Goal: Complete application form: Complete application form

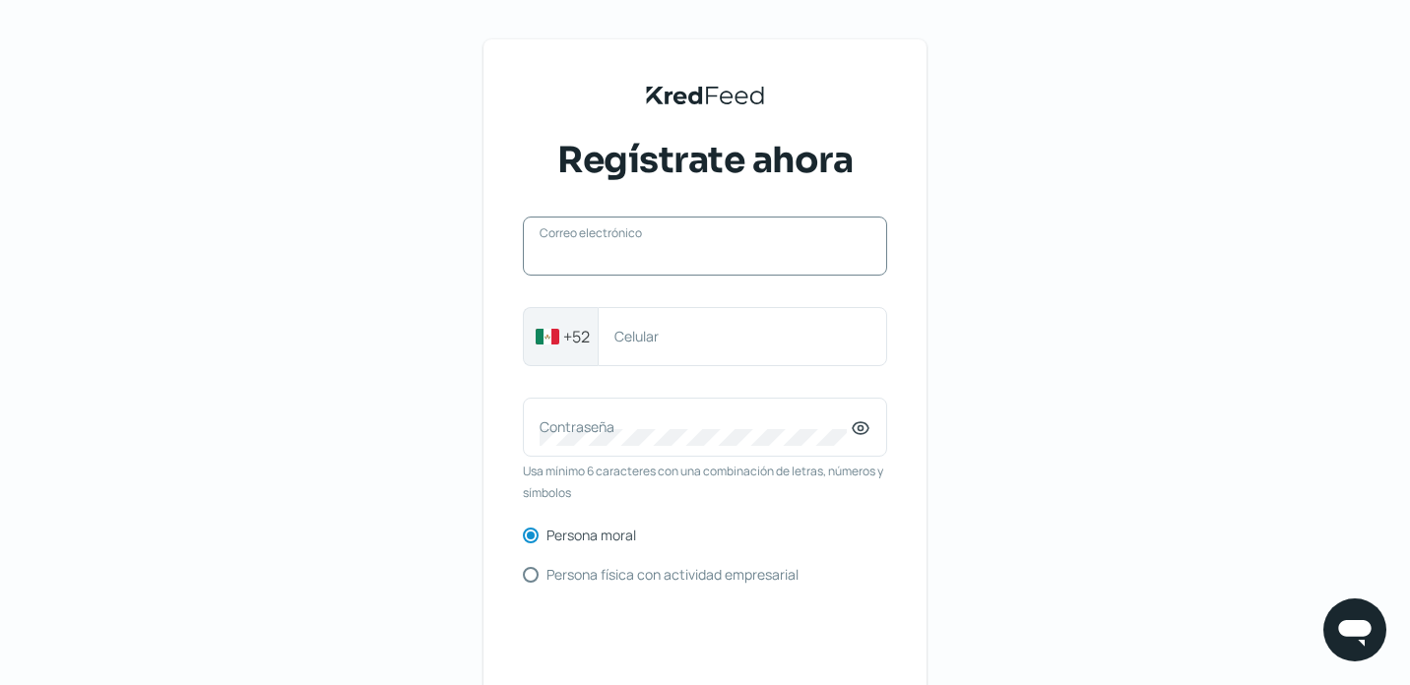
click at [644, 255] on input "Correo electrónico" at bounding box center [705, 256] width 331 height 18
click at [578, 250] on label "Correo electrónico" at bounding box center [695, 245] width 311 height 19
click at [578, 250] on input "Correo electrónico" at bounding box center [705, 256] width 331 height 18
paste input "[EMAIL_ADDRESS][DOMAIN_NAME]"
type input "[EMAIL_ADDRESS][DOMAIN_NAME]"
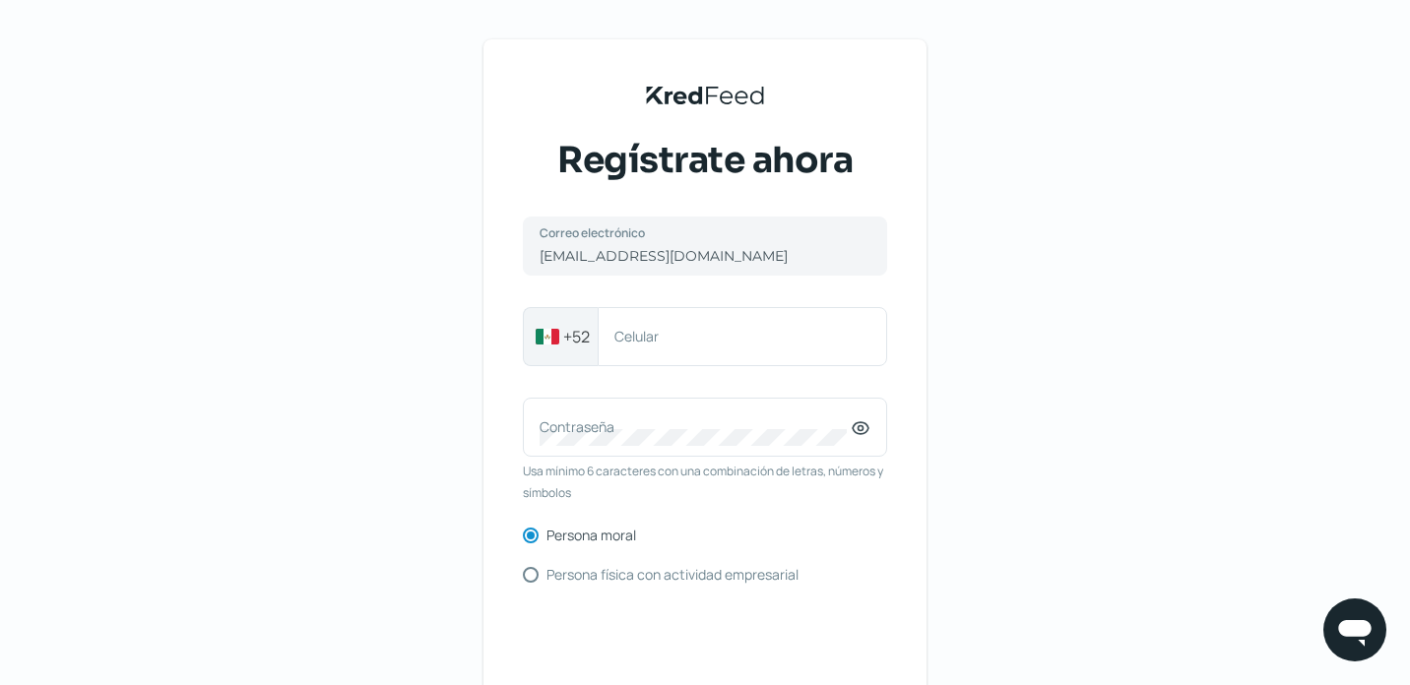
click at [316, 411] on div "KredFeed's Black Logo Regístrate ahora [EMAIL_ADDRESS][DOMAIN_NAME] Correo elec…" at bounding box center [705, 452] width 1410 height 905
click at [601, 436] on label "Contraseña" at bounding box center [695, 426] width 311 height 19
click at [1066, 304] on div "KredFeed's Black Logo Regístrate ahora [EMAIL_ADDRESS][DOMAIN_NAME] Correo elec…" at bounding box center [705, 452] width 1410 height 905
click at [643, 343] on label "Celular" at bounding box center [732, 336] width 236 height 19
click at [643, 343] on input "Celular" at bounding box center [742, 337] width 256 height 18
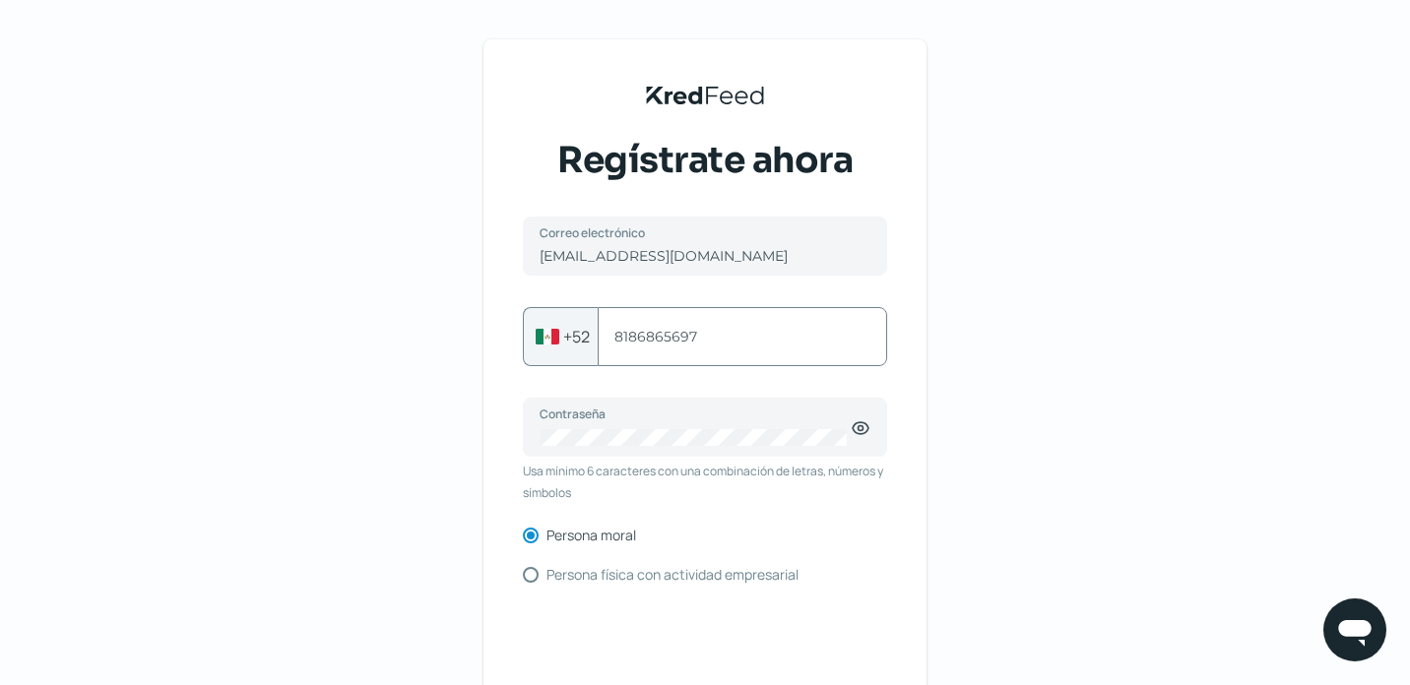
type input "8186865697"
click at [509, 551] on div "KredFeed's Black Logo Regístrate ahora [EMAIL_ADDRESS][DOMAIN_NAME] Correo elec…" at bounding box center [704, 446] width 443 height 815
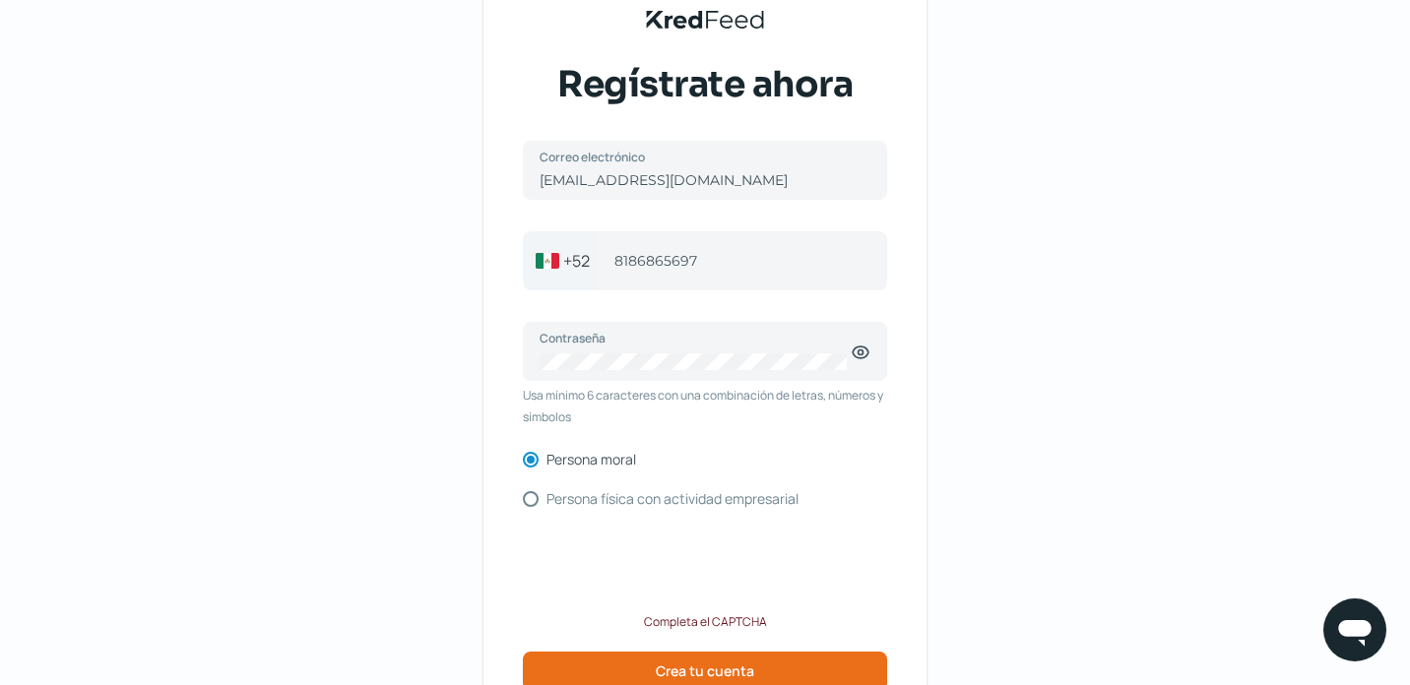
scroll to position [79, 0]
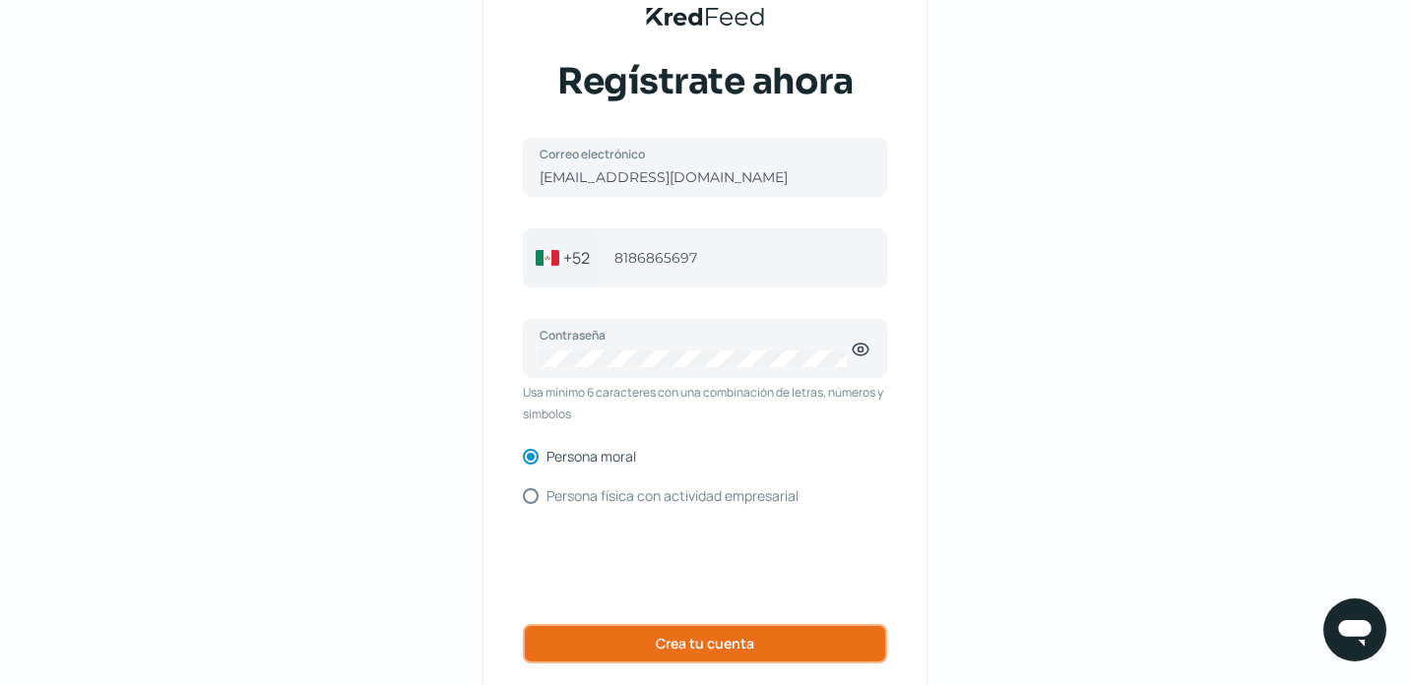
click at [726, 637] on span "Crea tu cuenta" at bounding box center [705, 644] width 98 height 14
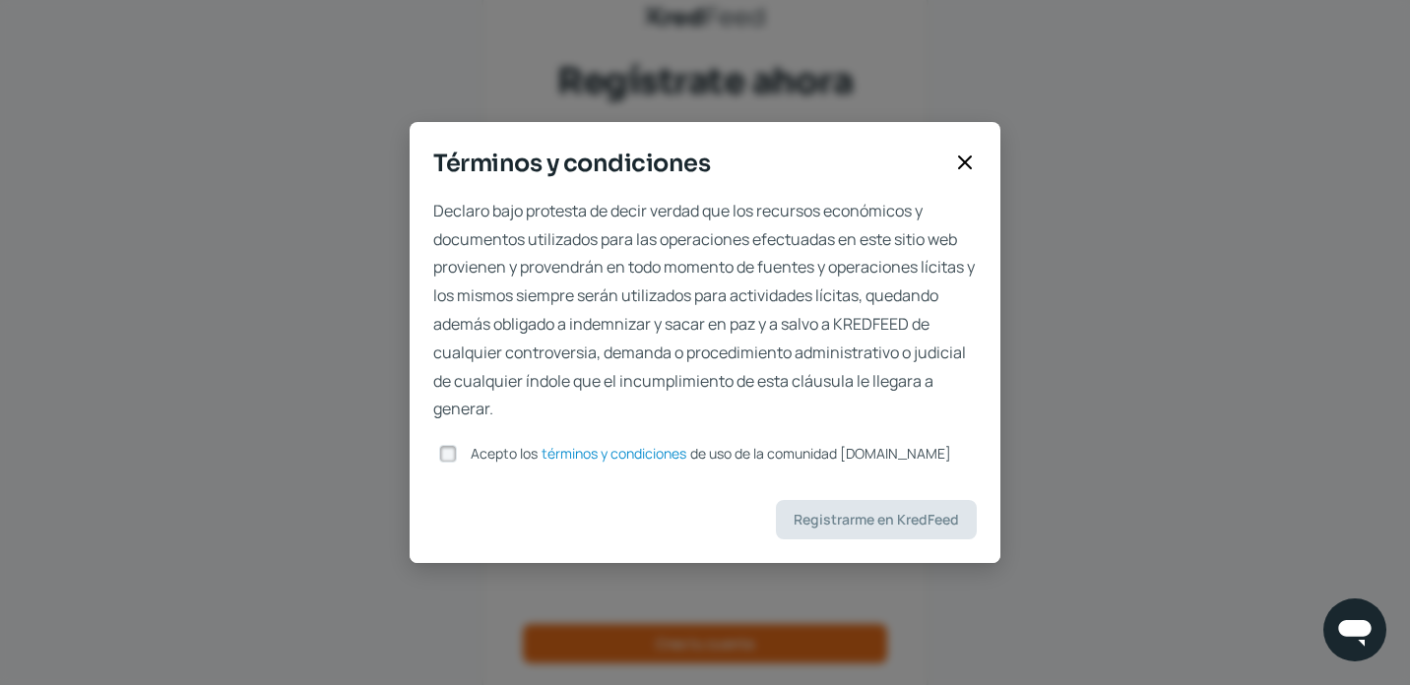
click at [456, 454] on input "Acepto los términos y condiciones de uso de la comunidad [DOMAIN_NAME]" at bounding box center [448, 454] width 18 height 18
checkbox input "true"
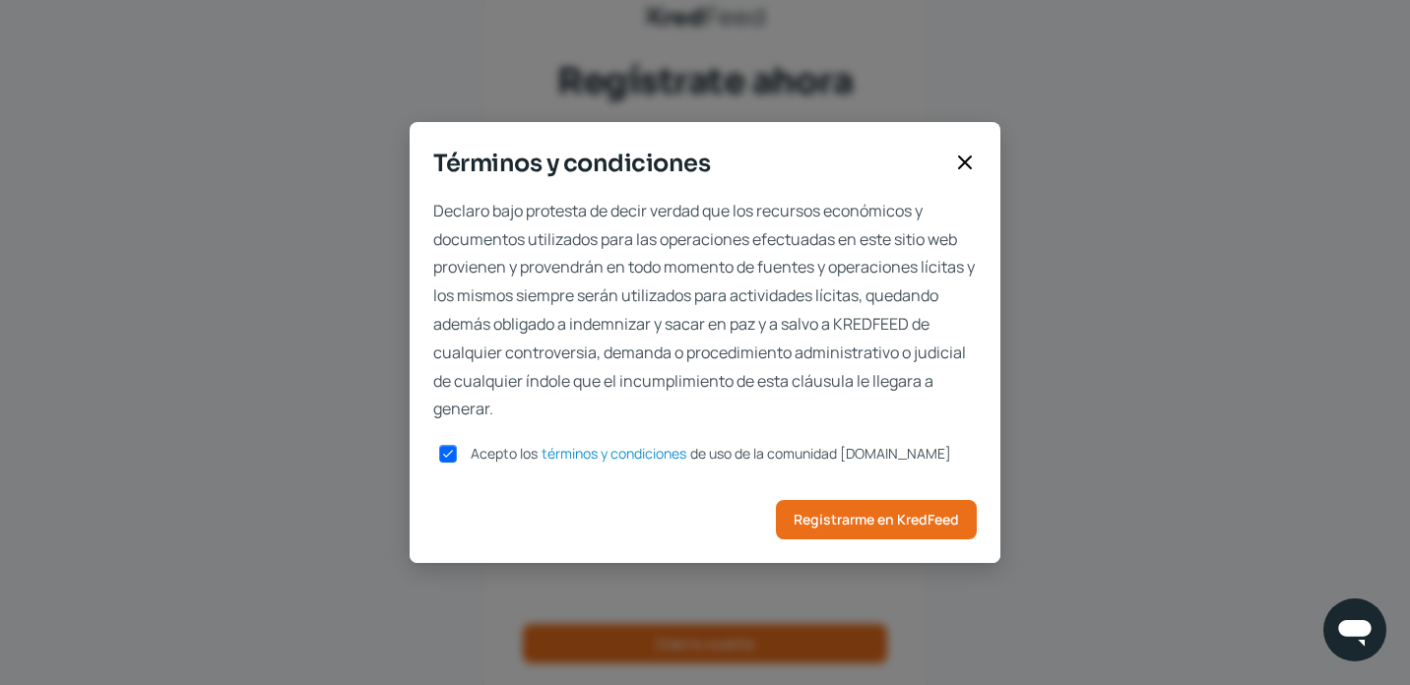
click at [971, 167] on icon at bounding box center [965, 163] width 24 height 24
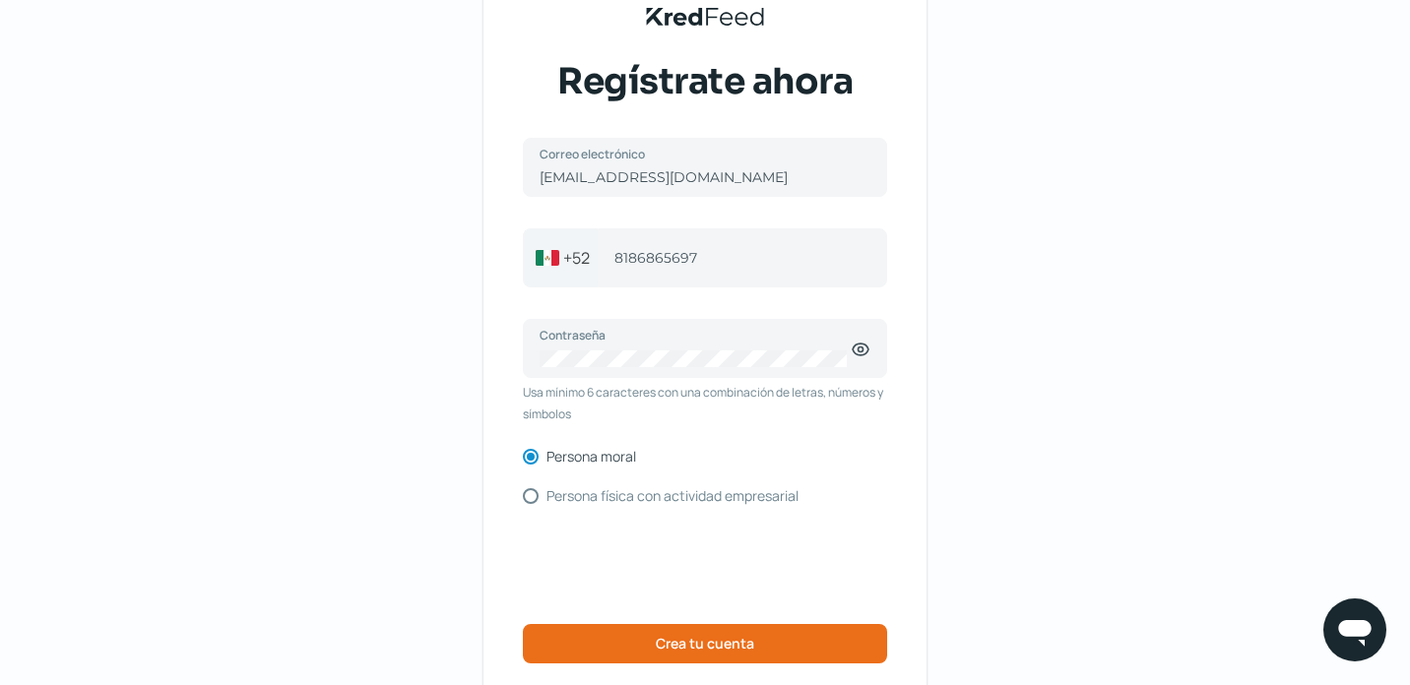
click at [1068, 296] on div "KredFeed's Black Logo Regístrate ahora [EMAIL_ADDRESS][DOMAIN_NAME] Correo elec…" at bounding box center [705, 373] width 1410 height 905
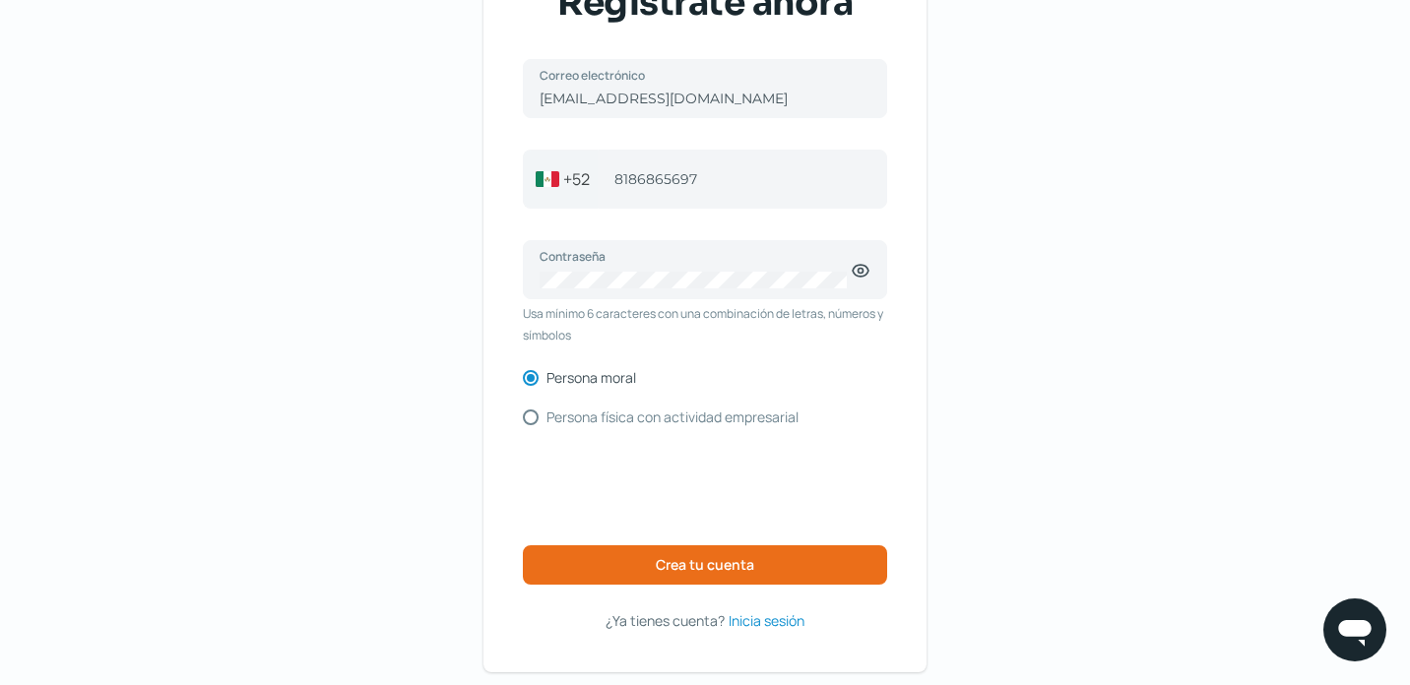
scroll to position [220, 0]
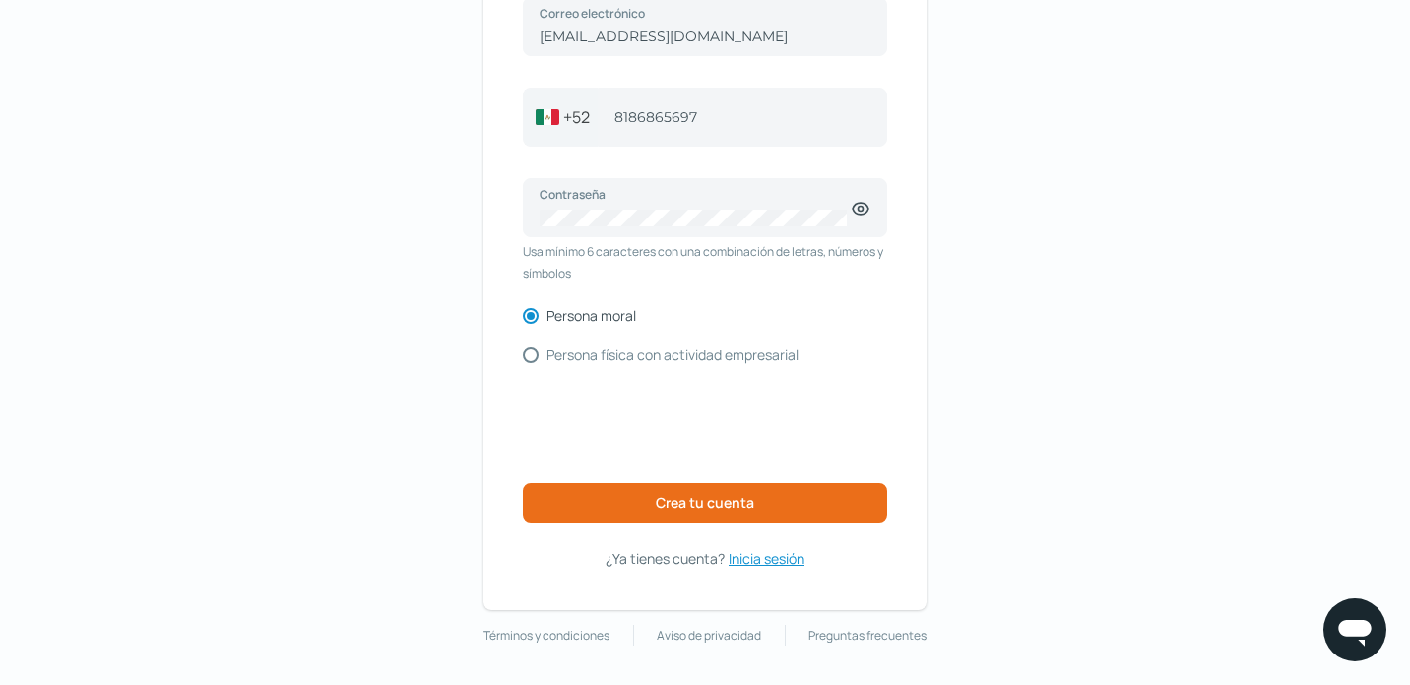
click at [785, 550] on span "Inicia sesión" at bounding box center [767, 558] width 76 height 25
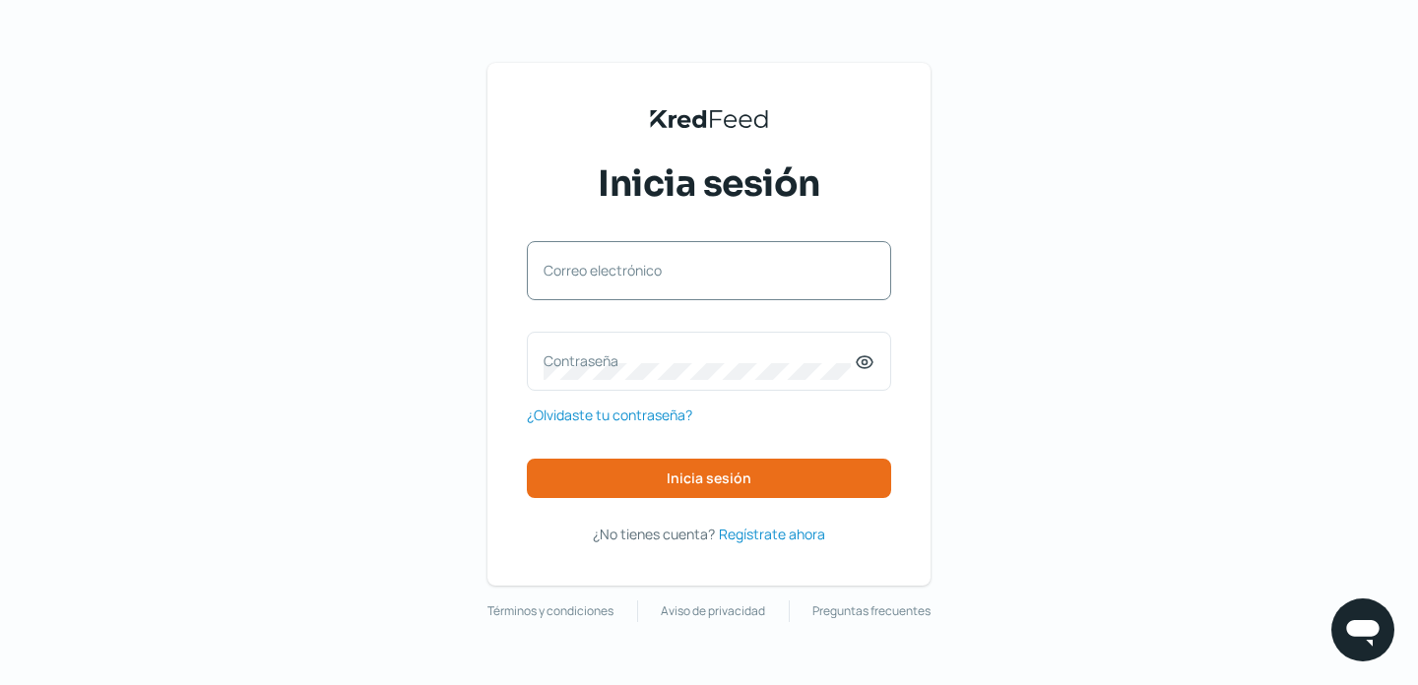
click at [634, 265] on label "Correo electrónico" at bounding box center [698, 270] width 311 height 19
click at [634, 272] on input "Correo electrónico" at bounding box center [708, 281] width 331 height 18
paste input "[EMAIL_ADDRESS][DOMAIN_NAME]"
type input "[EMAIL_ADDRESS][DOMAIN_NAME]"
click at [609, 364] on label "Contraseña" at bounding box center [698, 360] width 311 height 19
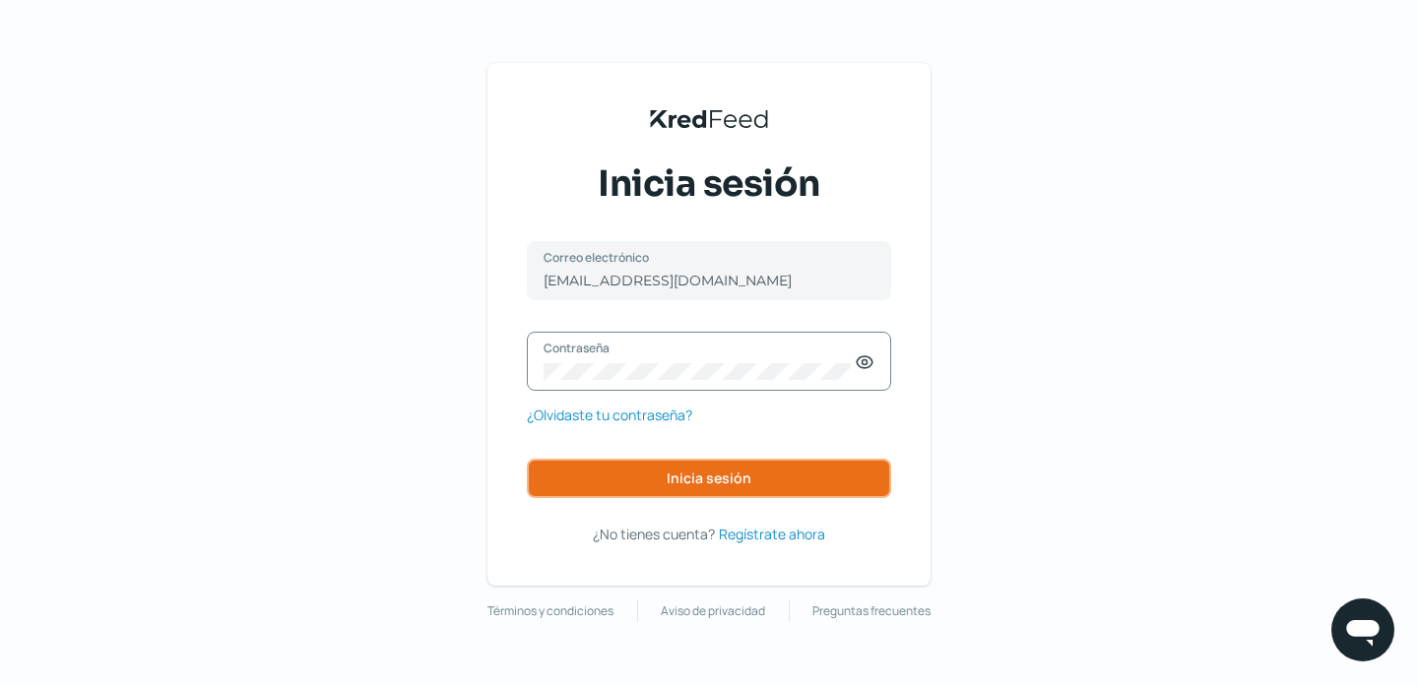
click at [603, 486] on button "Inicia sesión" at bounding box center [709, 478] width 364 height 39
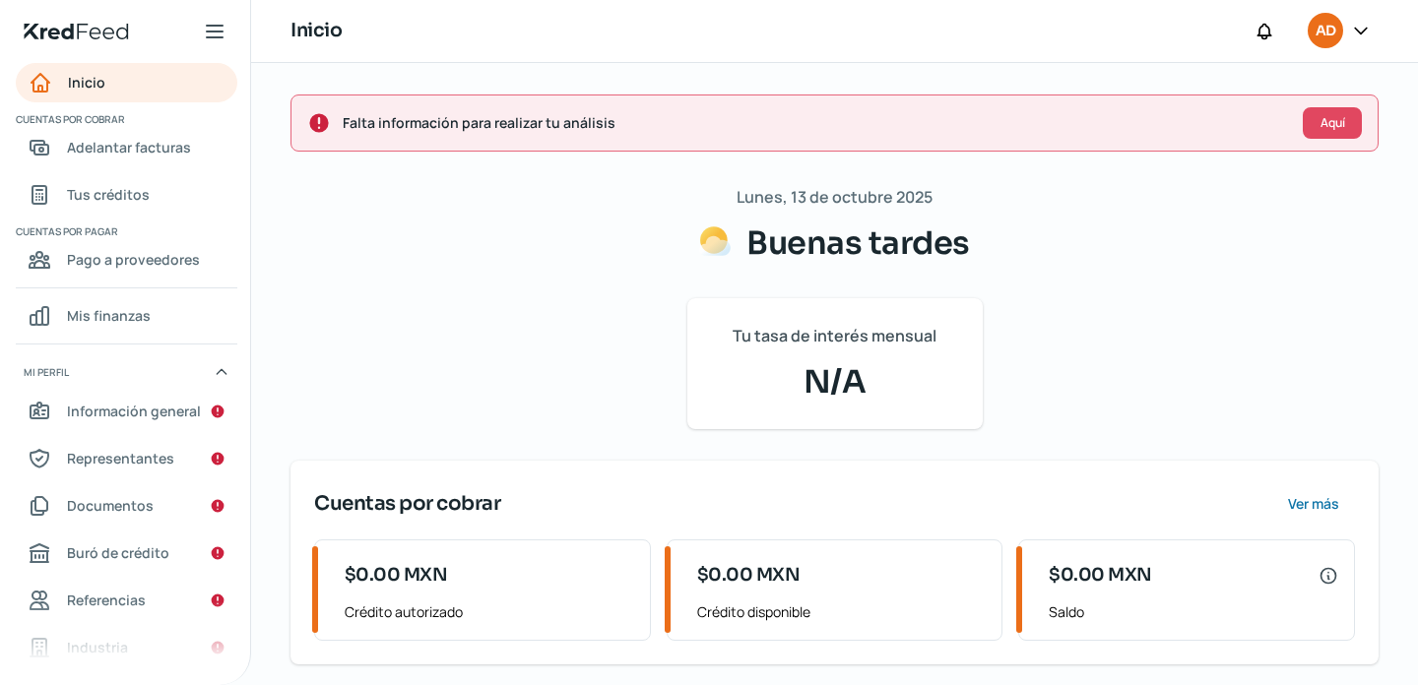
click at [511, 258] on div "Lunes, 13 de octubre 2025 Buenas tardes Tu tasa de interés mensual N/A Cuentas …" at bounding box center [834, 557] width 1088 height 749
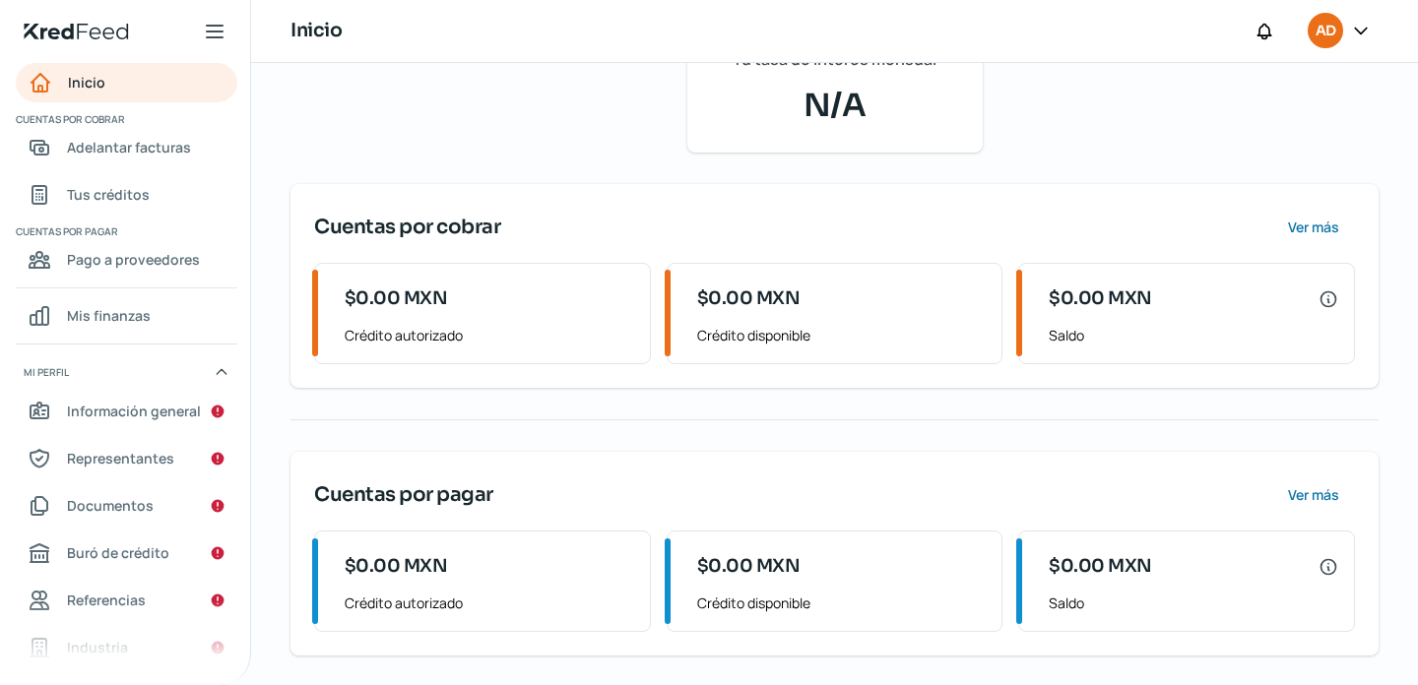
scroll to position [279, 0]
click at [139, 151] on span "Adelantar facturas" at bounding box center [129, 147] width 124 height 25
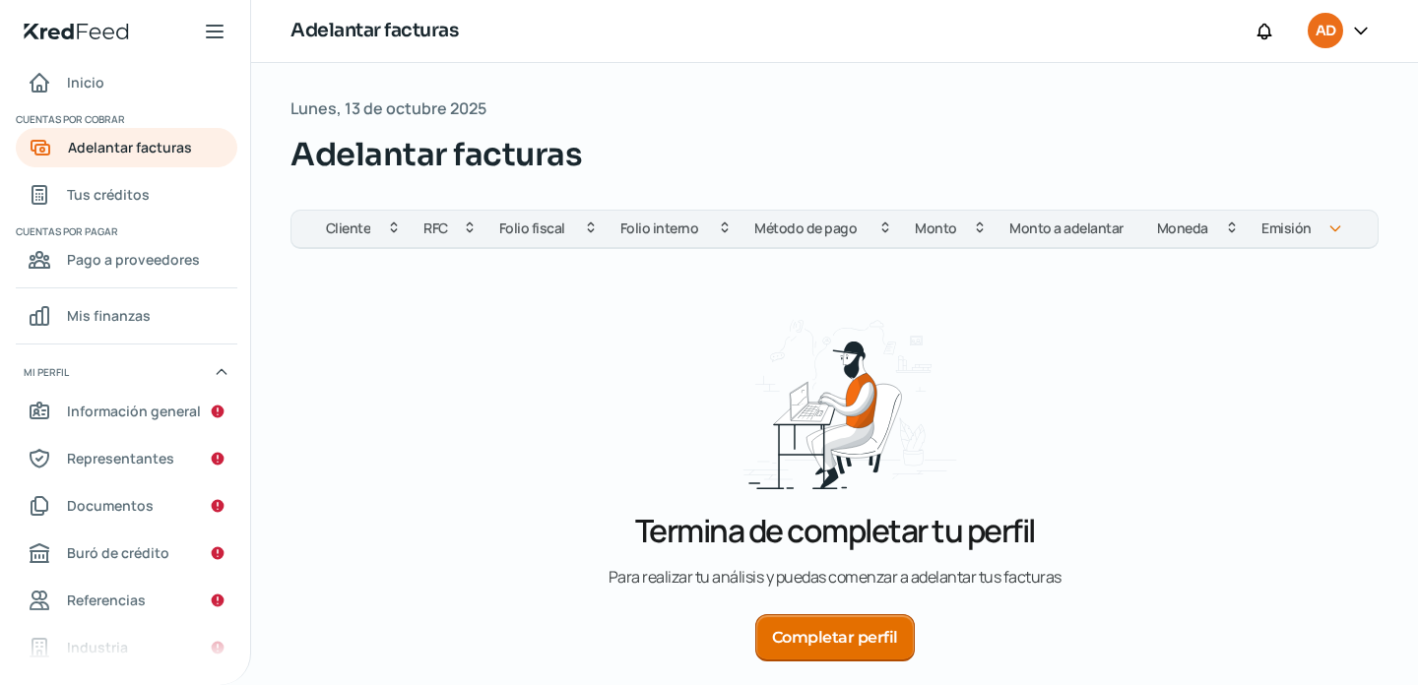
click at [385, 325] on div "Termina de completar tu perfil P a r a r e a l i z a r t u a n á l i s i s y p …" at bounding box center [834, 508] width 1088 height 518
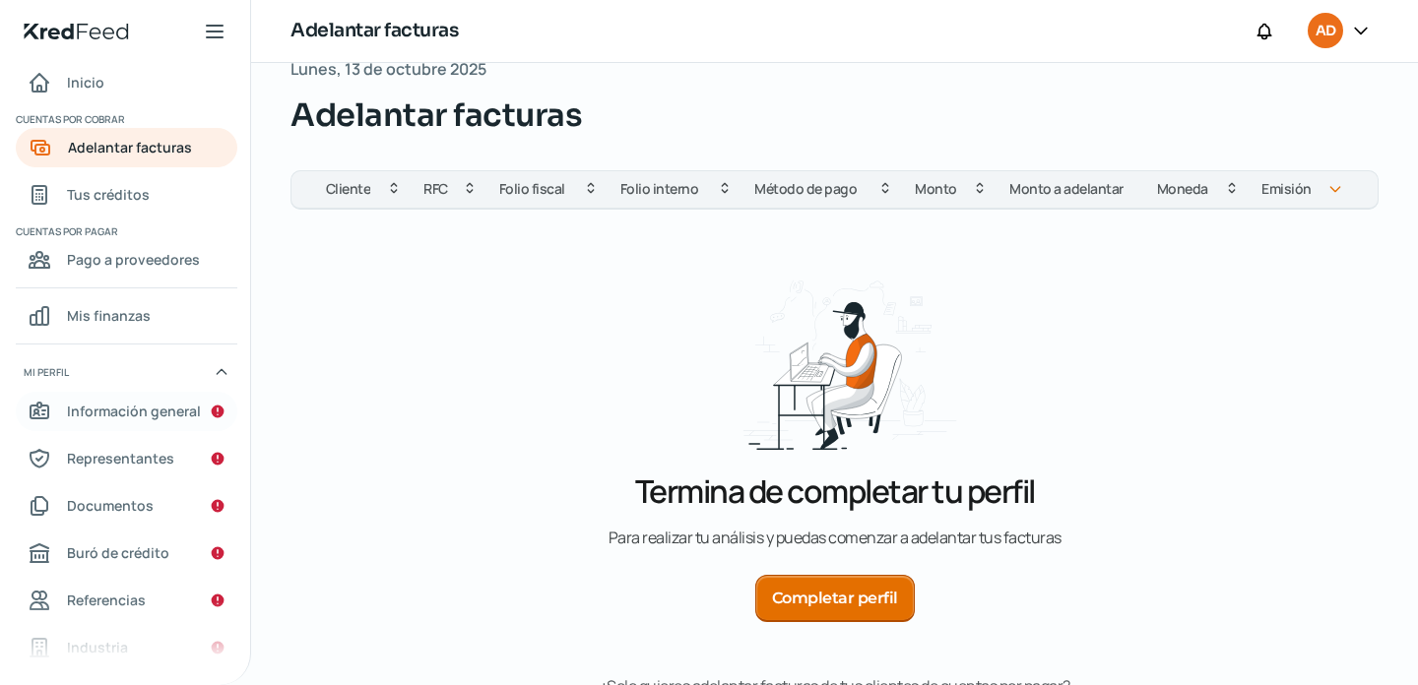
click at [145, 415] on span "Información general" at bounding box center [134, 411] width 134 height 25
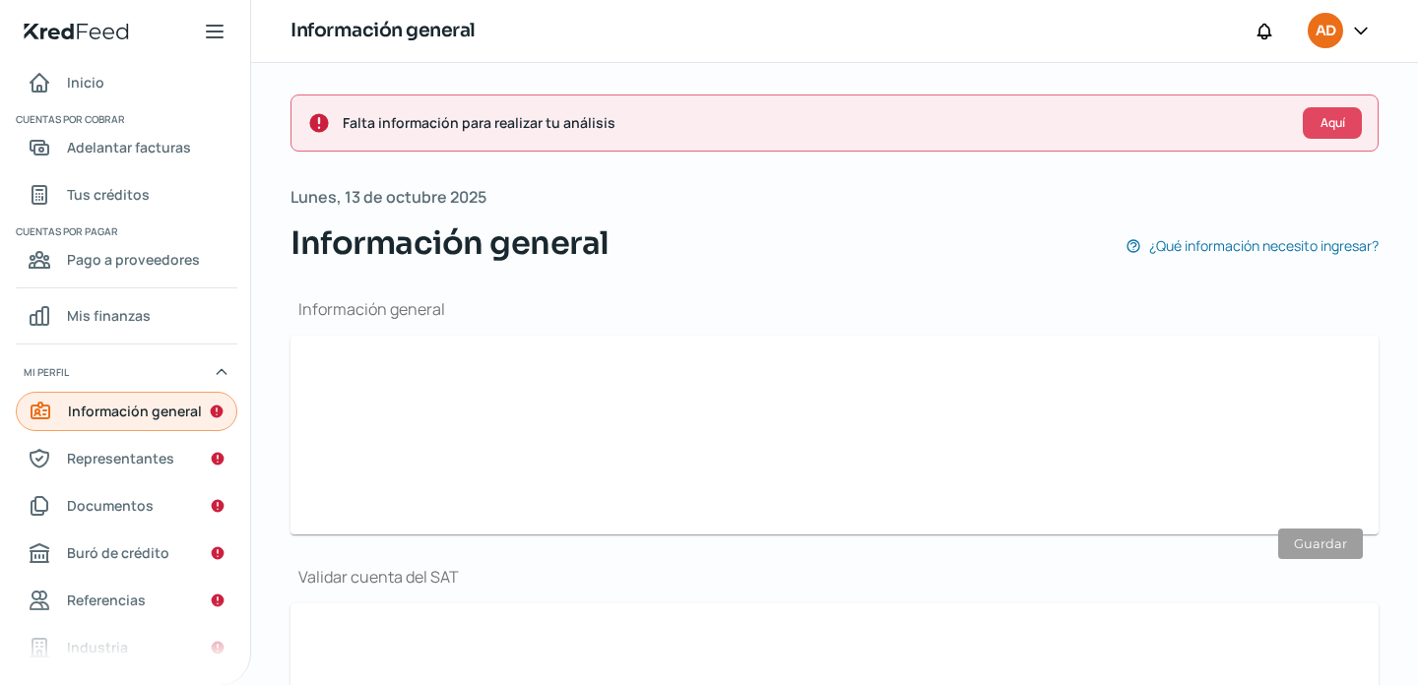
type input "[EMAIL_ADDRESS][DOMAIN_NAME]"
type input "81 - 8686 - 5697"
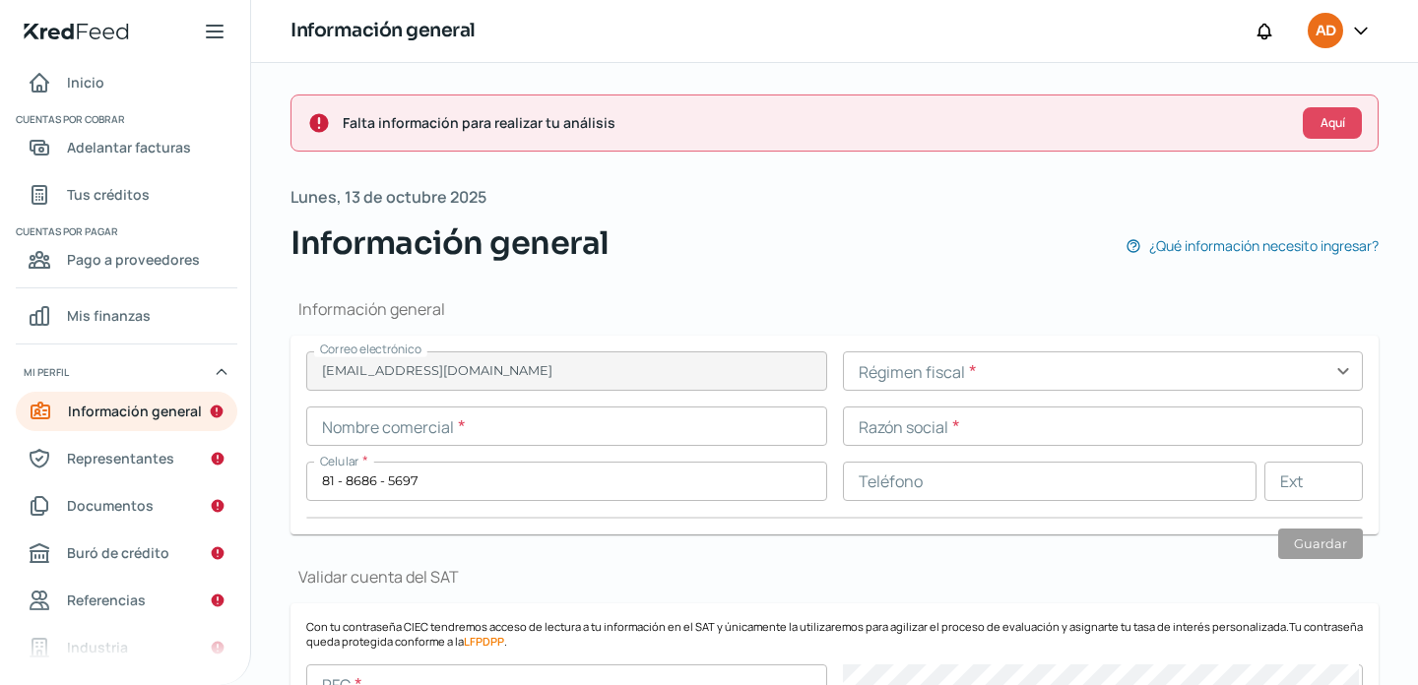
click at [1339, 376] on input "text" at bounding box center [1103, 370] width 521 height 39
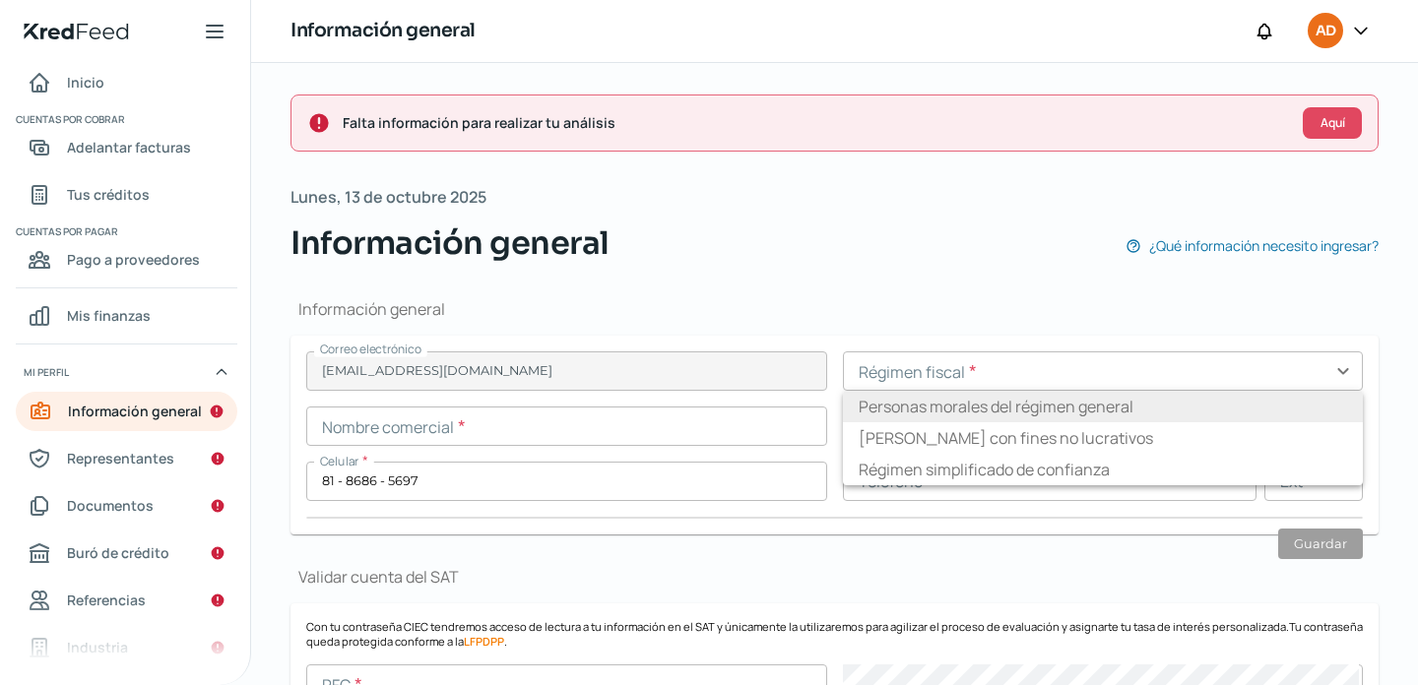
click at [1194, 411] on li "Personas morales del régimen general" at bounding box center [1103, 407] width 521 height 32
type input "Personas morales del régimen general"
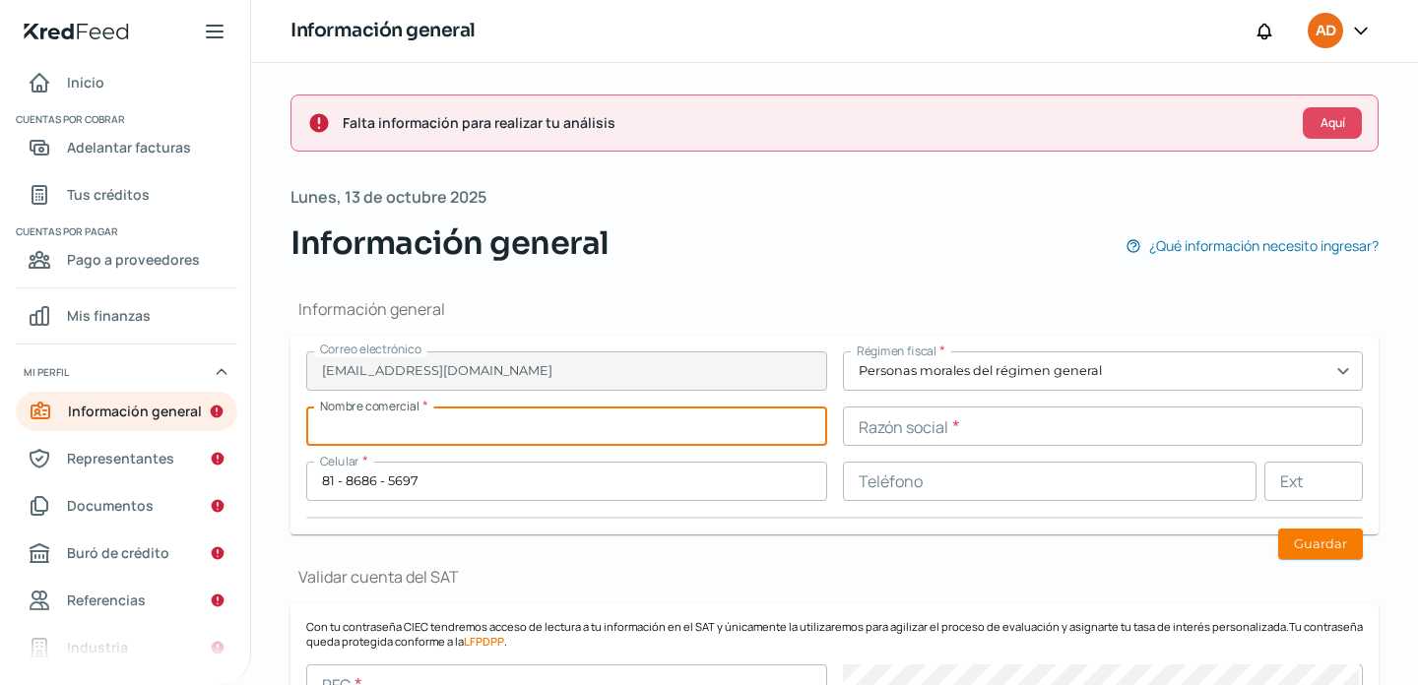
click at [463, 423] on input "text" at bounding box center [566, 426] width 521 height 39
drag, startPoint x: 681, startPoint y: 417, endPoint x: 739, endPoint y: 431, distance: 59.7
click at [739, 432] on input "SERVICIOS INDUSTRIALES HIDROELECTRICOS SHISEC" at bounding box center [566, 426] width 521 height 39
type input "SERVICIOS INDUSTRIALES HIDROELECTRICOS SHISEC"
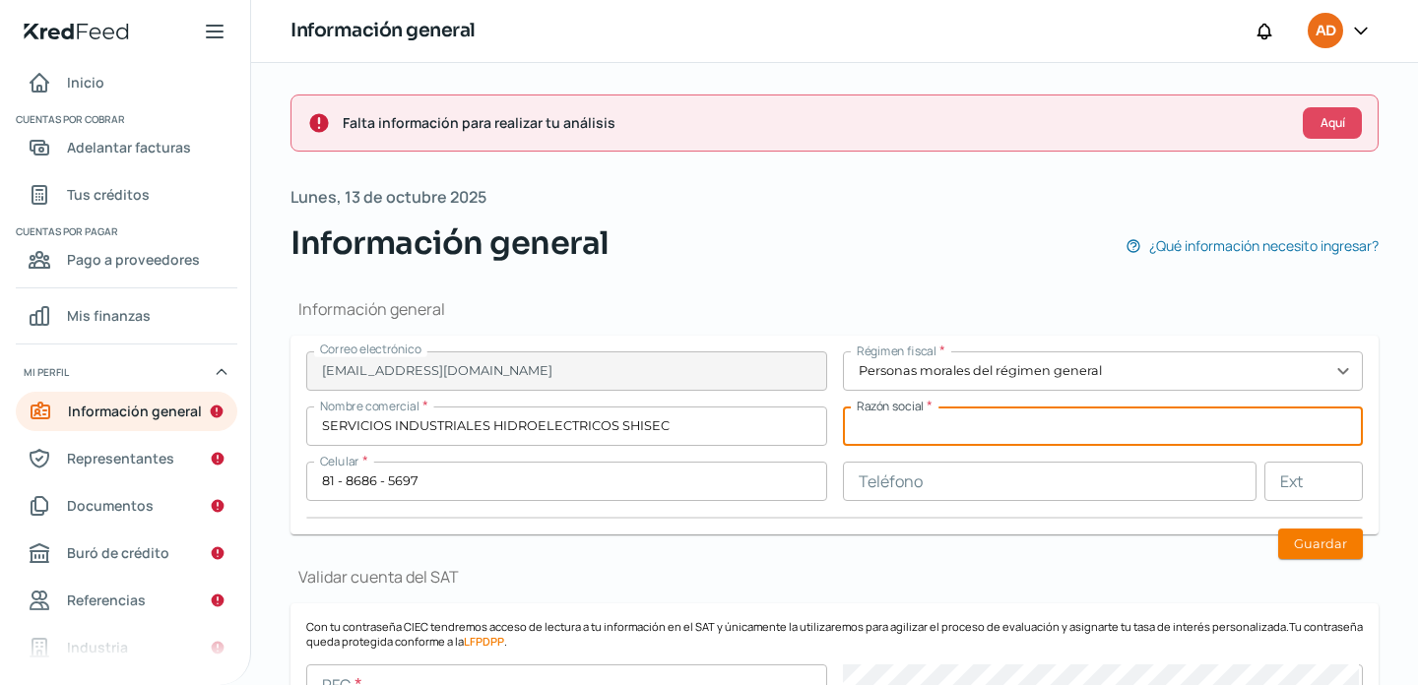
click at [901, 433] on input "text" at bounding box center [1103, 426] width 521 height 39
paste input "SERVICIOS INDUSTRIALES HIDROELECTRICOS SHISEC"
type input "SERVICIOS INDUSTRIALES HIDROELECTRICOS SHISEC"
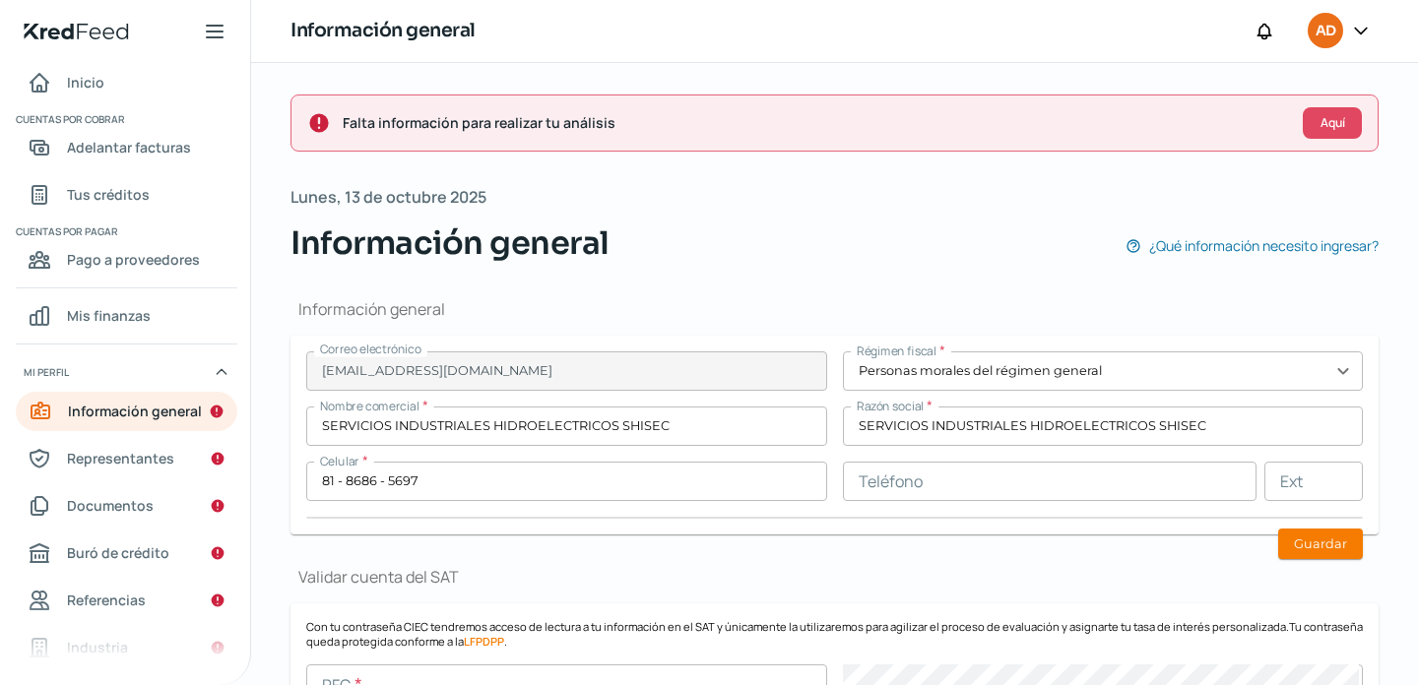
click at [961, 314] on h1 "Información general" at bounding box center [834, 309] width 1088 height 22
click at [906, 316] on h1 "Información general" at bounding box center [834, 309] width 1088 height 22
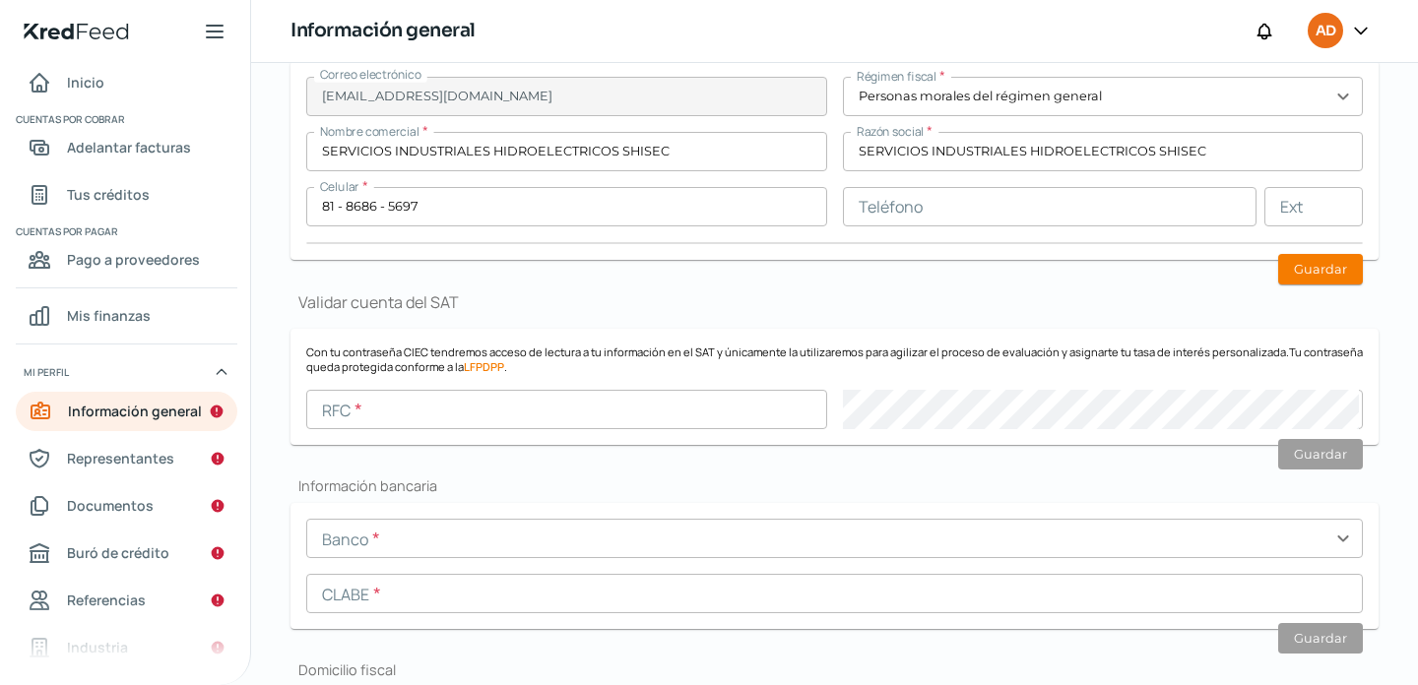
scroll to position [276, 0]
click at [1302, 265] on button "Guardar" at bounding box center [1320, 268] width 85 height 31
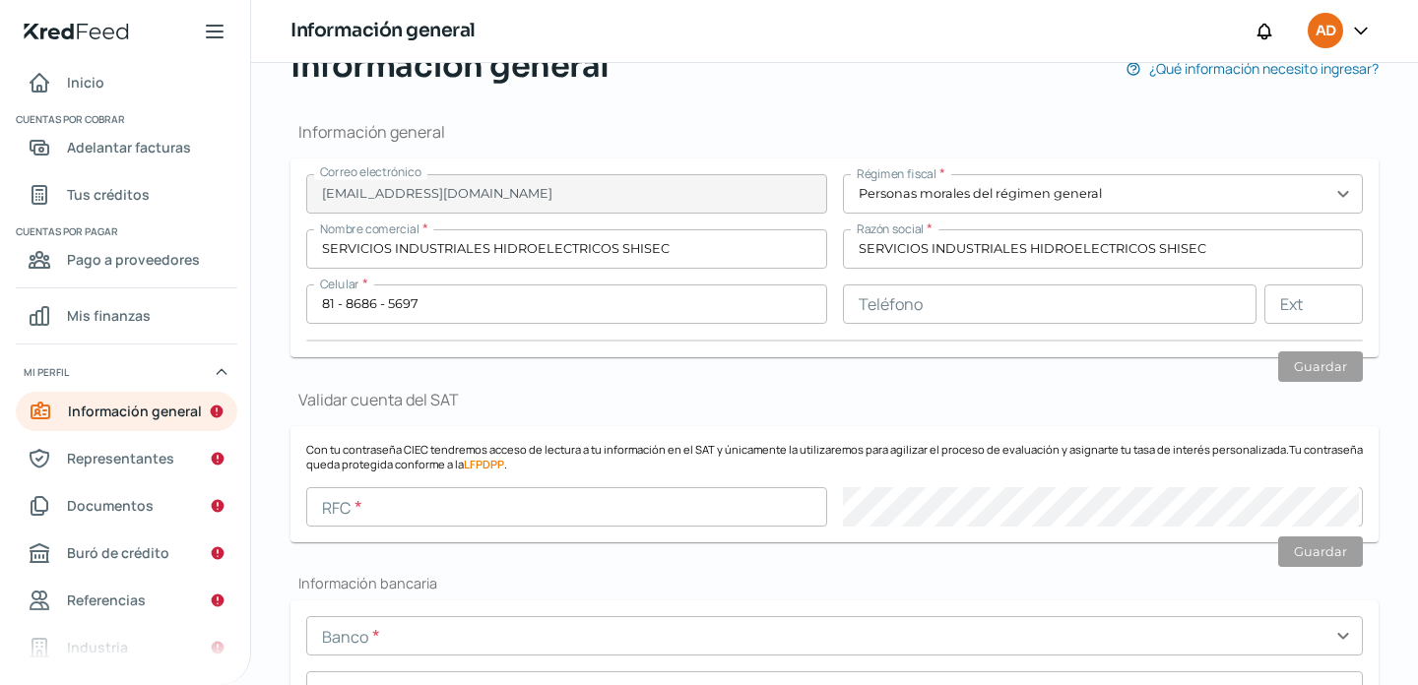
scroll to position [158, 0]
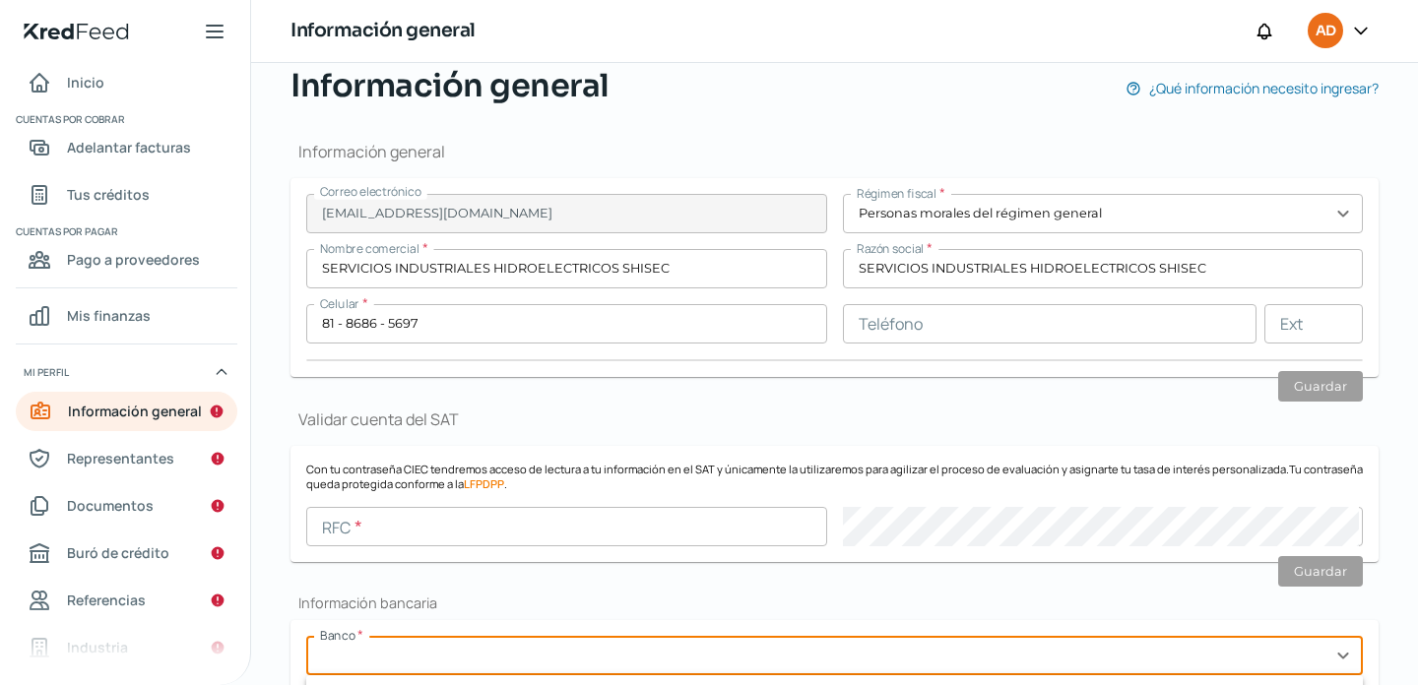
click at [360, 667] on input "text" at bounding box center [834, 655] width 1056 height 39
type input "BANREGIO"
click at [583, 603] on h2 "Información bancaria" at bounding box center [834, 603] width 1088 height 19
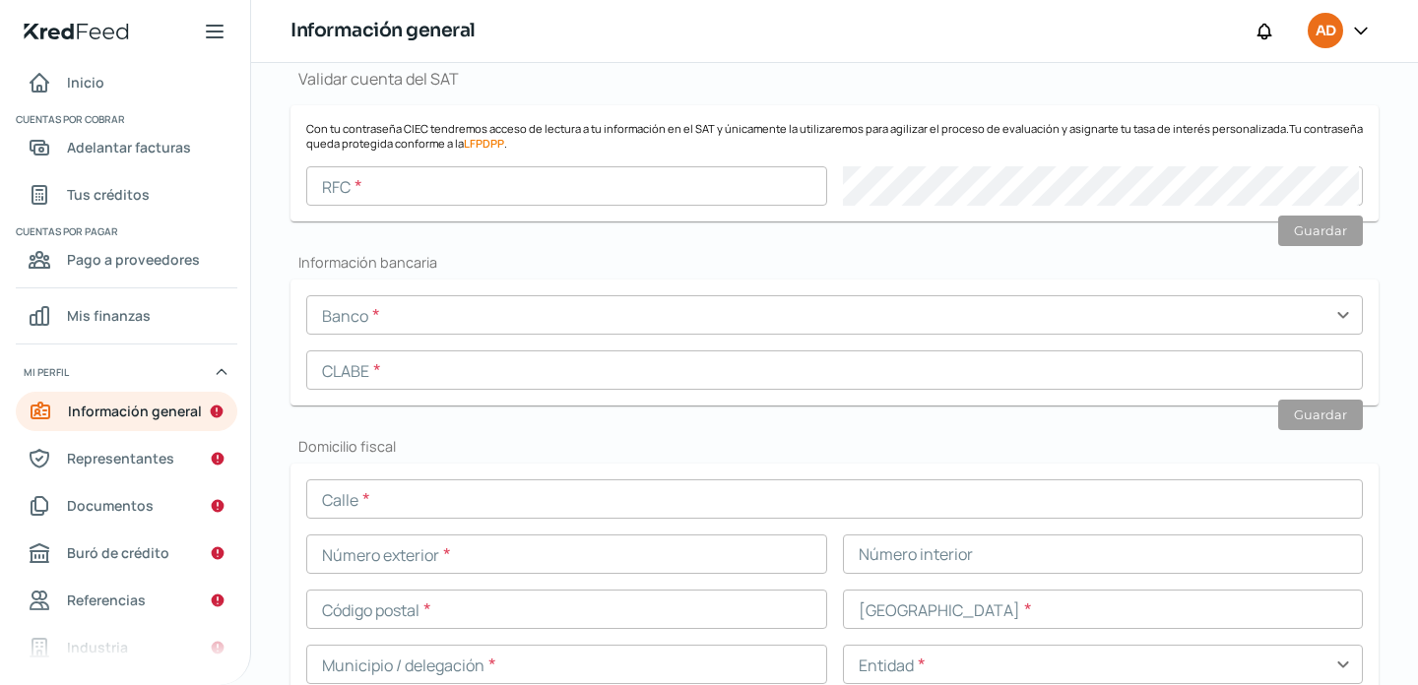
scroll to position [551, 0]
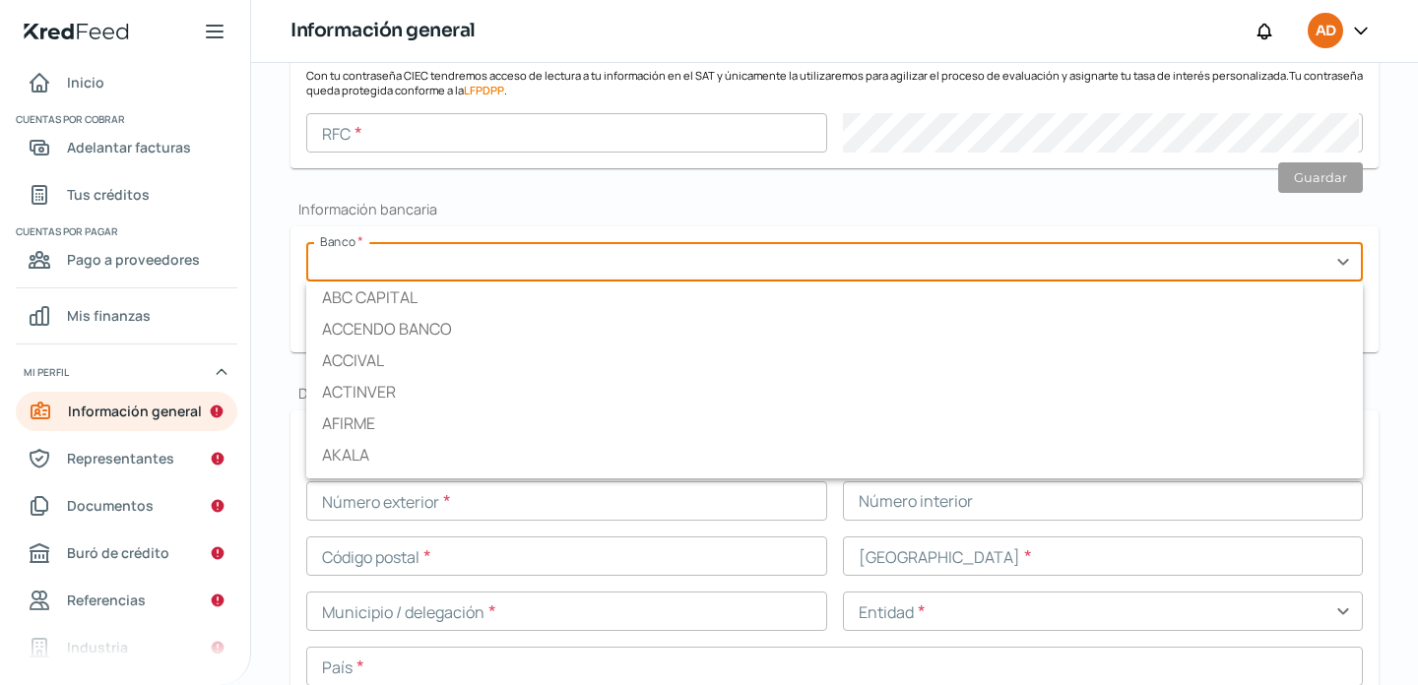
click at [1338, 265] on input "text" at bounding box center [834, 261] width 1056 height 39
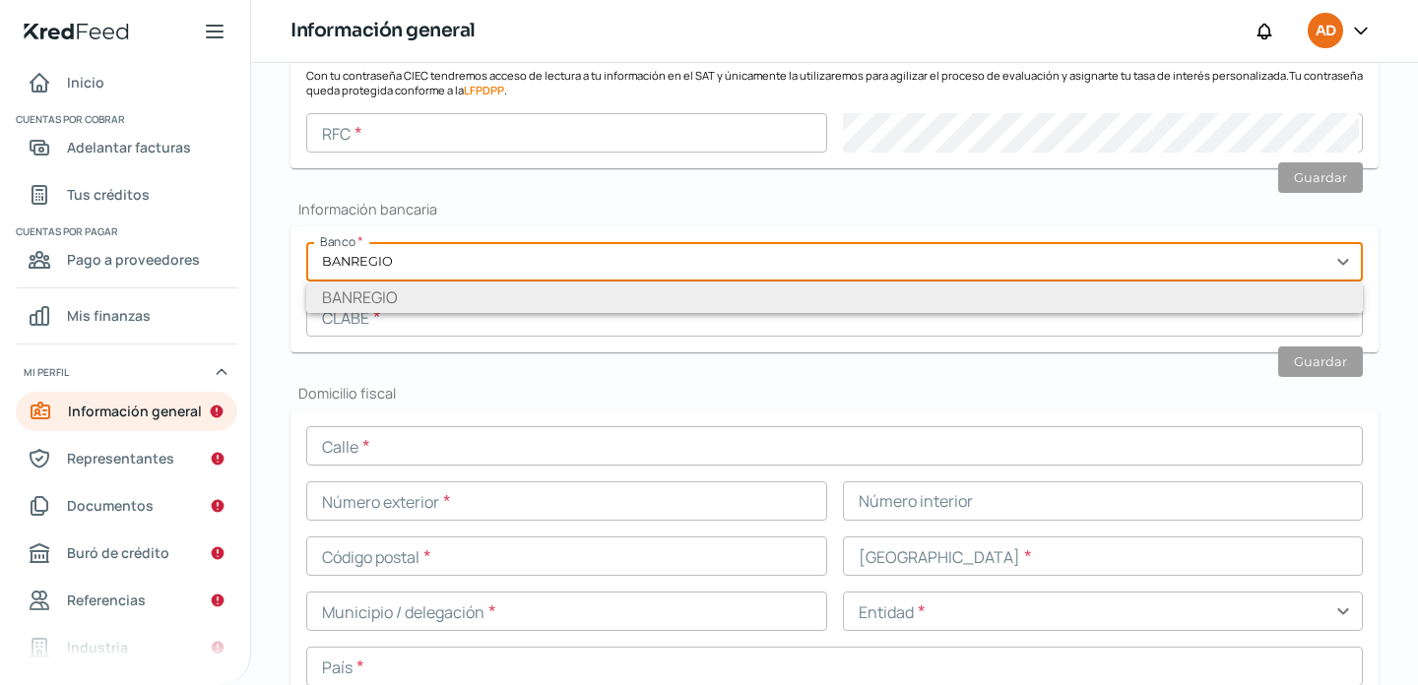
type input "BANREGIO"
click at [455, 303] on li "BANREGIO" at bounding box center [834, 298] width 1056 height 32
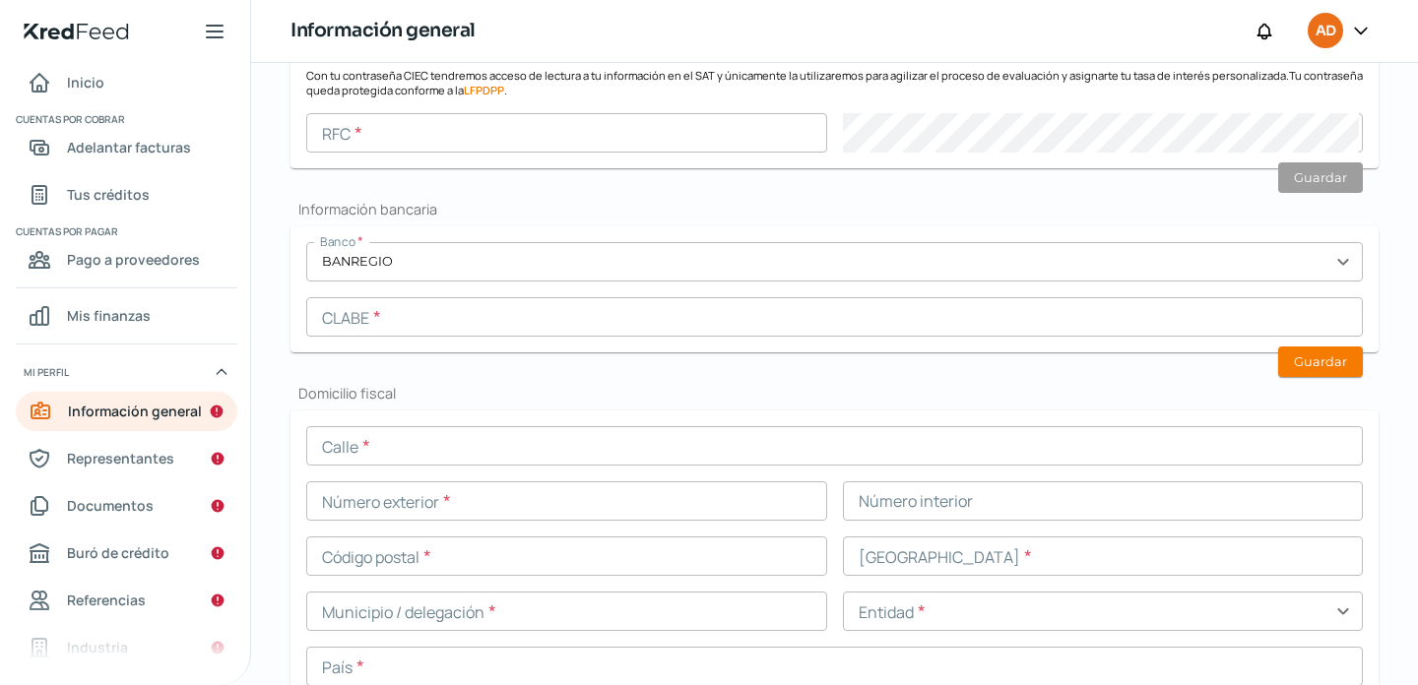
click at [466, 327] on input "text" at bounding box center [834, 316] width 1056 height 39
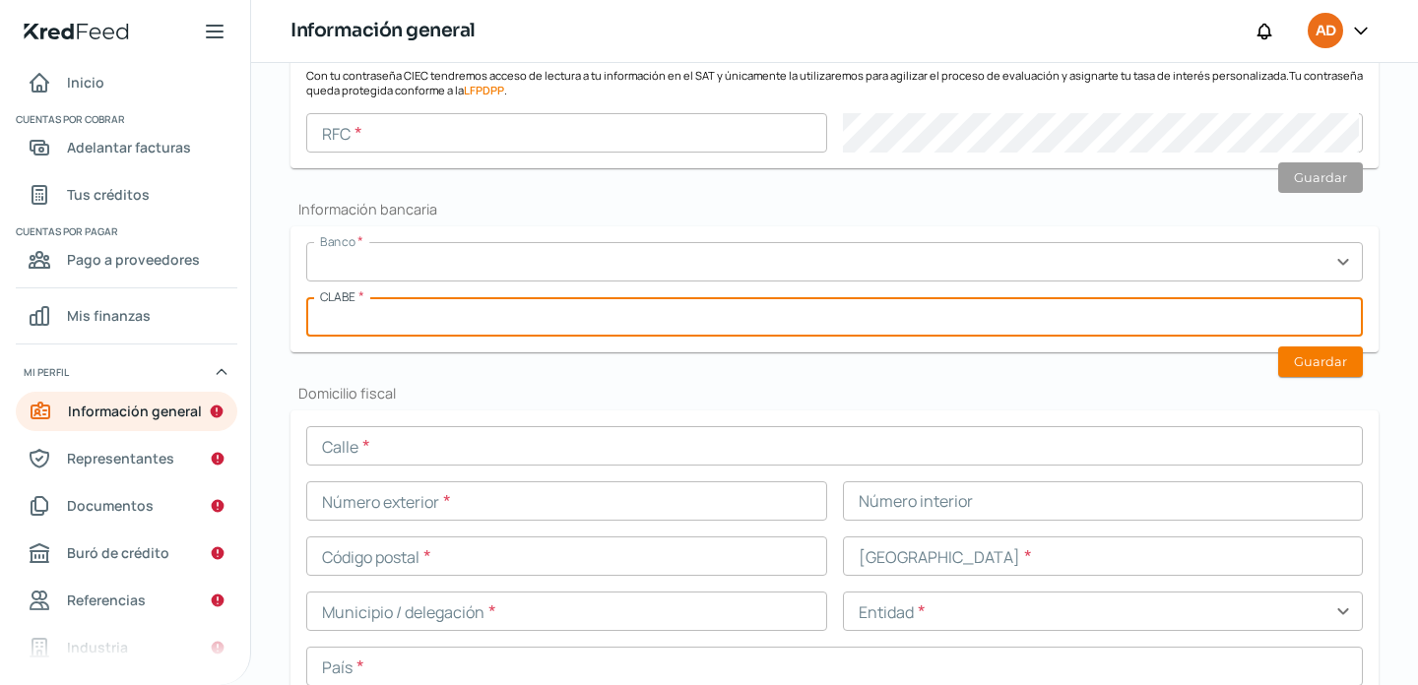
click at [484, 266] on input "text" at bounding box center [834, 261] width 1056 height 39
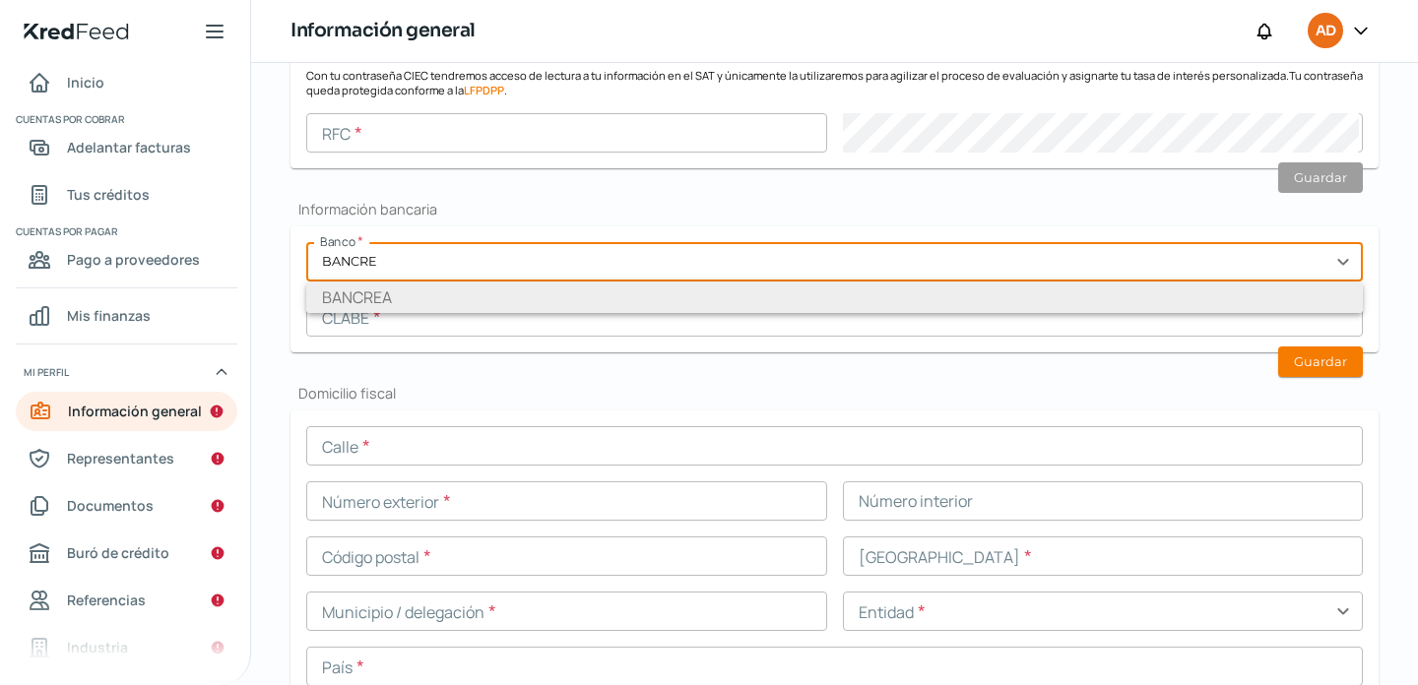
click at [403, 295] on li "BANCREA" at bounding box center [834, 298] width 1056 height 32
type input "BANCREA"
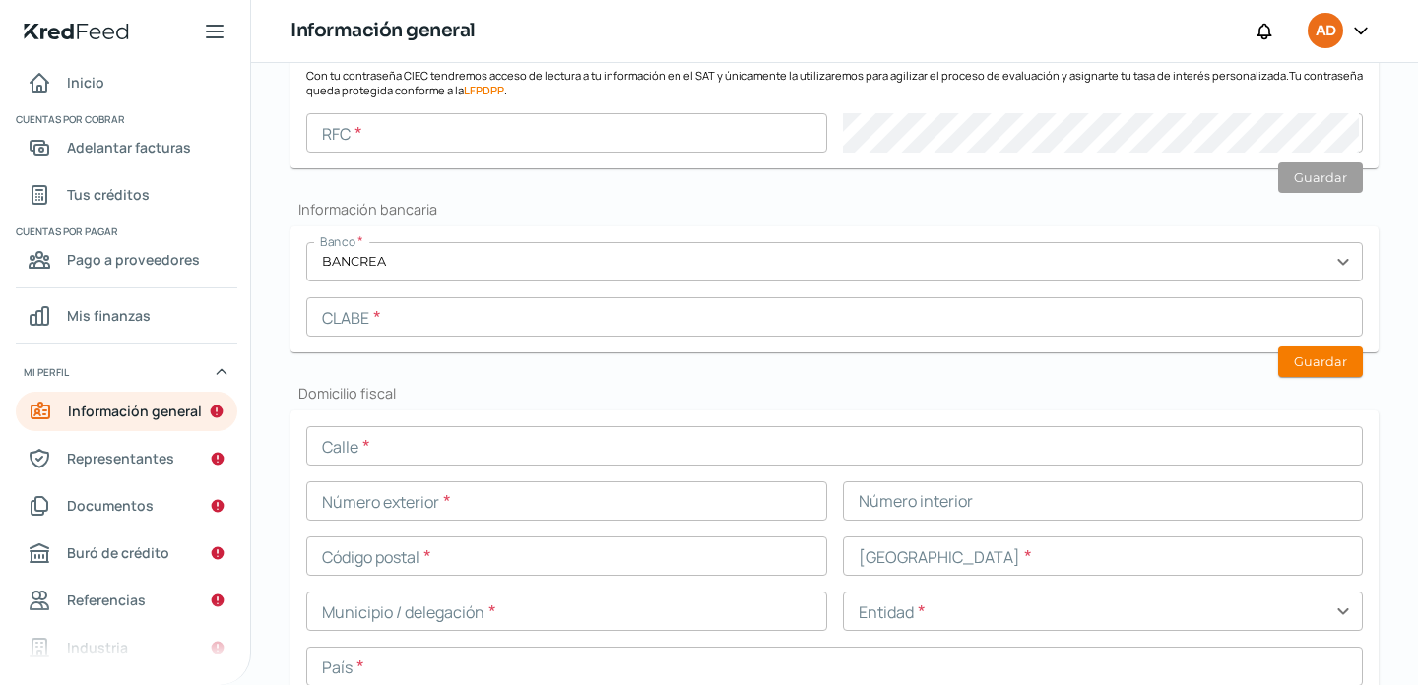
click at [292, 297] on form "Banco * BANCREA expand_more [PERSON_NAME] * Guardar" at bounding box center [834, 289] width 1088 height 126
click at [352, 323] on input "text" at bounding box center [834, 316] width 1056 height 39
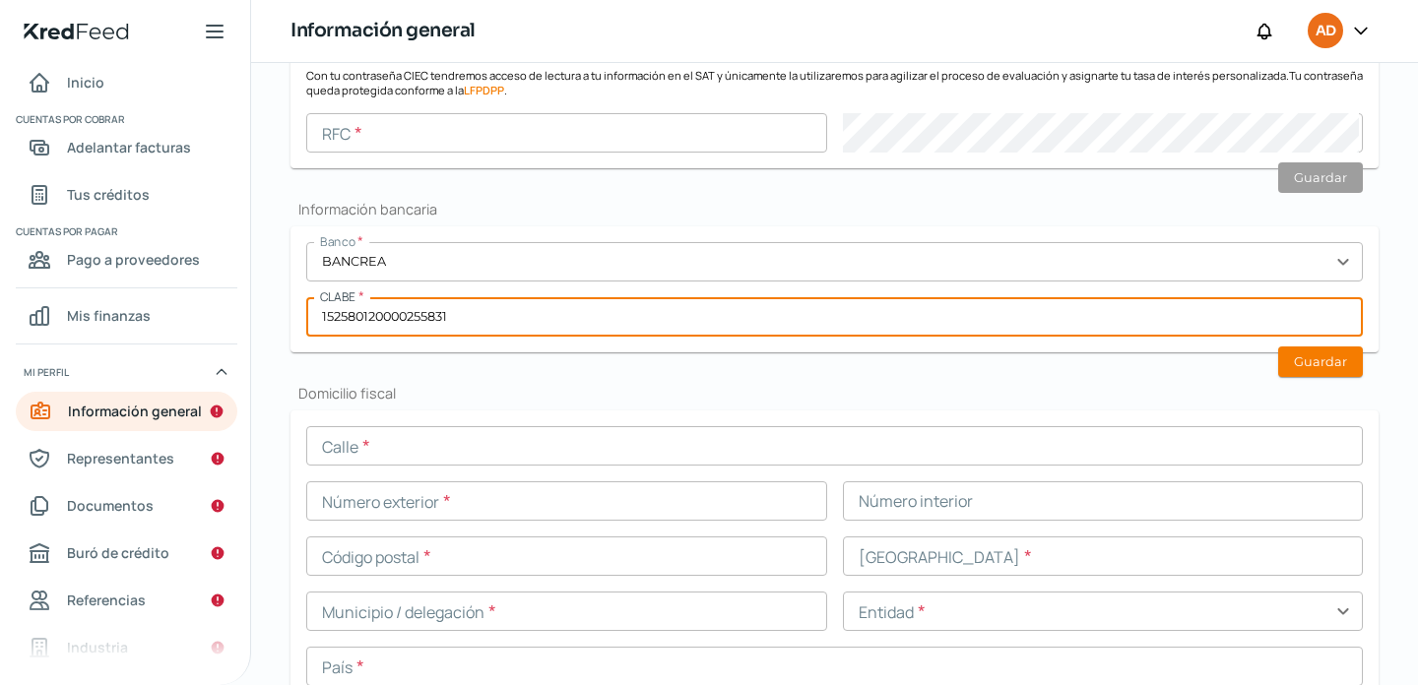
type input "152580120000255831"
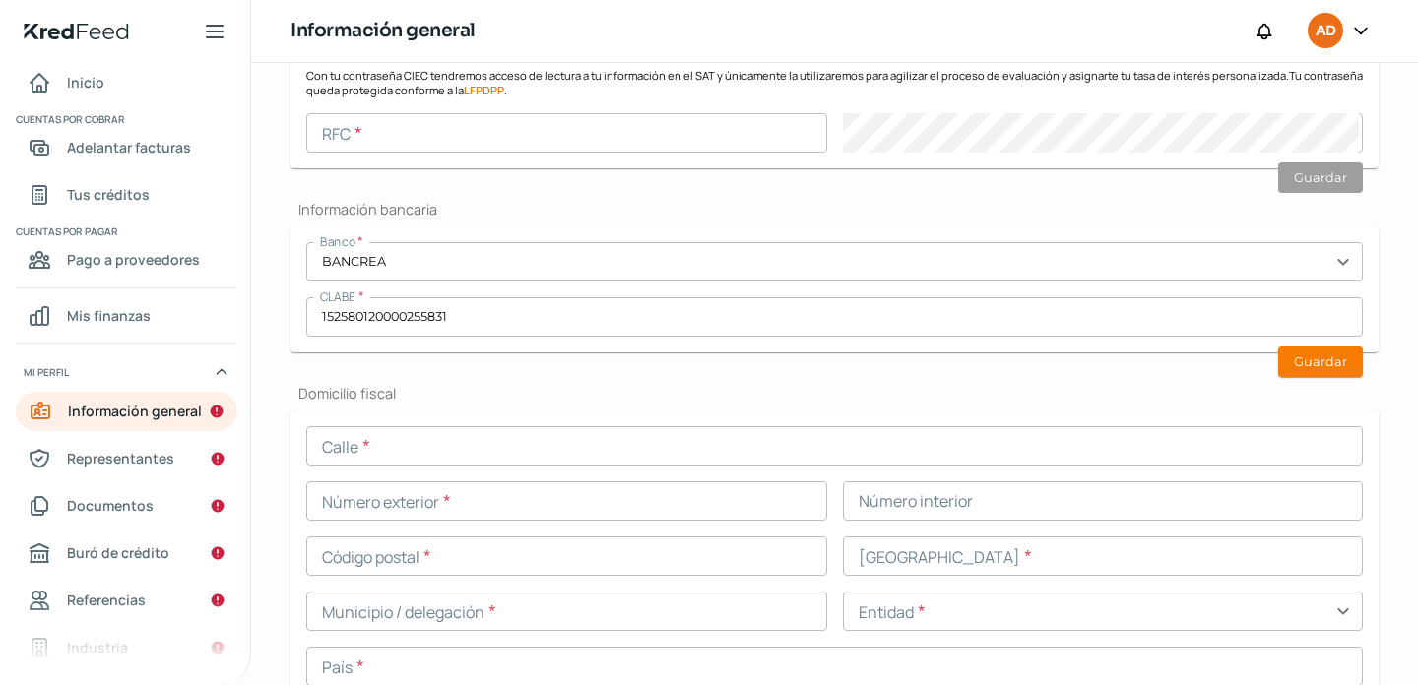
click at [1068, 382] on div "Información general Correo electrónico [EMAIL_ADDRESS][DOMAIN_NAME] Régimen fis…" at bounding box center [834, 525] width 1088 height 1621
click at [1332, 366] on button "Guardar" at bounding box center [1320, 362] width 85 height 31
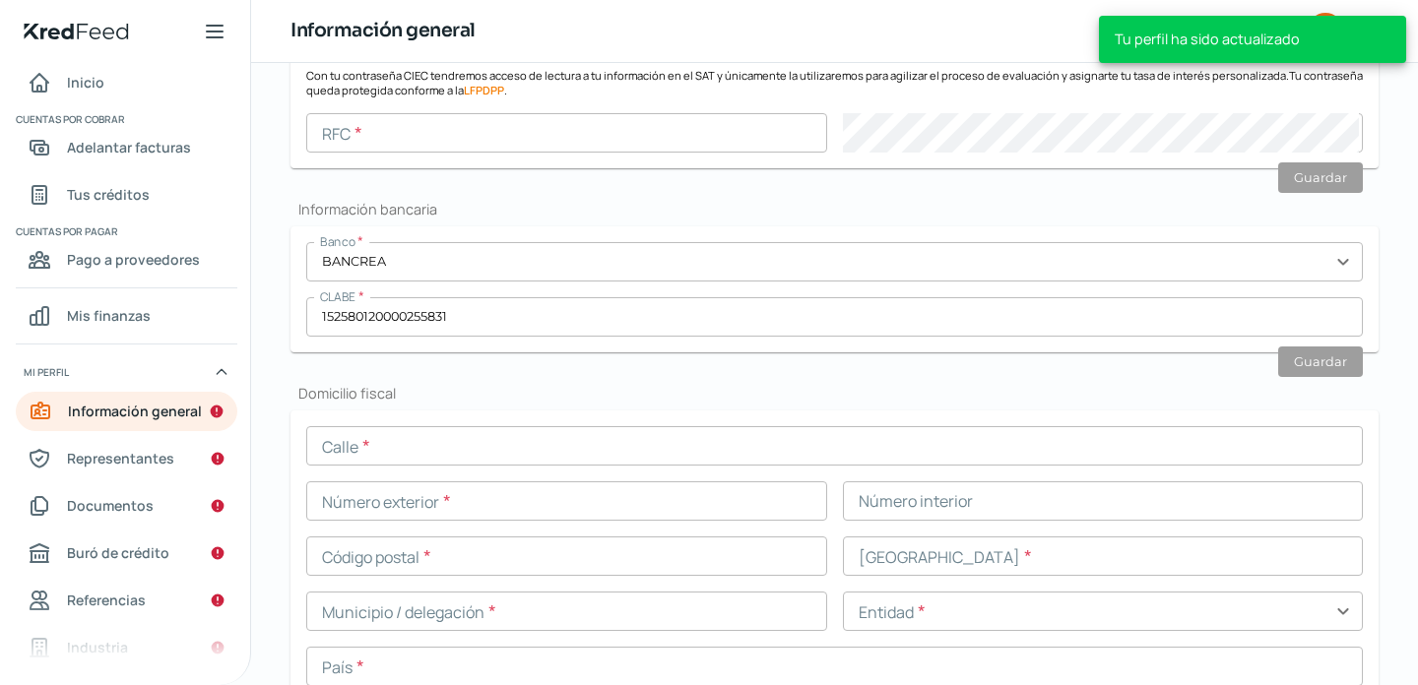
click at [275, 203] on div "Falta información para realizar tu análisis Aquí Lunes, 13 de octubre 2025 Info…" at bounding box center [834, 440] width 1167 height 1857
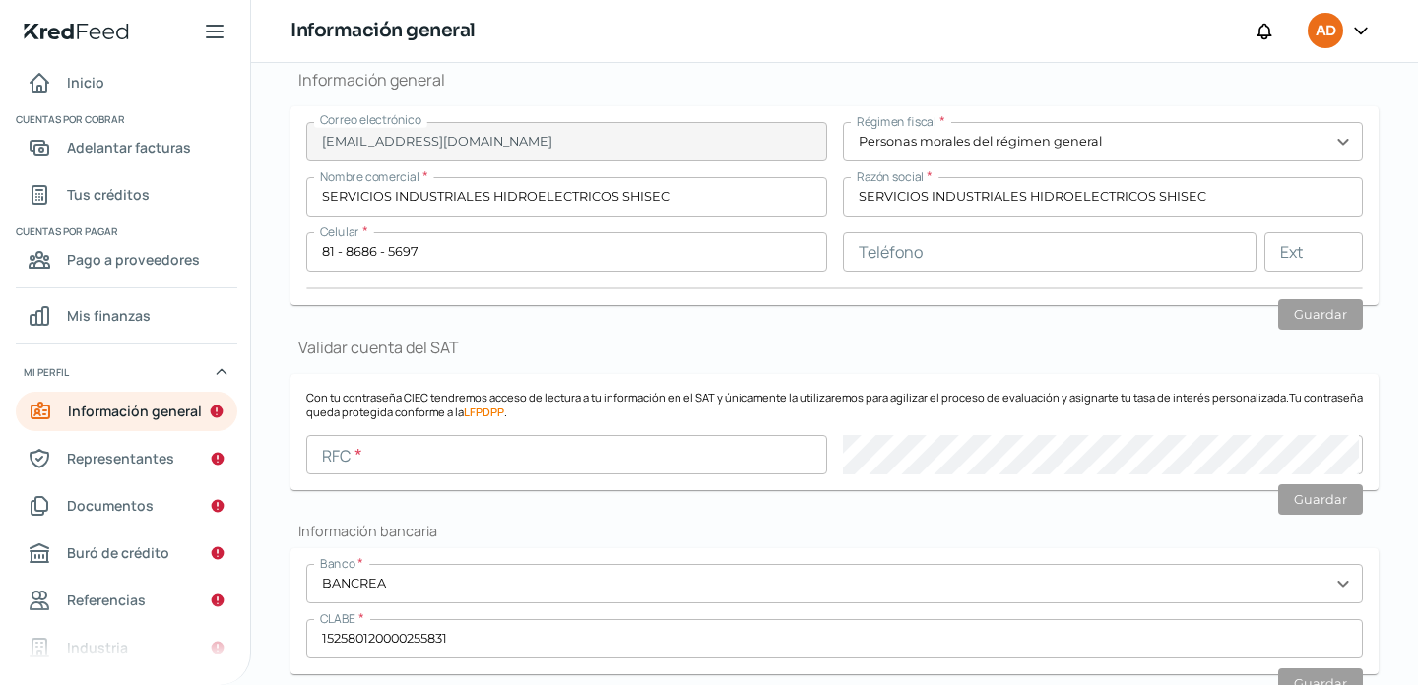
scroll to position [276, 0]
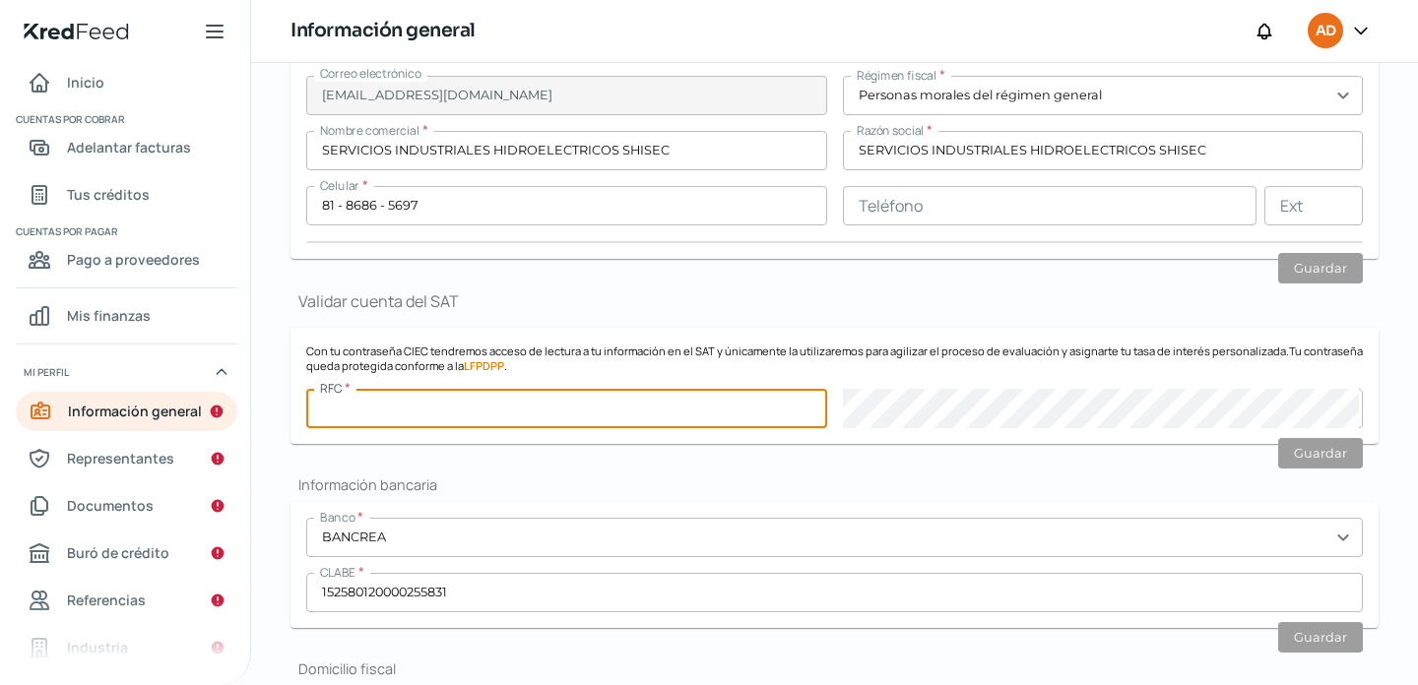
click at [412, 408] on input "text" at bounding box center [566, 408] width 521 height 39
type input "CSI960917PH0"
click at [538, 483] on h2 "Información bancaria" at bounding box center [834, 485] width 1088 height 19
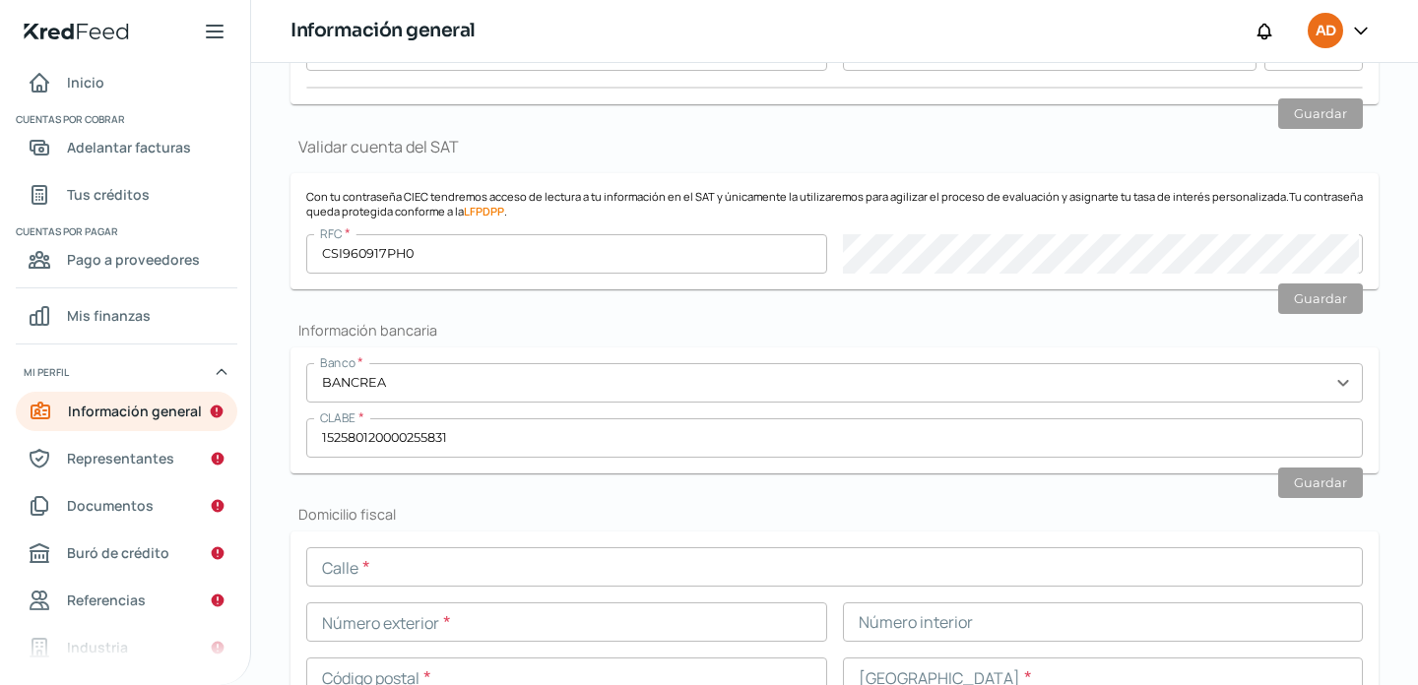
scroll to position [433, 0]
click at [620, 497] on div "Información general Correo electrónico [EMAIL_ADDRESS][DOMAIN_NAME] Régimen fis…" at bounding box center [834, 644] width 1088 height 1621
click at [847, 316] on div "Información general Correo electrónico [EMAIL_ADDRESS][DOMAIN_NAME] Régimen fis…" at bounding box center [834, 644] width 1088 height 1621
click at [1378, 352] on div "Falta información para realizar tu análisis Aquí Lunes, 13 de octubre 2025 Info…" at bounding box center [834, 558] width 1167 height 1857
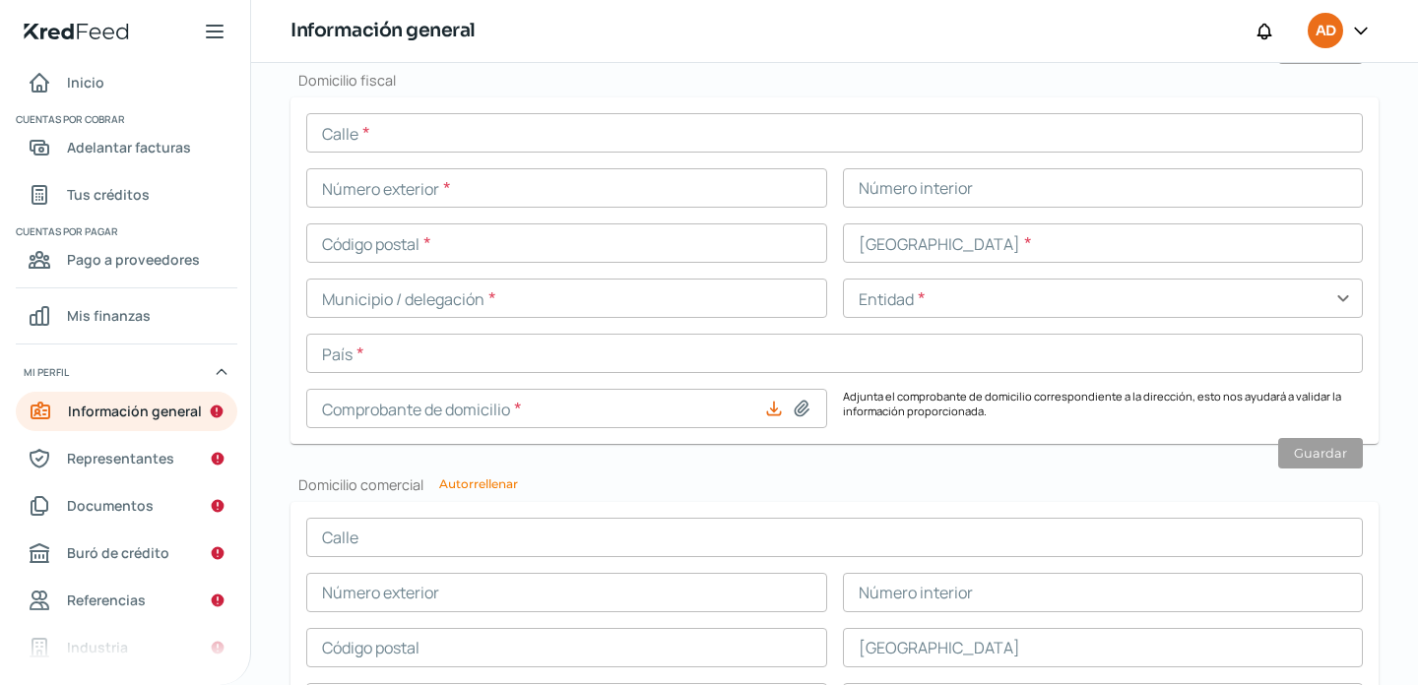
scroll to position [866, 0]
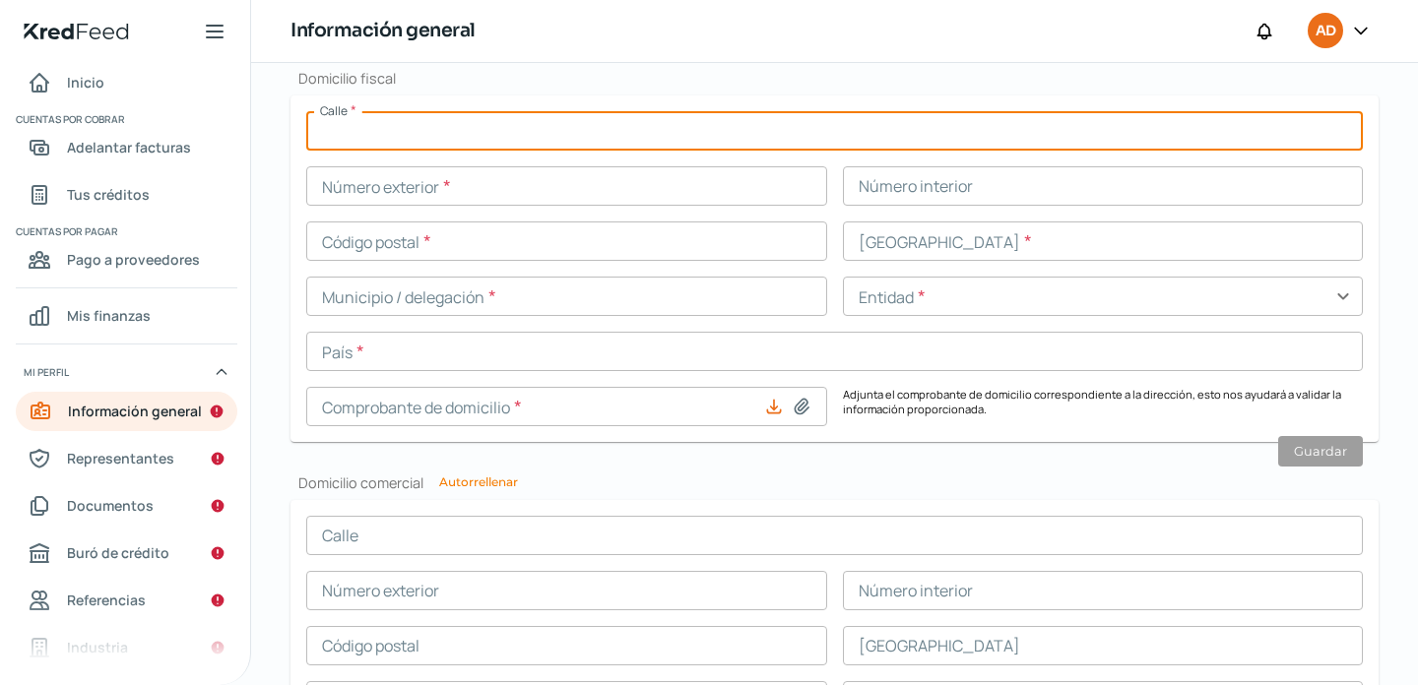
click at [405, 140] on input "text" at bounding box center [834, 130] width 1056 height 39
type input "[PERSON_NAME]"
click at [540, 195] on input "text" at bounding box center [566, 185] width 521 height 39
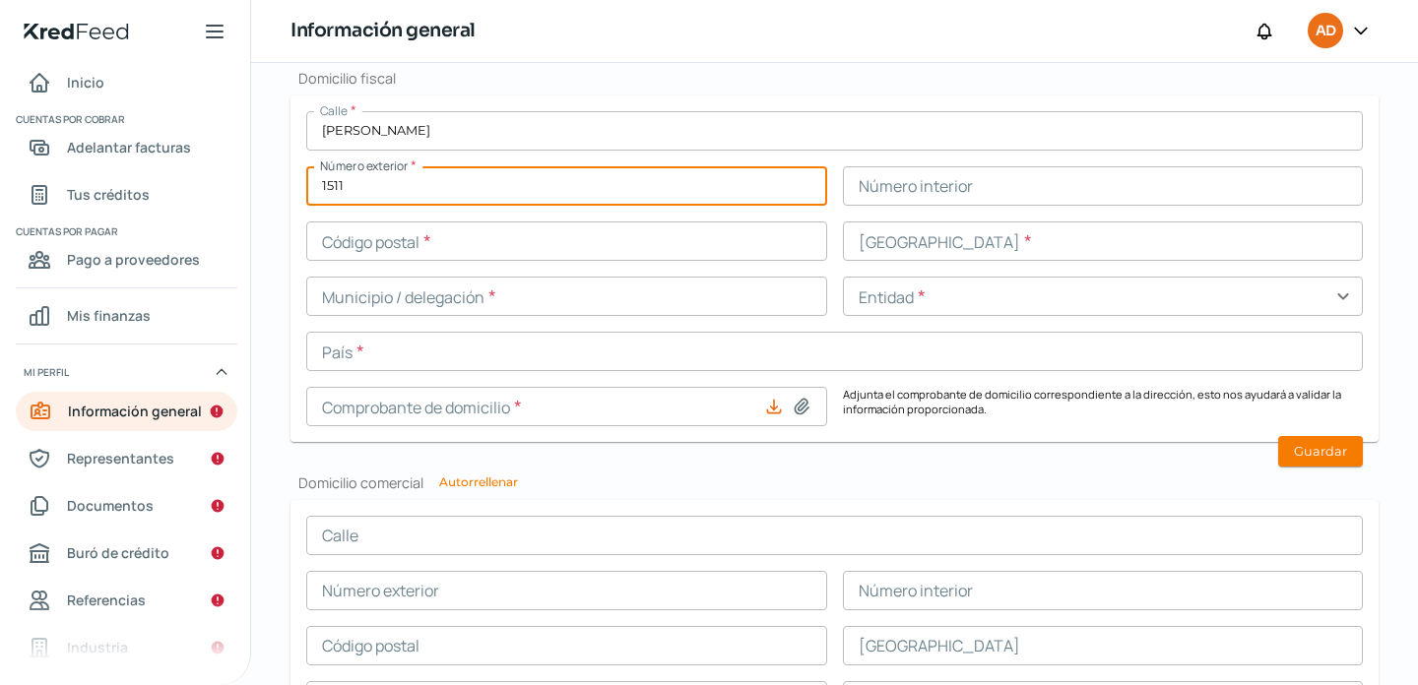
type input "1511"
click at [757, 219] on div "Calle * [PERSON_NAME] Número exterior * 1511 Número interior Código postal * [G…" at bounding box center [834, 268] width 1056 height 315
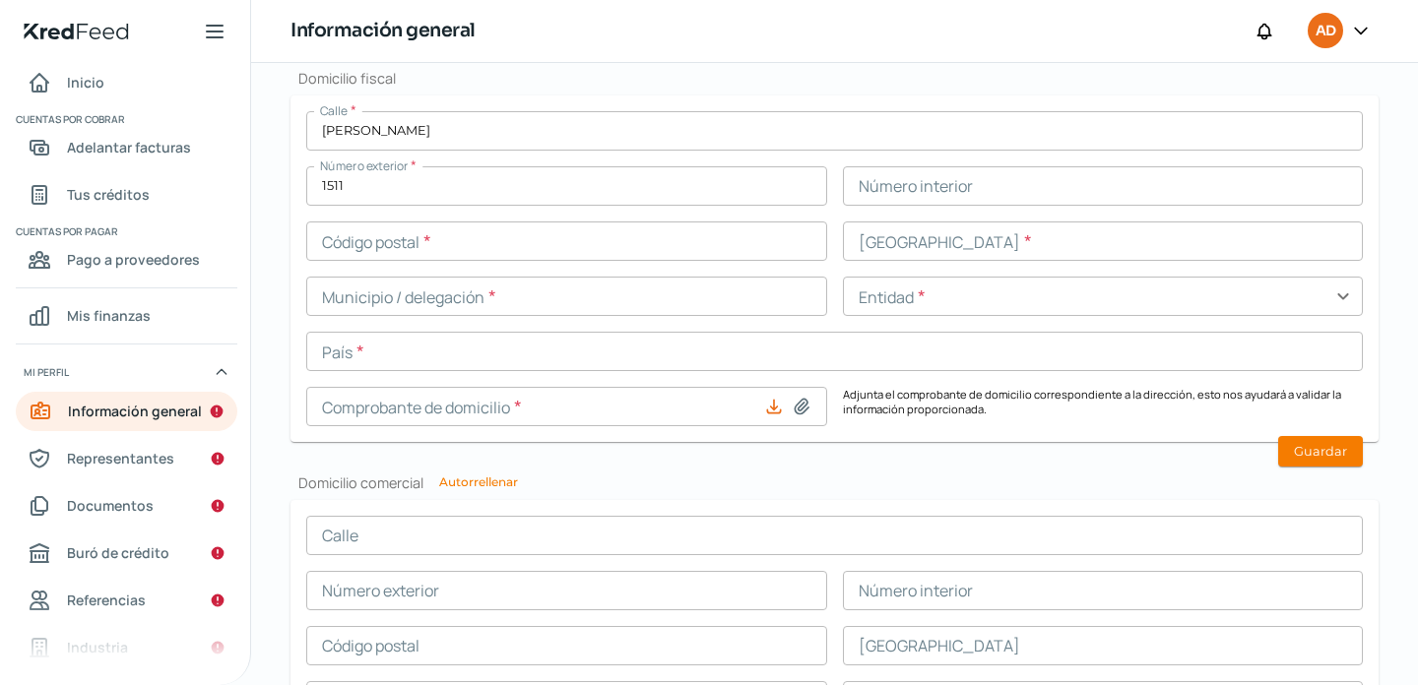
click at [591, 249] on input "text" at bounding box center [566, 241] width 521 height 39
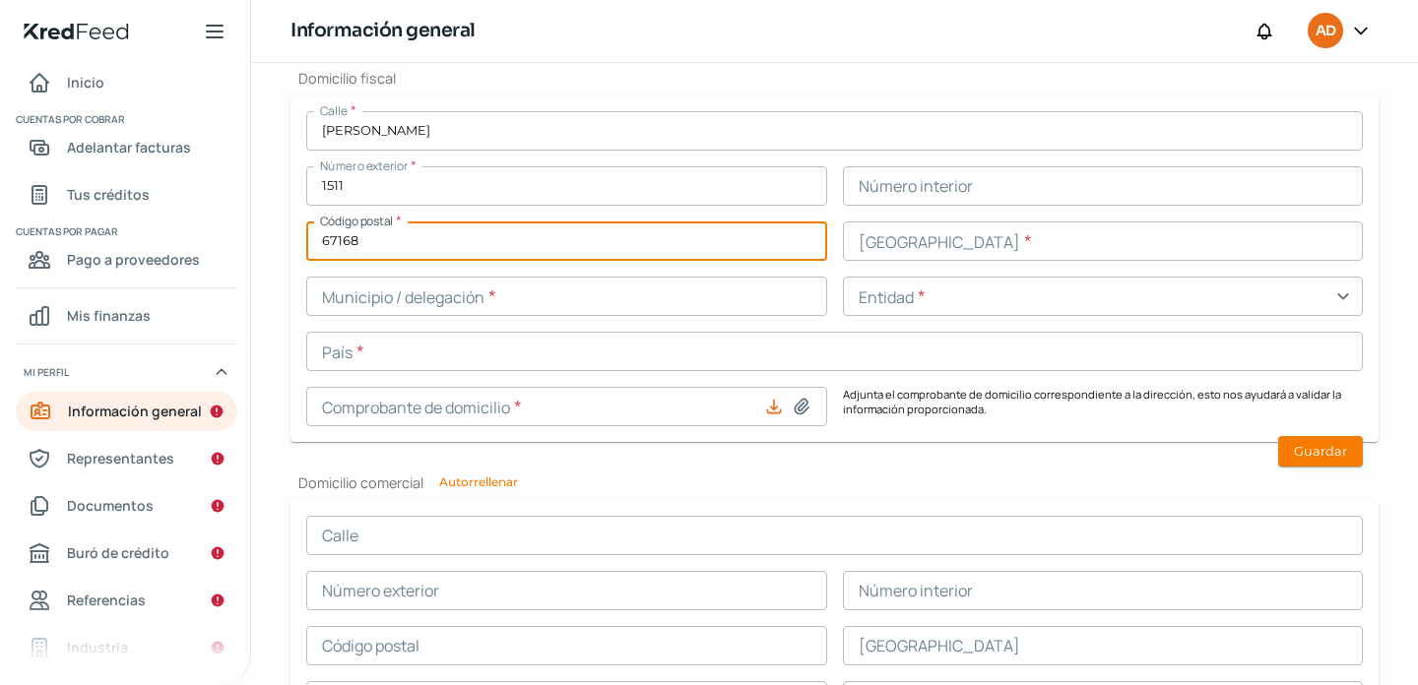
type input "67168"
click at [293, 280] on form "Calle * [PERSON_NAME] Número exterior * 1511 Número interior Código postal * 67…" at bounding box center [834, 268] width 1088 height 347
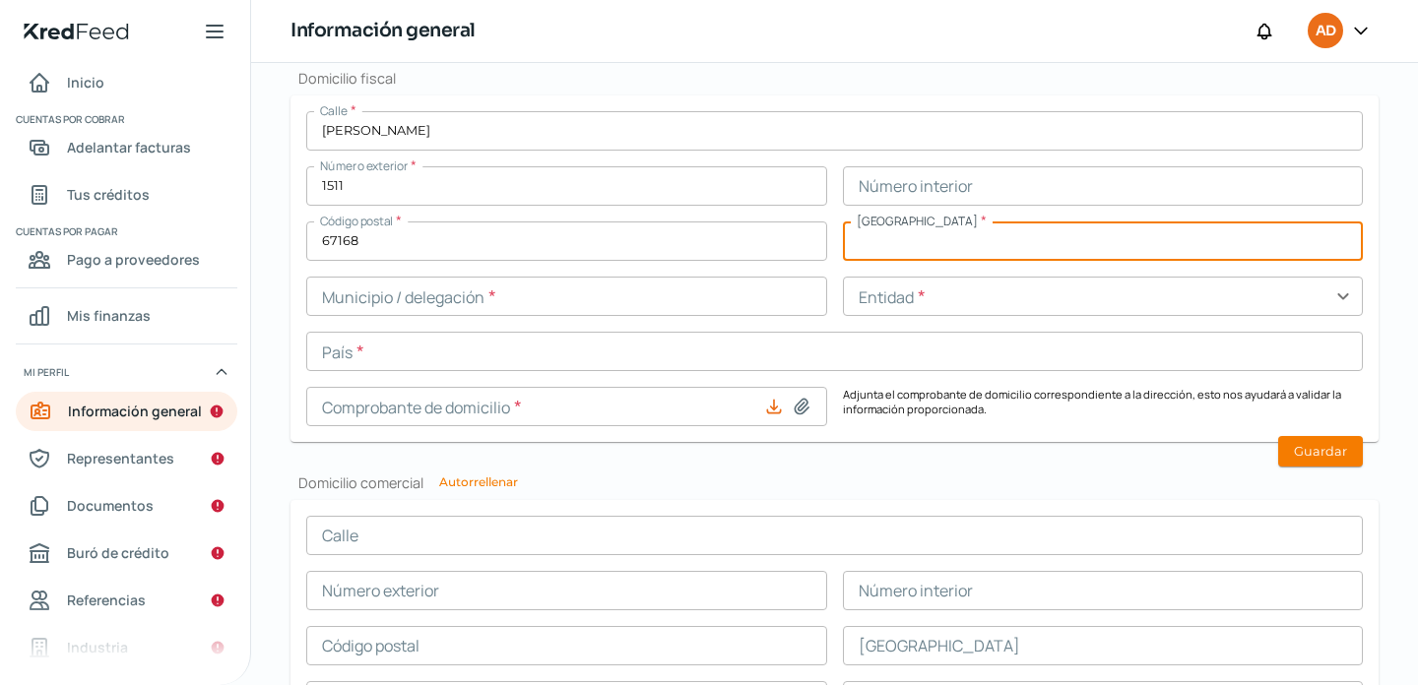
click at [919, 249] on input "text" at bounding box center [1103, 241] width 521 height 39
type input "HACIENDA LOS LERMAS"
click at [478, 300] on input "text" at bounding box center [566, 296] width 521 height 39
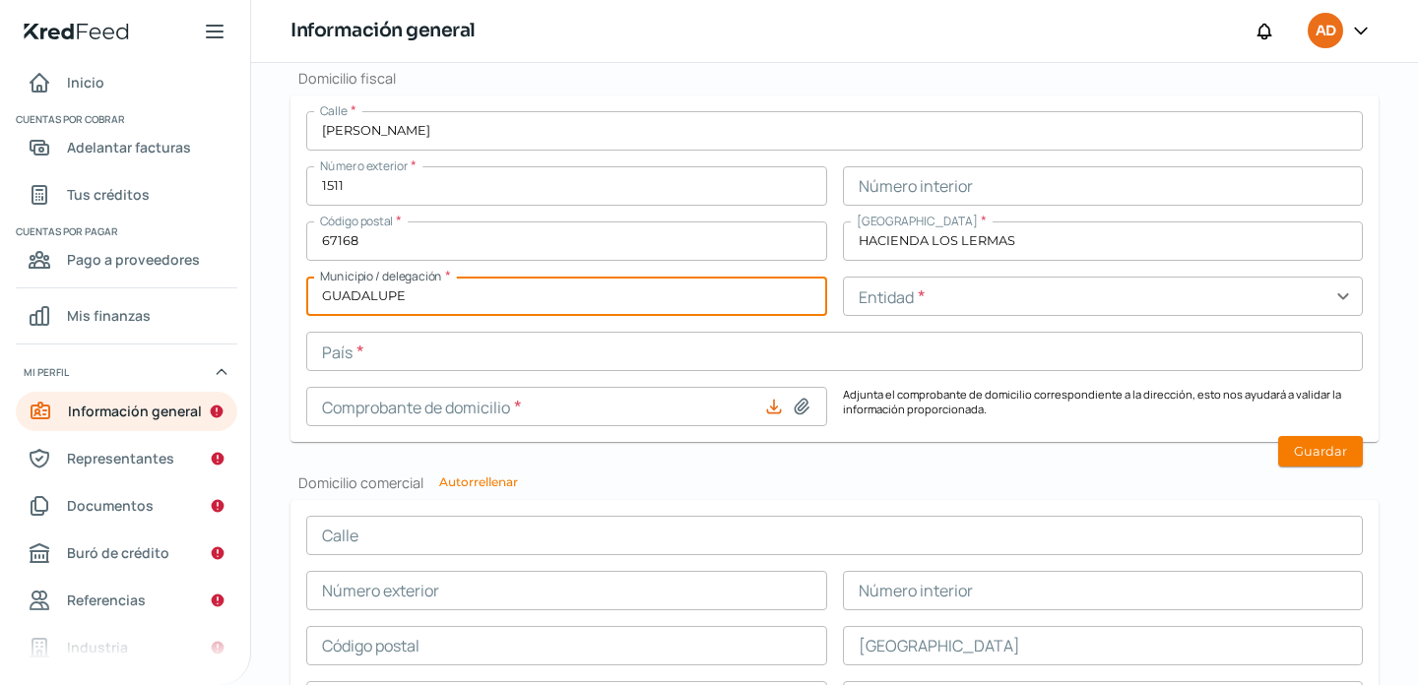
type input "GUADALUPE"
click at [290, 317] on form "Calle * [PERSON_NAME] Número exterior * 1511 Número interior Código postal * 67…" at bounding box center [834, 268] width 1088 height 347
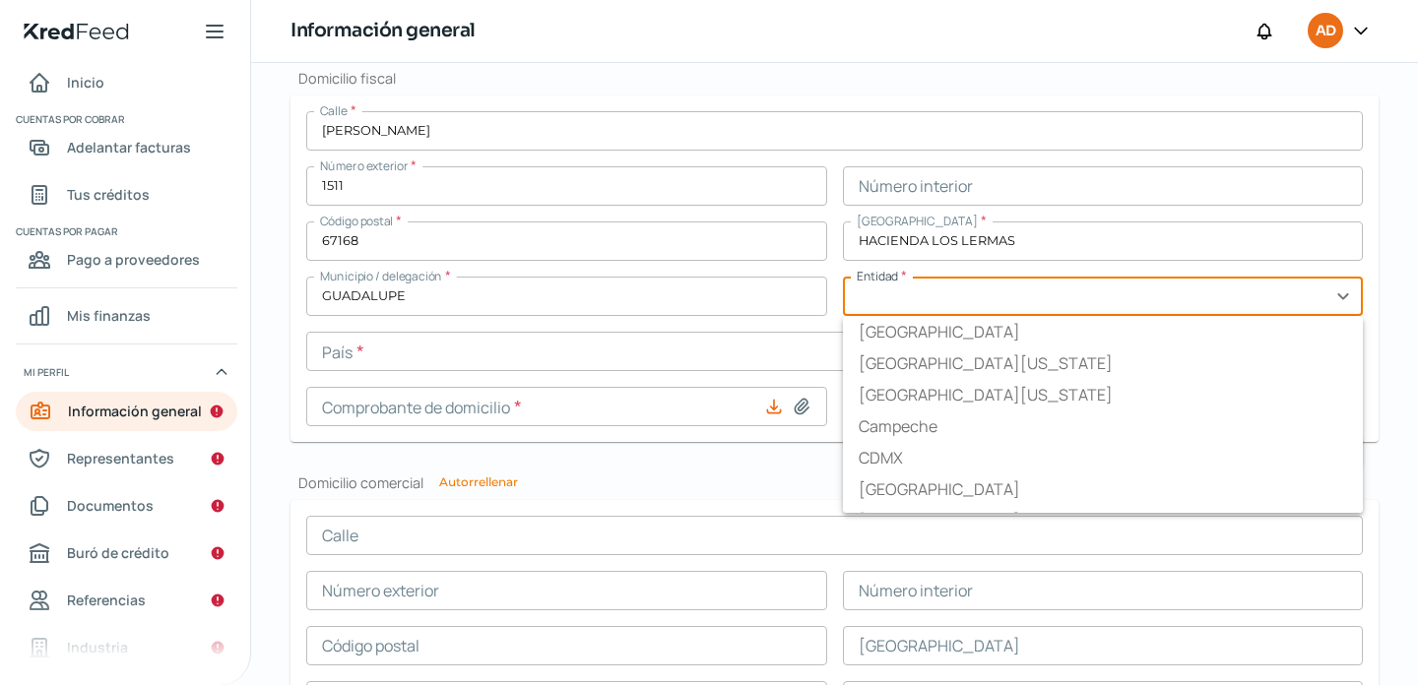
click at [953, 305] on input "text" at bounding box center [1103, 296] width 521 height 39
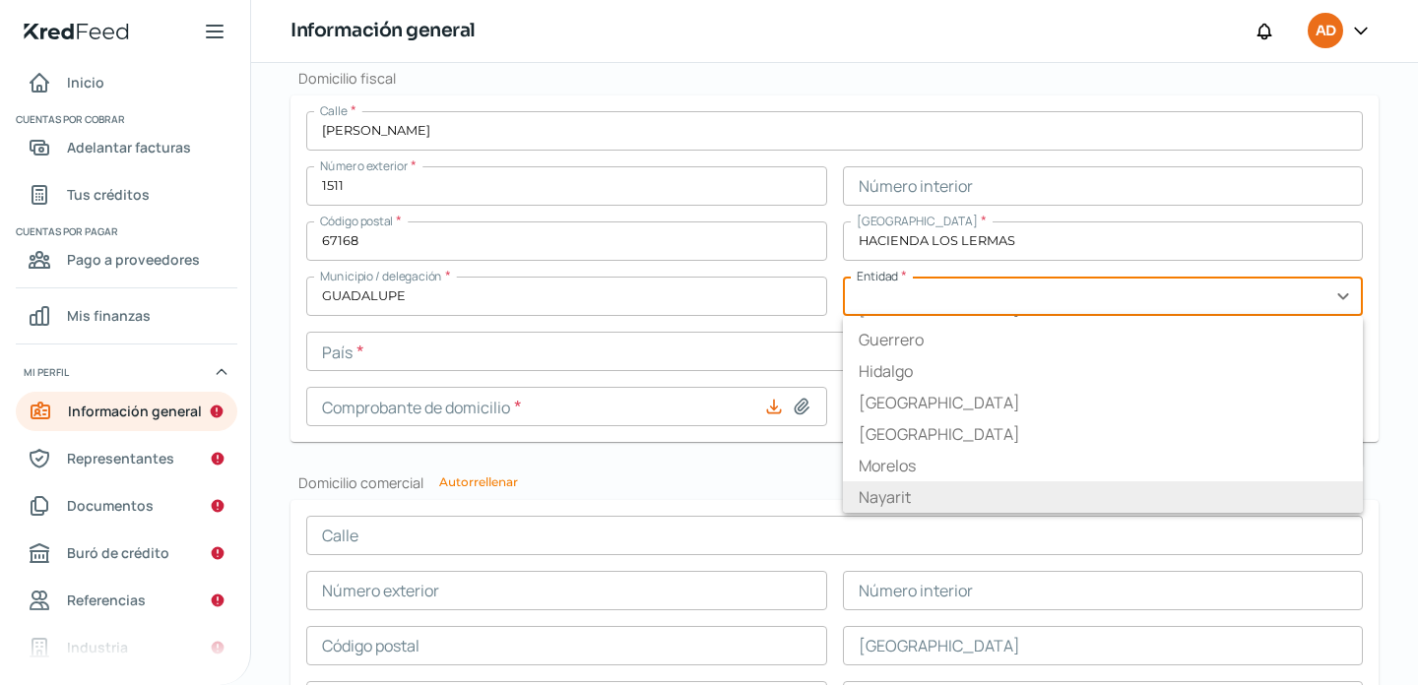
scroll to position [402, 0]
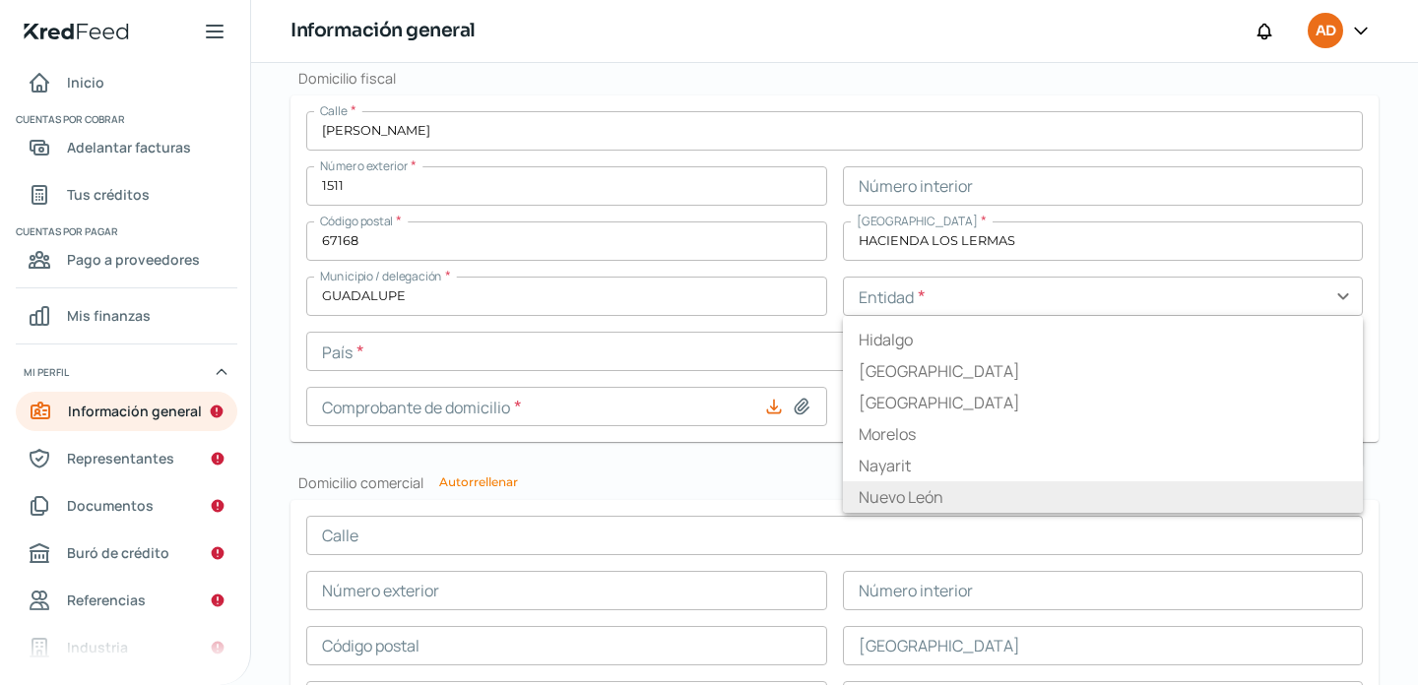
click at [941, 511] on li "Nuevo León" at bounding box center [1103, 497] width 521 height 32
type input "Nuevo León"
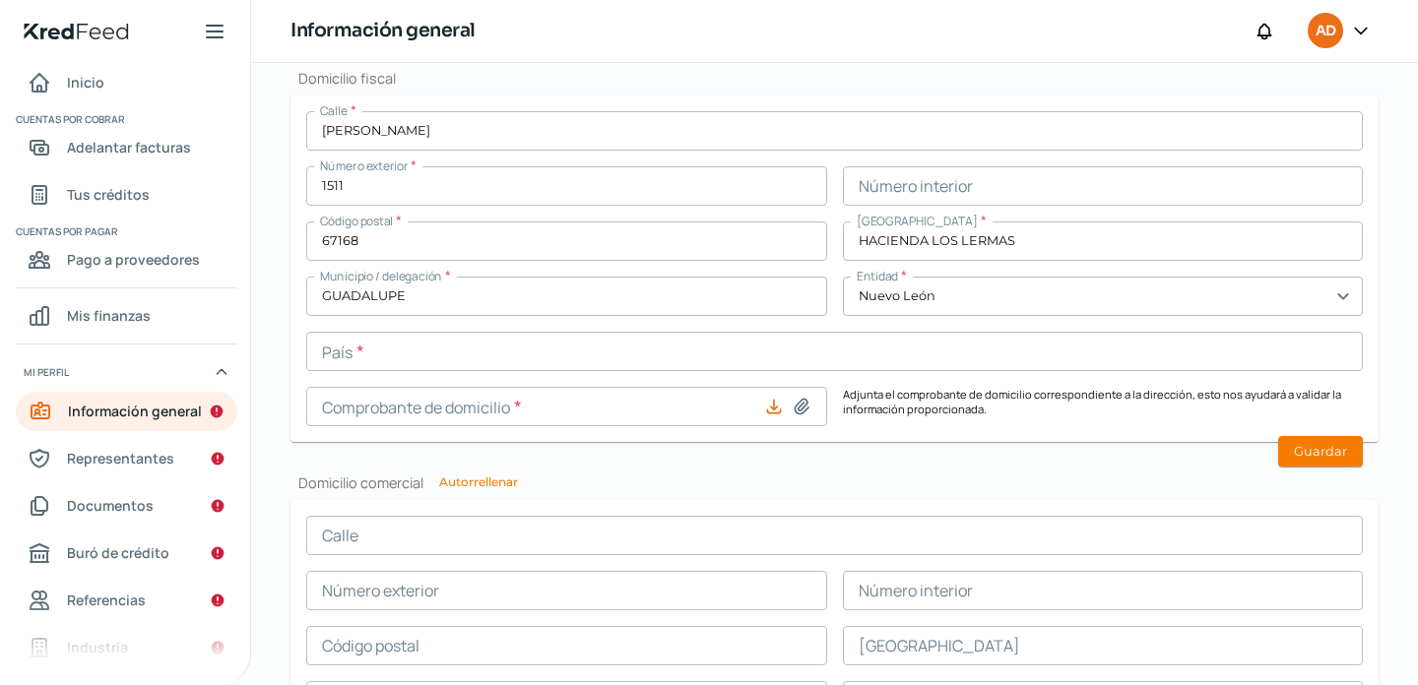
click at [407, 358] on input "text" at bounding box center [834, 351] width 1056 height 39
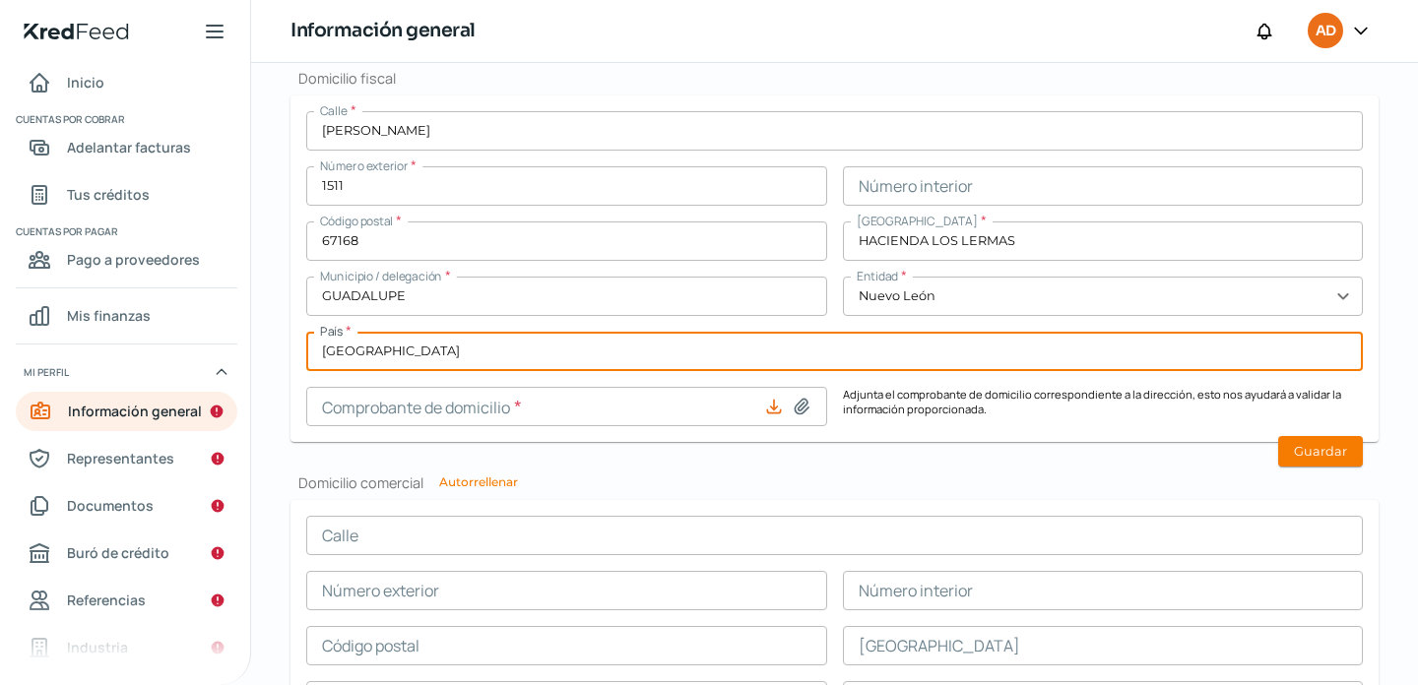
type input "[GEOGRAPHIC_DATA]"
click at [294, 354] on form "Calle * [PERSON_NAME] Número exterior * 1511 Número interior Código postal * 67…" at bounding box center [834, 268] width 1088 height 347
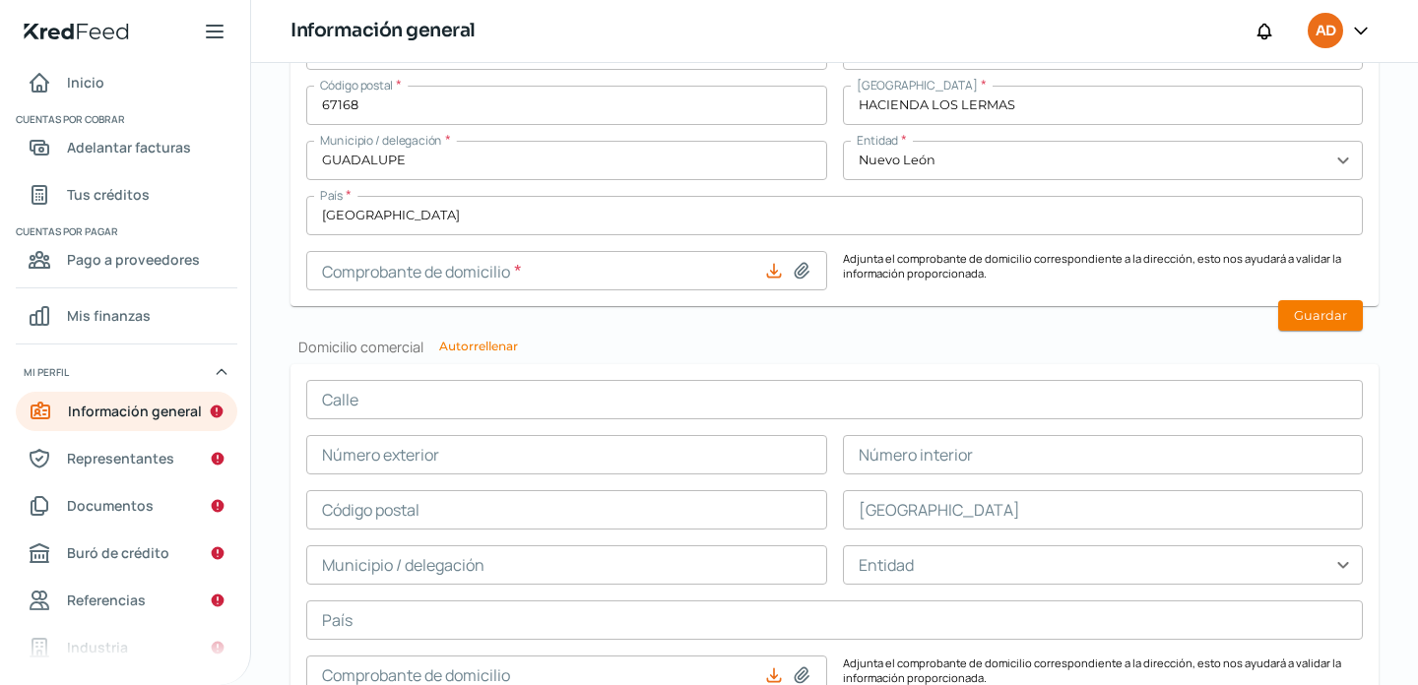
scroll to position [1024, 0]
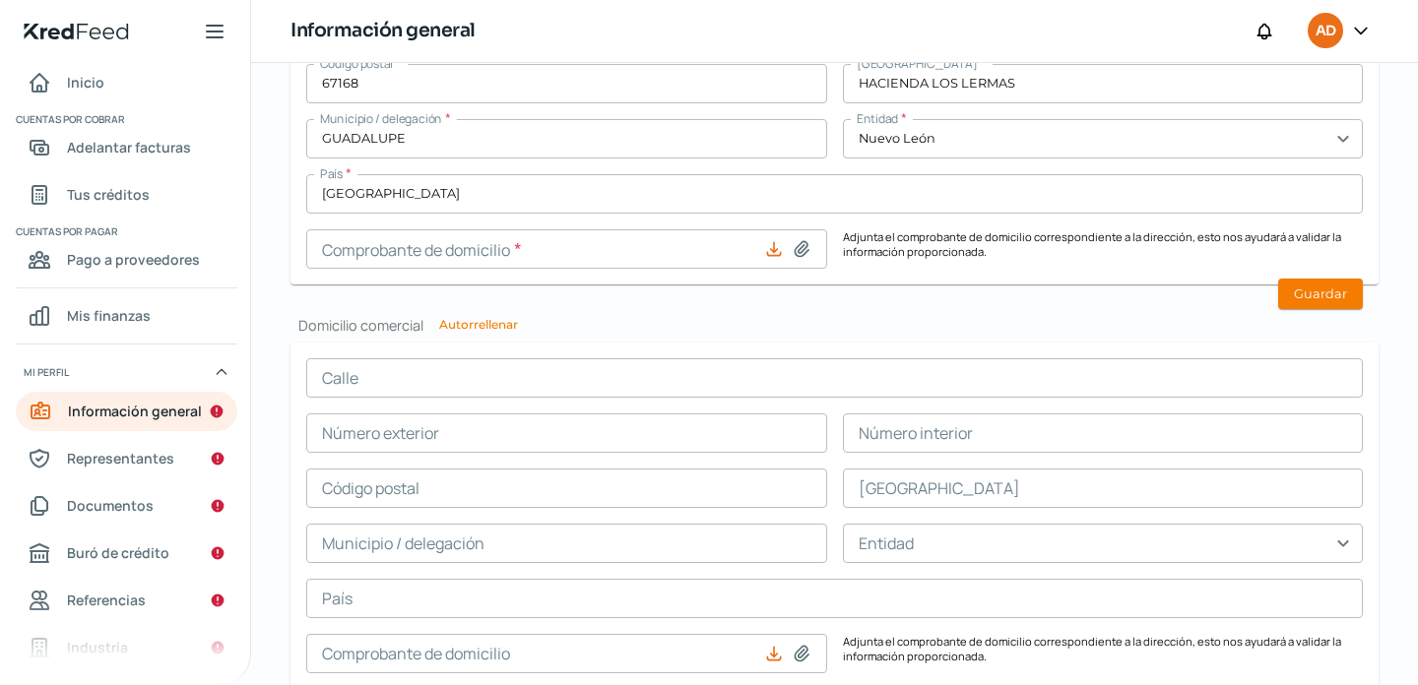
click at [799, 247] on icon at bounding box center [802, 249] width 20 height 20
type input "C:\fakepath\WhatsApp Image [DATE] 18.29.13.jpeg"
type input "WhatsApp Image [DATE] 18.29.13.jpeg"
click at [707, 318] on h2 "Domicilio comercial Autorrellenar" at bounding box center [834, 325] width 1088 height 19
click at [1305, 292] on button "Guardar" at bounding box center [1320, 294] width 85 height 31
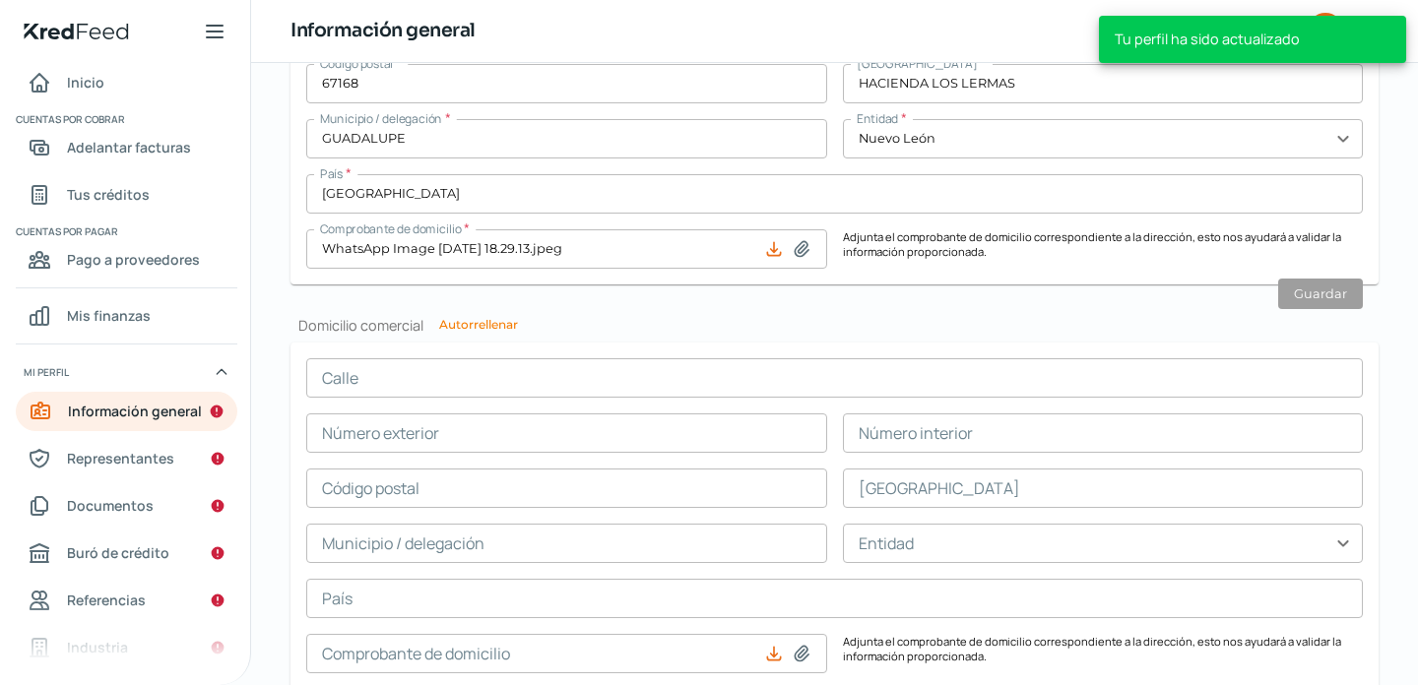
click at [617, 316] on div "Información general Correo electrónico [EMAIL_ADDRESS][DOMAIN_NAME] Régimen fis…" at bounding box center [834, 53] width 1088 height 1621
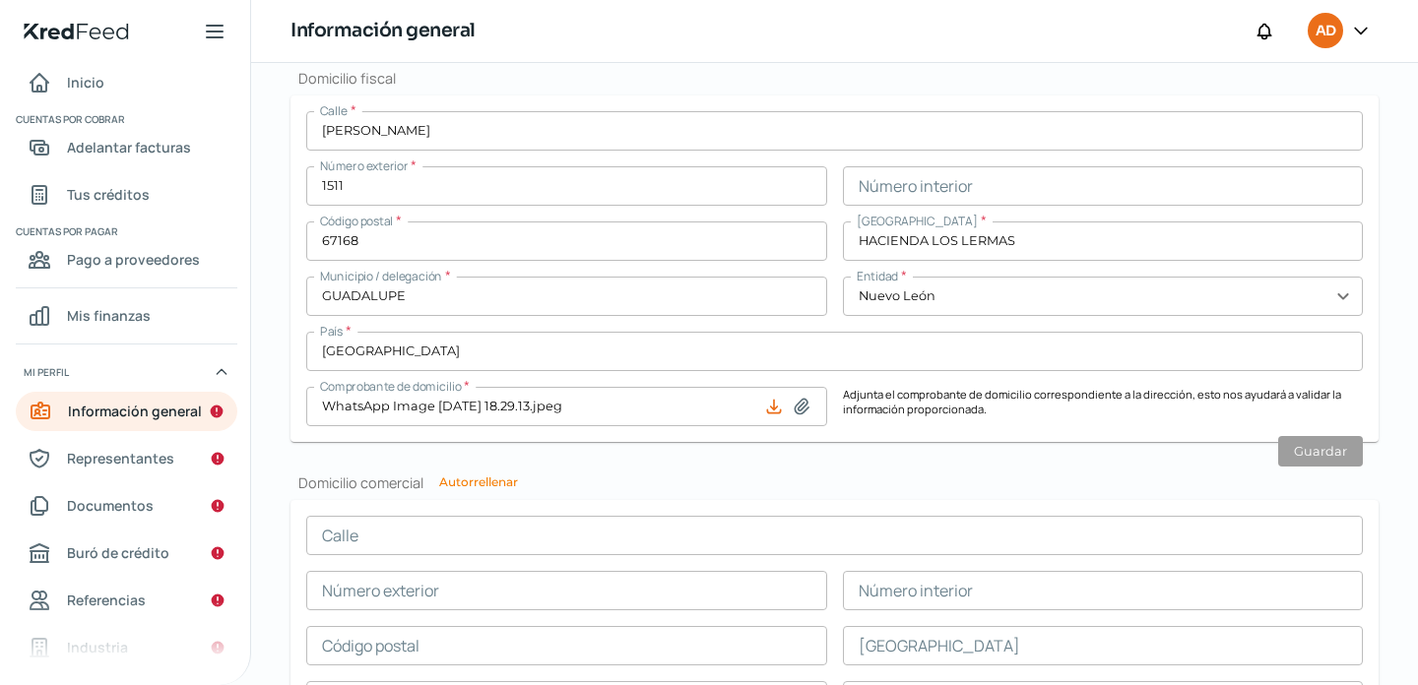
scroll to position [906, 0]
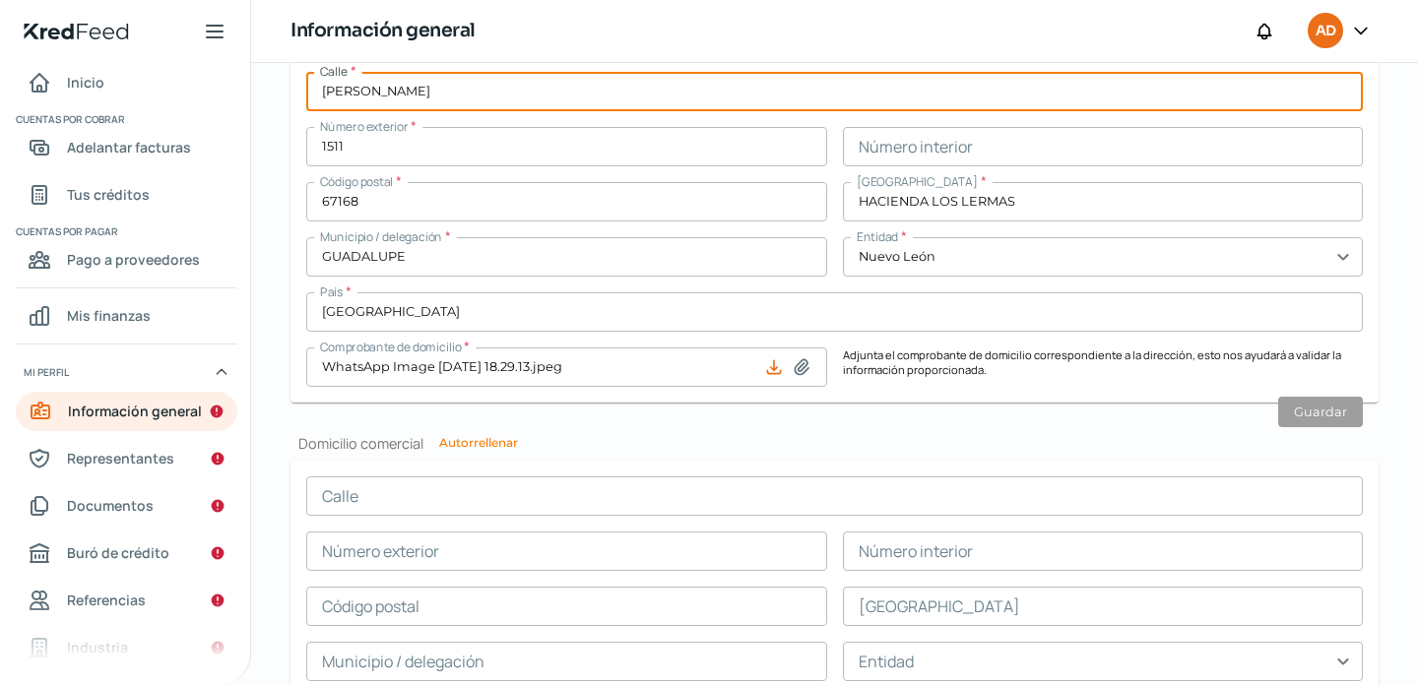
drag, startPoint x: 497, startPoint y: 94, endPoint x: 327, endPoint y: 79, distance: 171.0
click at [327, 79] on input "[PERSON_NAME]" at bounding box center [834, 91] width 1056 height 39
click at [452, 507] on input "text" at bounding box center [834, 495] width 1056 height 39
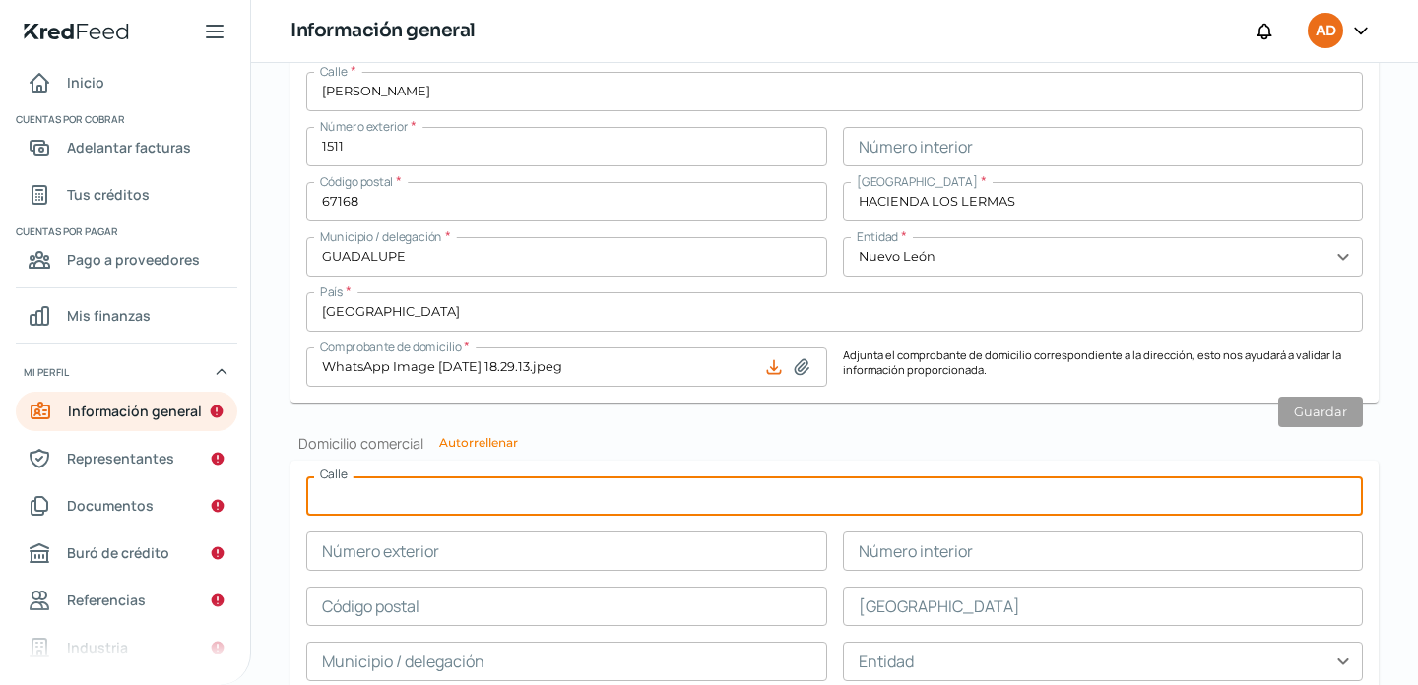
click at [490, 446] on button "Autorrellenar" at bounding box center [478, 443] width 79 height 12
type input "[PERSON_NAME]"
type input "1511"
type input "67168"
type input "HACIENDA LOS LERMAS"
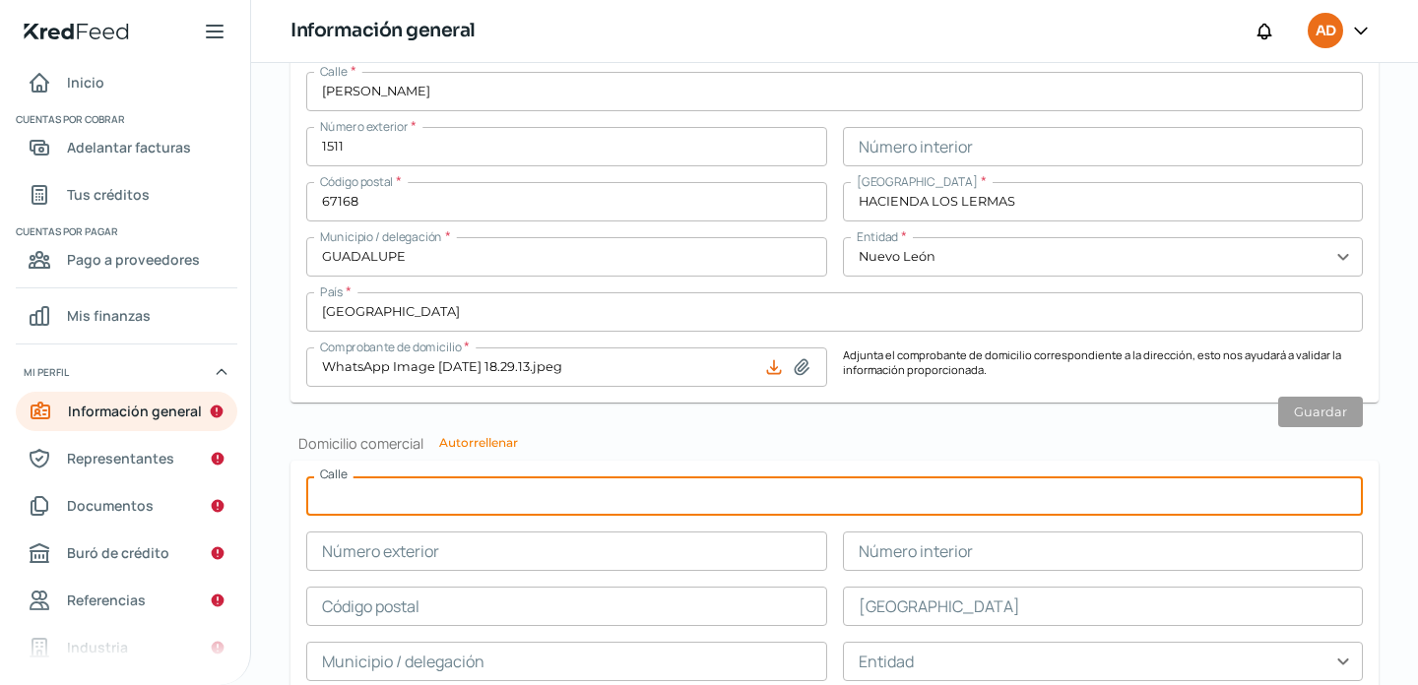
type input "GUADALUPE"
type input "Nuevo León"
type input "[GEOGRAPHIC_DATA]"
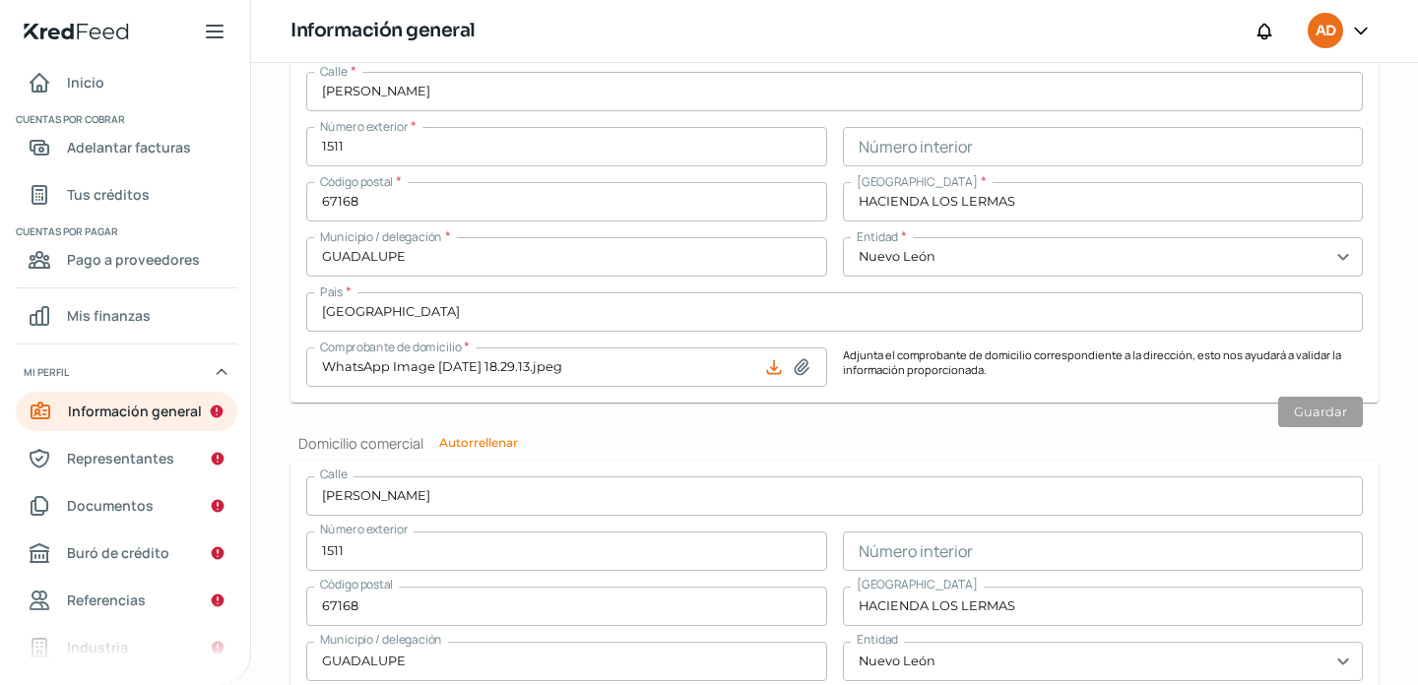
click at [665, 466] on form "Calle [PERSON_NAME] Número exterior 1511 Número interior Código postal 67168 [G…" at bounding box center [834, 698] width 1088 height 475
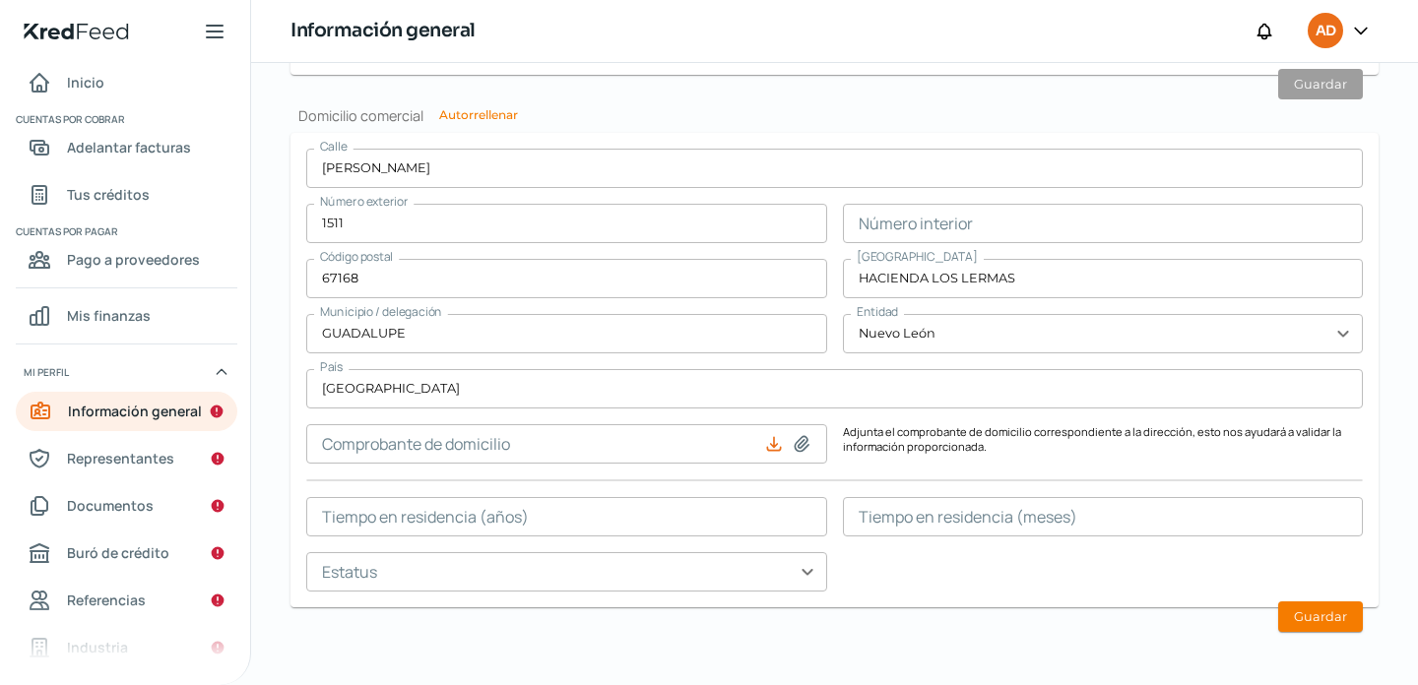
scroll to position [1238, 0]
click at [796, 445] on icon at bounding box center [801, 442] width 14 height 15
type input "C:\fakepath\WhatsApp Image [DATE] 18.29.13.jpeg"
type input "WhatsApp Image [DATE] 18.29.13.jpeg"
click at [921, 595] on form "Calle [PERSON_NAME] Número exterior 1511 Número interior Código postal 67168 [G…" at bounding box center [834, 369] width 1088 height 475
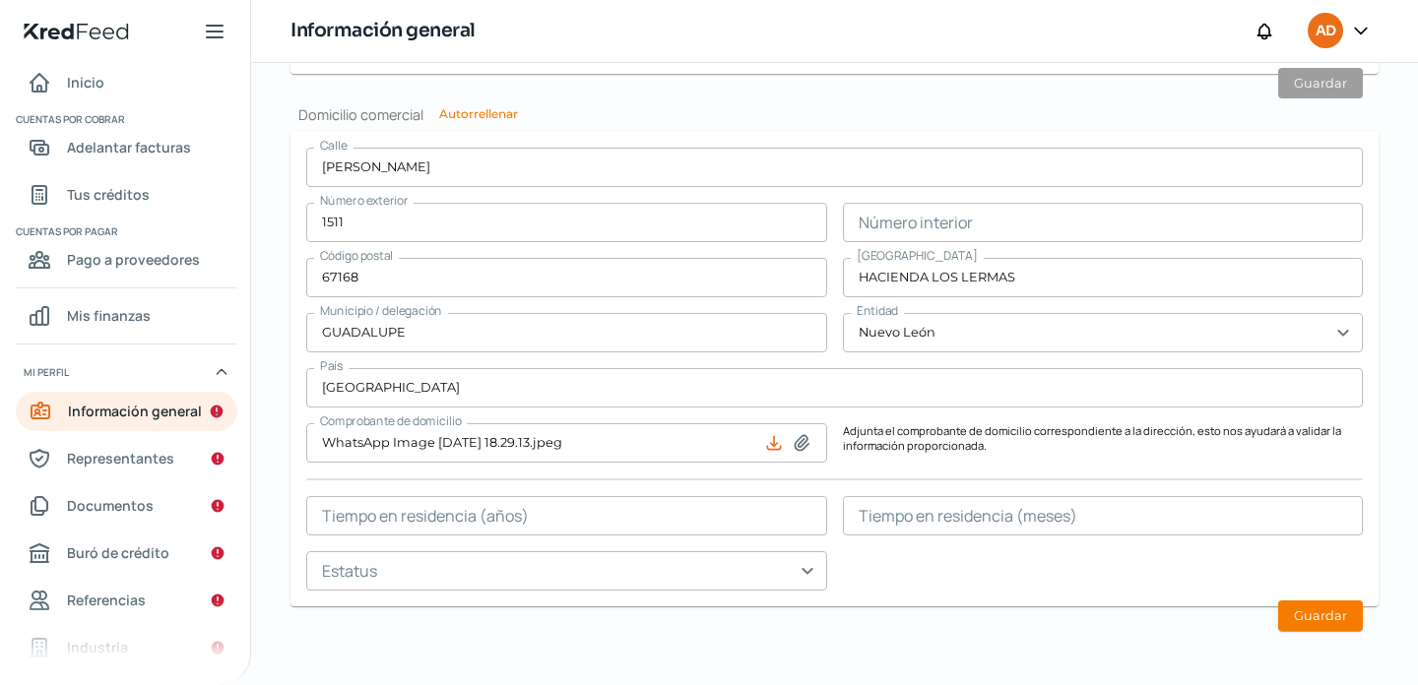
click at [501, 525] on input "text" at bounding box center [566, 515] width 521 height 39
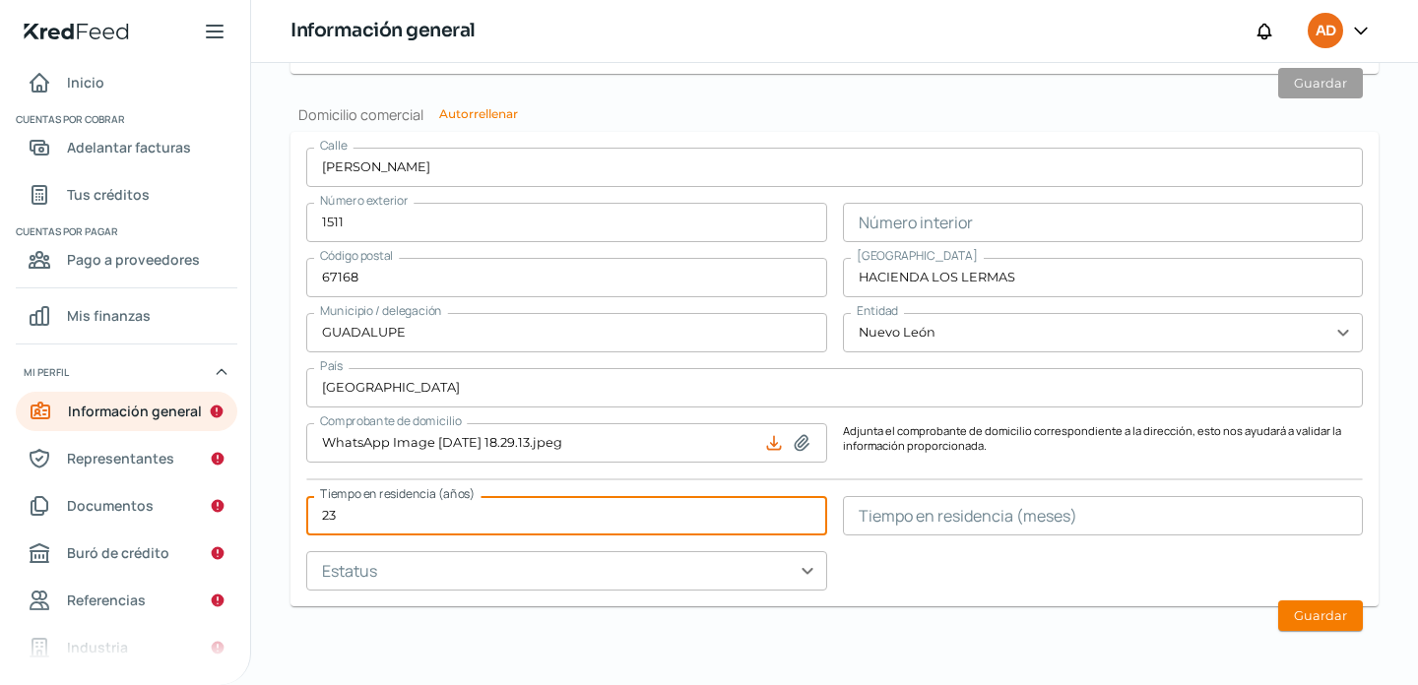
type input "23"
click at [976, 556] on div "Calle [PERSON_NAME] Número exterior 1511 Número interior Código postal 67168 [G…" at bounding box center [834, 369] width 1056 height 443
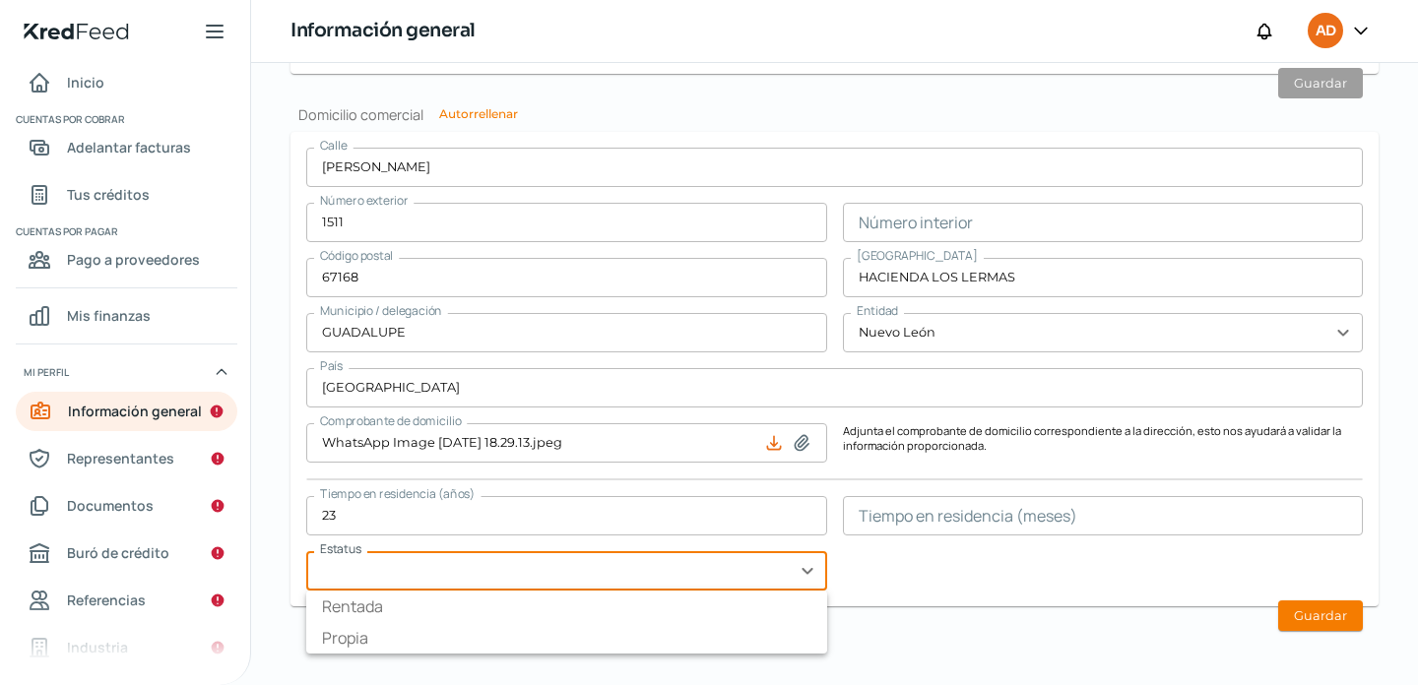
click at [811, 573] on input "text" at bounding box center [566, 570] width 521 height 39
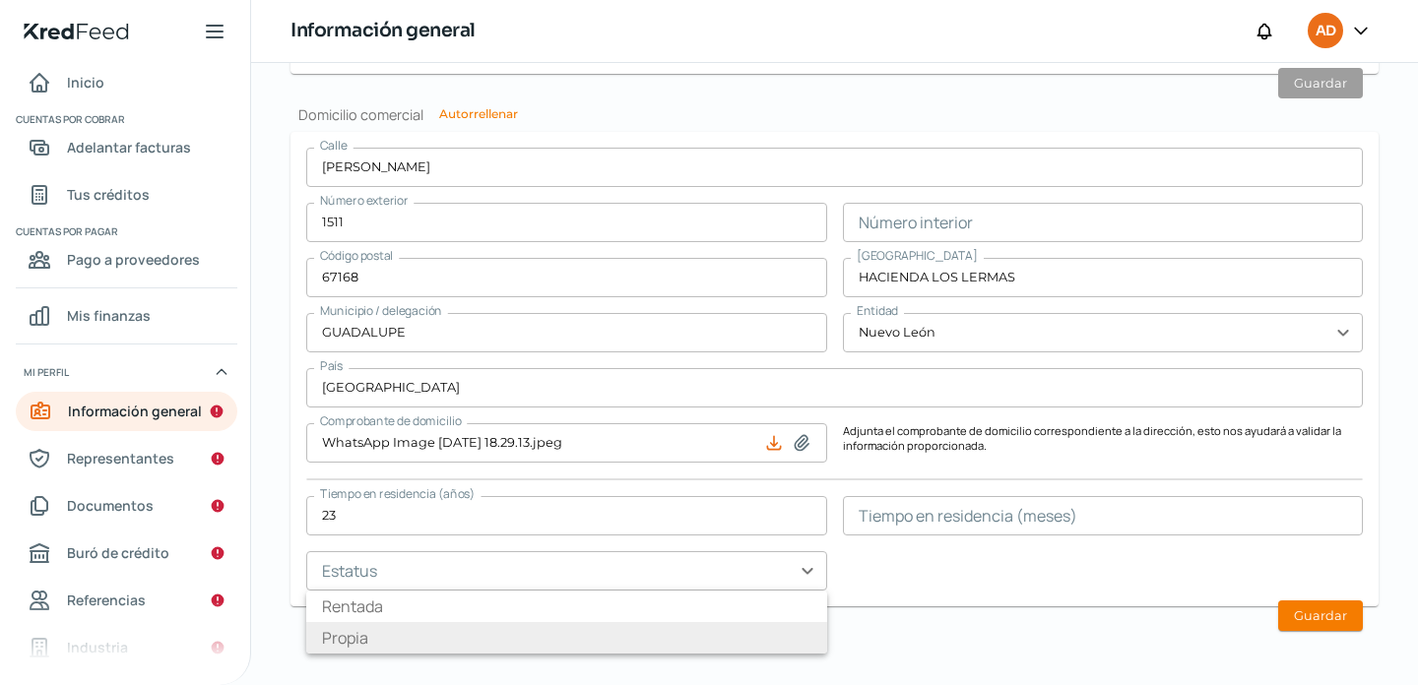
click at [721, 640] on li "Propia" at bounding box center [566, 638] width 521 height 32
type input "Propia"
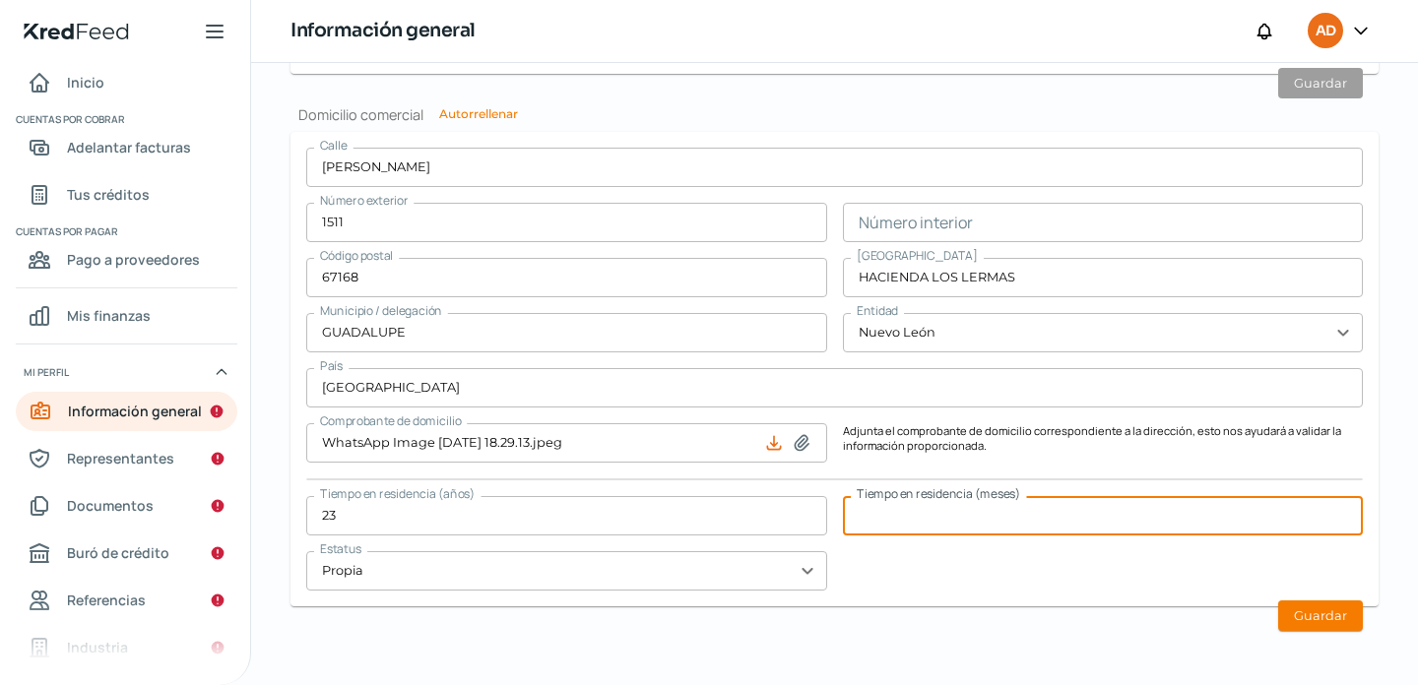
click at [925, 524] on input "text" at bounding box center [1103, 515] width 521 height 39
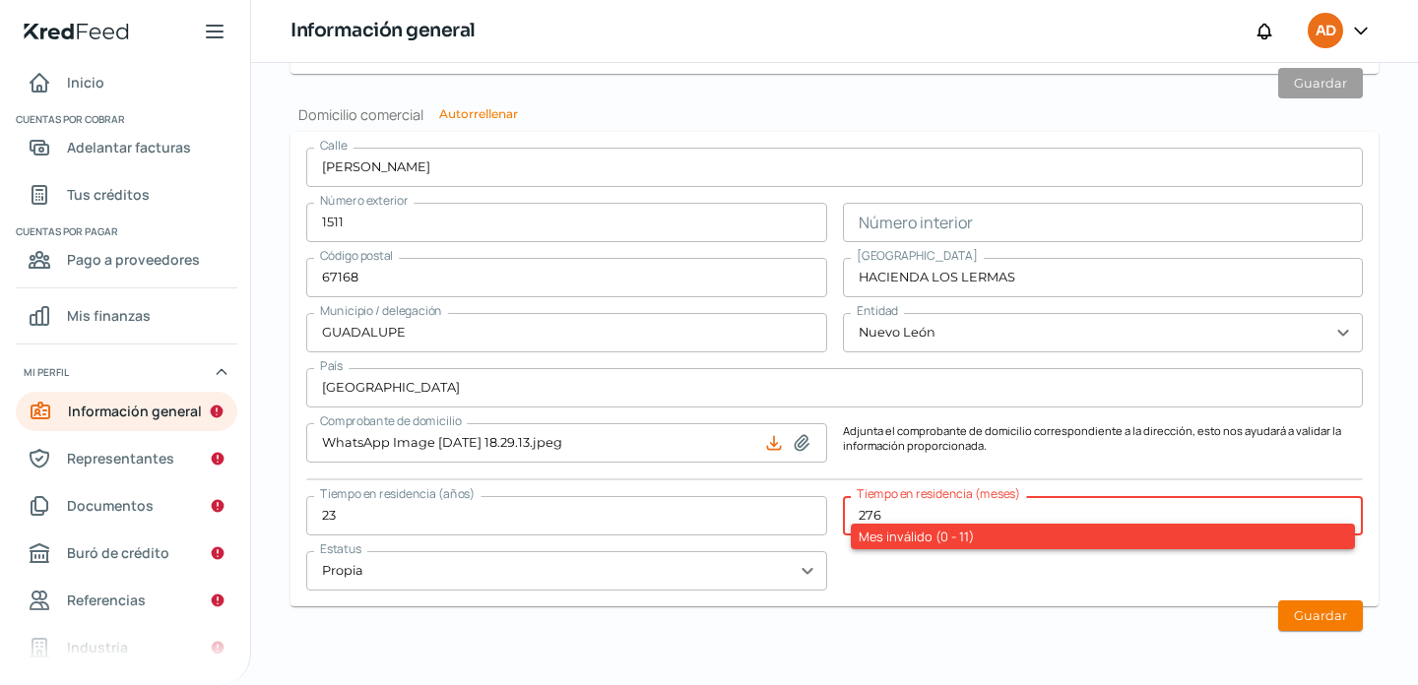
click at [943, 574] on div "Calle [PERSON_NAME] Número exterior 1511 Número interior Código postal 67168 [G…" at bounding box center [834, 369] width 1056 height 443
drag, startPoint x: 924, startPoint y: 510, endPoint x: 840, endPoint y: 501, distance: 85.1
click at [843, 501] on input "276" at bounding box center [1103, 515] width 521 height 39
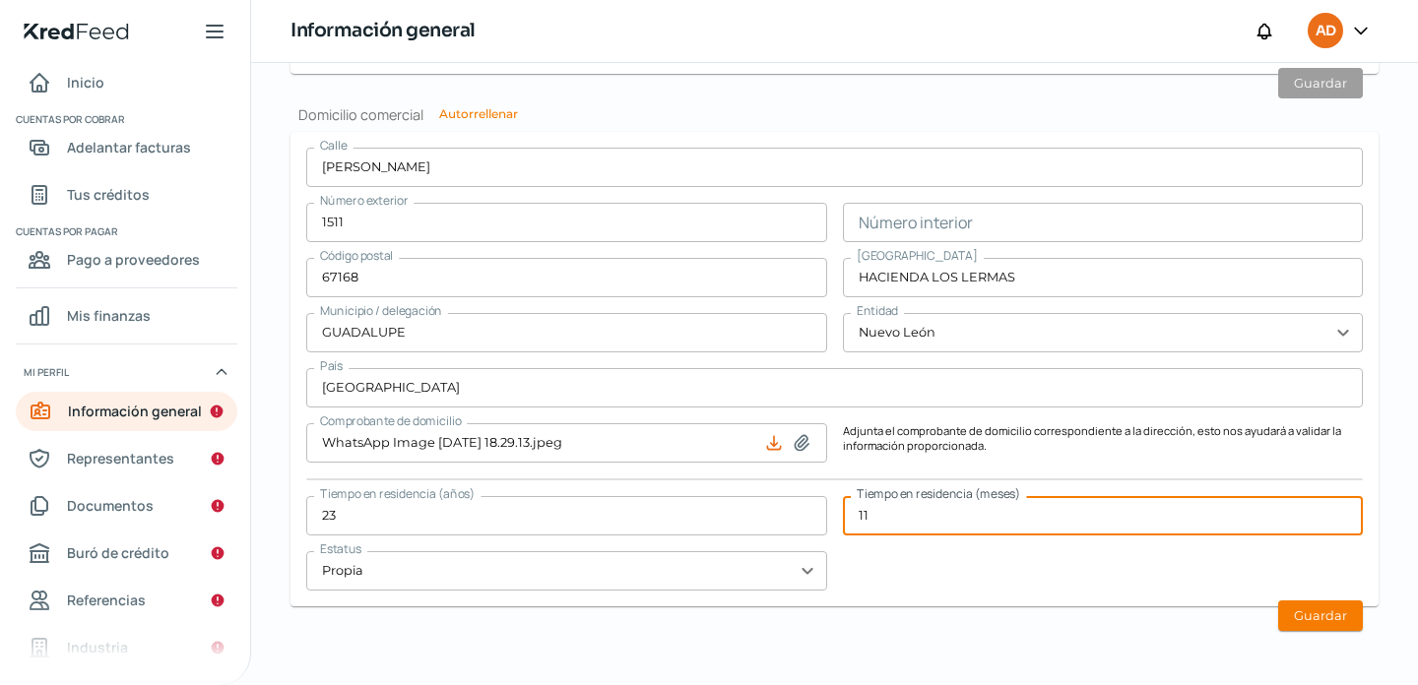
type input "1"
click at [977, 578] on div "Calle [PERSON_NAME] Número exterior 1511 Número interior Código postal 67168 [G…" at bounding box center [834, 369] width 1056 height 443
drag, startPoint x: 885, startPoint y: 512, endPoint x: 833, endPoint y: 510, distance: 52.2
click at [833, 510] on div "Calle [PERSON_NAME] Número exterior 1511 Número interior Código postal 67168 [G…" at bounding box center [834, 369] width 1056 height 443
type input "10"
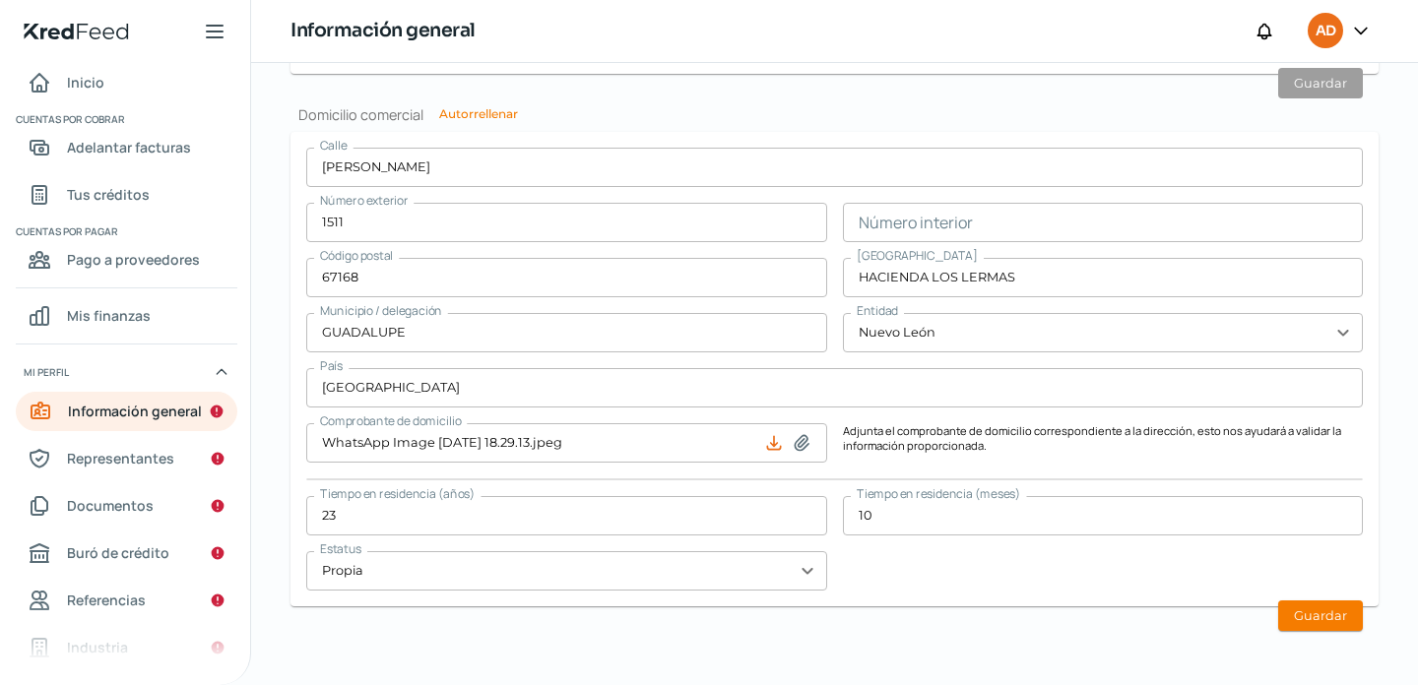
click at [954, 579] on div "Calle [PERSON_NAME] Número exterior 1511 Número interior Código postal 67168 [G…" at bounding box center [834, 369] width 1056 height 443
click at [1305, 612] on button "Guardar" at bounding box center [1320, 616] width 85 height 31
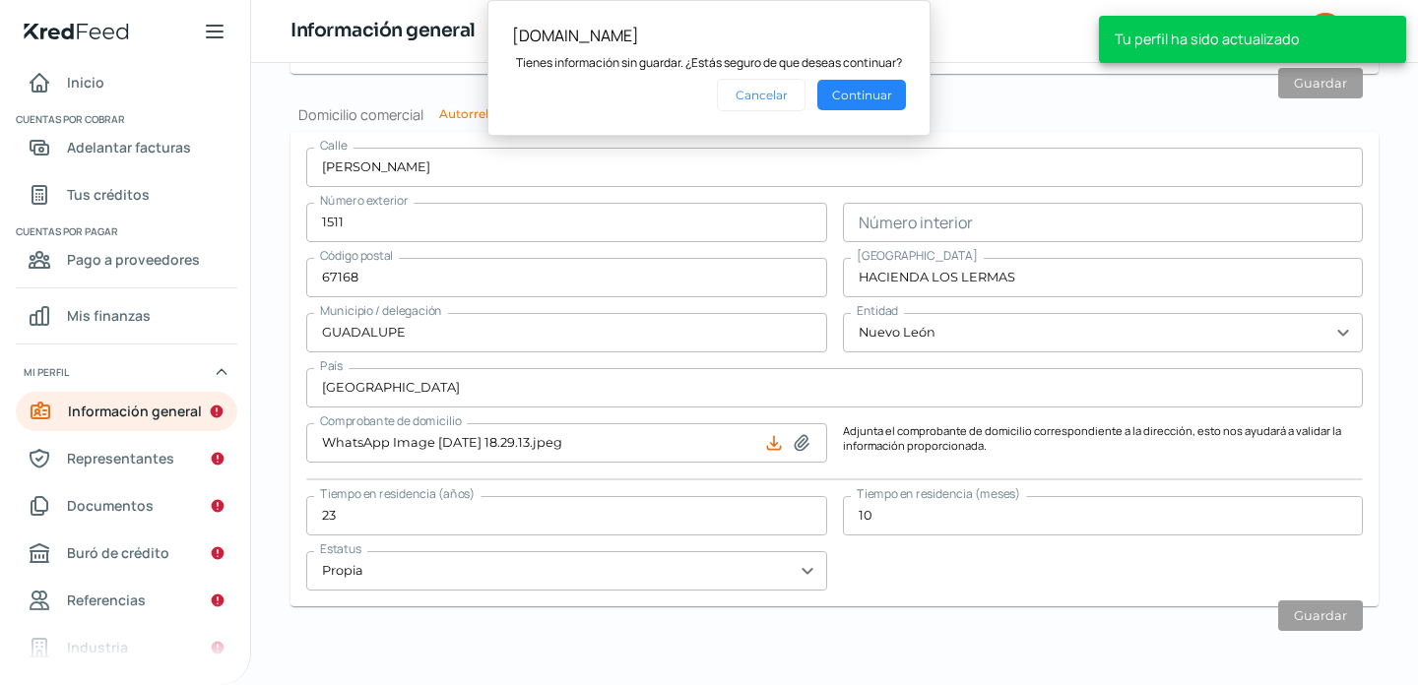
click at [938, 581] on div "Calle [PERSON_NAME] Número exterior 1511 Número interior Código postal 67168 [G…" at bounding box center [834, 369] width 1056 height 443
click at [874, 90] on button "Continuar" at bounding box center [861, 95] width 89 height 31
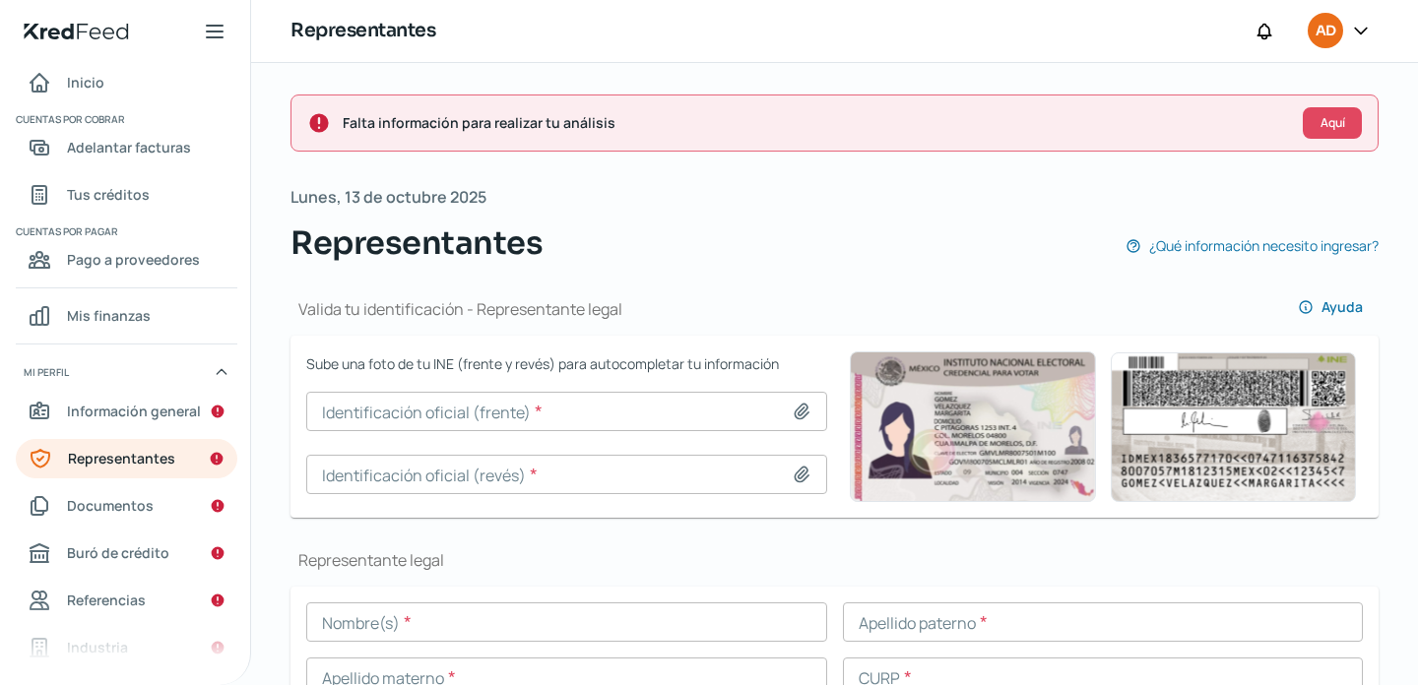
click at [975, 367] on img at bounding box center [973, 426] width 246 height 151
click at [918, 301] on div "Valida tu identificación - Representante legal Ayuda" at bounding box center [834, 301] width 1088 height 69
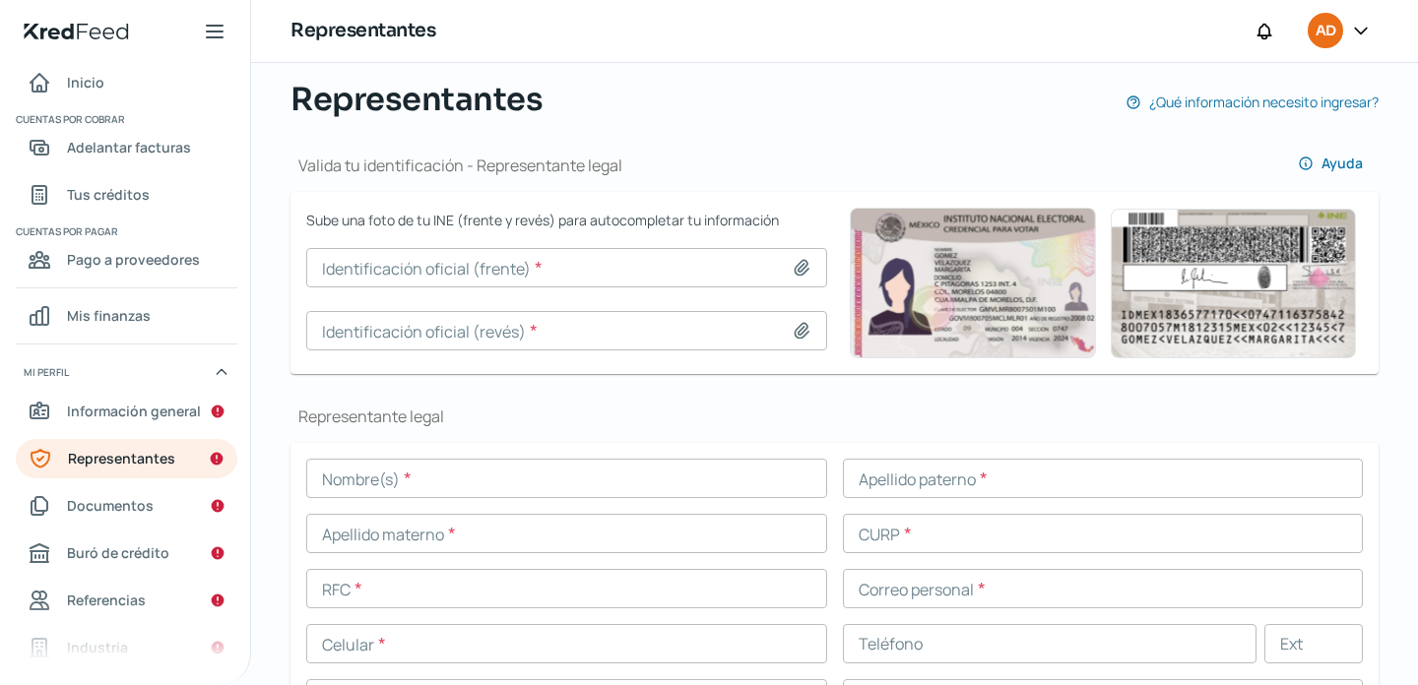
scroll to position [158, 0]
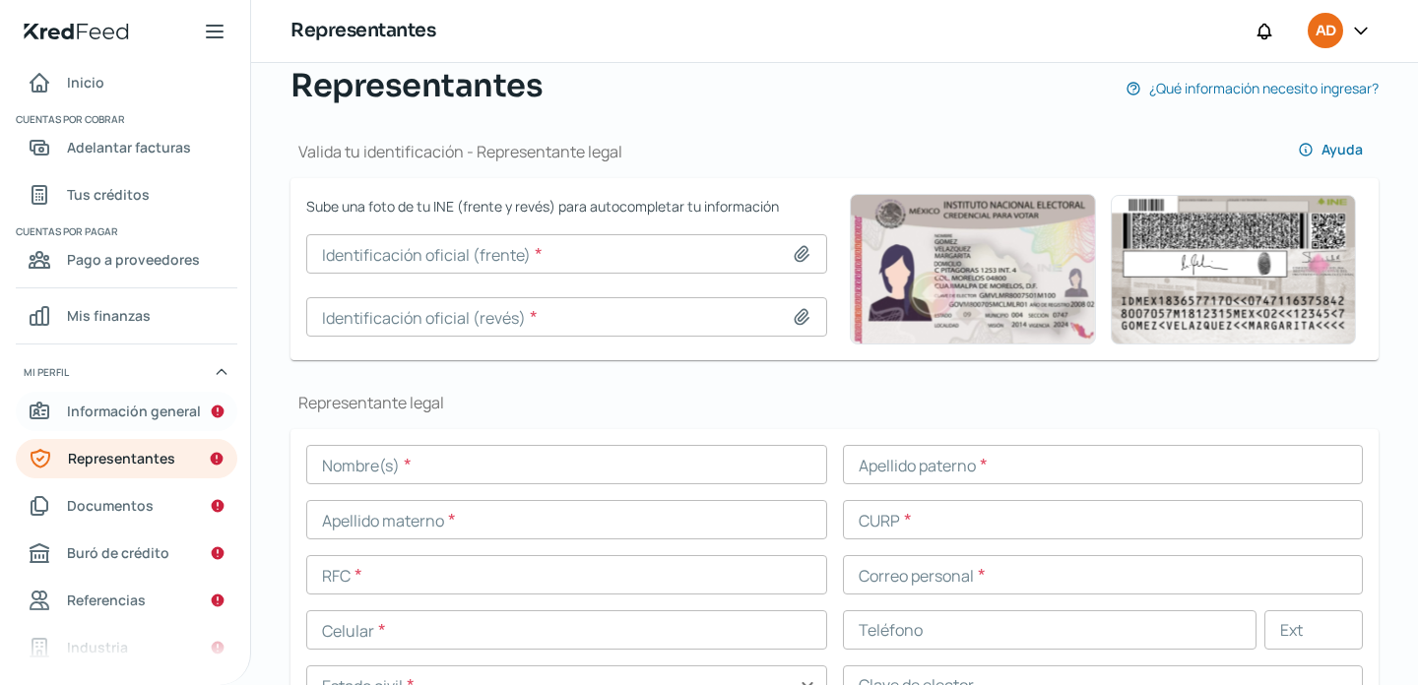
click at [162, 413] on span "Información general" at bounding box center [134, 411] width 134 height 25
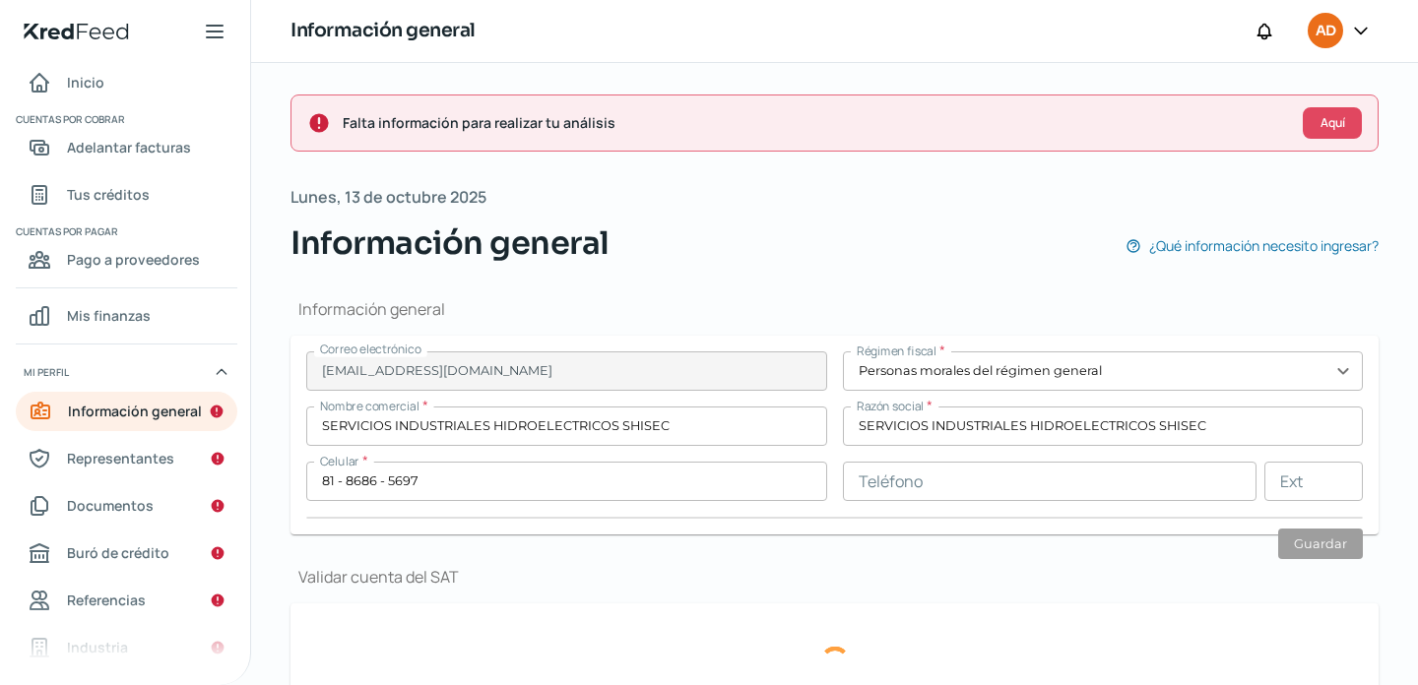
type input "[PERSON_NAME]"
type input "1511"
type input "67168"
type input "HACIENDA LOS LERMAS"
type input "GUADALUPE"
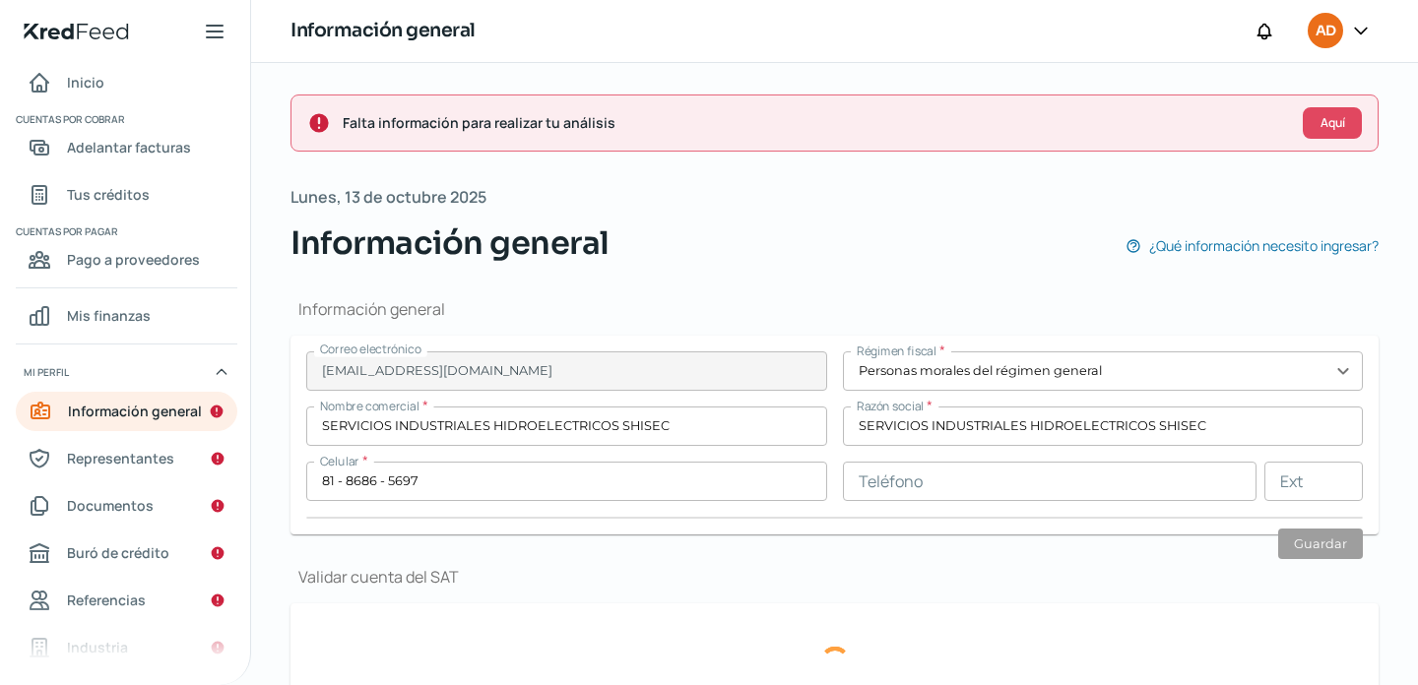
type input "Nuevo León"
type input "[GEOGRAPHIC_DATA]"
type input "WhatsApp Image [DATE] 18.29.13.jpeg"
type input "23"
type input "10"
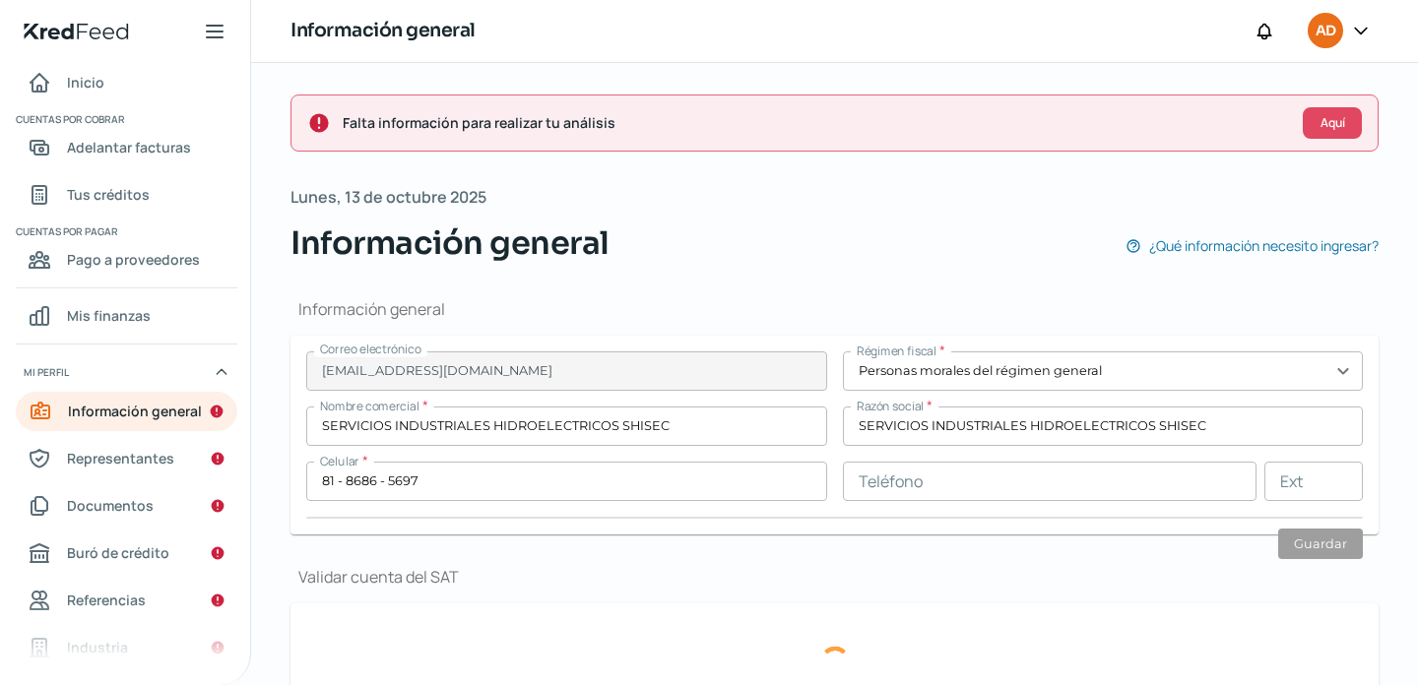
type input "Propia"
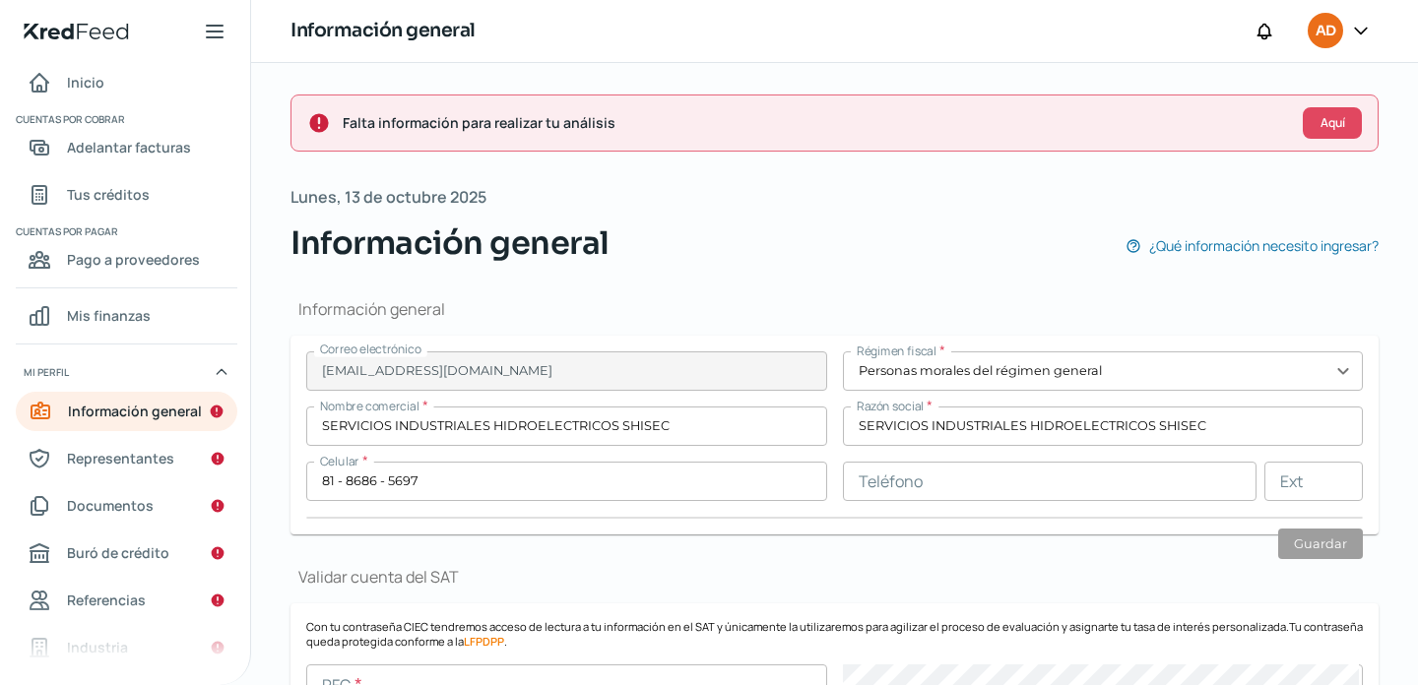
click at [788, 251] on div "Información general ¿Qué información necesito ingresar?" at bounding box center [834, 243] width 1088 height 47
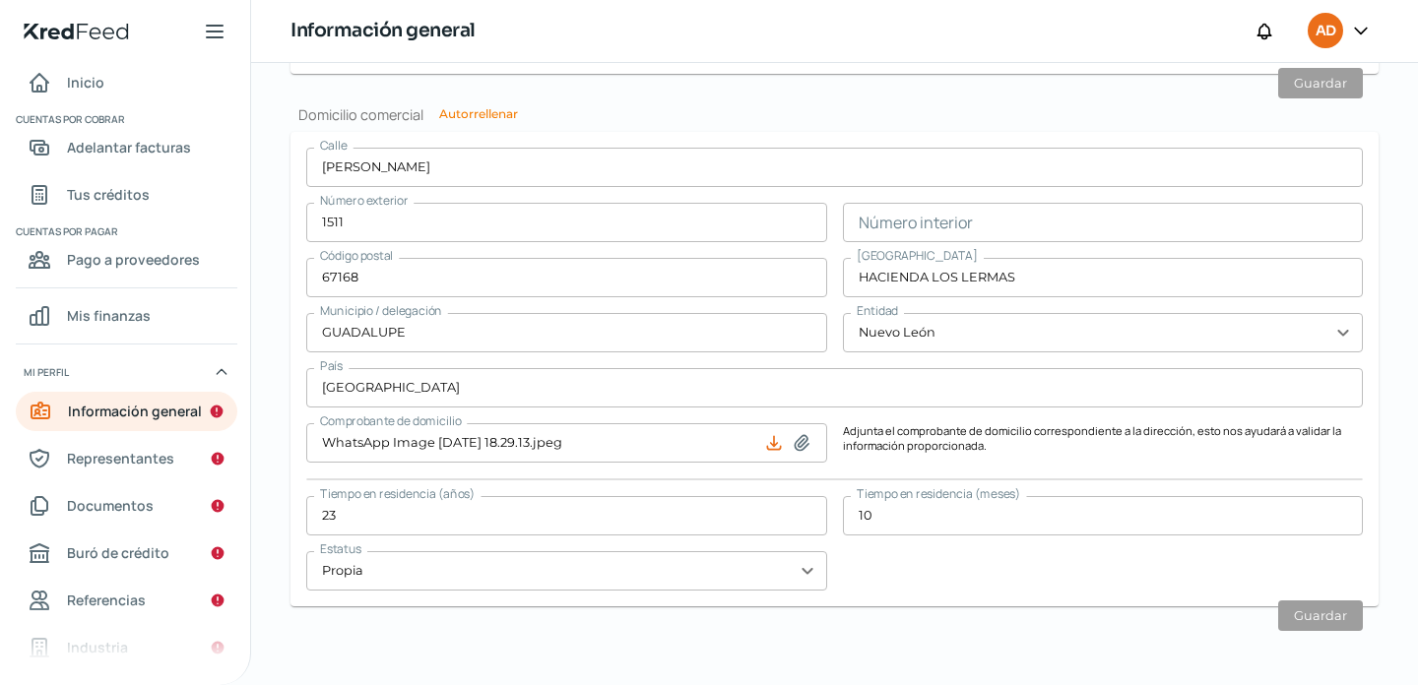
scroll to position [1238, 0]
click at [134, 458] on span "Representantes" at bounding box center [120, 458] width 107 height 25
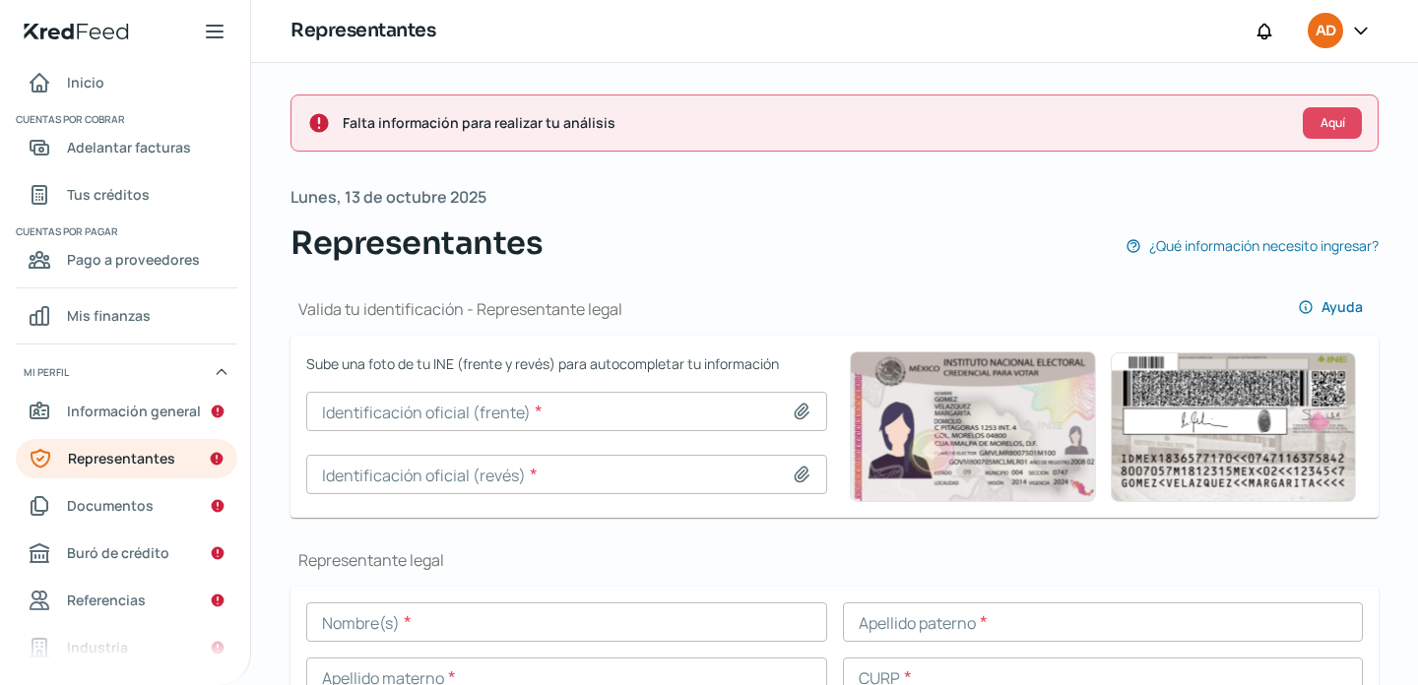
click at [841, 255] on div "Representantes ¿Qué información necesito ingresar?" at bounding box center [834, 243] width 1088 height 47
click at [877, 292] on div "Valida tu identificación - Representante legal Ayuda" at bounding box center [834, 301] width 1088 height 69
click at [808, 415] on div at bounding box center [806, 412] width 28 height 20
click at [801, 413] on icon at bounding box center [802, 412] width 20 height 20
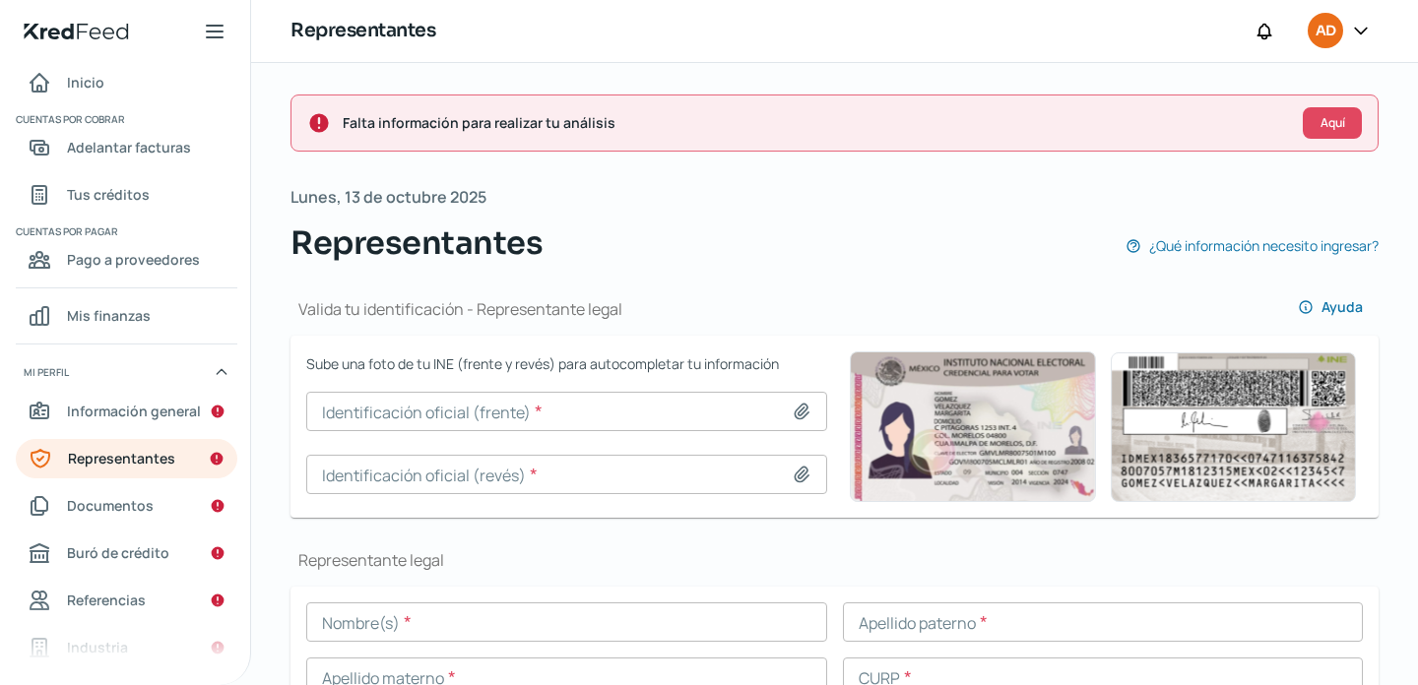
type input "C:\fakepath\Captura de pantalla [DATE] a la(s) 16.57.18.png"
type input "Captura de pantalla [DATE] a la(s) 16.57.18.png"
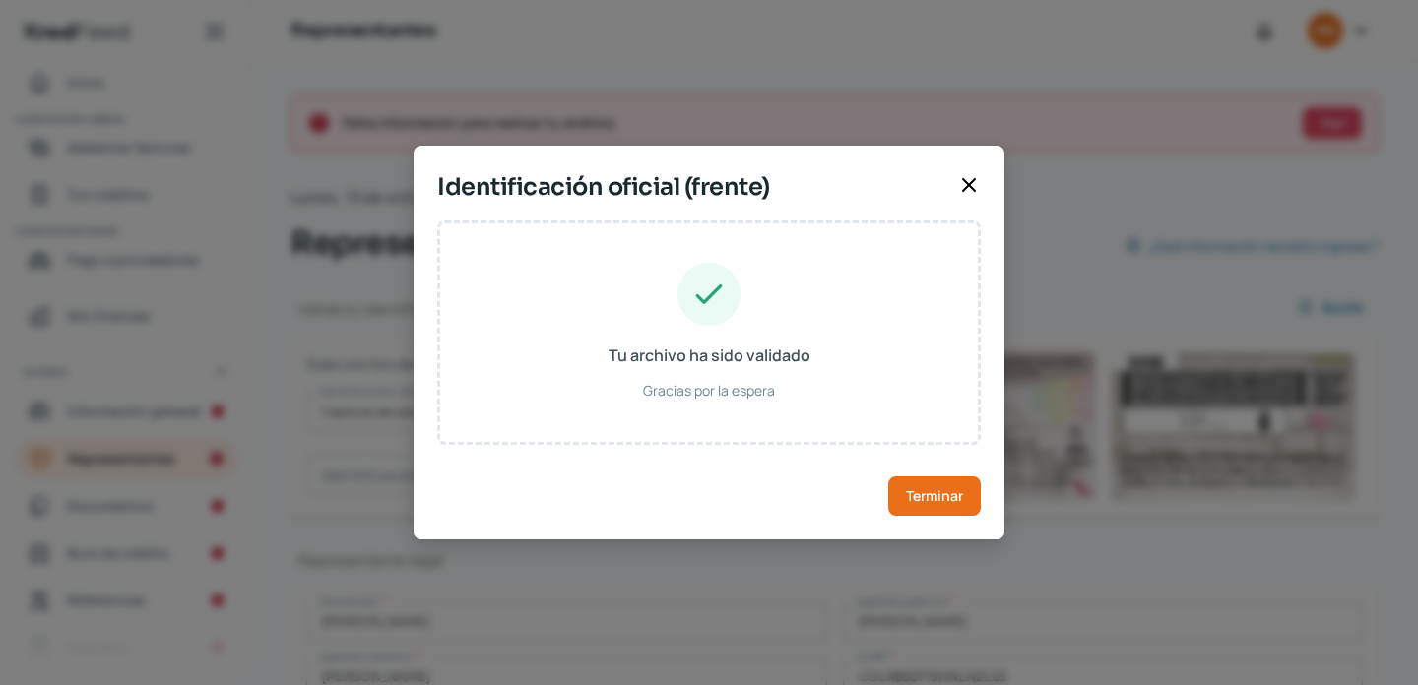
type input "[PERSON_NAME]"
type input "COLR850719HNLNZL03"
type input "CNLZRL85071919H700"
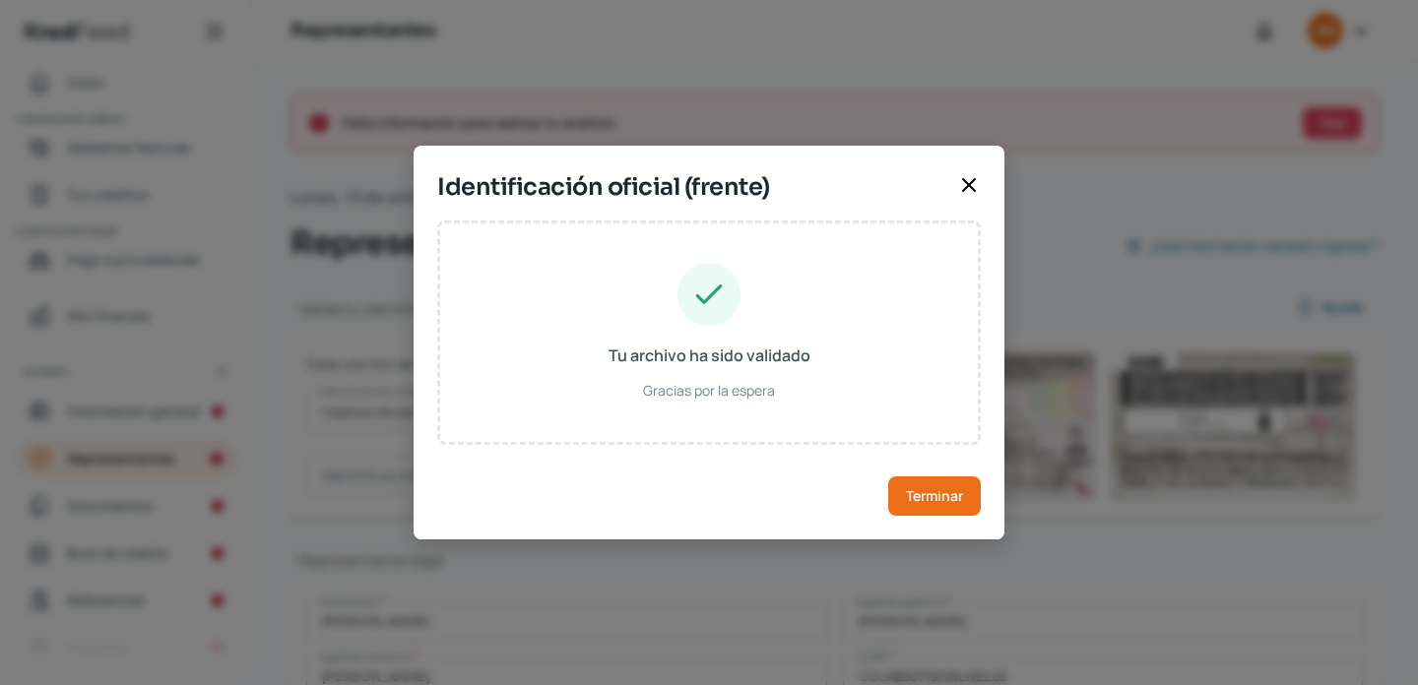
type input "[DATE]"
type input "Hombre"
click at [925, 496] on span "Terminar" at bounding box center [934, 496] width 57 height 14
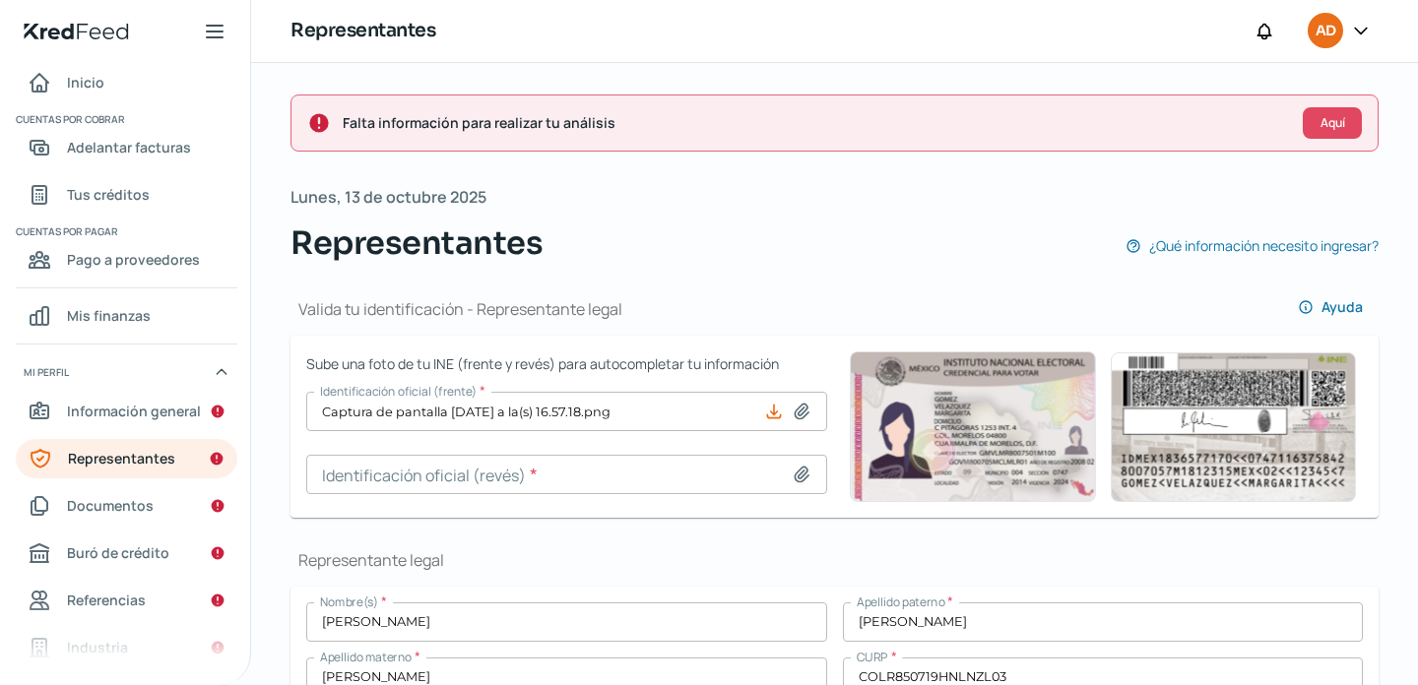
click at [797, 470] on icon at bounding box center [802, 475] width 20 height 20
type input "C:\fakepath\Captura de pantalla [DATE] a la(s) 16.57.32.png"
type input "Captura de pantalla [DATE] a la(s) 16.57.32.png"
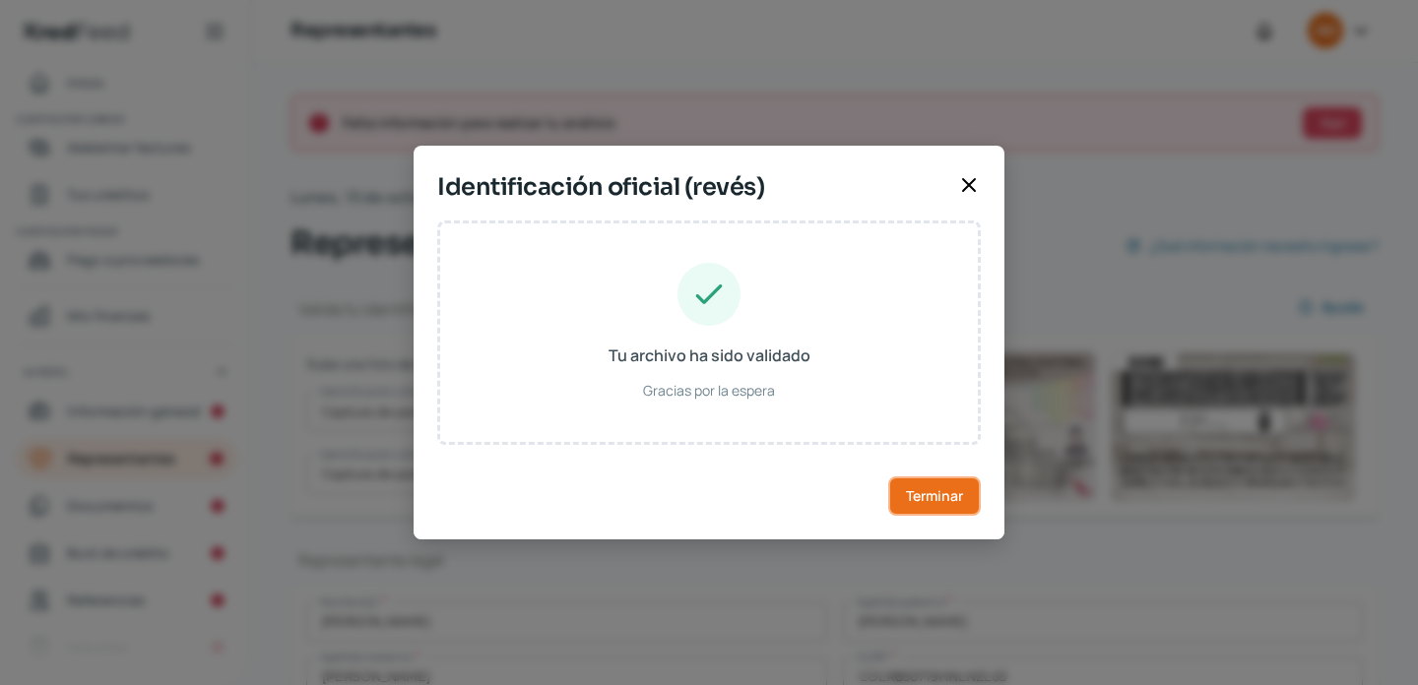
click at [936, 491] on span "Terminar" at bounding box center [934, 496] width 57 height 14
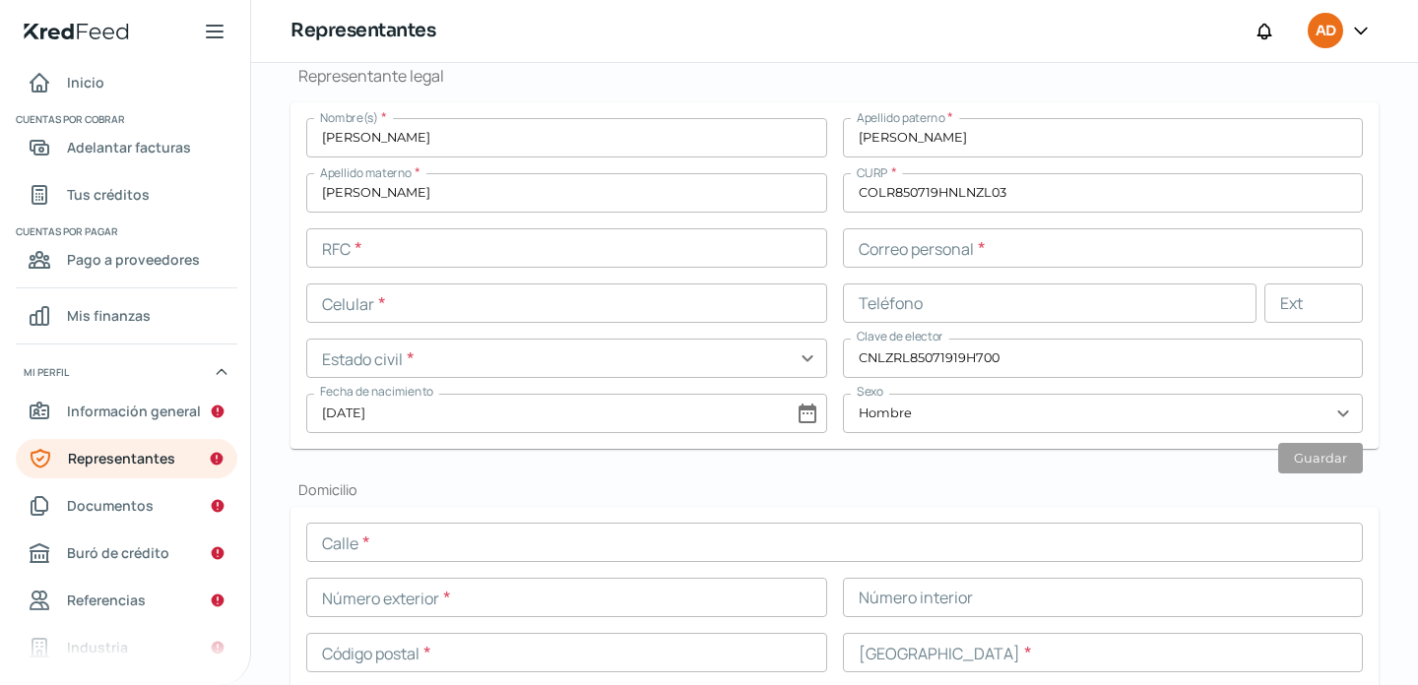
scroll to position [486, 0]
click at [699, 87] on div "Representante legal Nombre(s) * [PERSON_NAME] [PERSON_NAME] * [PERSON_NAME] mat…" at bounding box center [834, 255] width 1088 height 384
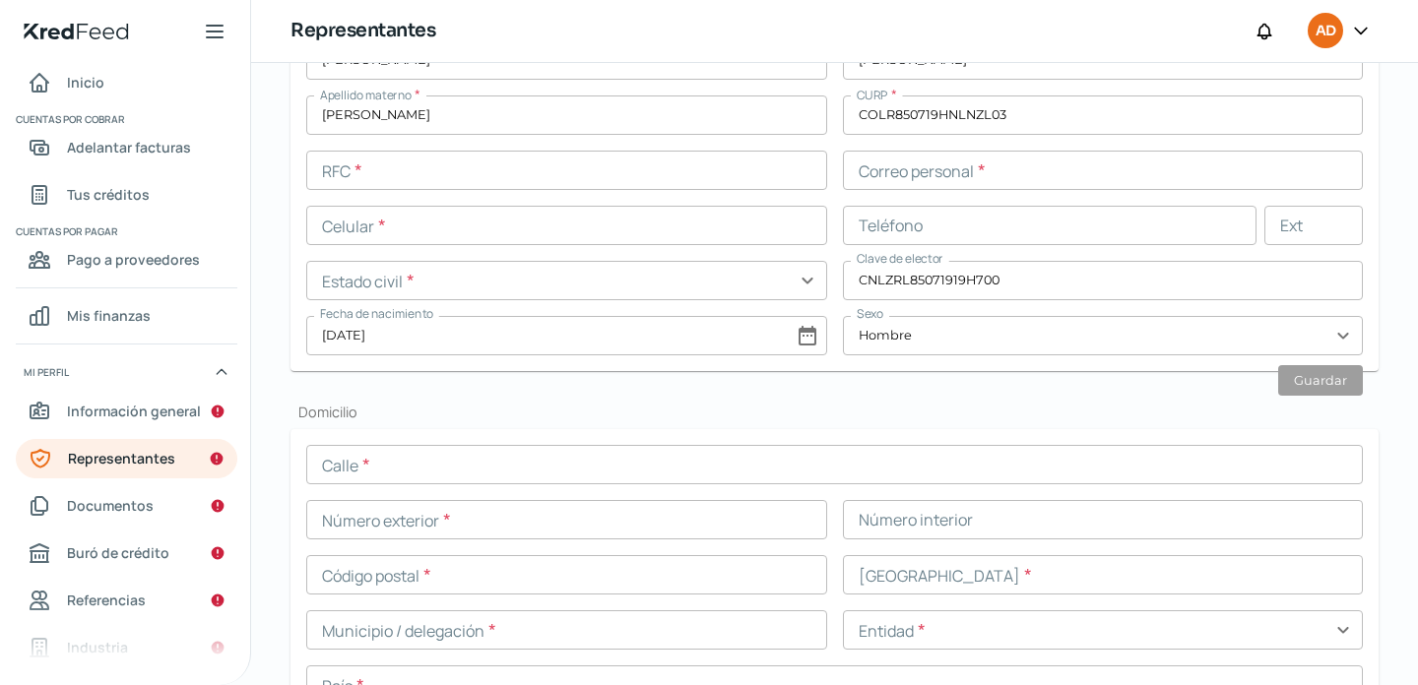
scroll to position [565, 0]
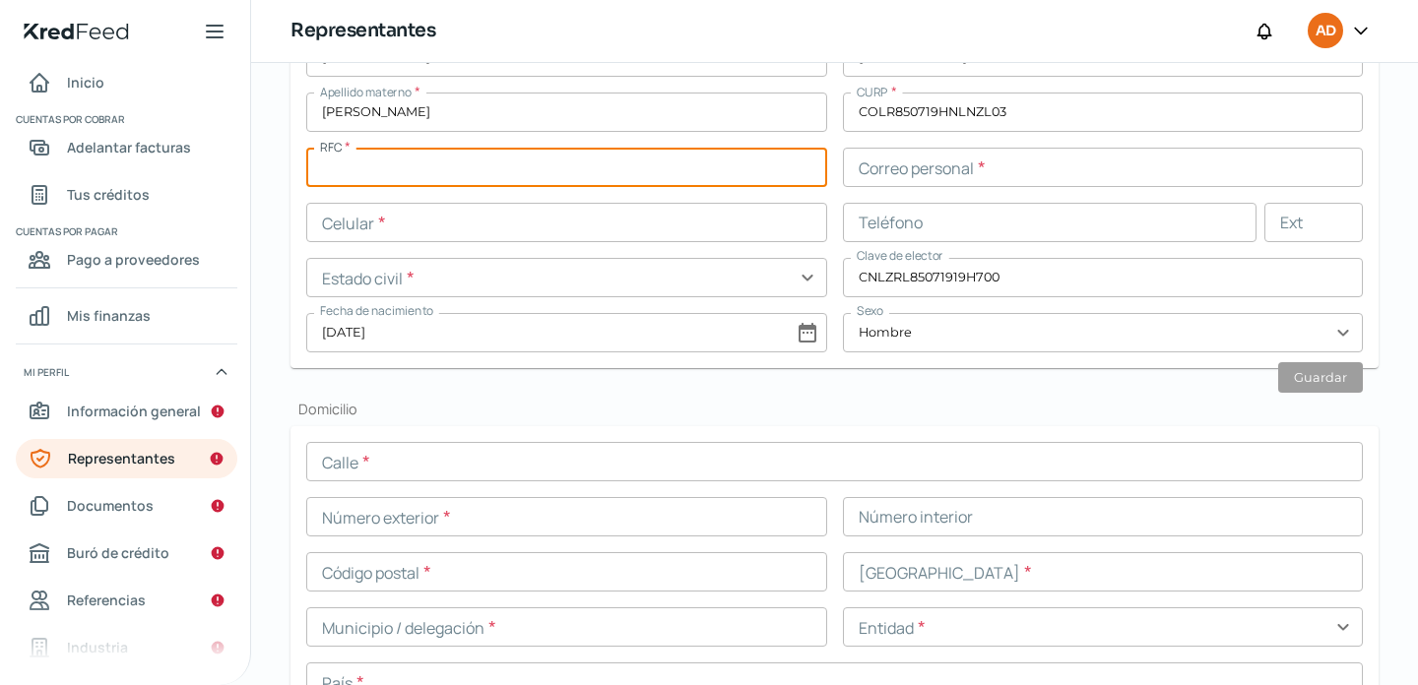
click at [348, 168] on input "text" at bounding box center [566, 167] width 521 height 39
type input "COLR850719RI5"
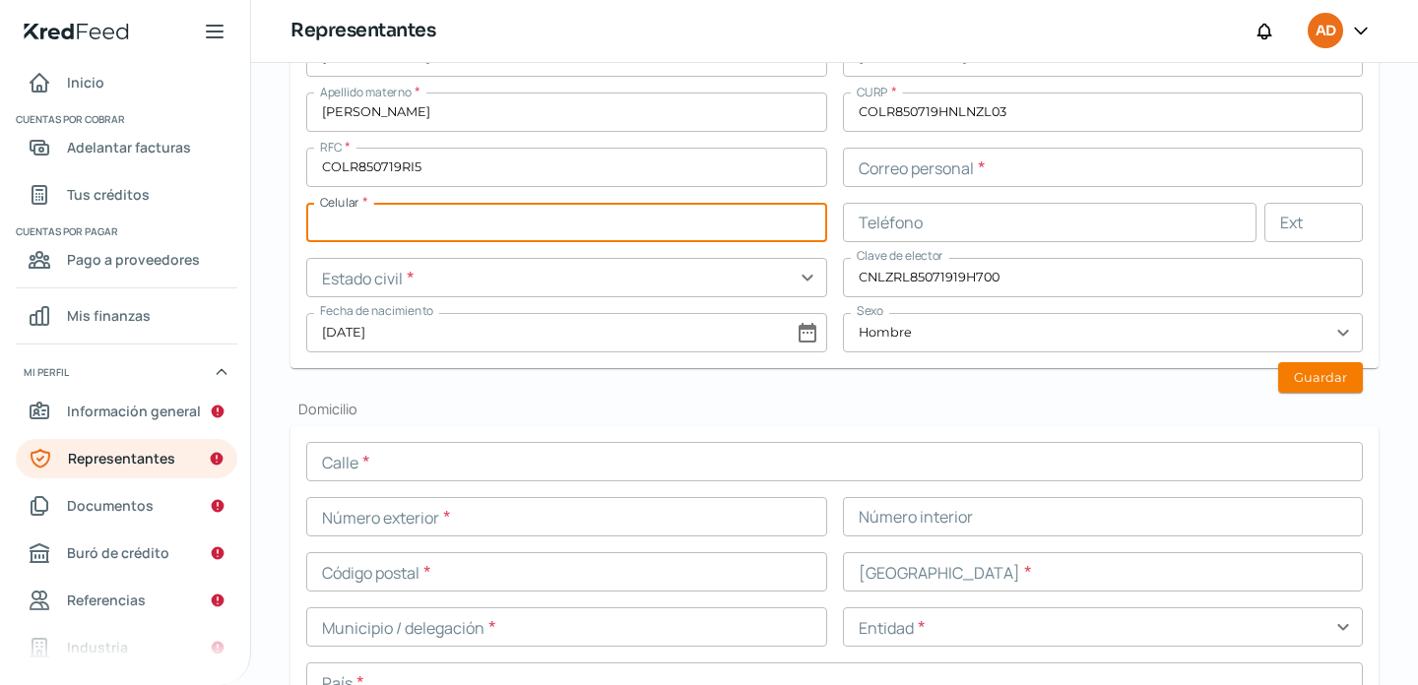
click at [462, 224] on input "text" at bounding box center [566, 222] width 521 height 39
type input "81 - 8686 - 5697"
click at [606, 404] on h2 "Domicilio" at bounding box center [834, 409] width 1088 height 19
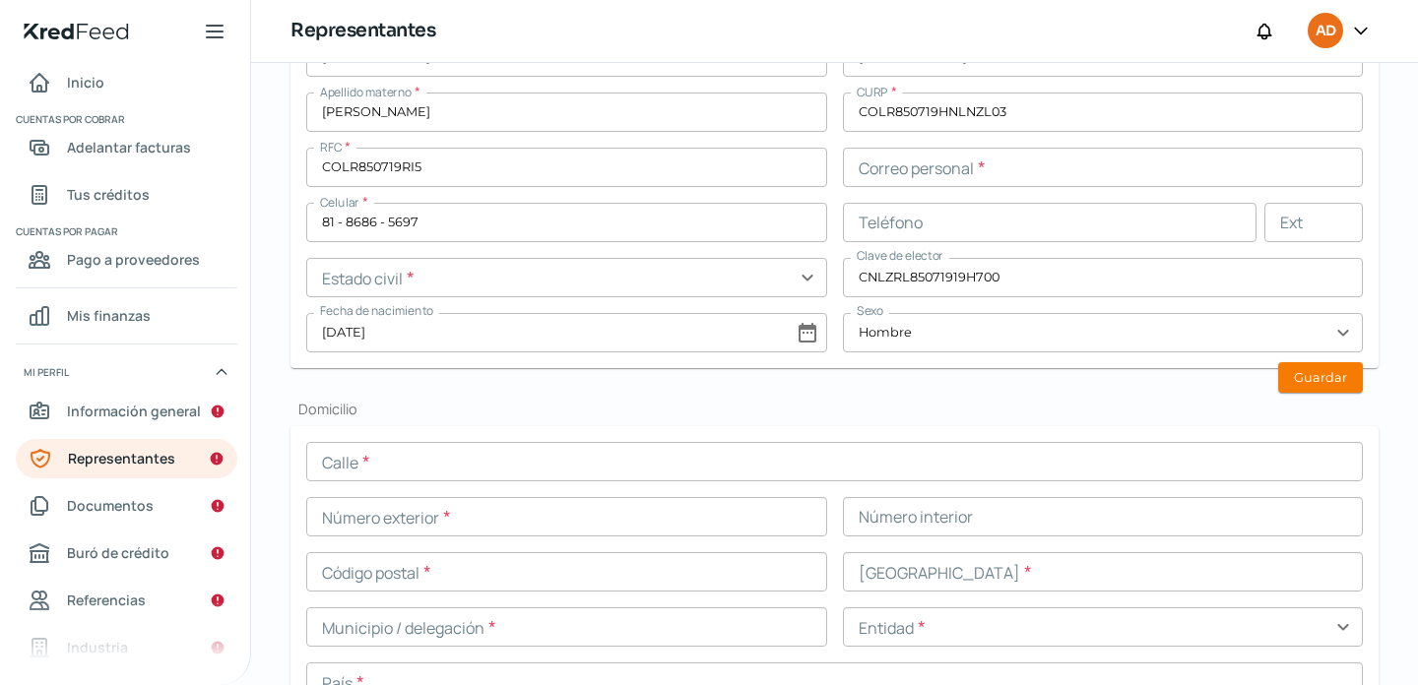
click at [910, 174] on input "text" at bounding box center [1103, 167] width 521 height 39
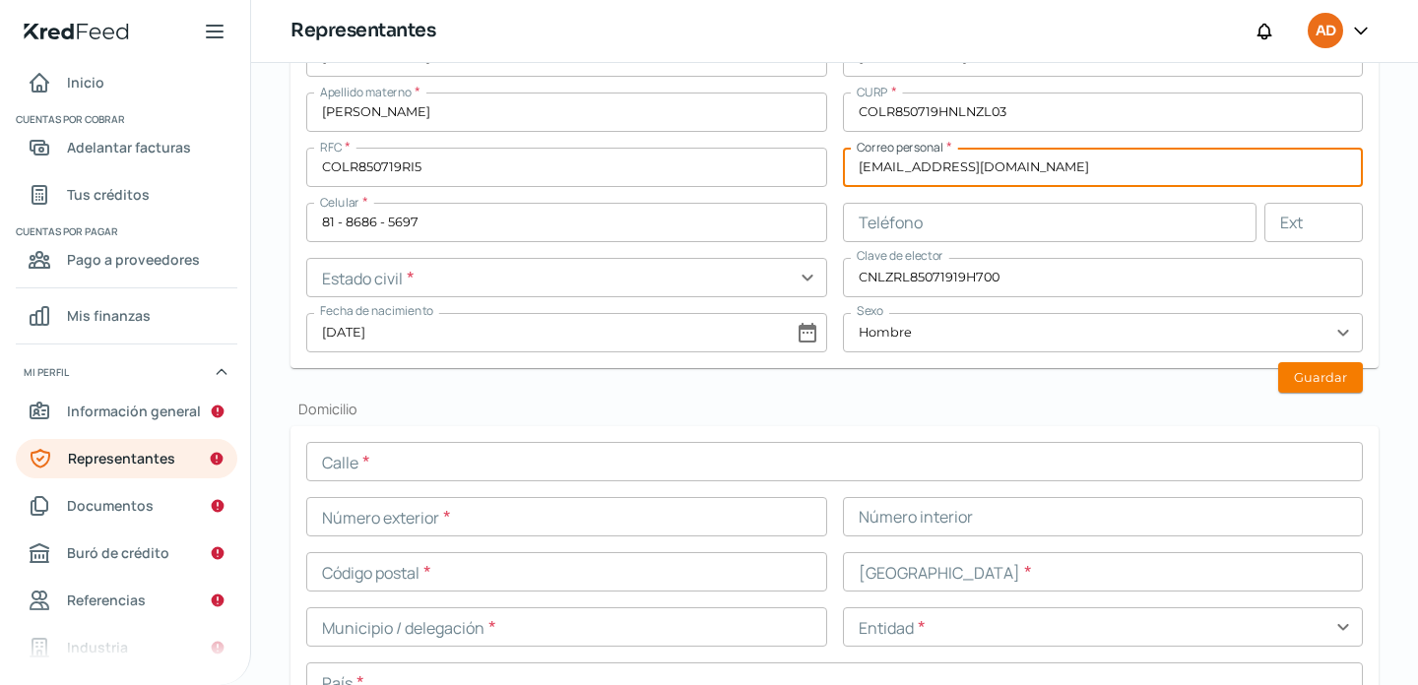
type input "[EMAIL_ADDRESS][DOMAIN_NAME]"
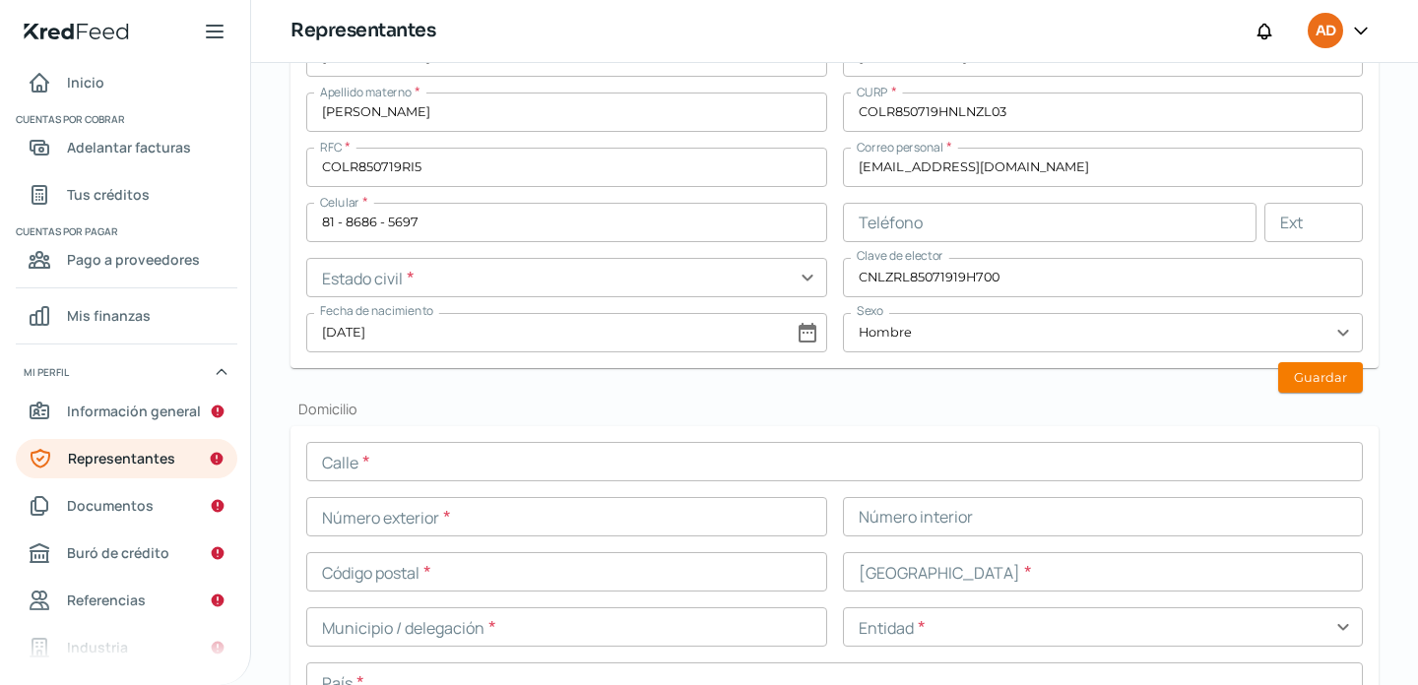
click at [991, 413] on h2 "Domicilio" at bounding box center [834, 409] width 1088 height 19
click at [1316, 374] on button "Guardar" at bounding box center [1320, 377] width 85 height 31
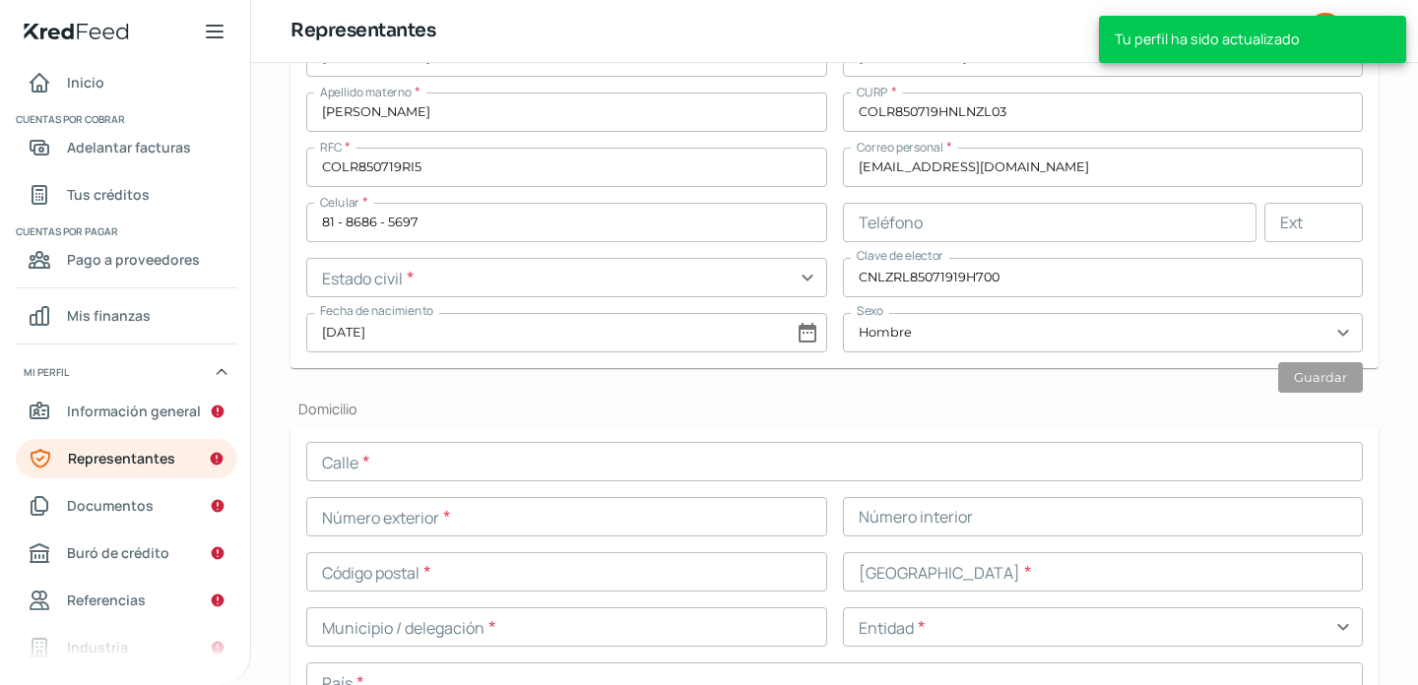
click at [717, 400] on h2 "Domicilio" at bounding box center [834, 409] width 1088 height 19
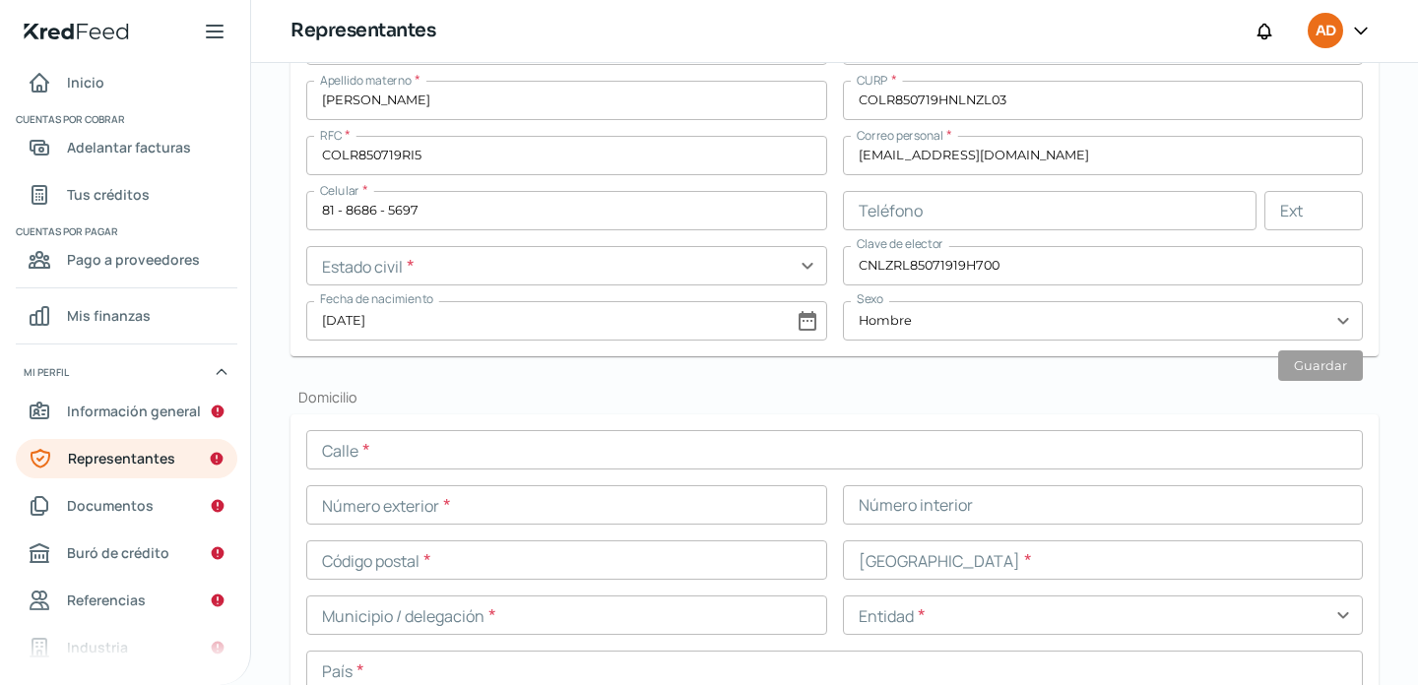
scroll to position [669, 0]
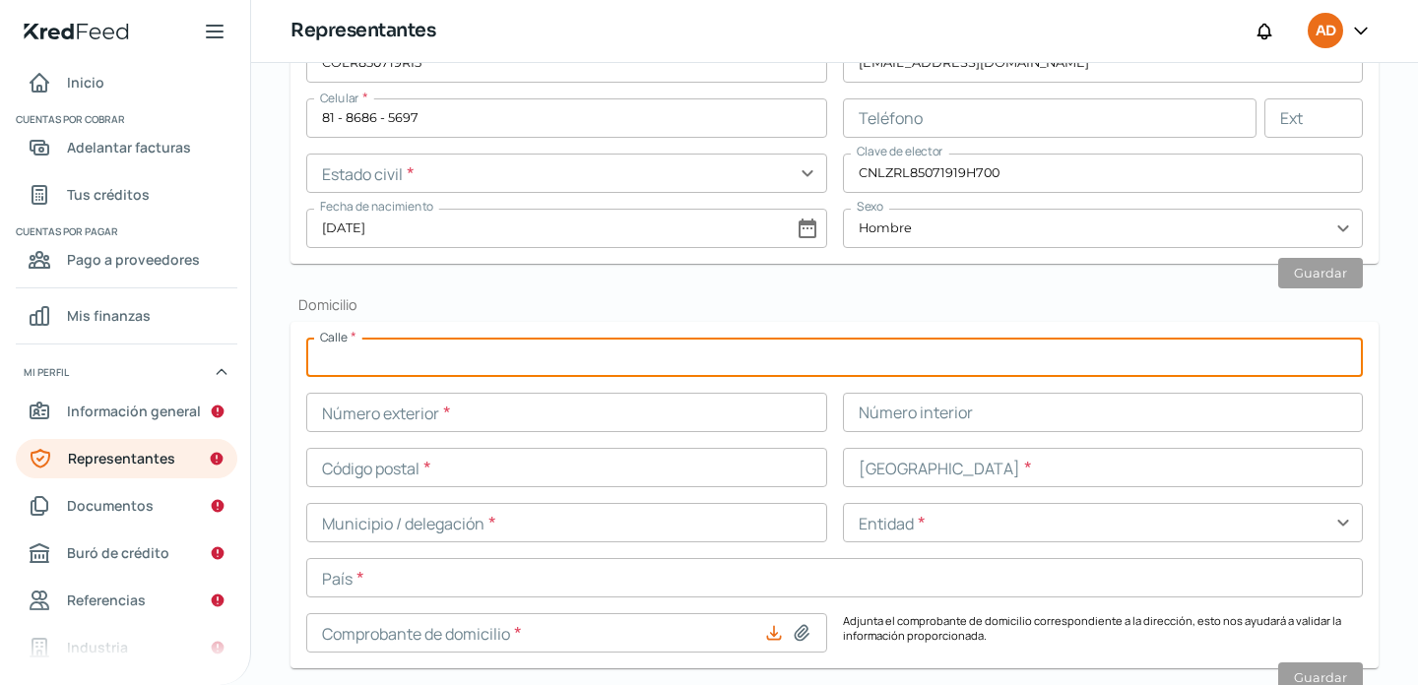
click at [521, 352] on input "text" at bounding box center [834, 357] width 1056 height 39
type input "H"
type input "[PERSON_NAME]"
click at [492, 413] on input "text" at bounding box center [566, 412] width 521 height 39
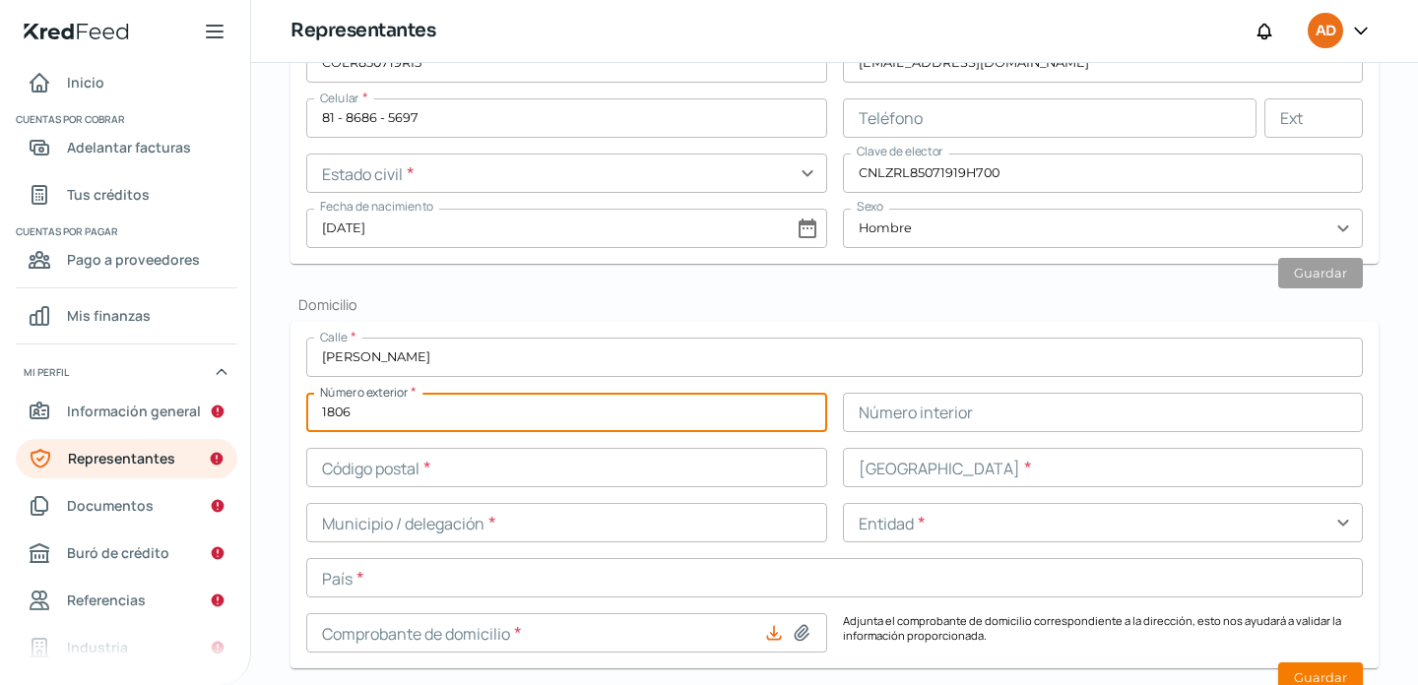
type input "1806"
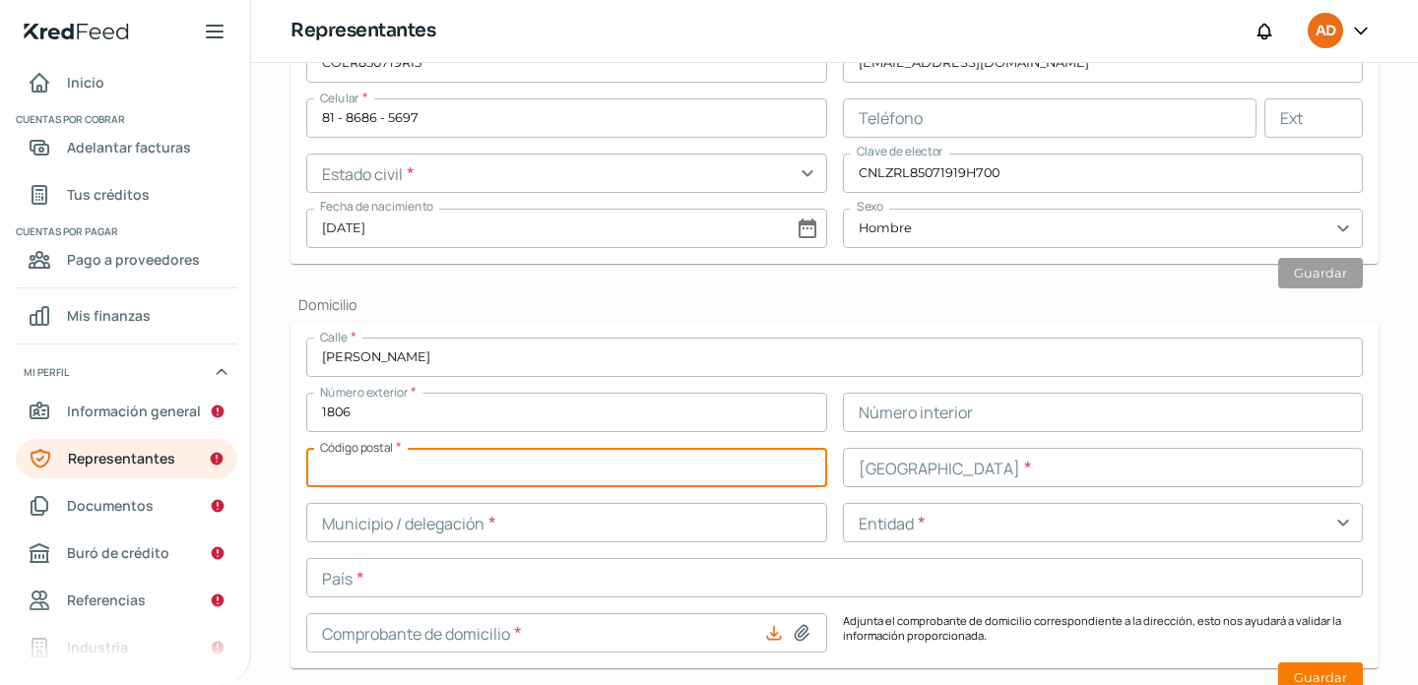
click at [530, 478] on input "text" at bounding box center [566, 467] width 521 height 39
type input "64820"
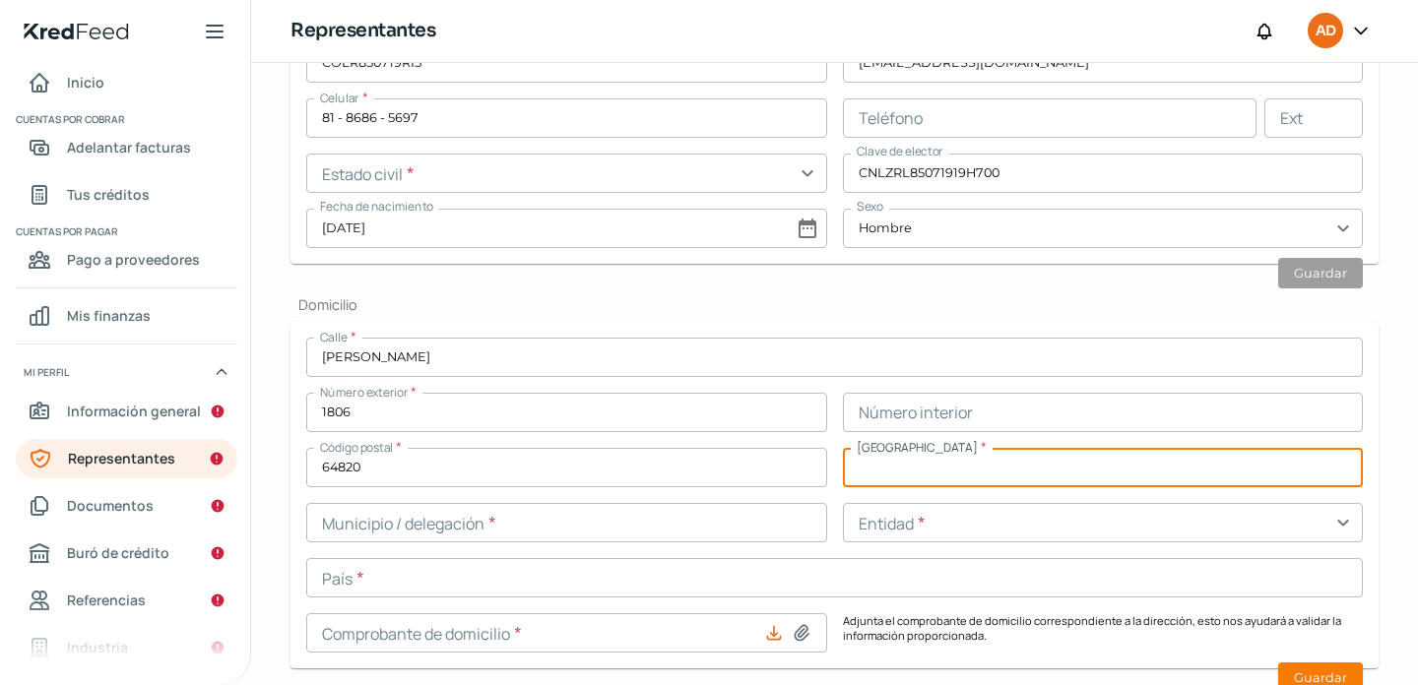
click at [935, 461] on input "text" at bounding box center [1103, 467] width 521 height 39
type input "JARDIN ESPAÑOL"
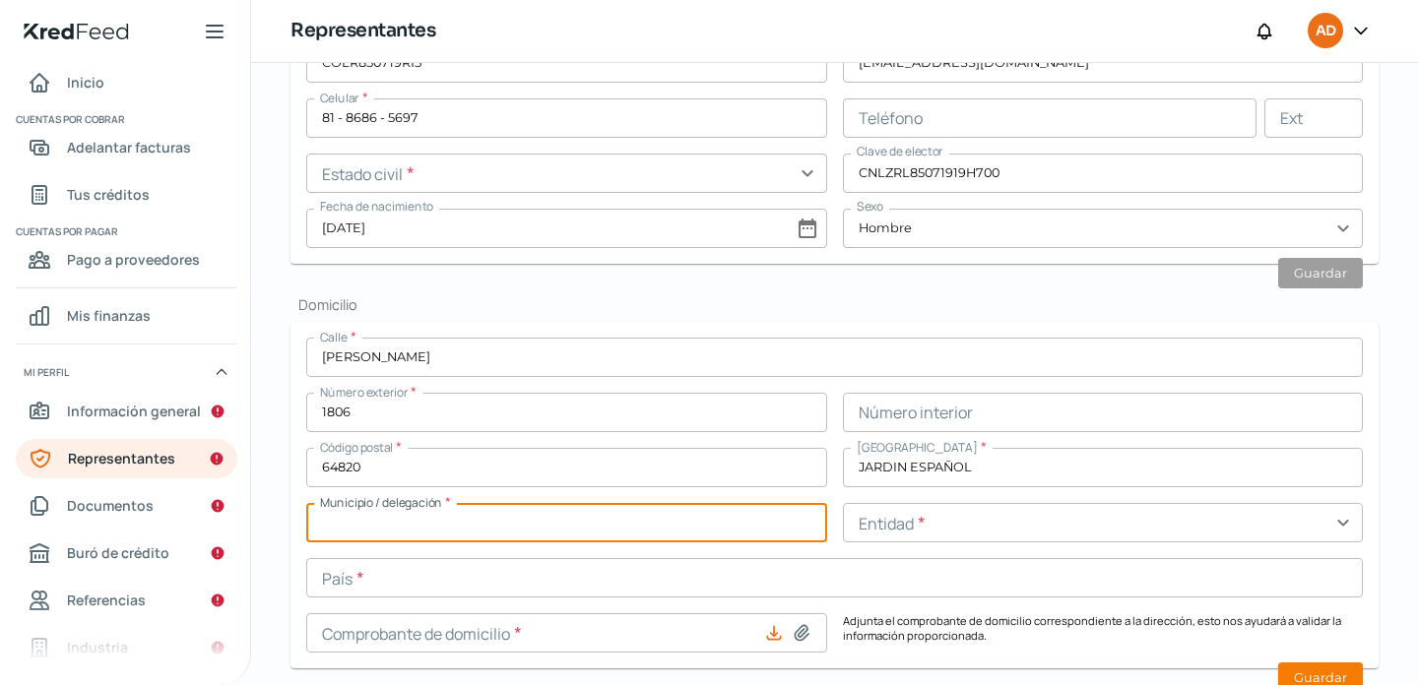
click at [677, 537] on input "text" at bounding box center [566, 522] width 521 height 39
type input "[GEOGRAPHIC_DATA]"
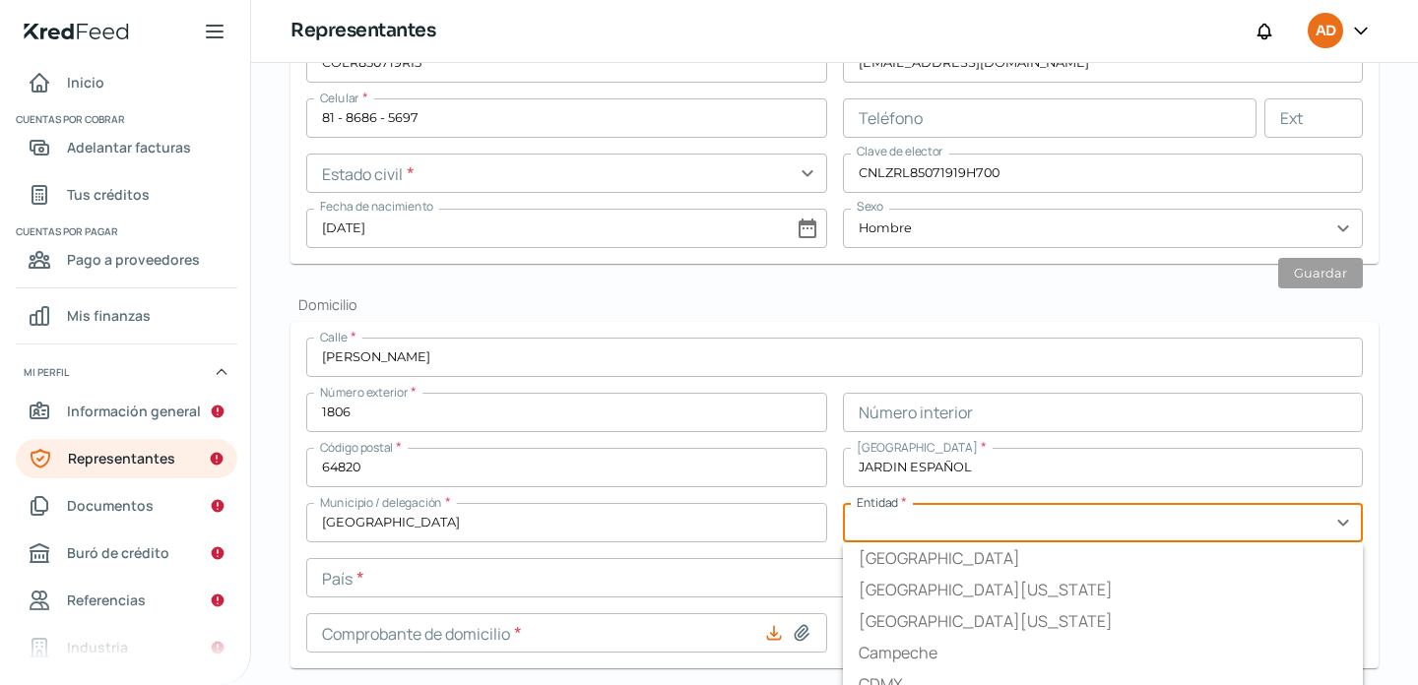
click at [1003, 520] on input "text" at bounding box center [1103, 522] width 521 height 39
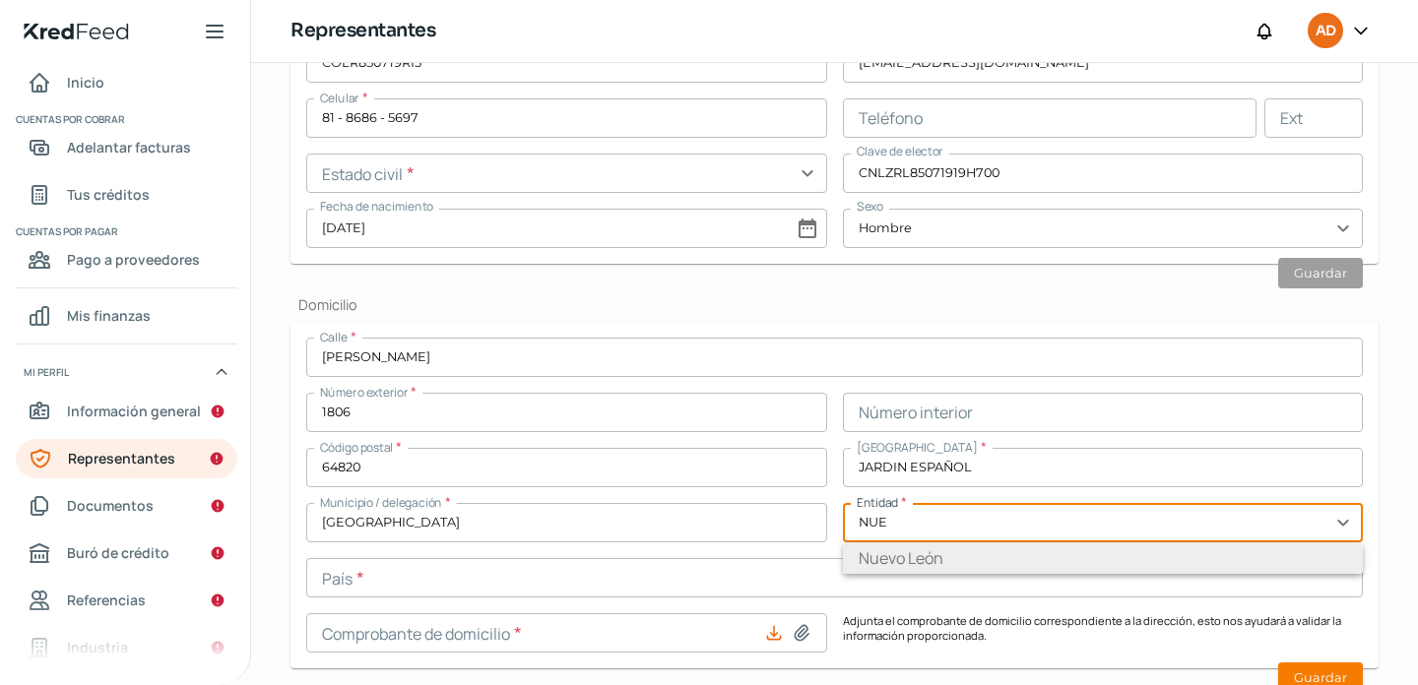
click at [883, 563] on li "Nuevo León" at bounding box center [1103, 558] width 521 height 32
type input "Nuevo León"
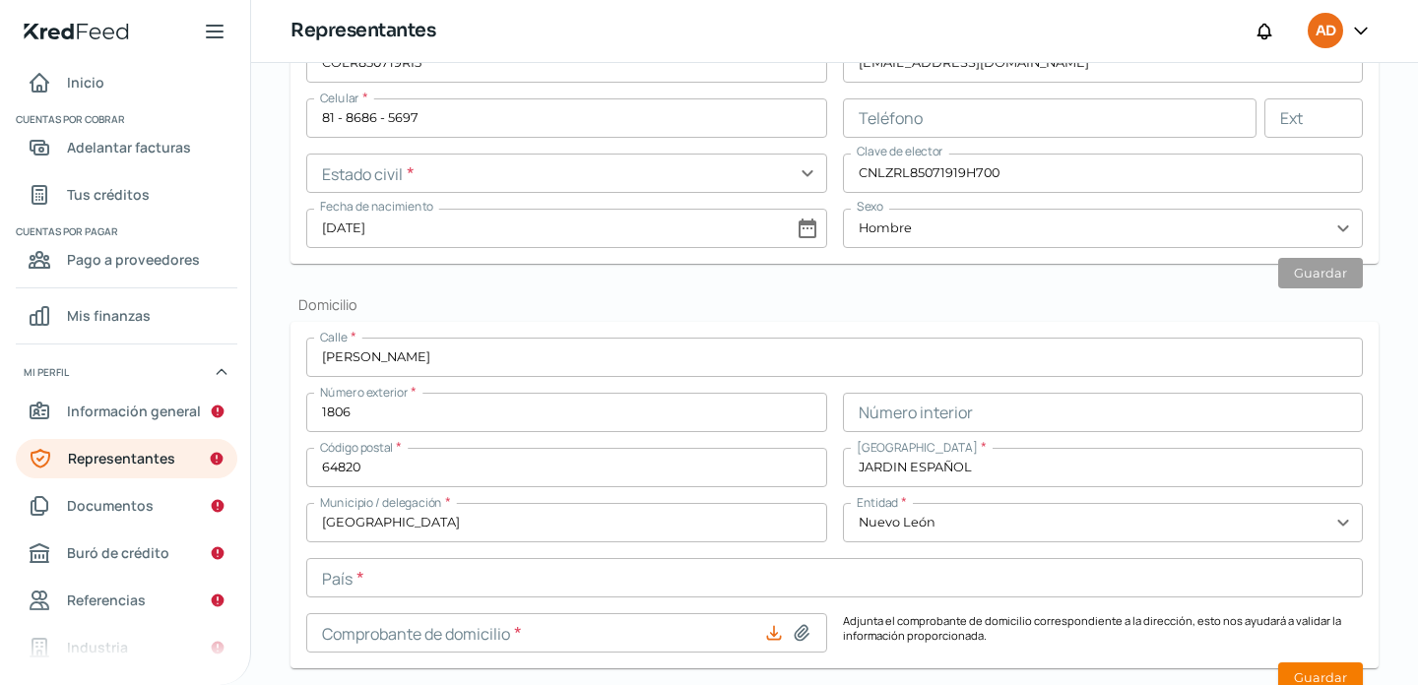
click at [735, 577] on input "text" at bounding box center [834, 577] width 1056 height 39
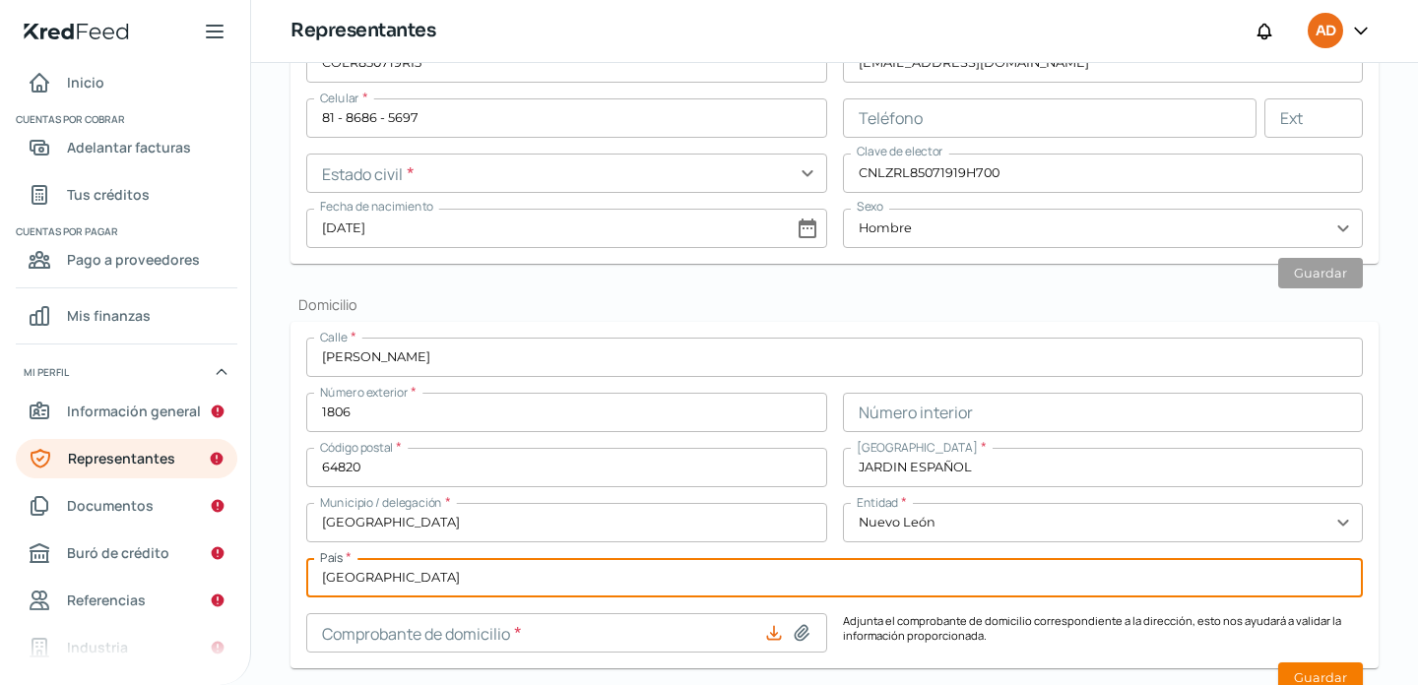
type input "[GEOGRAPHIC_DATA]"
click at [287, 561] on div "Falta información para realizar tu análisis Aquí Lunes, 13 de octubre 2025 Repr…" at bounding box center [834, 671] width 1167 height 2554
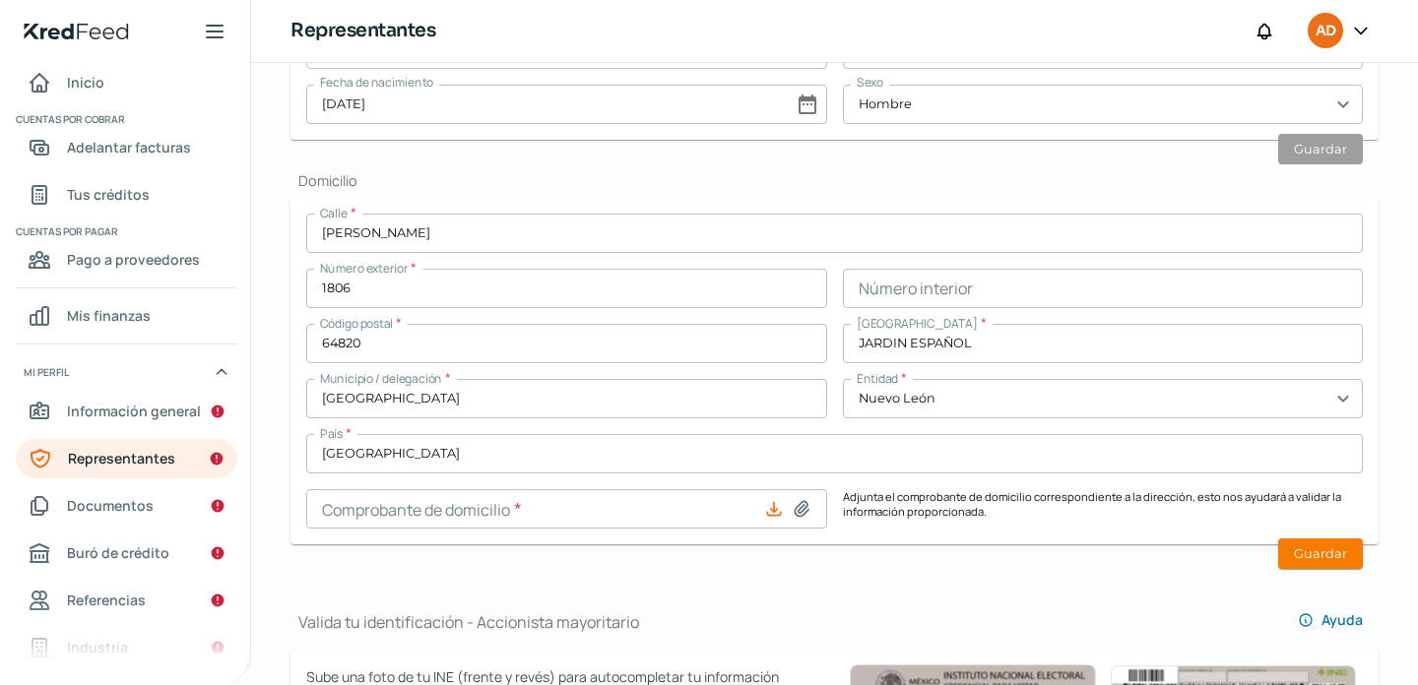
scroll to position [827, 0]
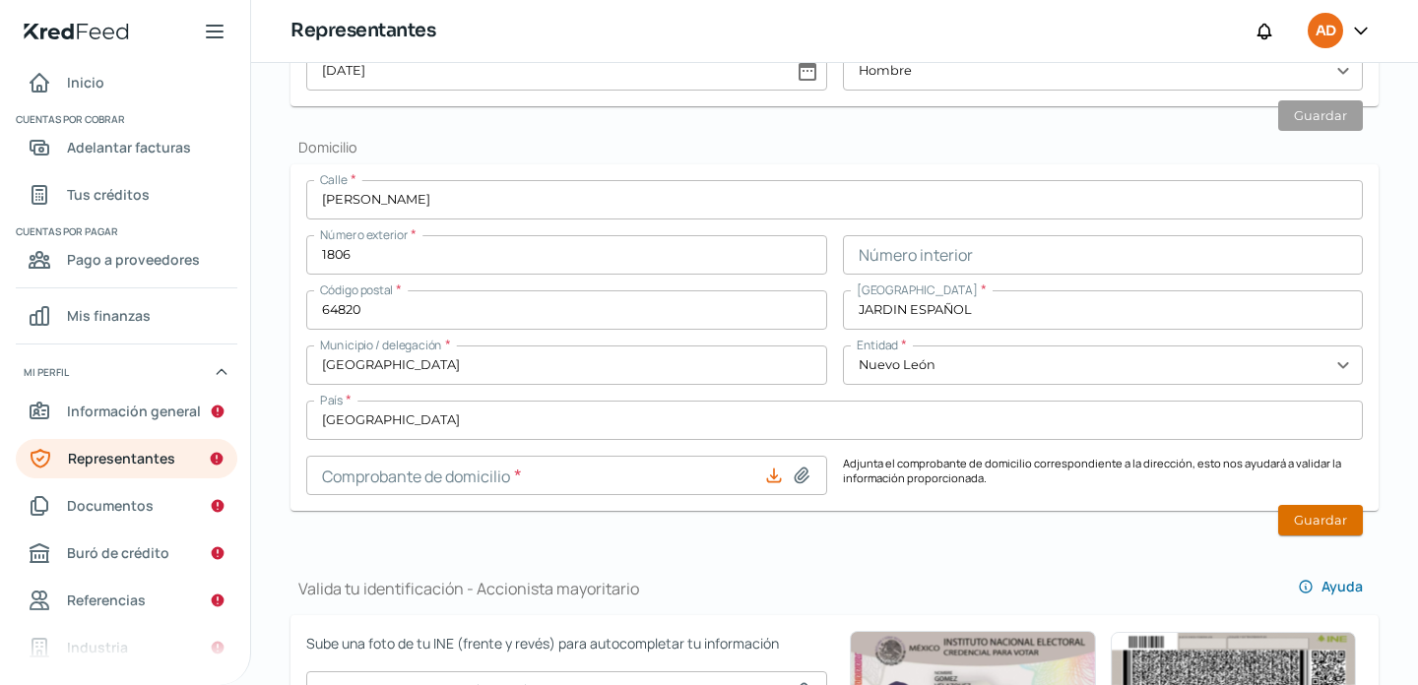
click at [1316, 522] on button "Guardar" at bounding box center [1320, 520] width 85 height 31
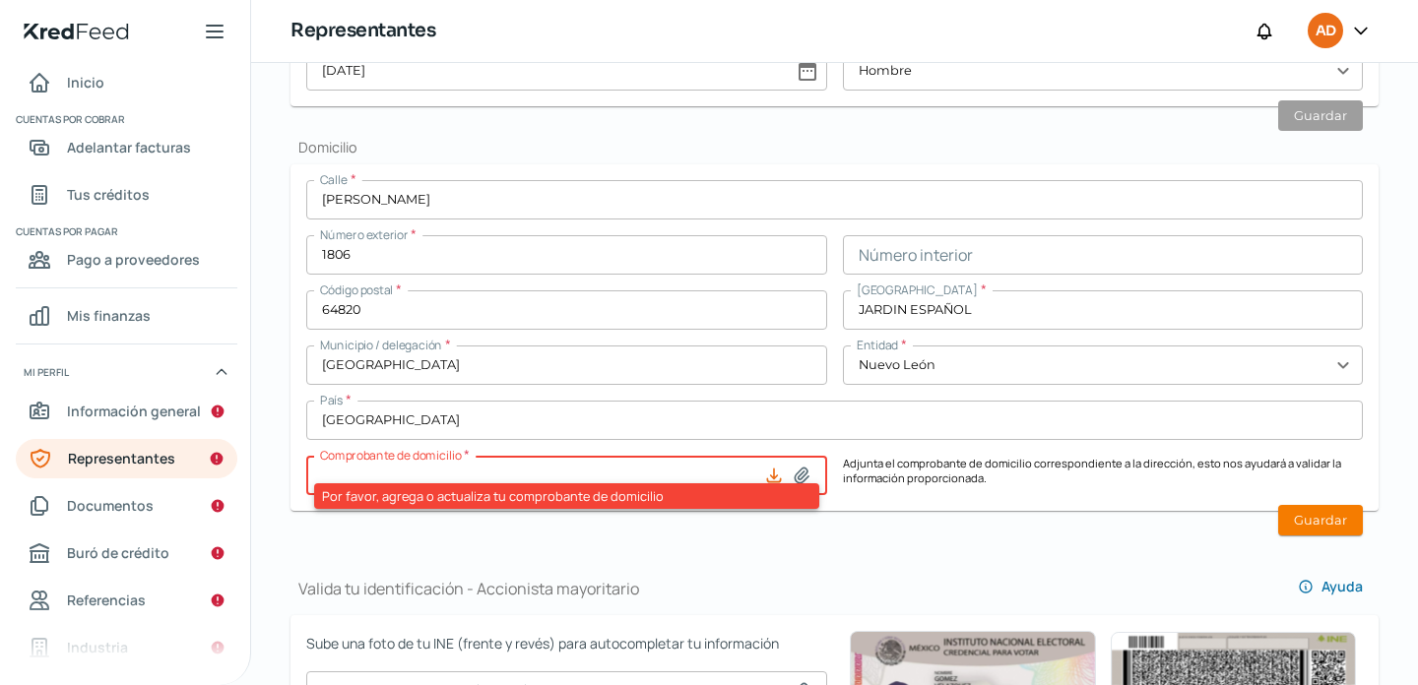
click at [588, 545] on div "Valida tu identificación - Representante legal Ayuda Sube una foto de tu INE (f…" at bounding box center [834, 599] width 1088 height 2318
click at [1000, 543] on div "Valida tu identificación - Representante legal Ayuda Sube una foto de tu INE (f…" at bounding box center [834, 599] width 1088 height 2318
click at [805, 473] on icon at bounding box center [802, 476] width 20 height 20
type input "C:\fakepath\[PERSON_NAME] (1).pdf"
type input "[PERSON_NAME] (1).pdf"
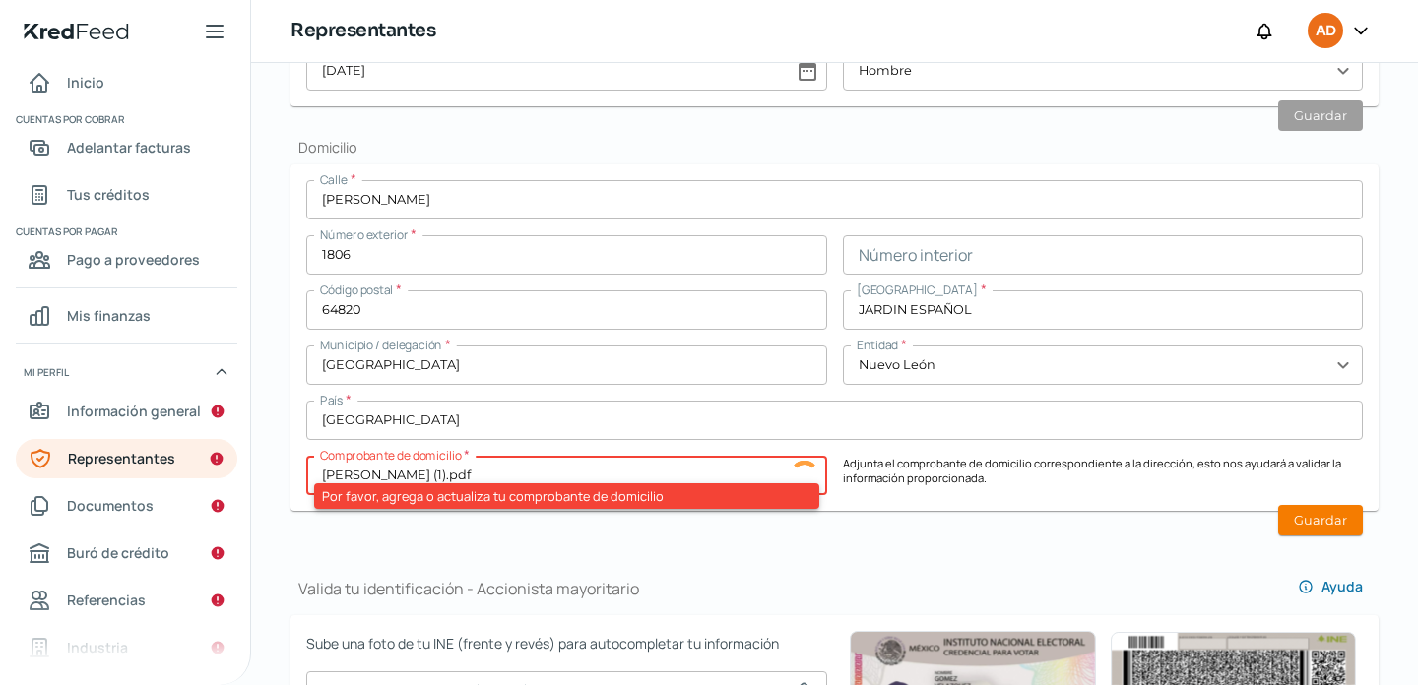
click at [969, 548] on div "Valida tu identificación - Accionista mayoritario [PERSON_NAME]" at bounding box center [834, 580] width 1088 height 69
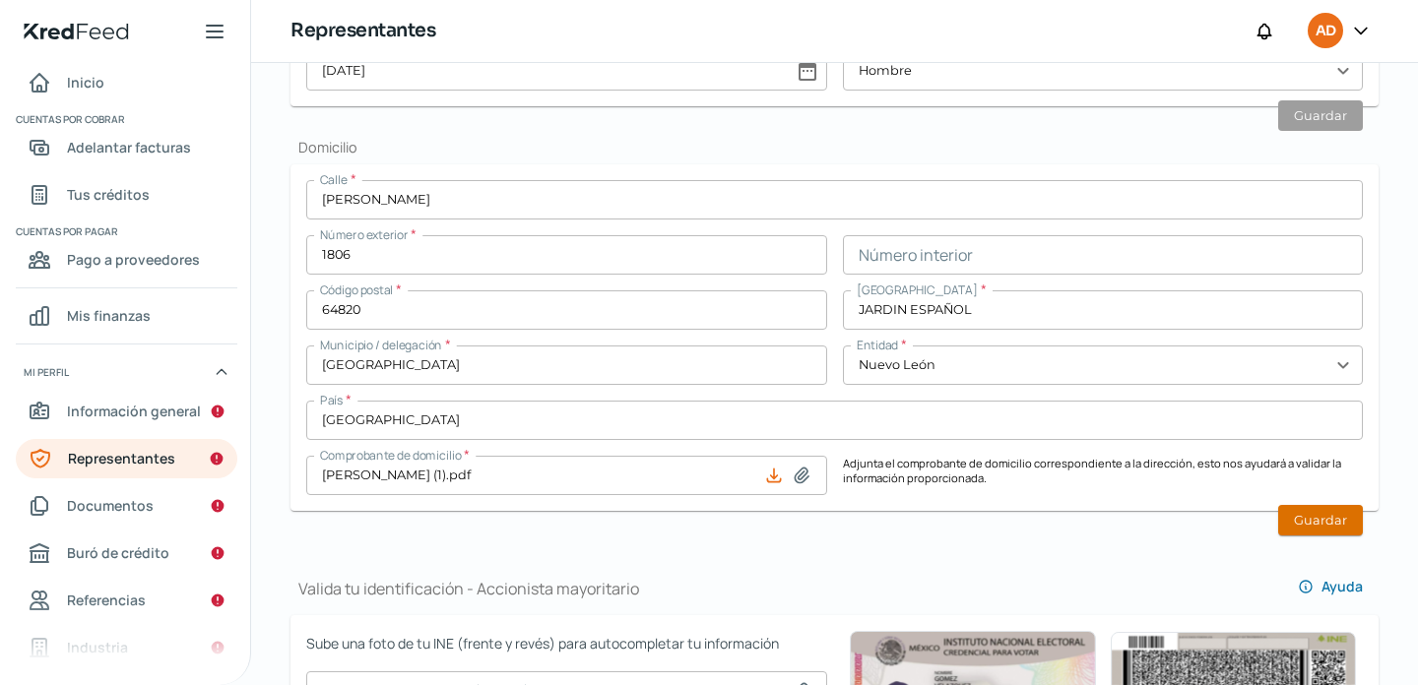
click at [1321, 518] on button "Guardar" at bounding box center [1320, 520] width 85 height 31
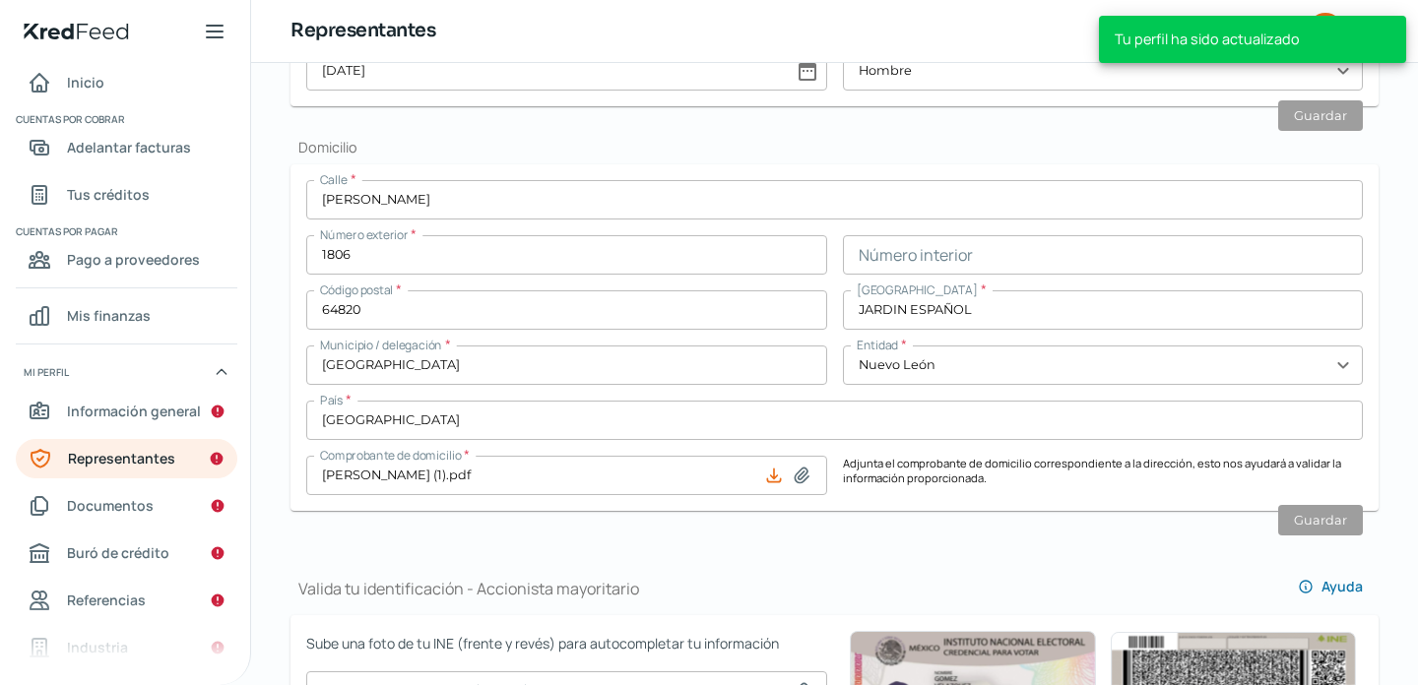
click at [857, 530] on div "Valida tu identificación - Representante legal Ayuda Sube una foto de tu INE (f…" at bounding box center [834, 599] width 1088 height 2318
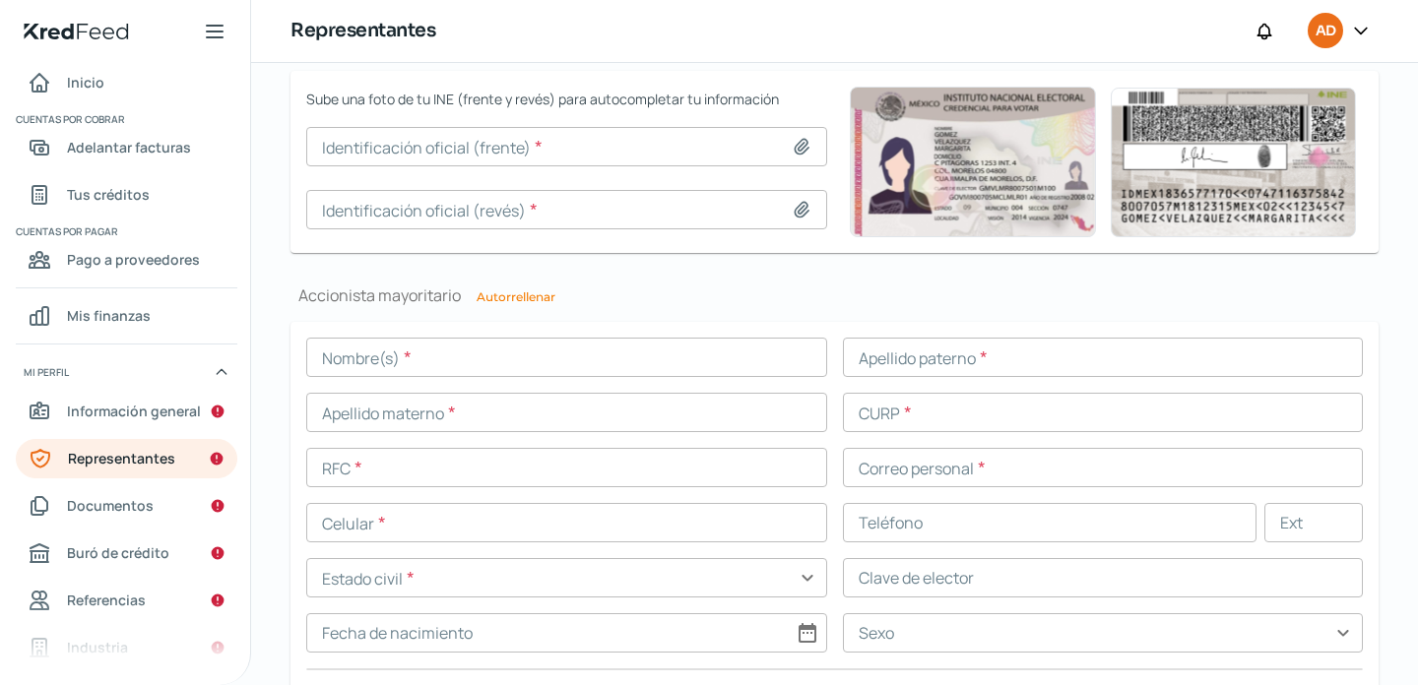
scroll to position [1368, 0]
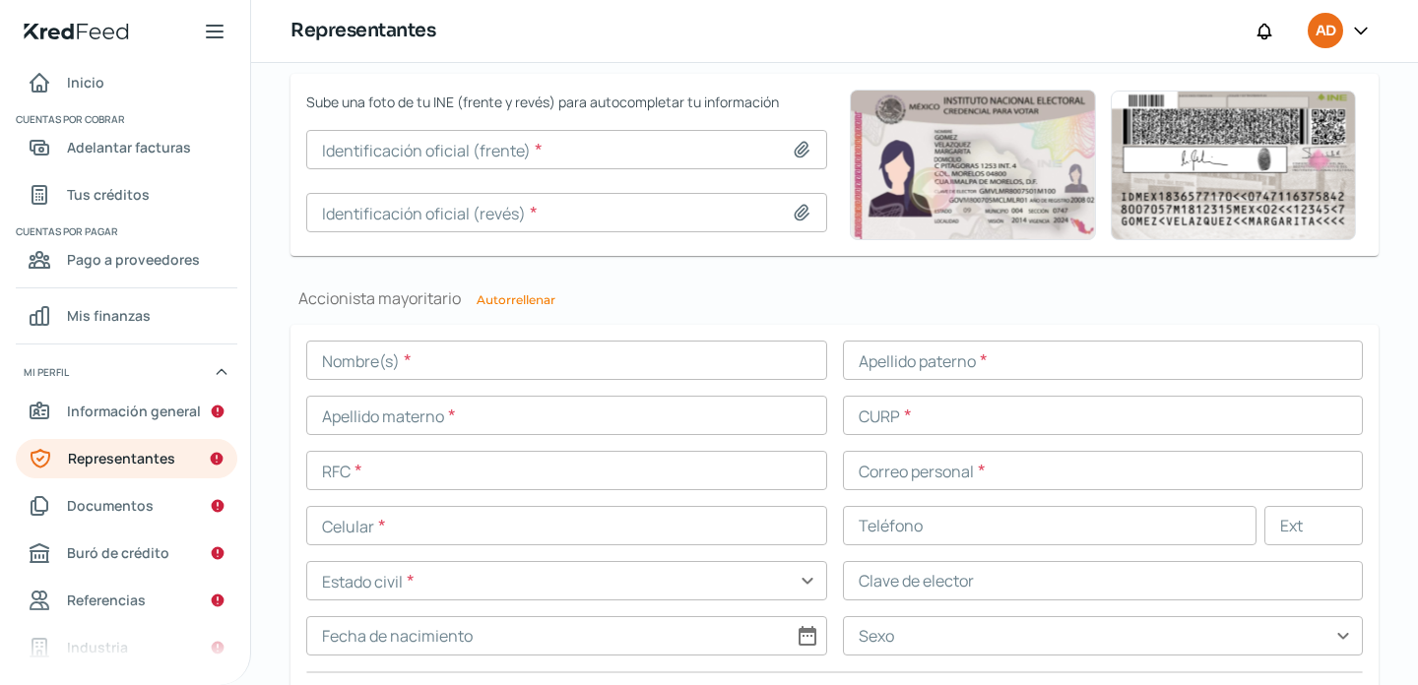
click at [672, 314] on div "Accionista mayoritario Autorrellenar Nombre(s) * Apellido [PERSON_NAME] * Apell…" at bounding box center [834, 525] width 1088 height 477
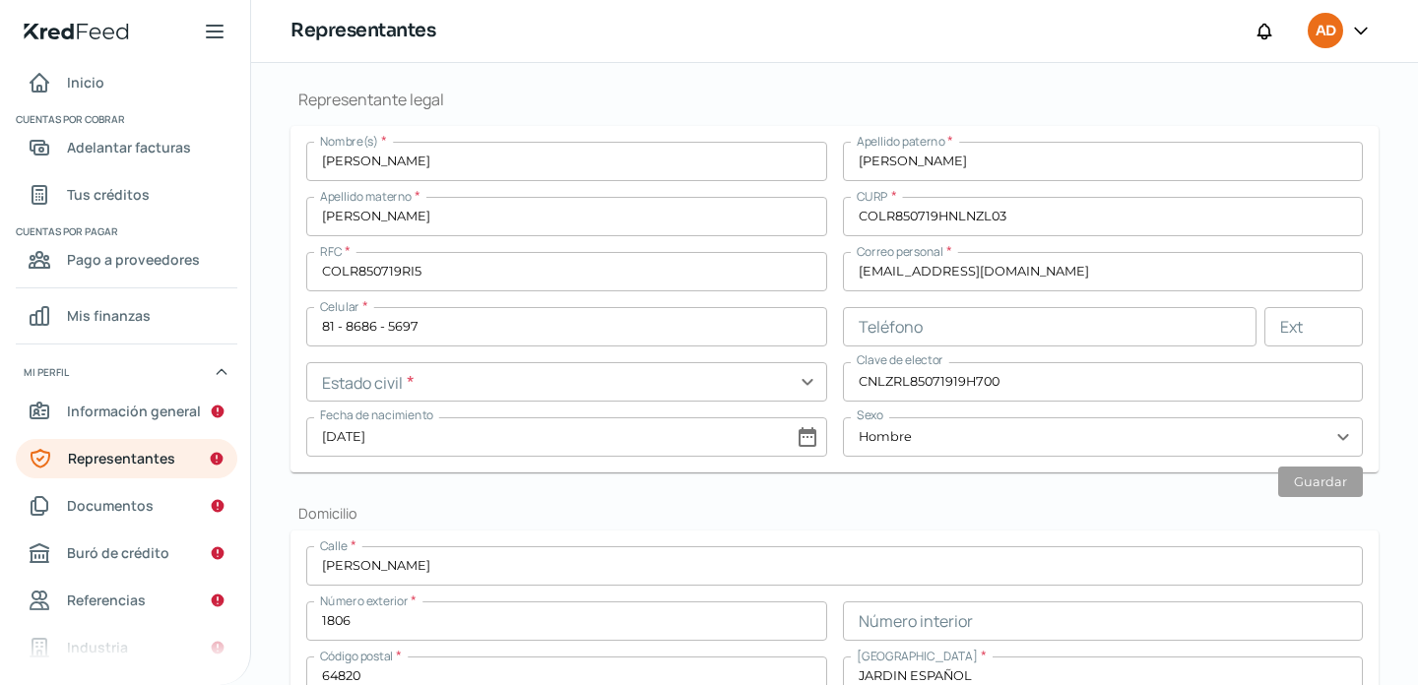
scroll to position [423, 0]
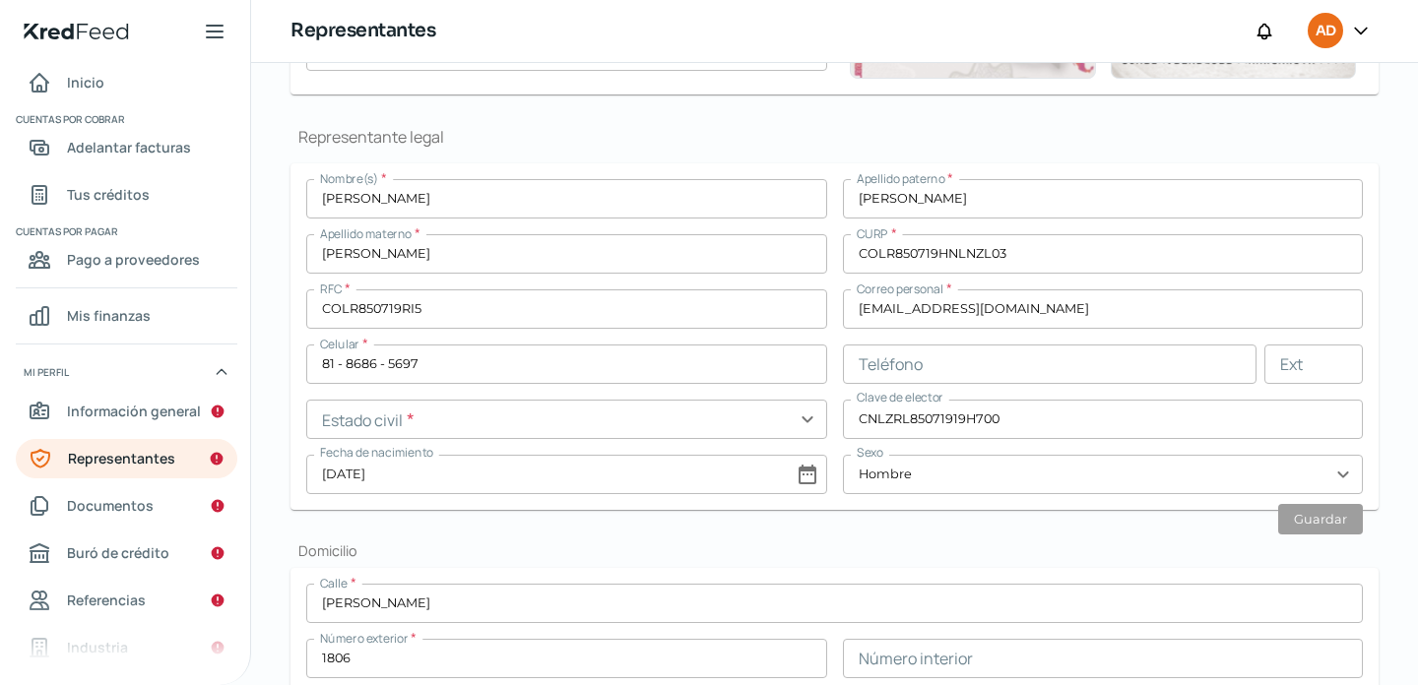
click at [490, 550] on h2 "Domicilio" at bounding box center [834, 550] width 1088 height 19
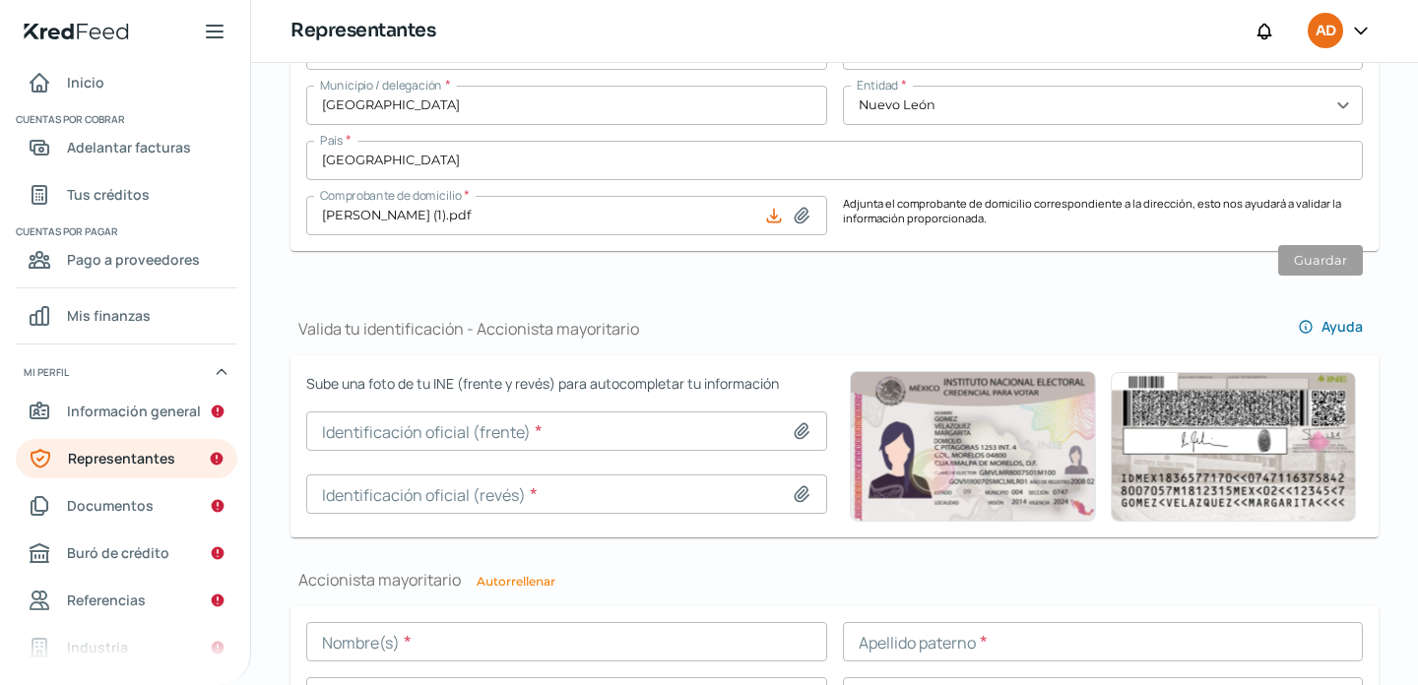
scroll to position [1132, 0]
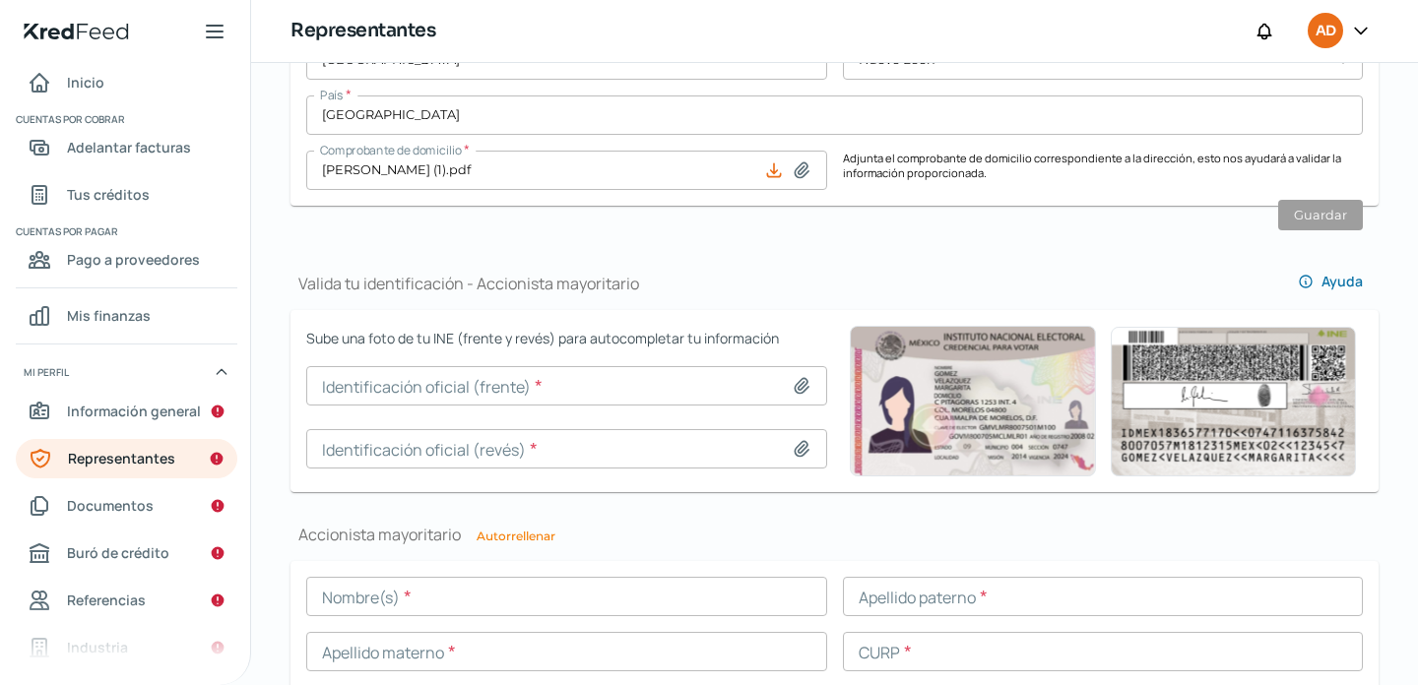
click at [808, 390] on div at bounding box center [806, 386] width 28 height 20
click at [792, 383] on icon at bounding box center [802, 386] width 20 height 20
type input "C:\fakepath\Captura de pantalla [DATE] a la(s) 16.57.18.png"
type input "Captura de pantalla [DATE] a la(s) 16.57.18.png"
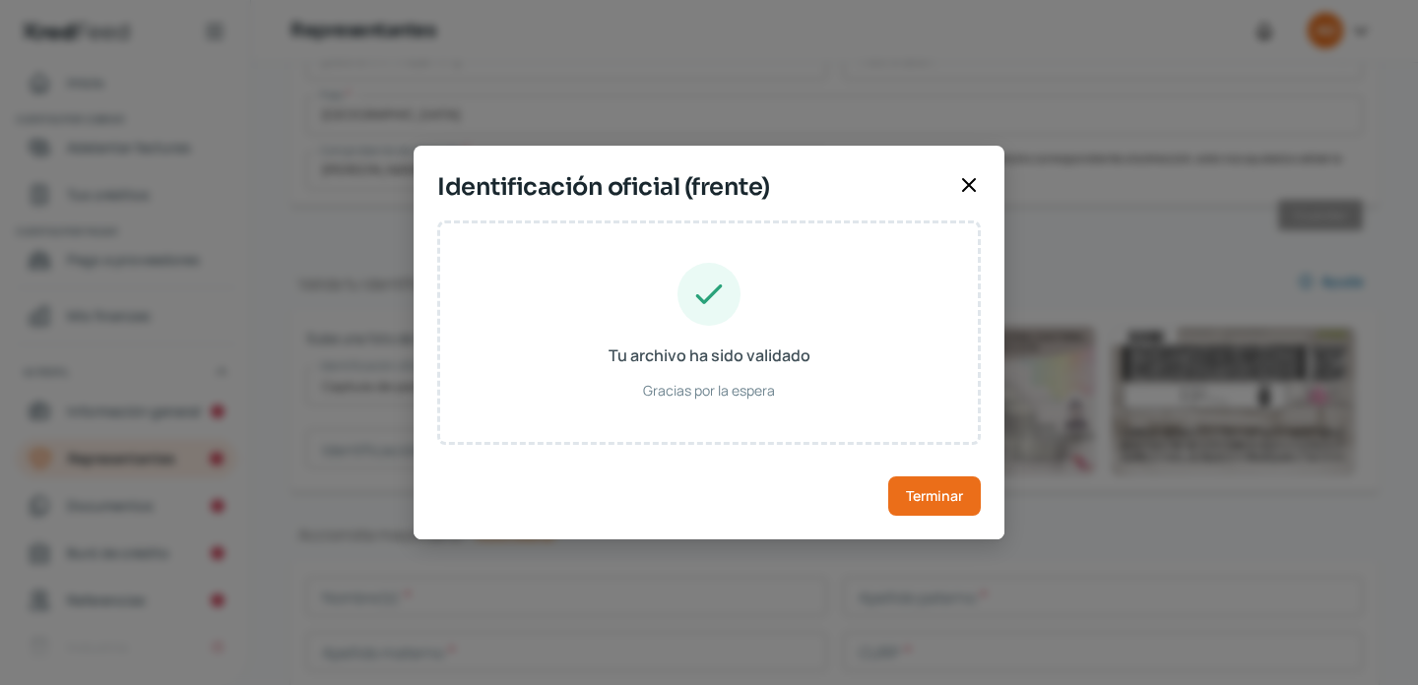
type input "[PERSON_NAME]"
type input "COLR850719HNLNZL03"
type input "CNLZRL85071919H700"
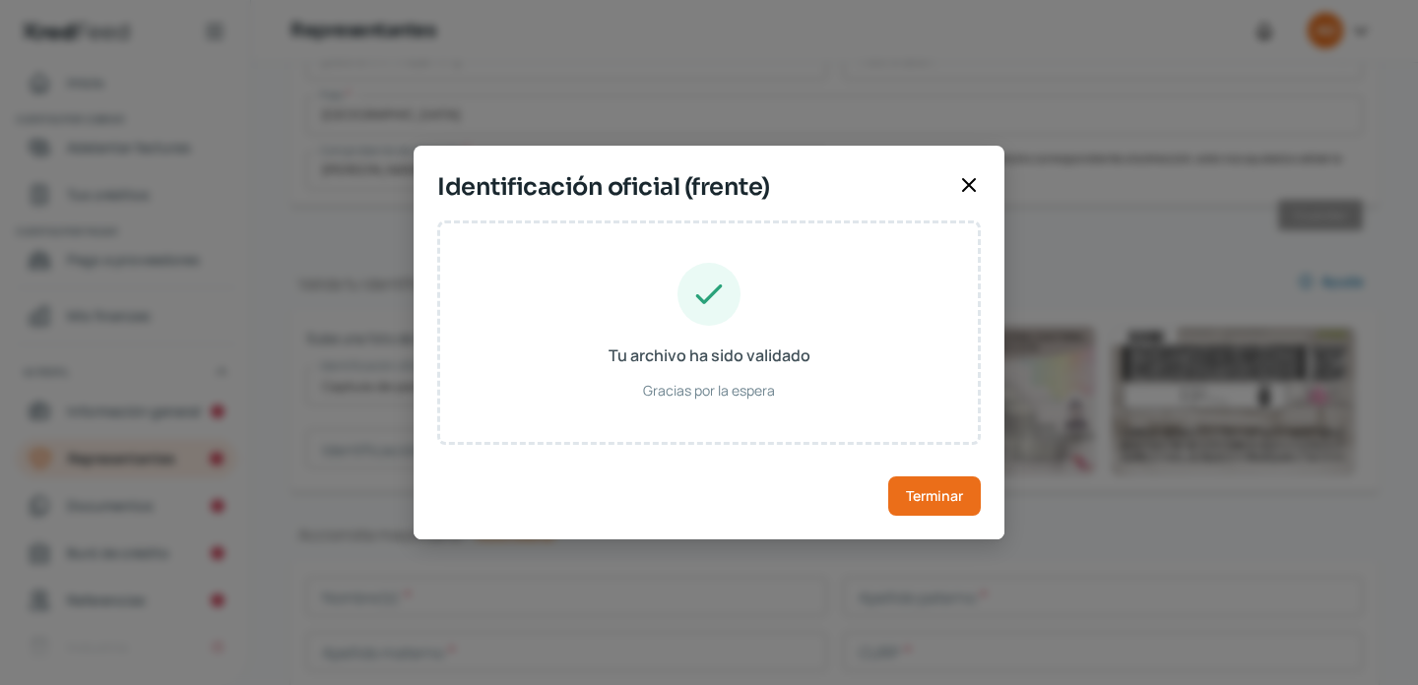
type input "[DATE]"
type input "Hombre"
click at [930, 495] on span "Terminar" at bounding box center [934, 496] width 57 height 14
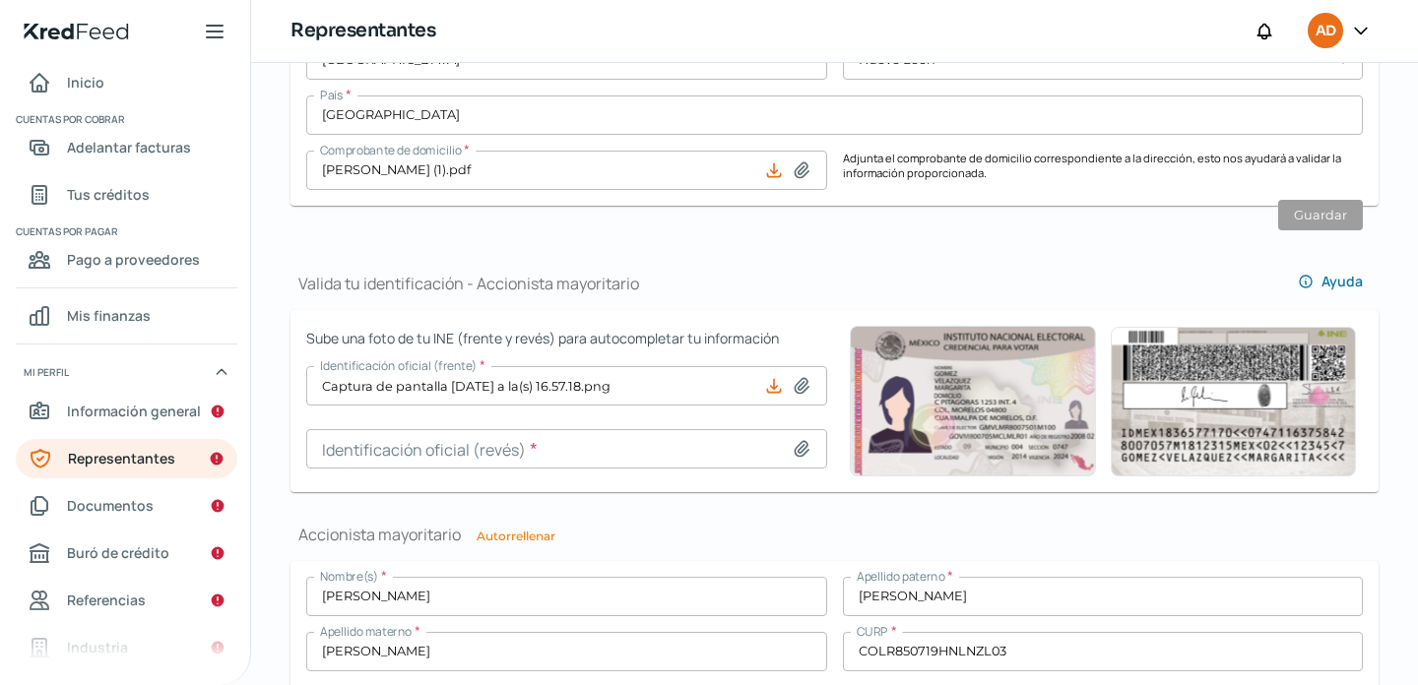
click at [794, 440] on icon at bounding box center [802, 449] width 20 height 20
type input "C:\fakepath\Captura de pantalla [DATE] a la(s) 16.57.32.png"
type input "Captura de pantalla [DATE] a la(s) 16.57.32.png"
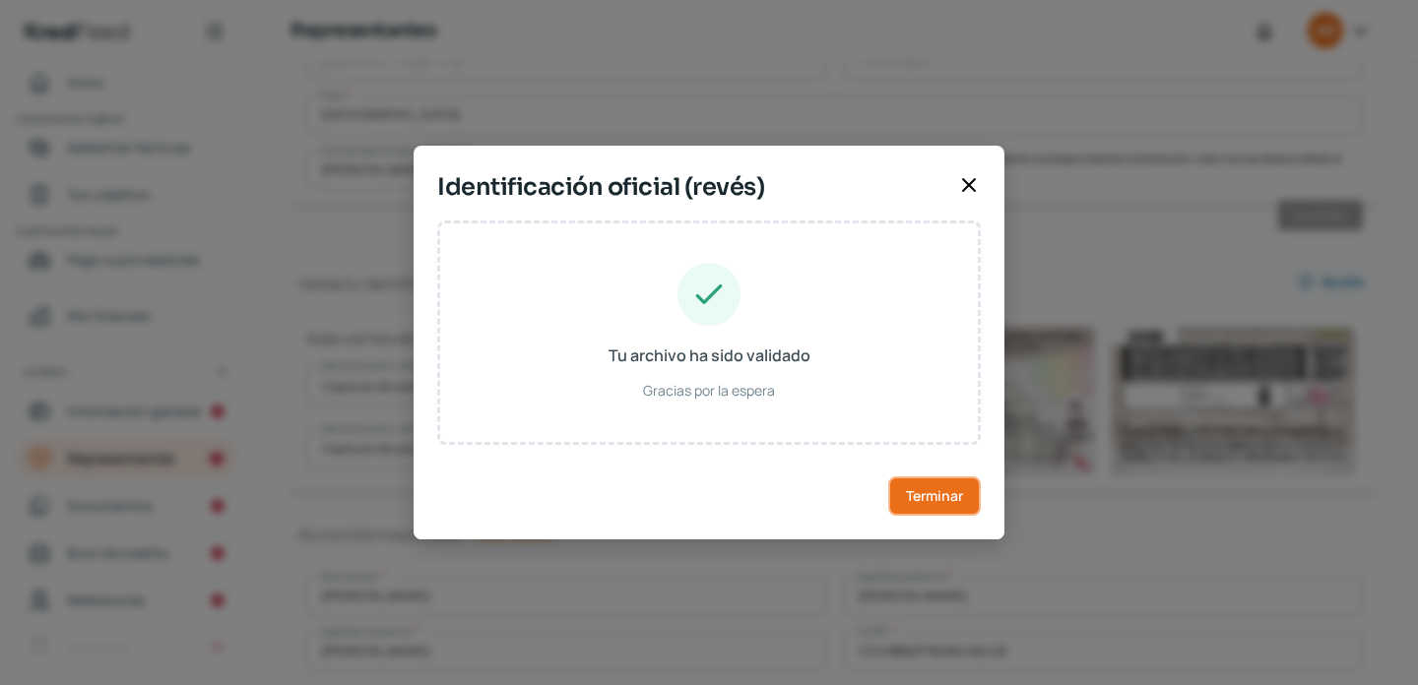
click at [937, 490] on span "Terminar" at bounding box center [934, 496] width 57 height 14
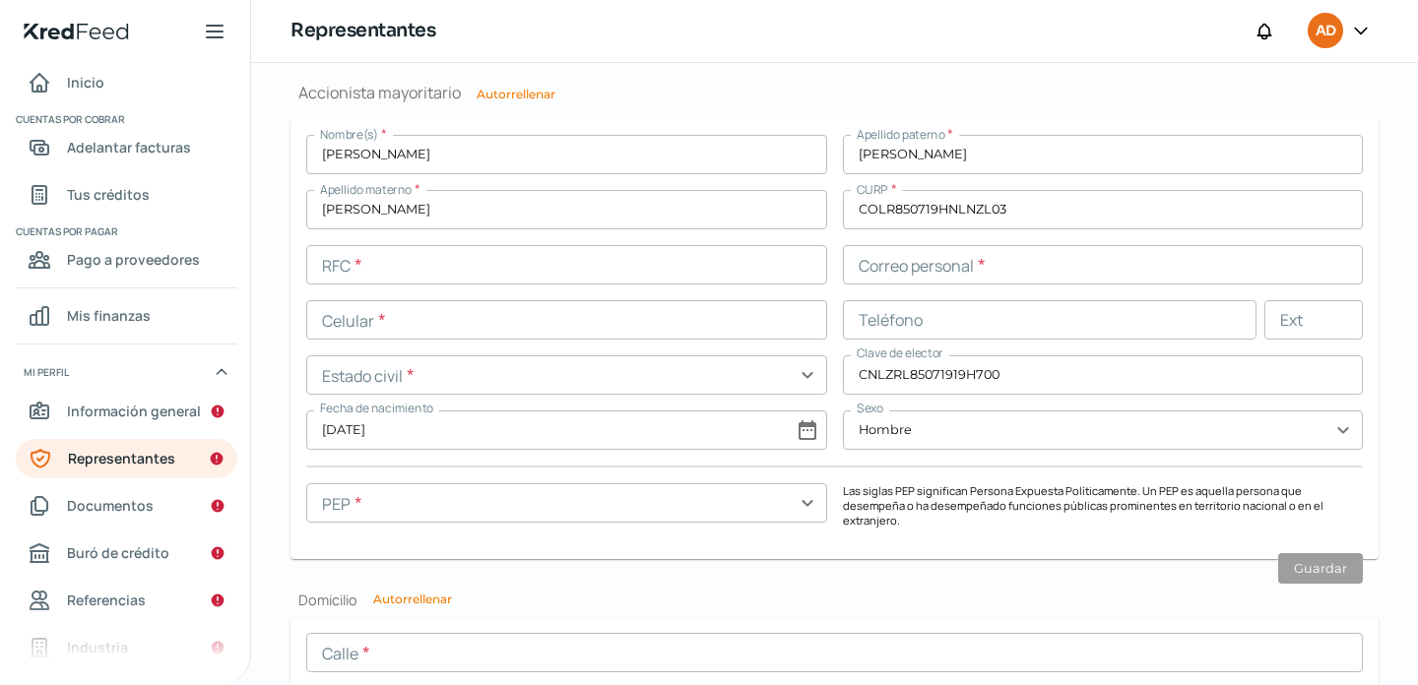
scroll to position [1594, 0]
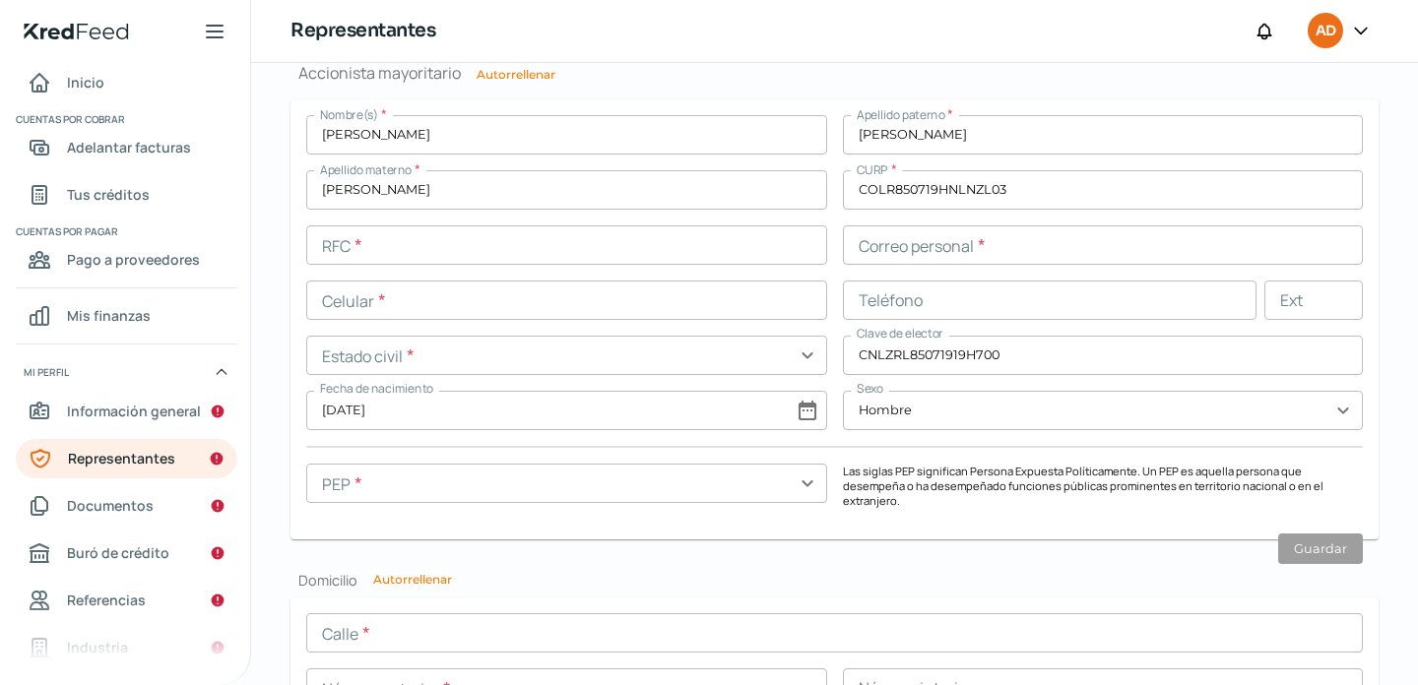
click at [512, 78] on button "Autorrellenar" at bounding box center [515, 75] width 79 height 12
type input "COLR850719RI5"
type input "[EMAIL_ADDRESS][DOMAIN_NAME]"
type input "81 - 8686 - 5697"
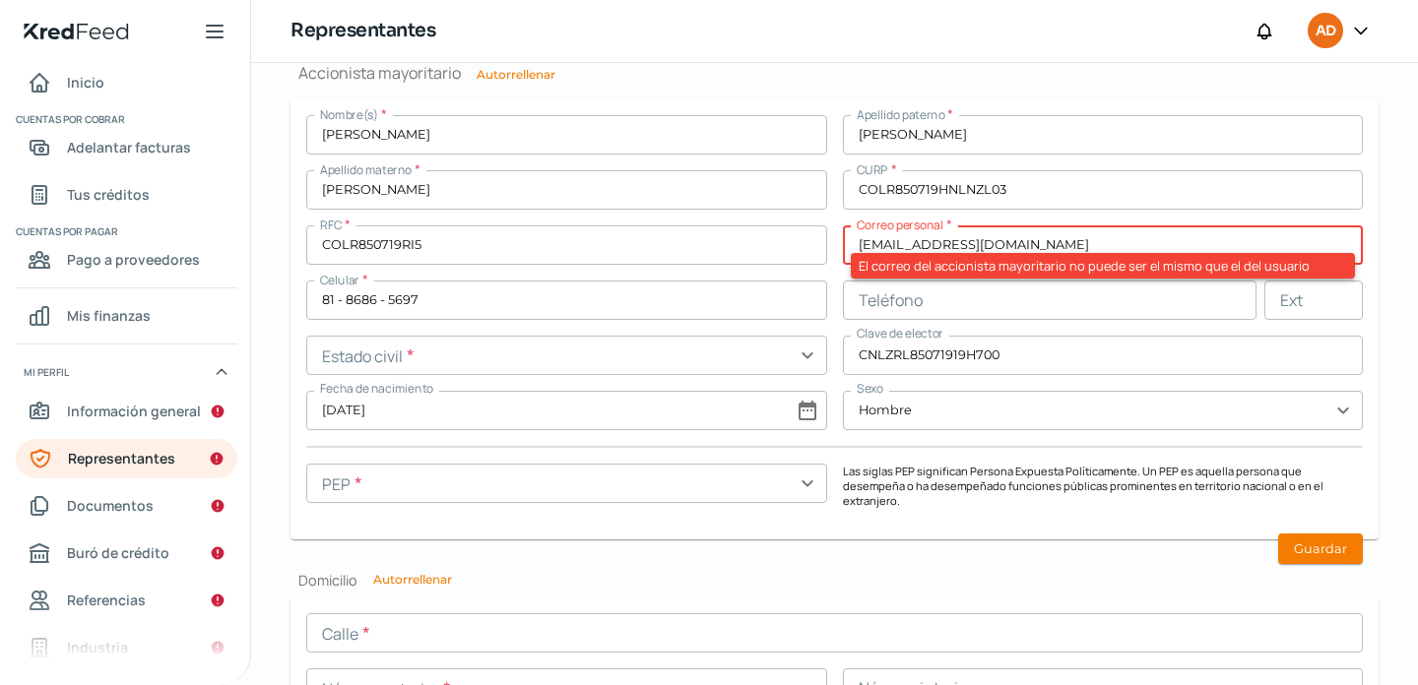
click at [852, 571] on h2 "Domicilio Autorrellenar" at bounding box center [834, 580] width 1088 height 19
drag, startPoint x: 1052, startPoint y: 237, endPoint x: 869, endPoint y: 231, distance: 183.2
click at [869, 231] on input "[EMAIL_ADDRESS][DOMAIN_NAME]" at bounding box center [1103, 244] width 521 height 39
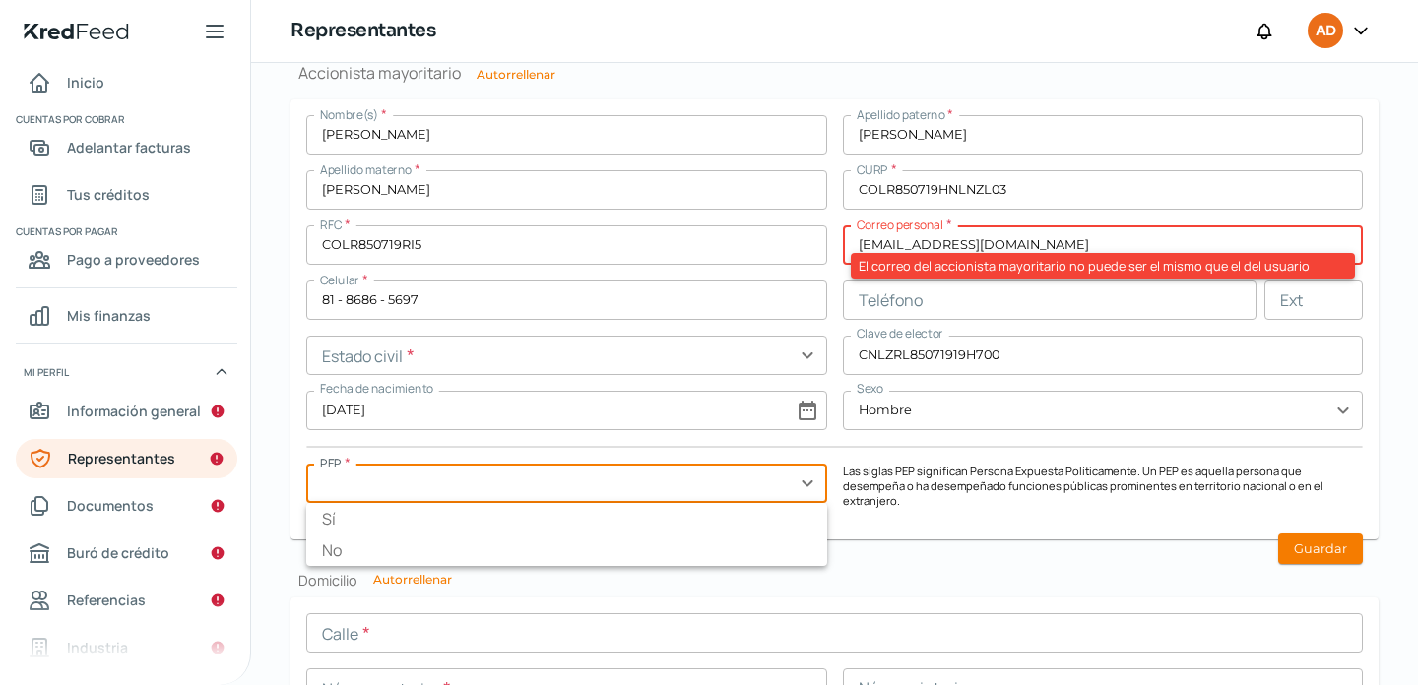
click at [806, 493] on input "text" at bounding box center [566, 483] width 521 height 39
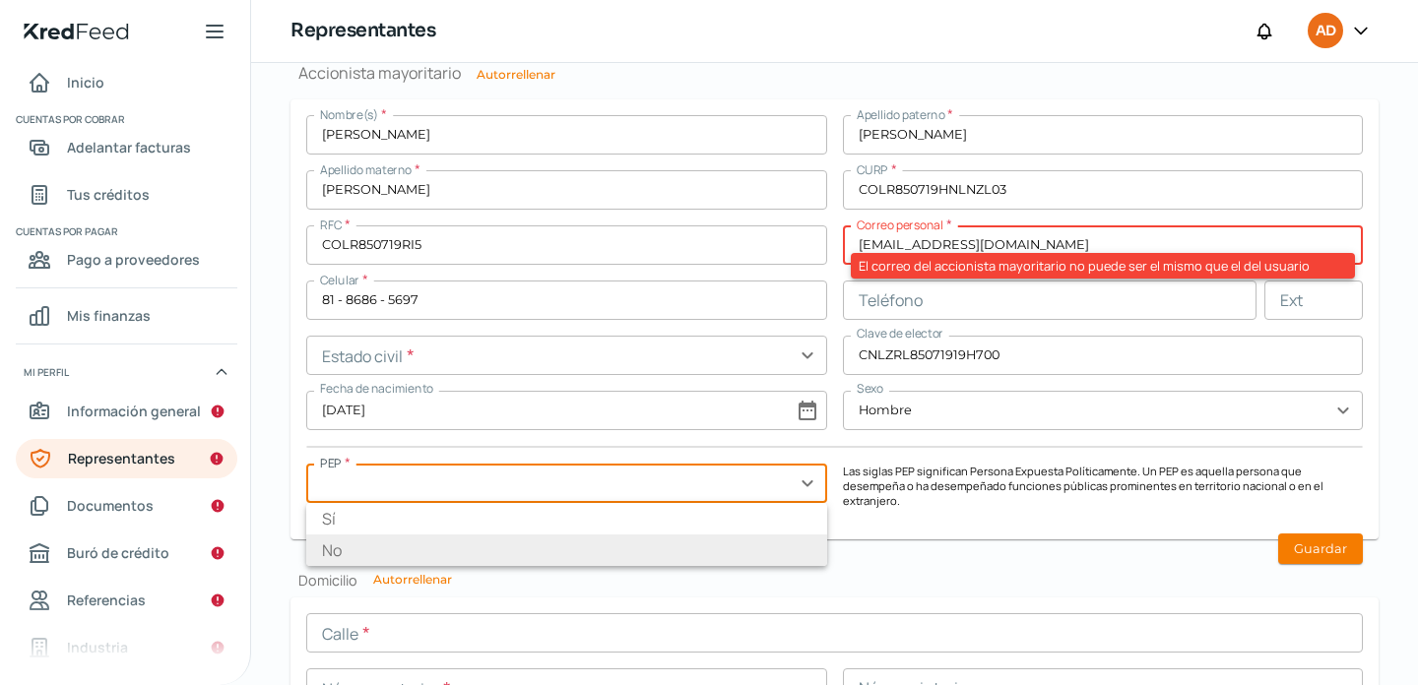
click at [625, 546] on li "No" at bounding box center [566, 551] width 521 height 32
type input "No"
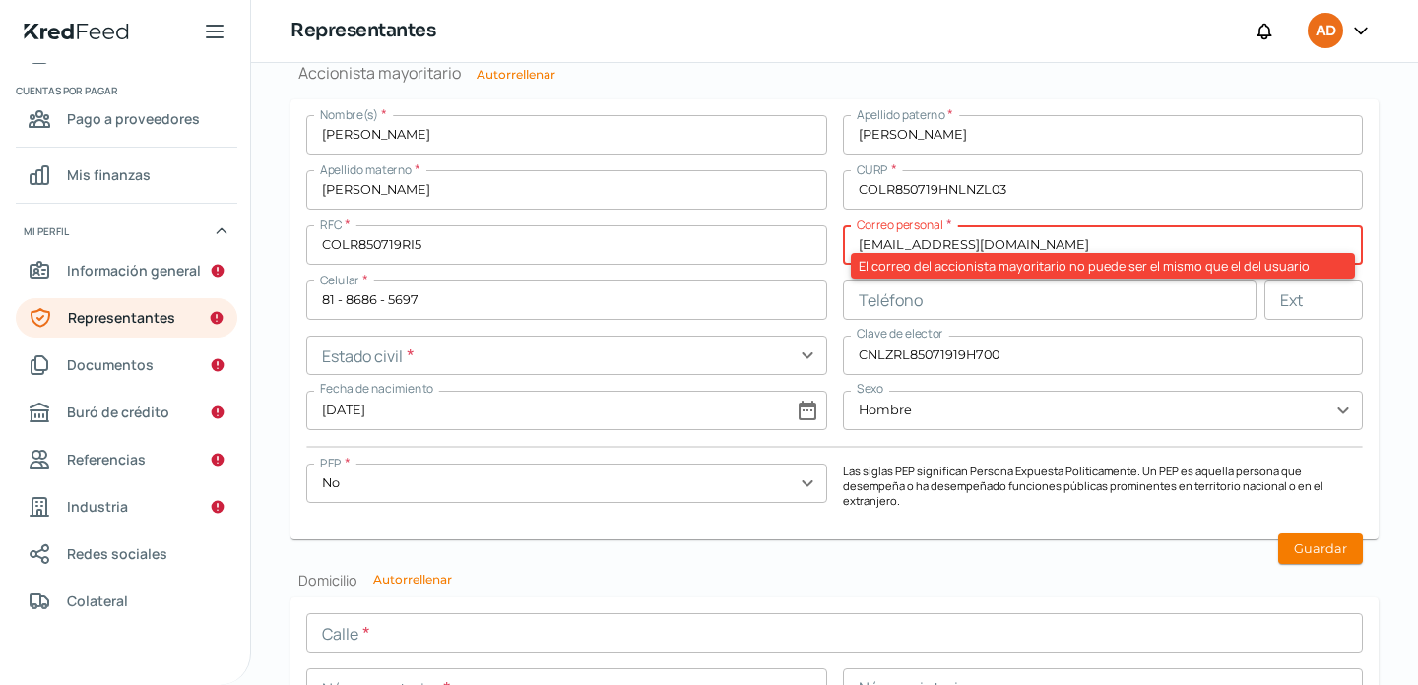
scroll to position [148, 0]
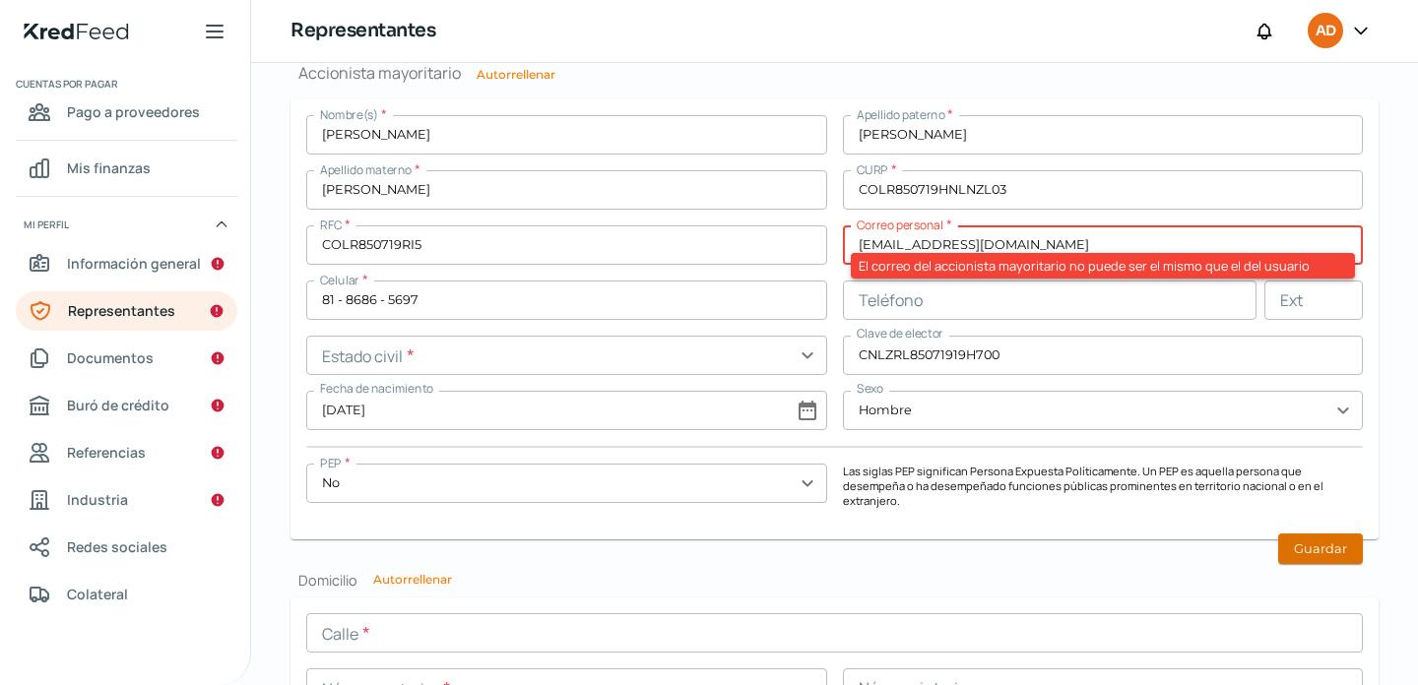
click at [1329, 539] on button "Guardar" at bounding box center [1320, 549] width 85 height 31
drag, startPoint x: 1042, startPoint y: 253, endPoint x: 852, endPoint y: 228, distance: 191.6
click at [852, 228] on div "Correo personal * [EMAIL_ADDRESS][DOMAIN_NAME] El correo del accionista mayorit…" at bounding box center [1103, 244] width 521 height 39
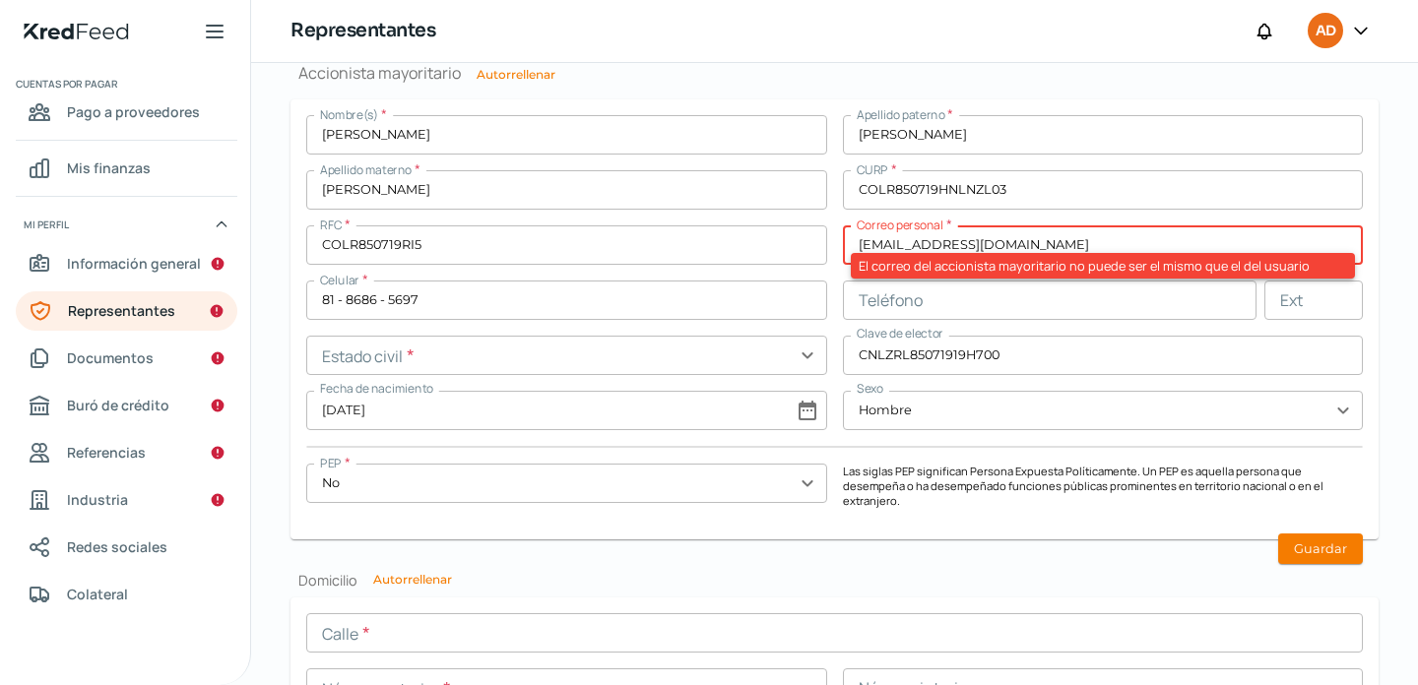
drag, startPoint x: 852, startPoint y: 246, endPoint x: 1059, endPoint y: 246, distance: 207.7
click at [1059, 246] on input "[EMAIL_ADDRESS][DOMAIN_NAME]" at bounding box center [1103, 244] width 521 height 39
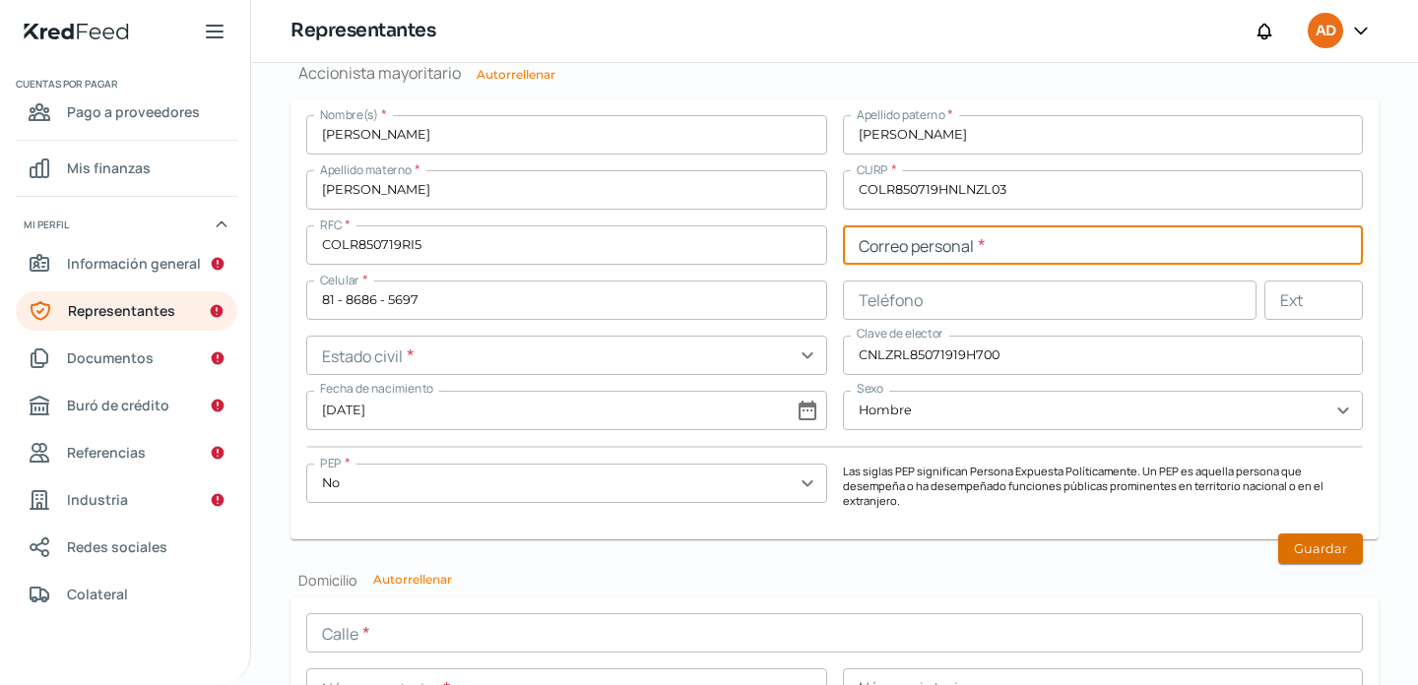
click at [1305, 547] on button "Guardar" at bounding box center [1320, 549] width 85 height 31
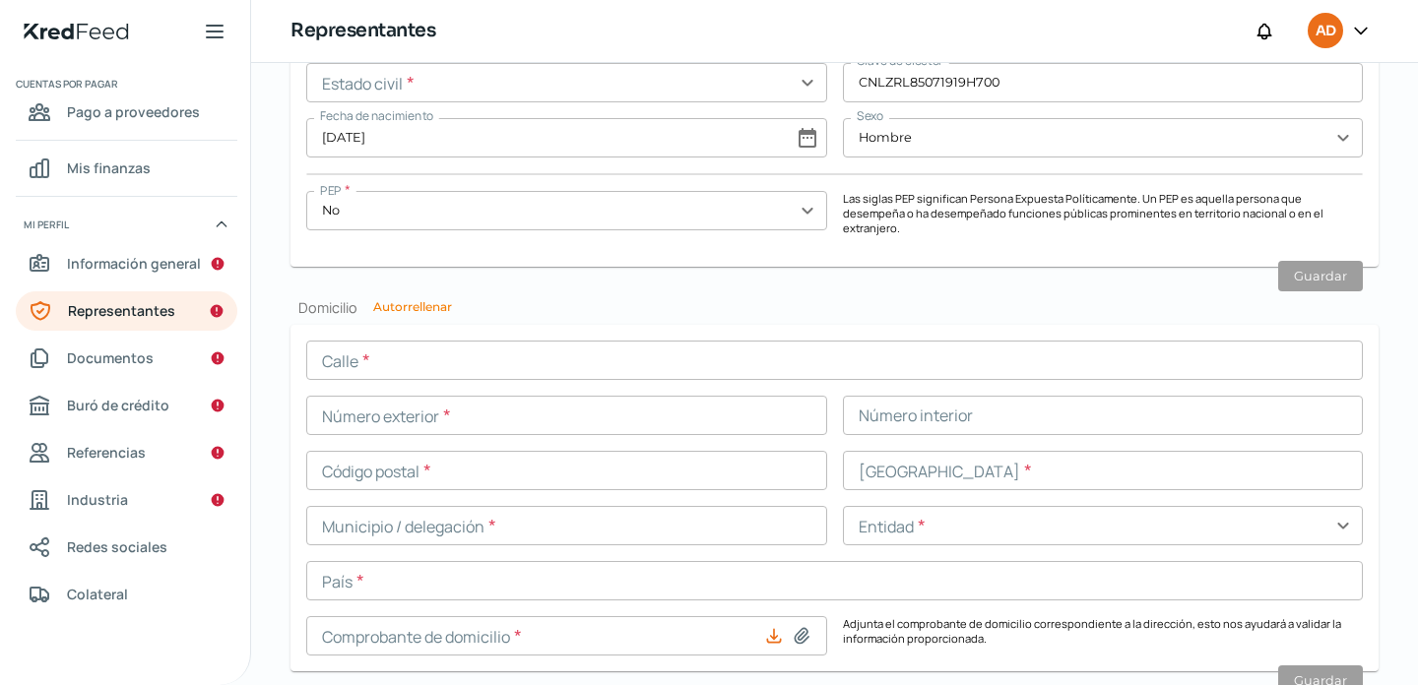
scroll to position [1870, 0]
click at [412, 298] on button "Autorrellenar" at bounding box center [412, 304] width 79 height 12
type input "[EMAIL_ADDRESS][DOMAIN_NAME]"
type input "[PERSON_NAME]"
type input "1806"
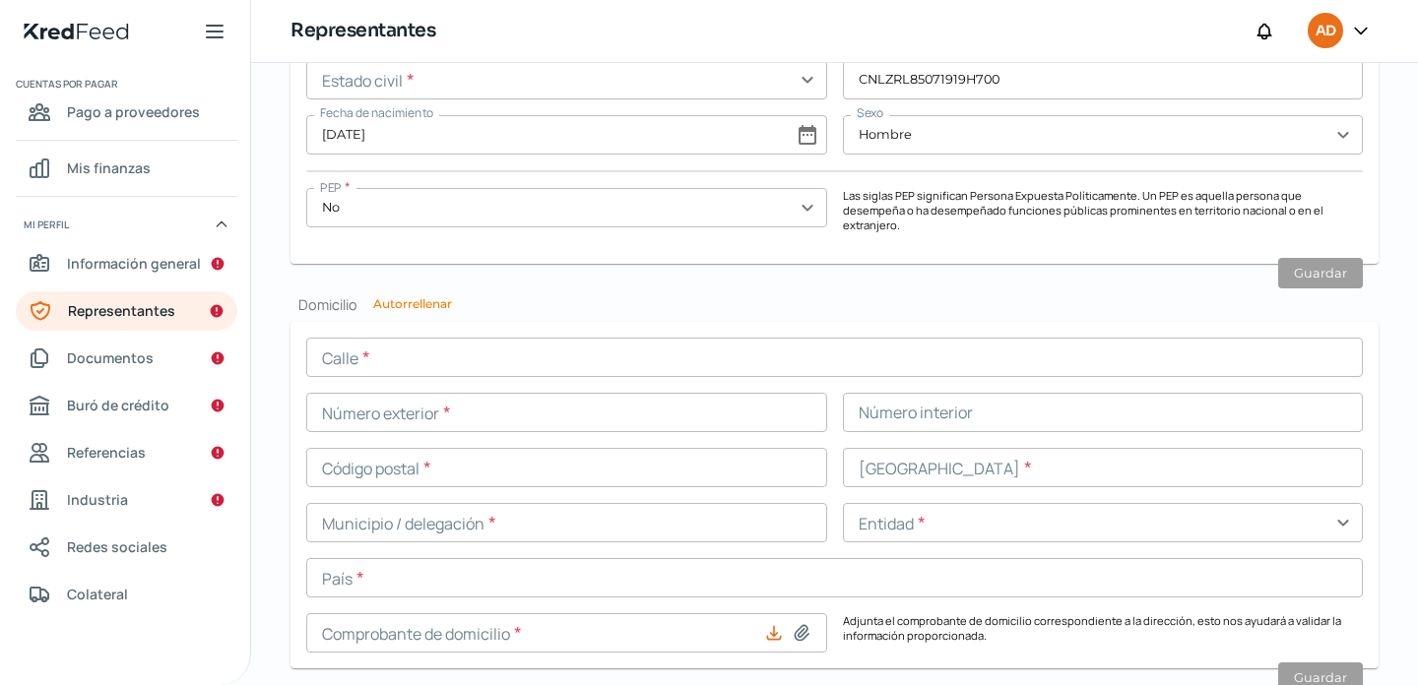
type input "64820"
type input "JARDIN ESPAÑOL"
type input "[GEOGRAPHIC_DATA]"
type input "Nuevo León"
type input "[GEOGRAPHIC_DATA]"
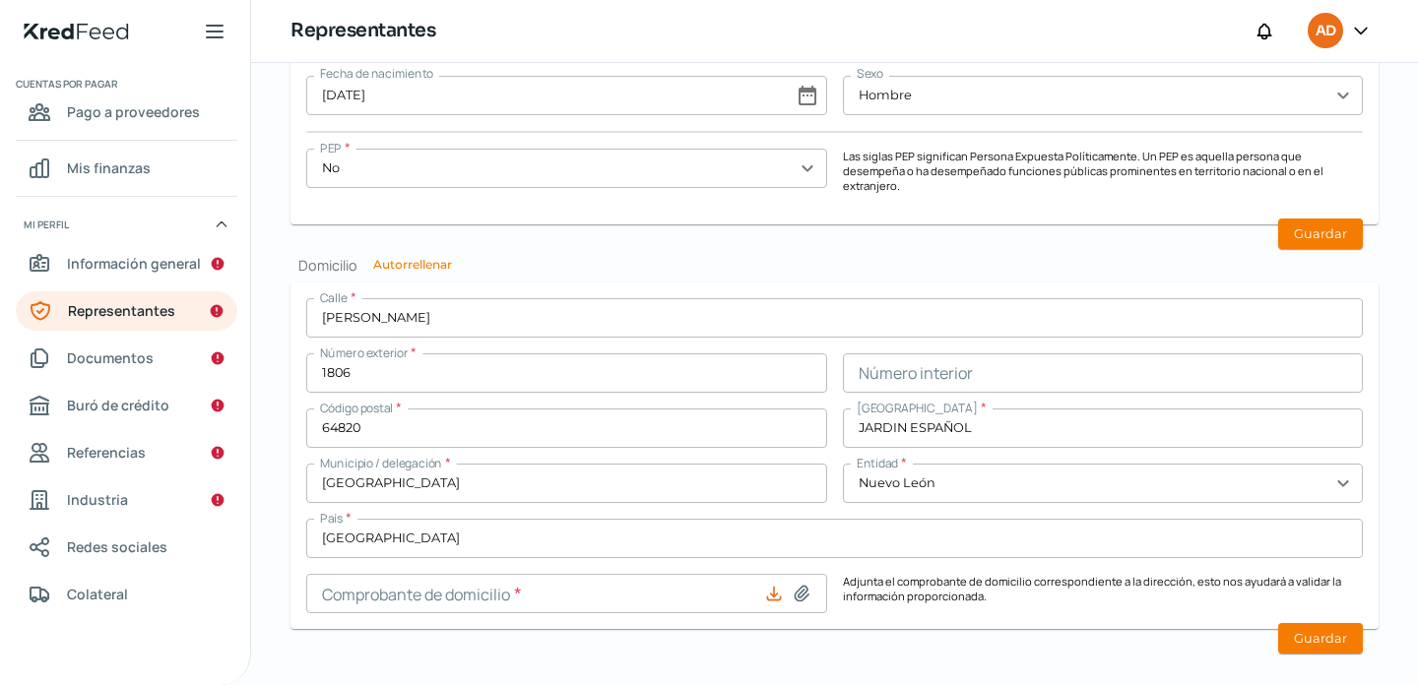
scroll to position [1920, 0]
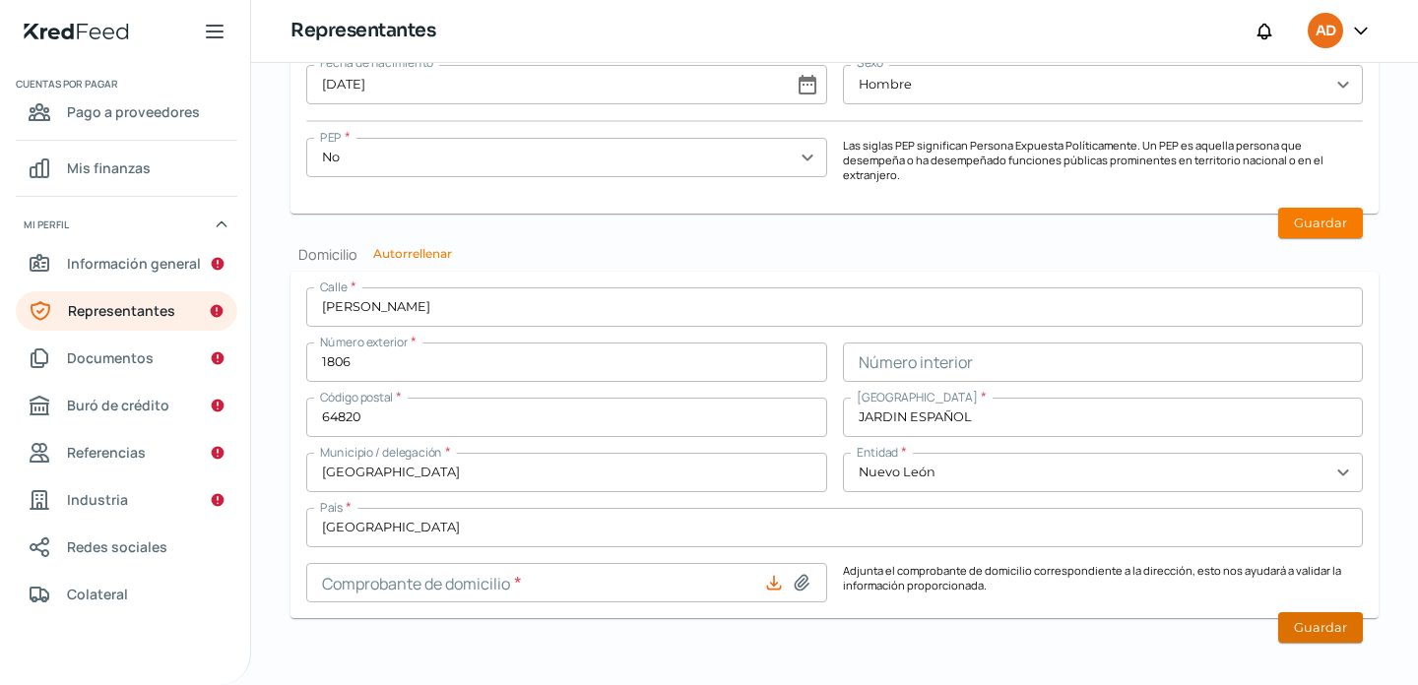
click at [1324, 617] on button "Guardar" at bounding box center [1320, 627] width 85 height 31
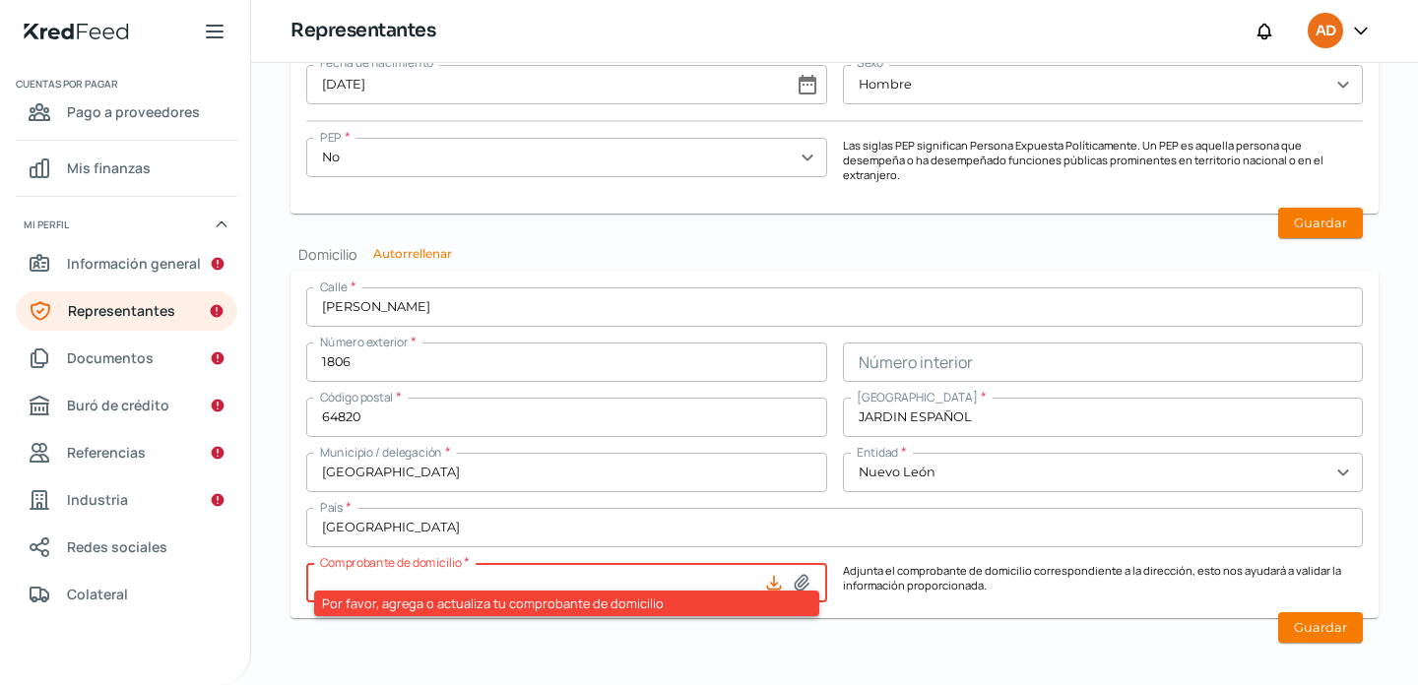
click at [800, 573] on icon at bounding box center [802, 583] width 20 height 20
type input "C:\fakepath\[PERSON_NAME] (1).pdf"
type input "[PERSON_NAME] (1).pdf"
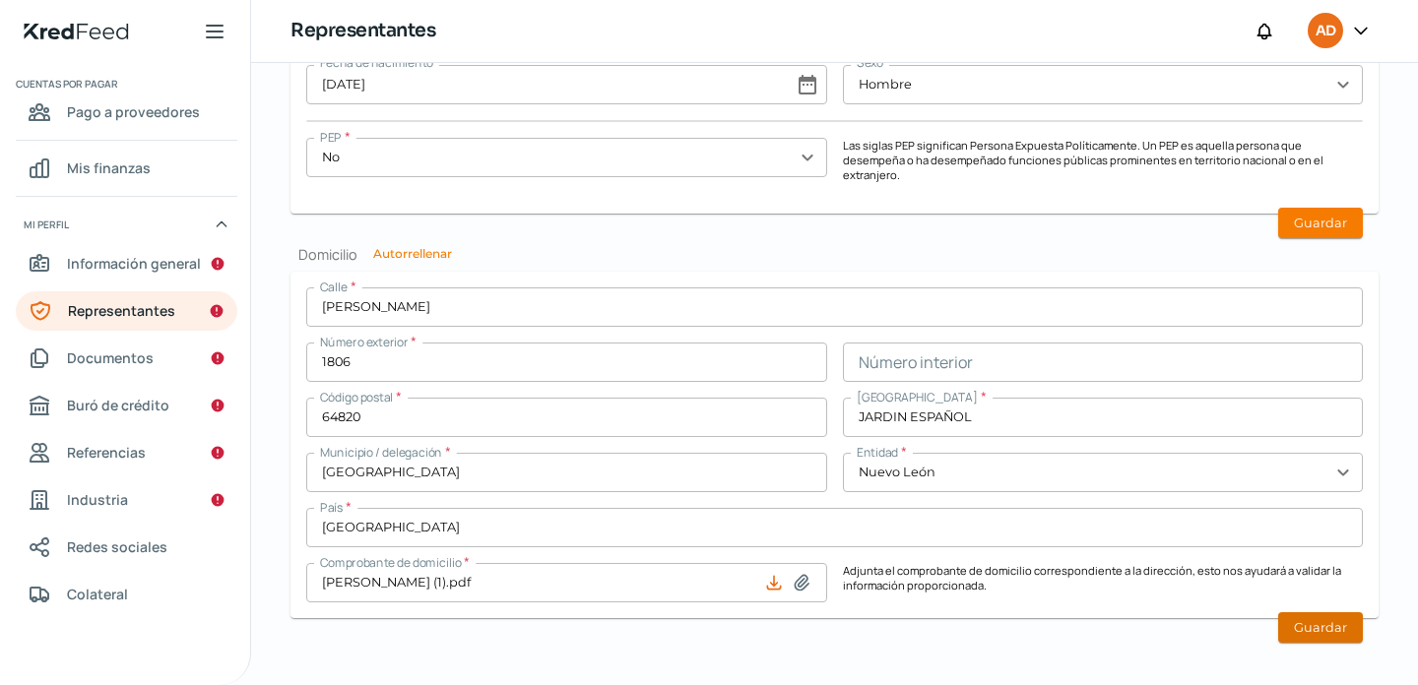
click at [1307, 617] on button "Guardar" at bounding box center [1320, 627] width 85 height 31
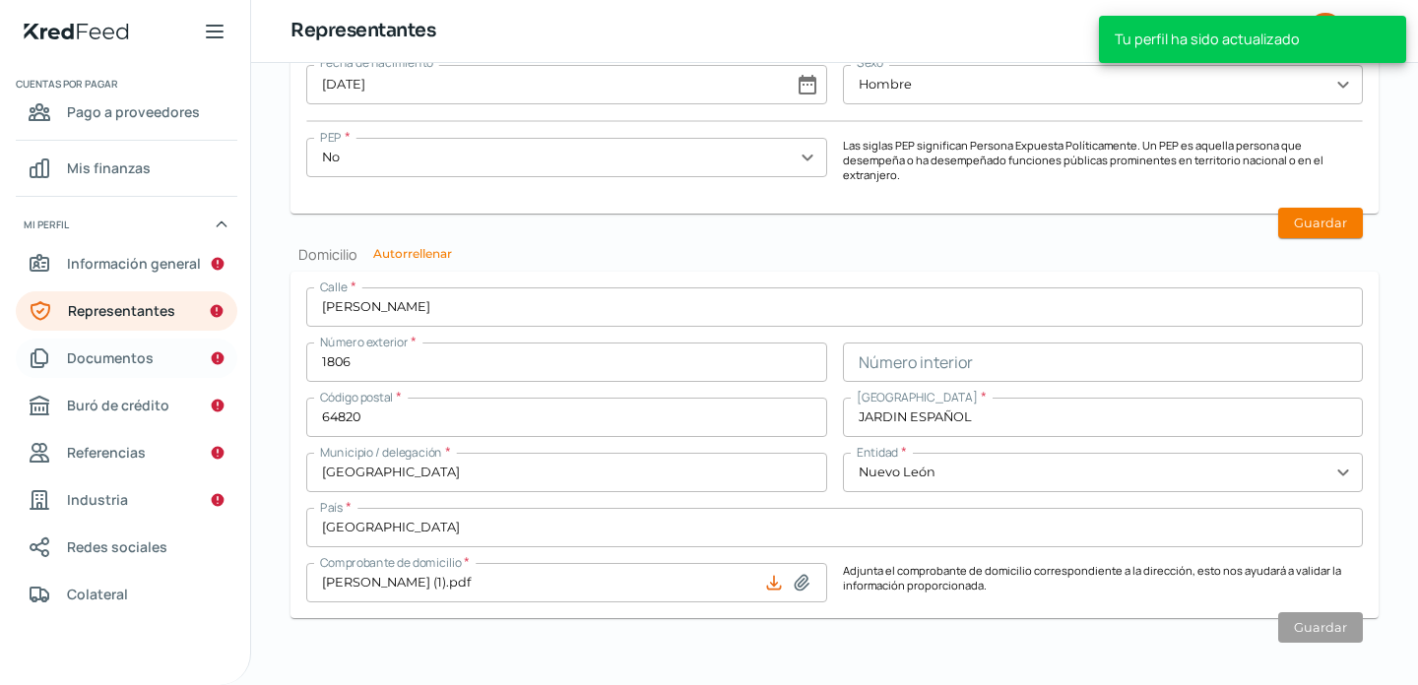
click at [143, 360] on span "Documentos" at bounding box center [110, 358] width 87 height 25
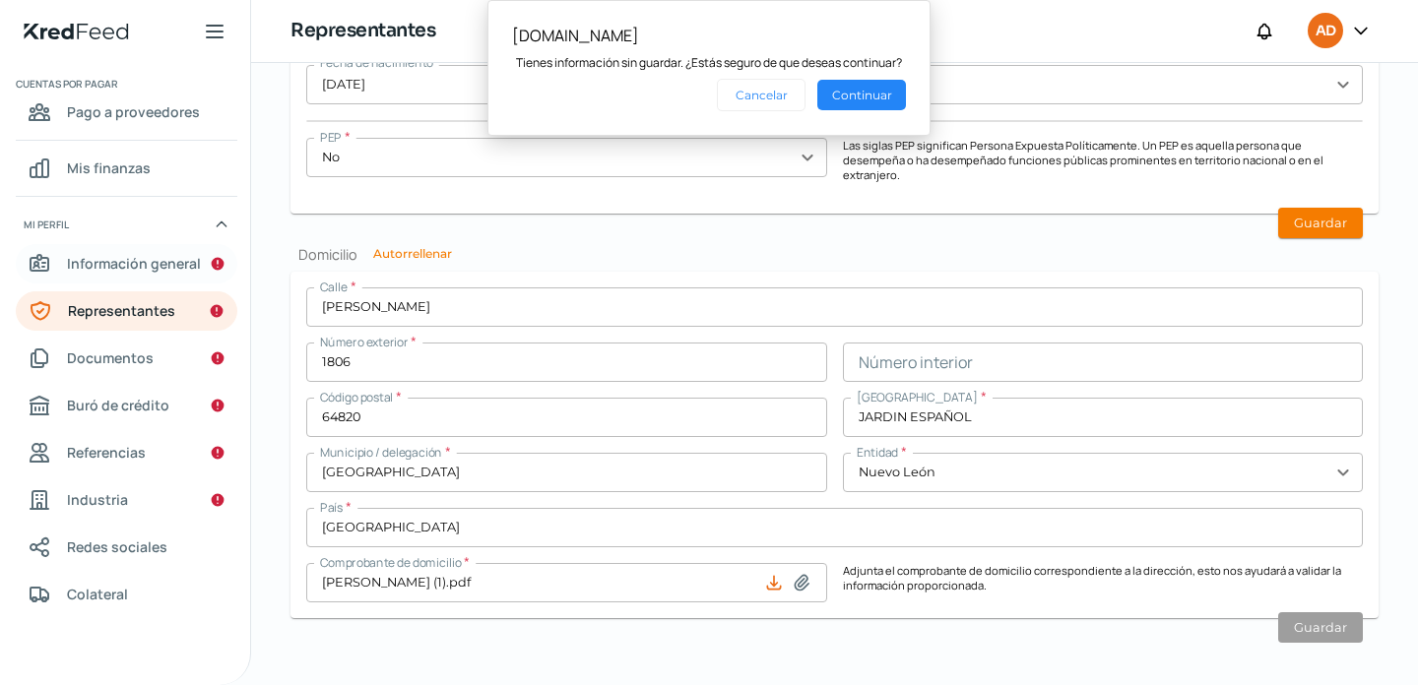
click at [122, 264] on span "Información general" at bounding box center [134, 263] width 134 height 25
click at [862, 90] on button "Continuar" at bounding box center [861, 95] width 89 height 31
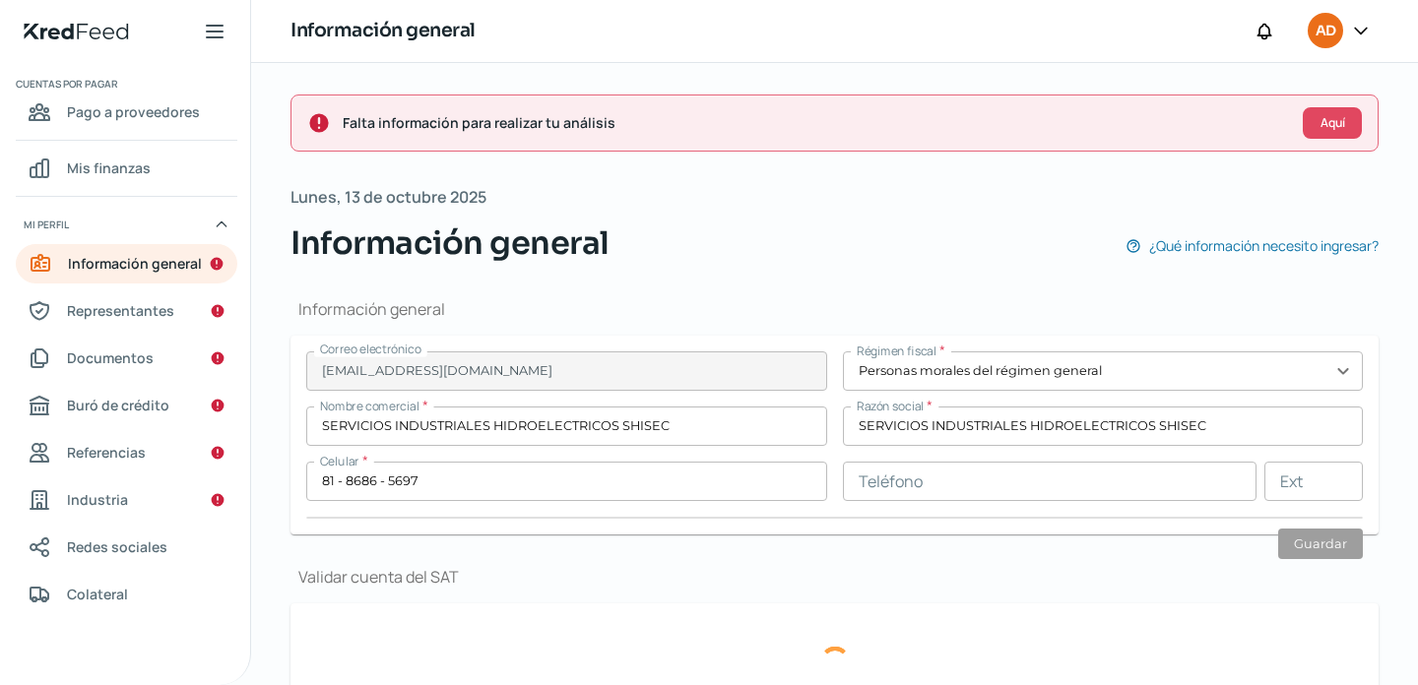
type input "[PERSON_NAME]"
type input "1511"
type input "67168"
type input "HACIENDA LOS LERMAS"
type input "GUADALUPE"
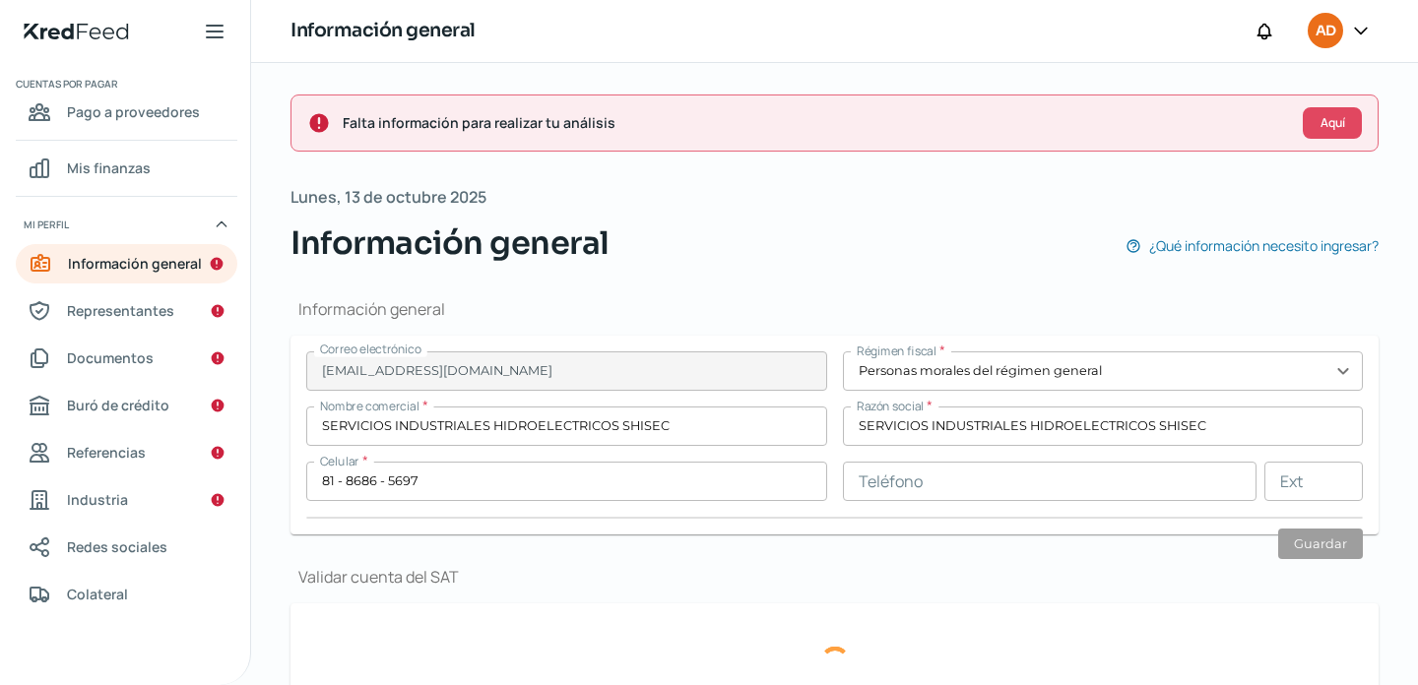
type input "Nuevo León"
type input "[GEOGRAPHIC_DATA]"
type input "WhatsApp Image [DATE] 18.29.13.jpeg"
type input "23"
type input "10"
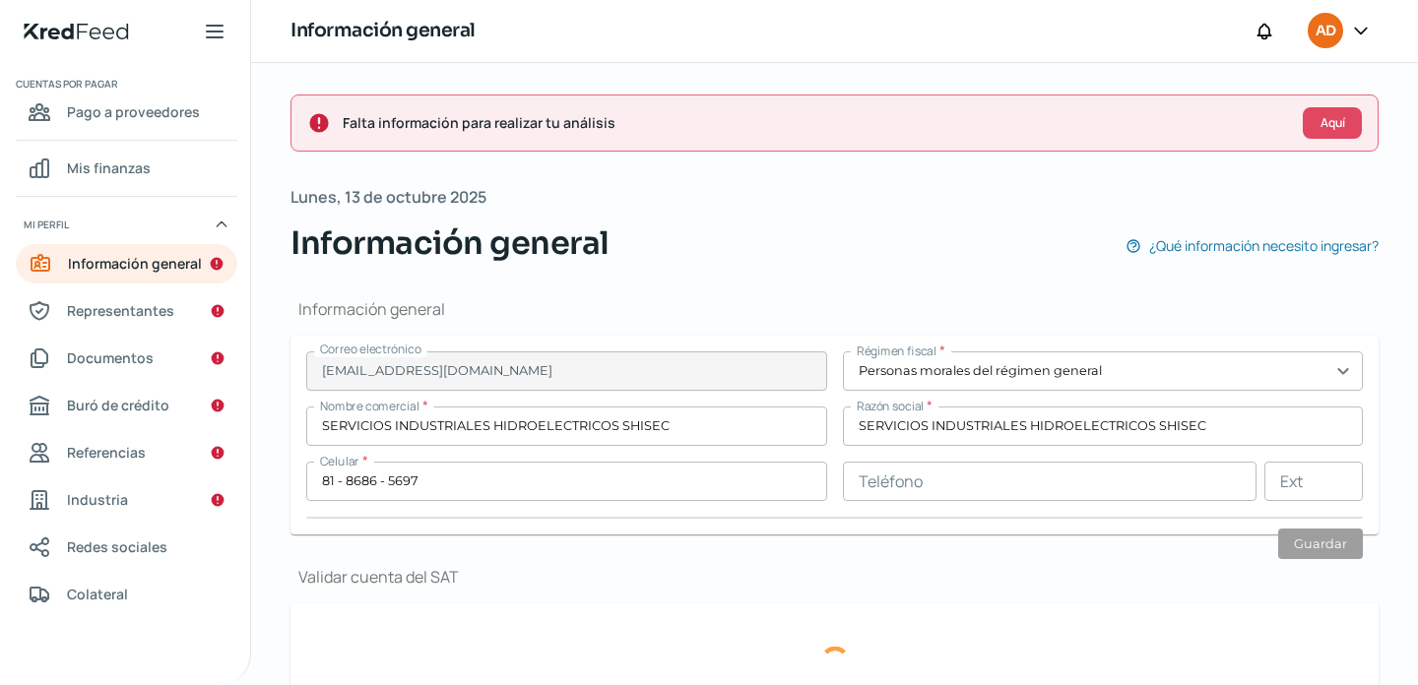
type input "Propia"
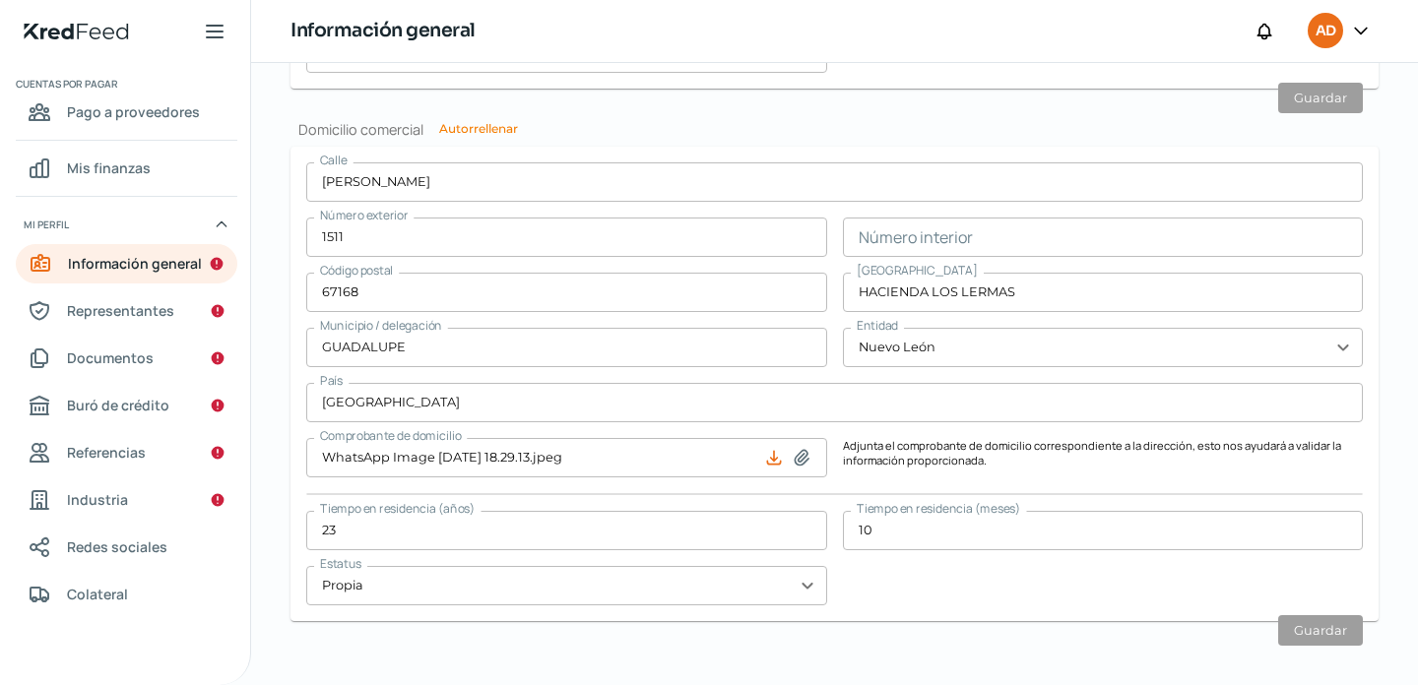
scroll to position [1238, 0]
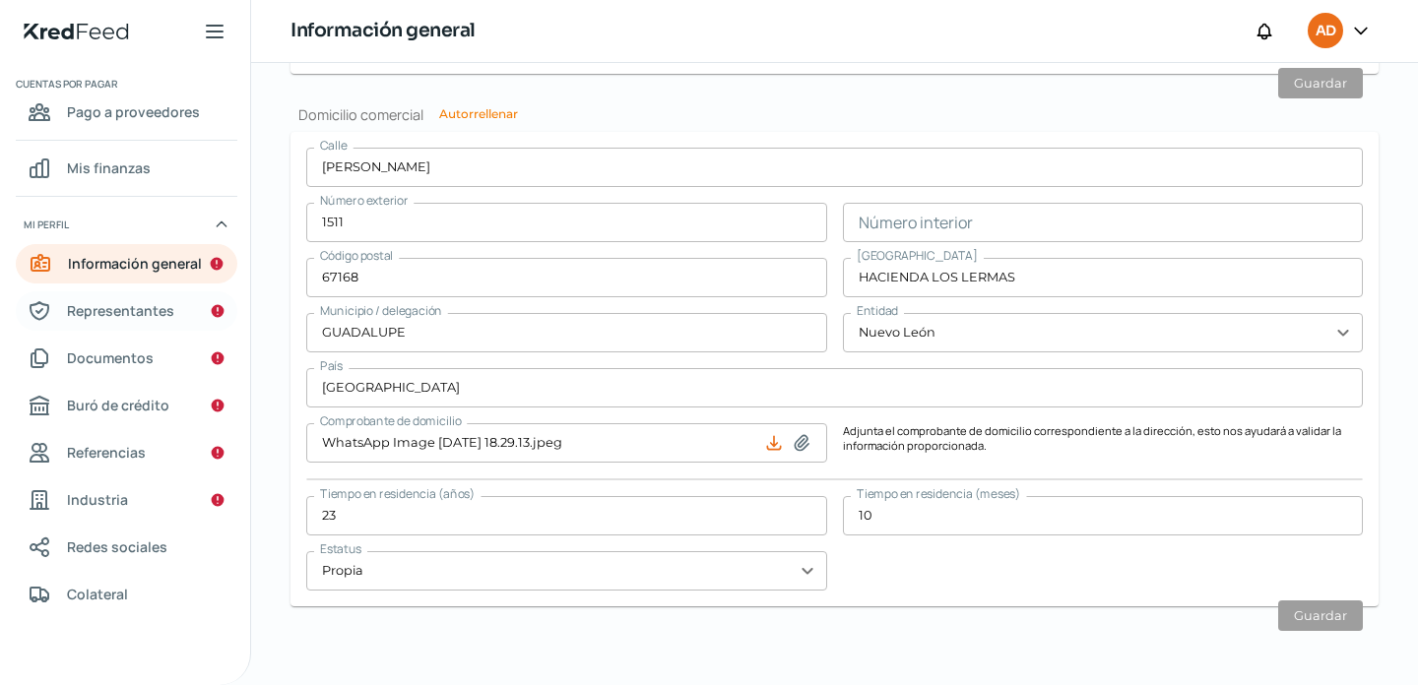
click at [145, 311] on span "Representantes" at bounding box center [120, 310] width 107 height 25
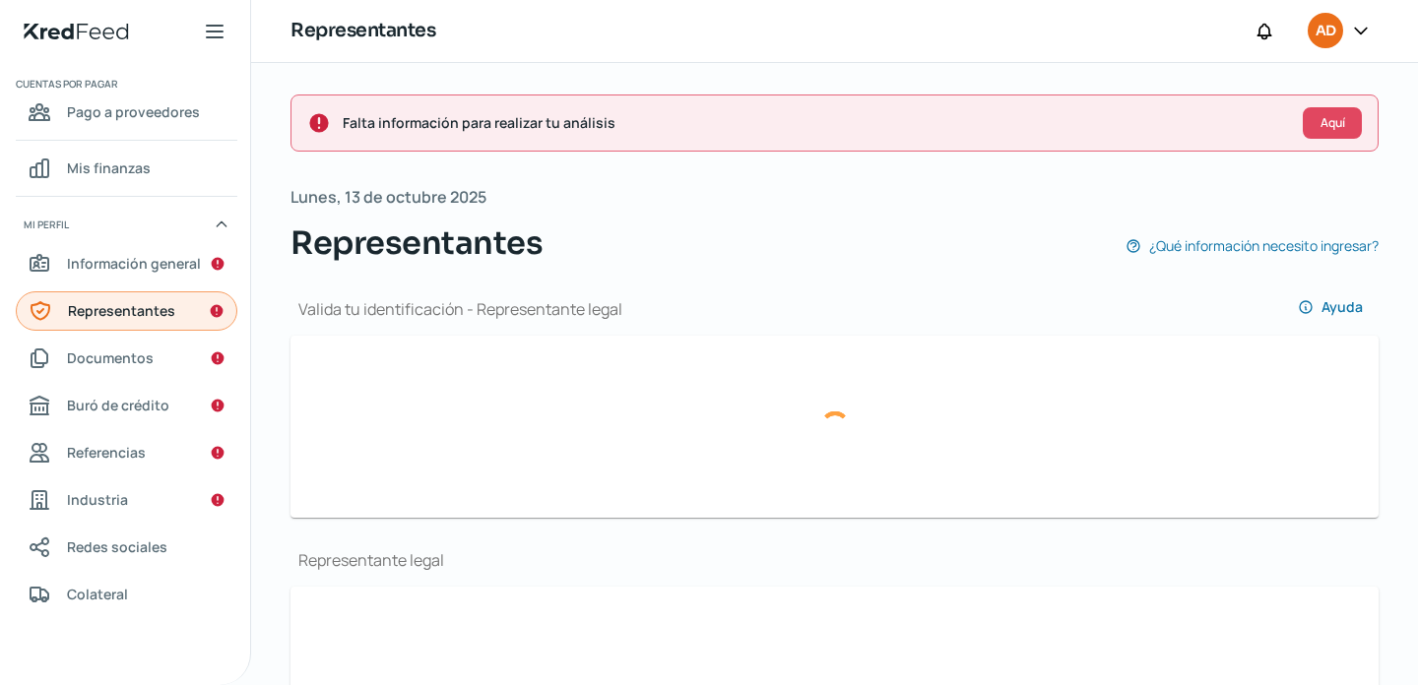
type input "Captura de pantalla [DATE] a la(s) 16.57.18.png"
type input "Captura de pantalla [DATE] a la(s) 16.57.32.png"
type input "[PERSON_NAME]"
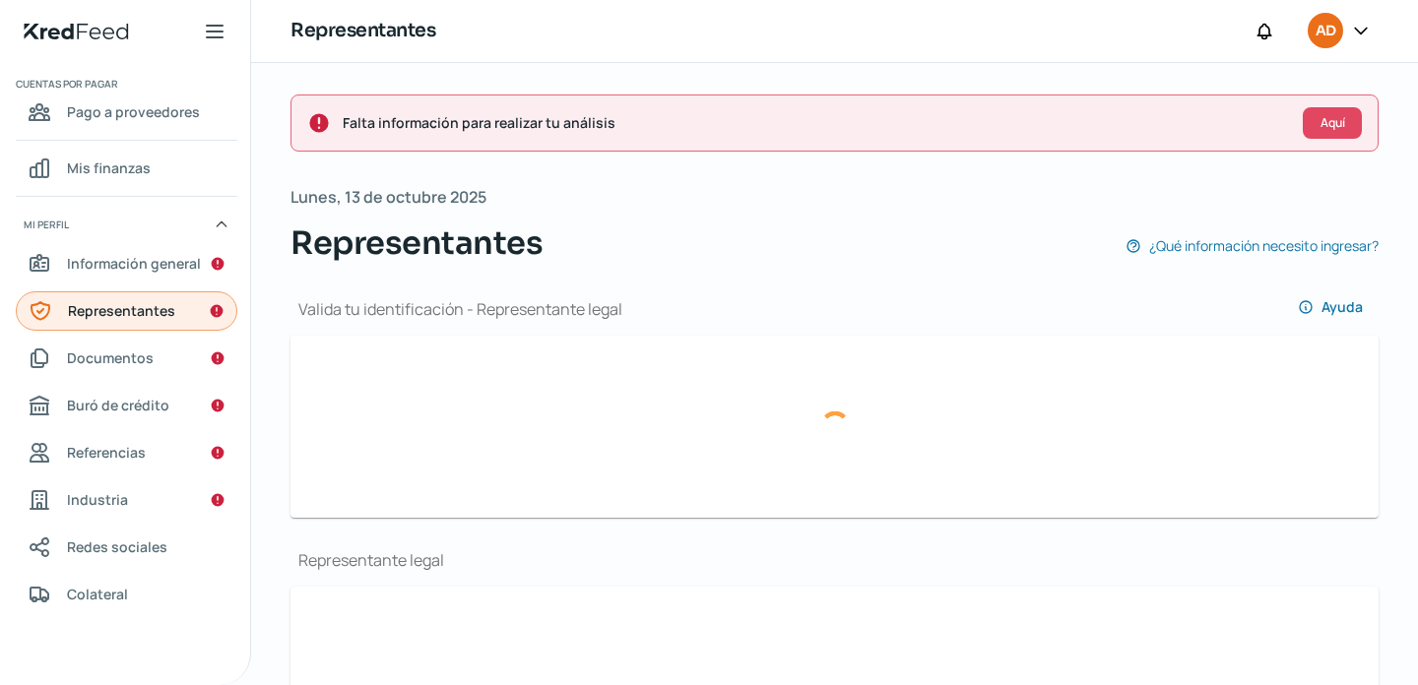
type input "COLR850719HNLNZL03"
type input "COLR850719RI5"
type input "[EMAIL_ADDRESS][DOMAIN_NAME]"
type input "81 - 8686 - 5697"
type input "CNLZRL85071919H700"
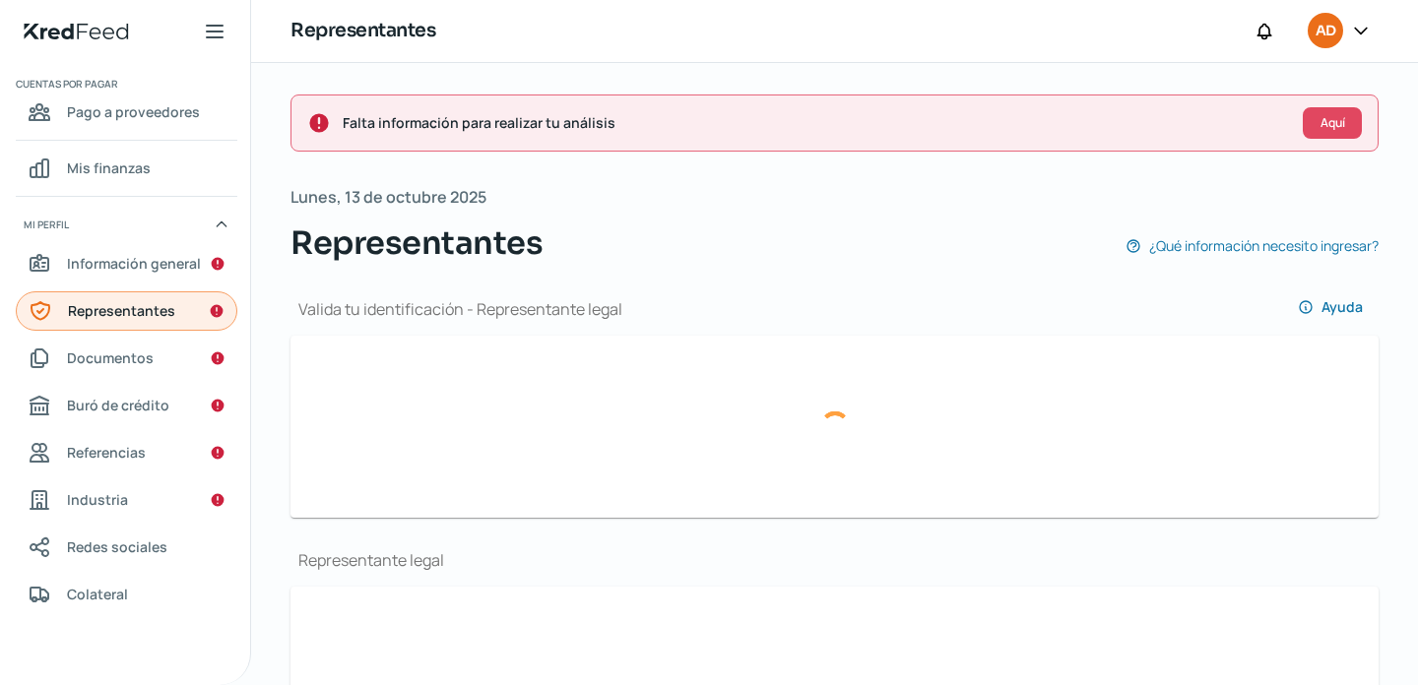
type input "[DATE]"
type input "Hombre"
type input "Captura de pantalla [DATE] a la(s) 16.57.18.png"
type input "Captura de pantalla [DATE] a la(s) 16.57.32.png"
type input "[PERSON_NAME]"
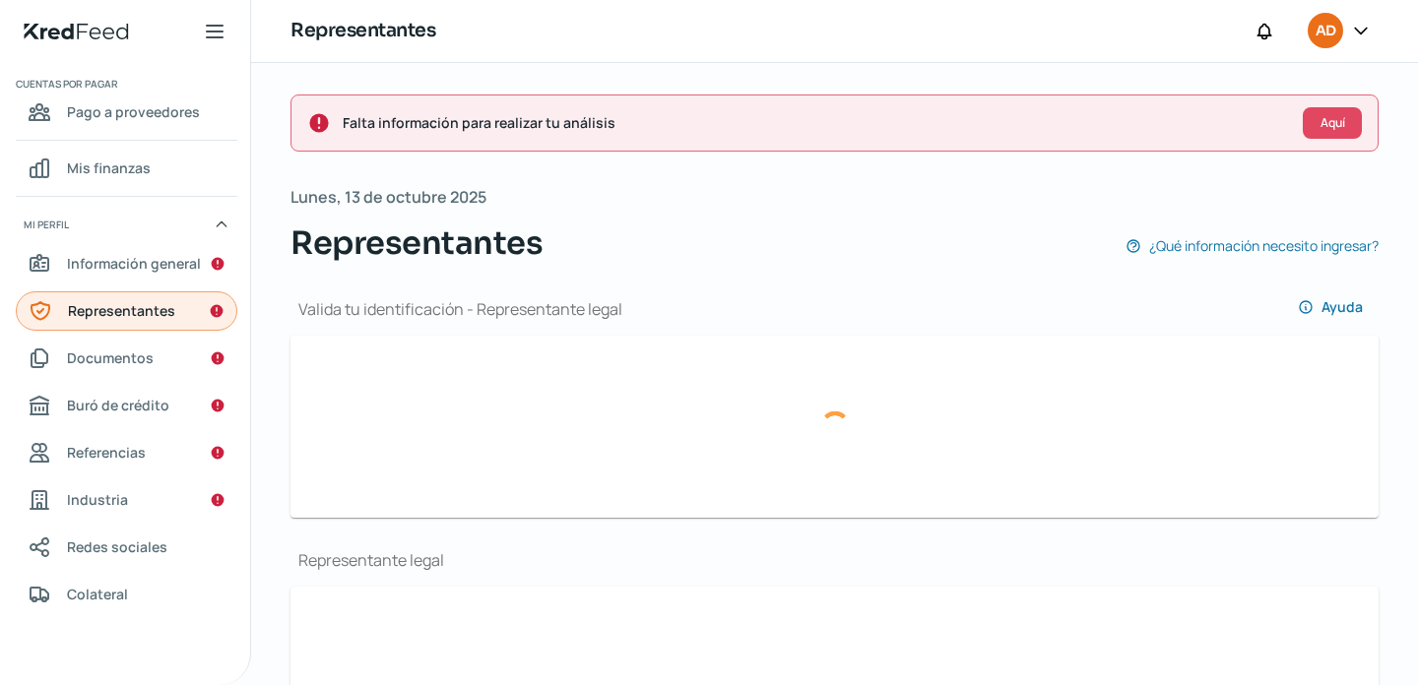
type input "[PERSON_NAME]"
type input "COLR850719HNLNZL03"
type input "COLR850719RI5"
type input "81 - 8686 - 5697"
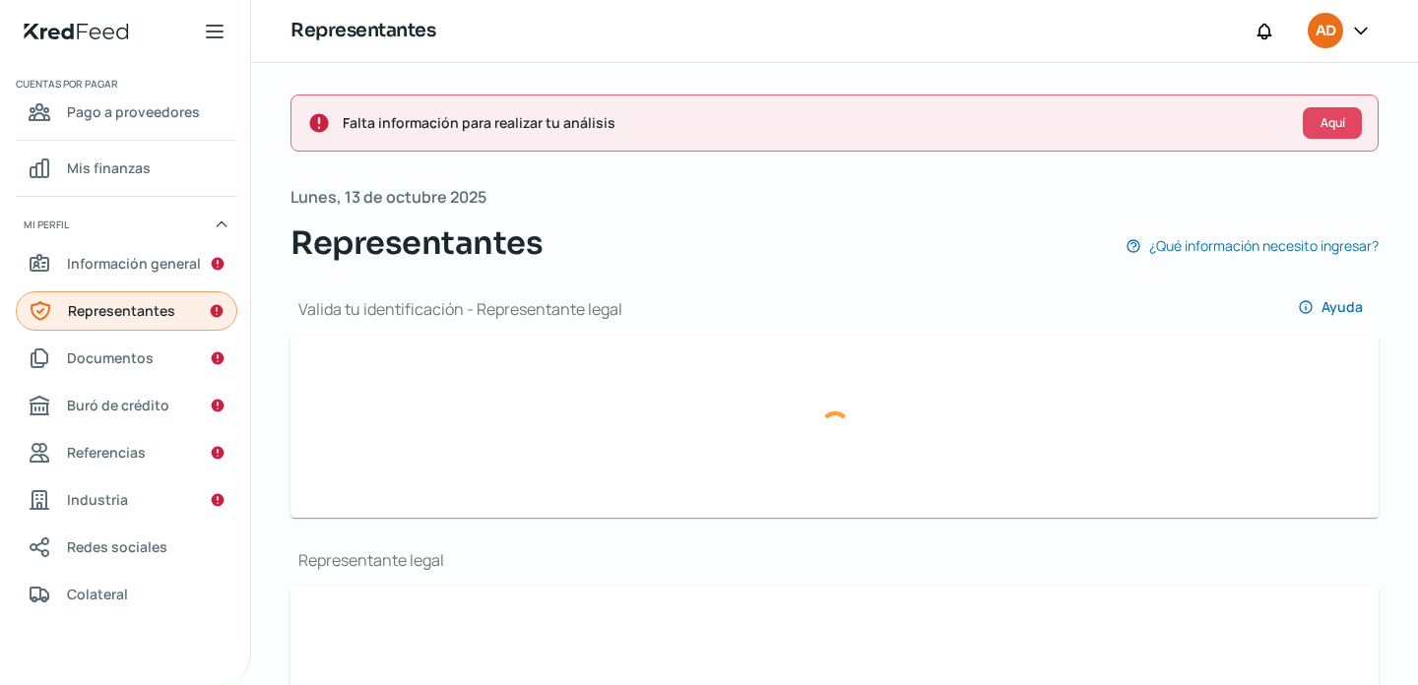
type input "CNLZRL85071919H700"
type input "[DATE]"
type input "Hombre"
type input "No"
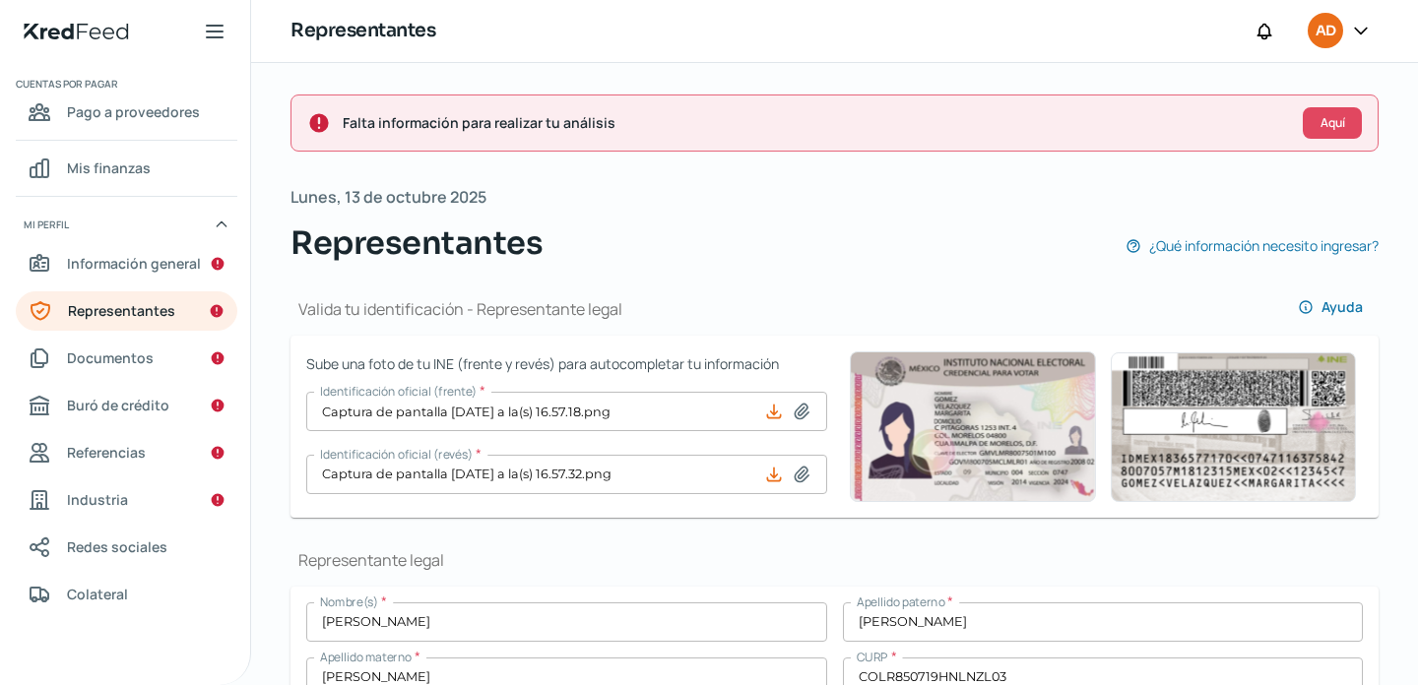
click at [300, 326] on div "Valida tu identificación - Representante legal Ayuda" at bounding box center [834, 301] width 1088 height 69
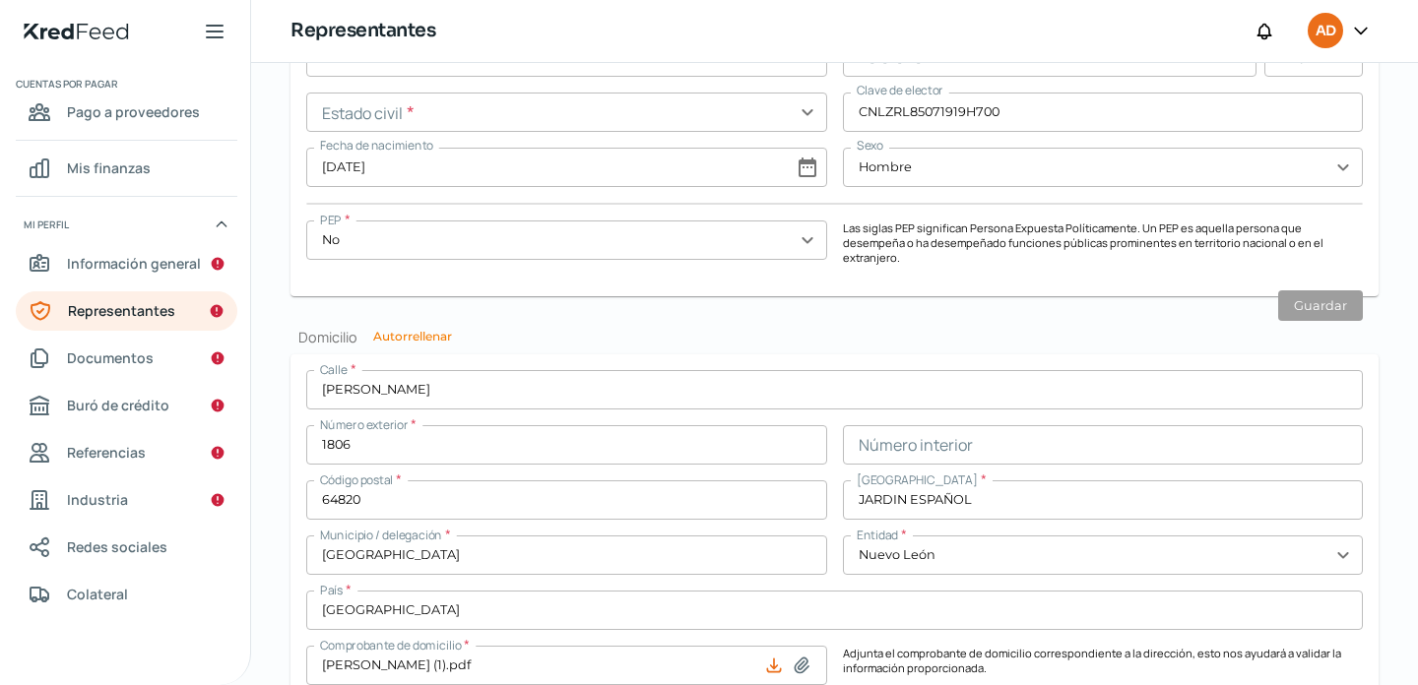
scroll to position [1851, 0]
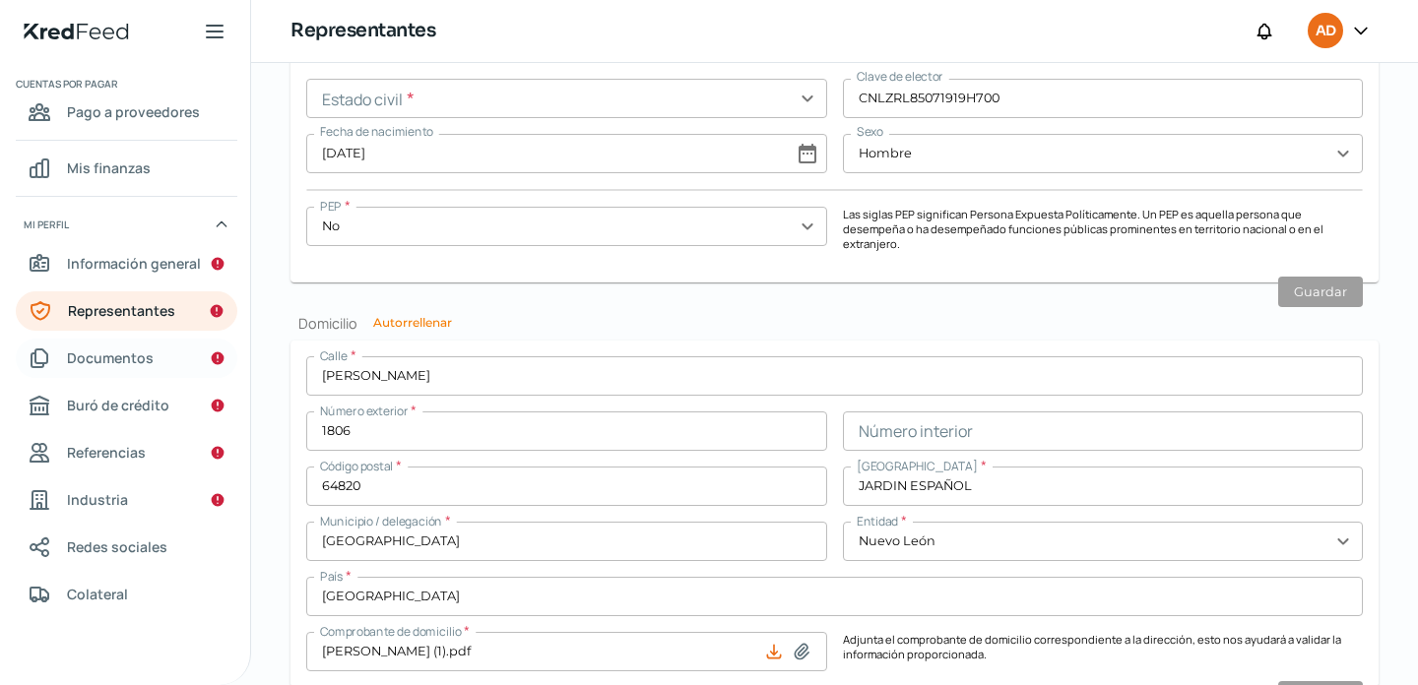
click at [121, 360] on span "Documentos" at bounding box center [110, 358] width 87 height 25
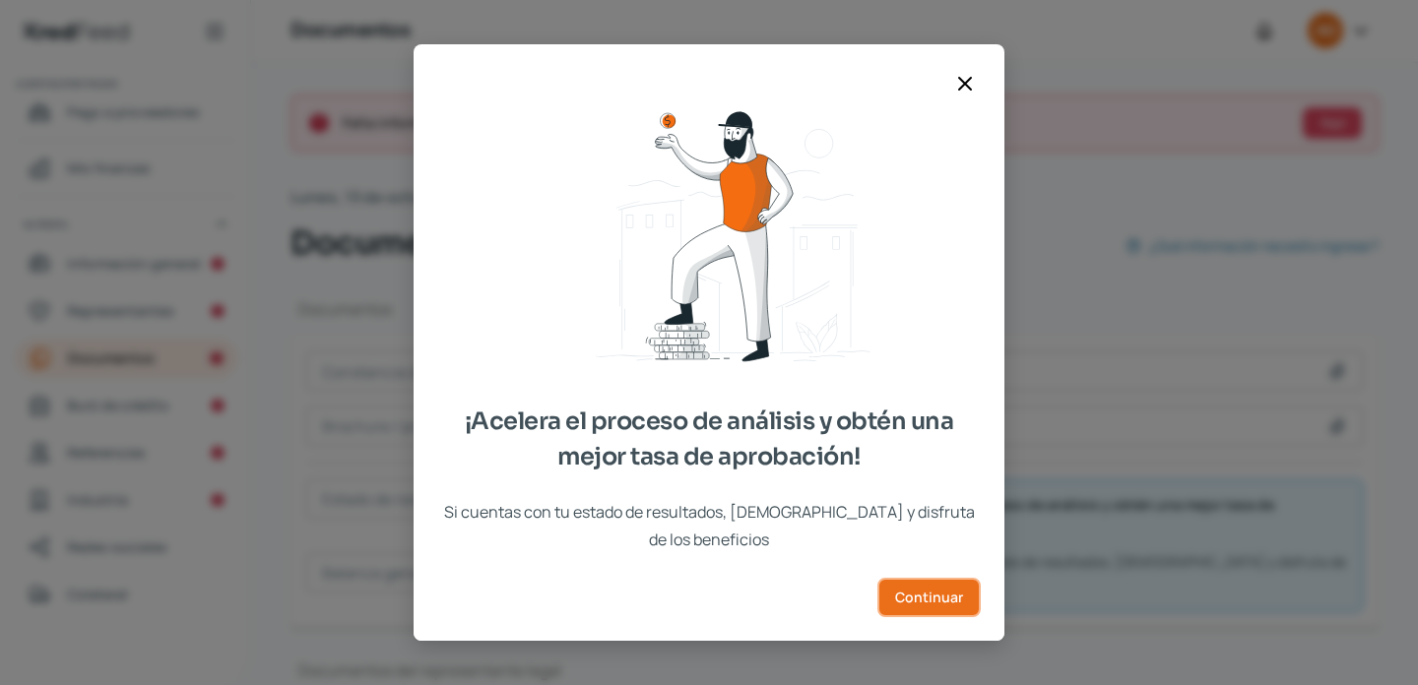
click at [951, 600] on button "Continuar" at bounding box center [928, 597] width 103 height 39
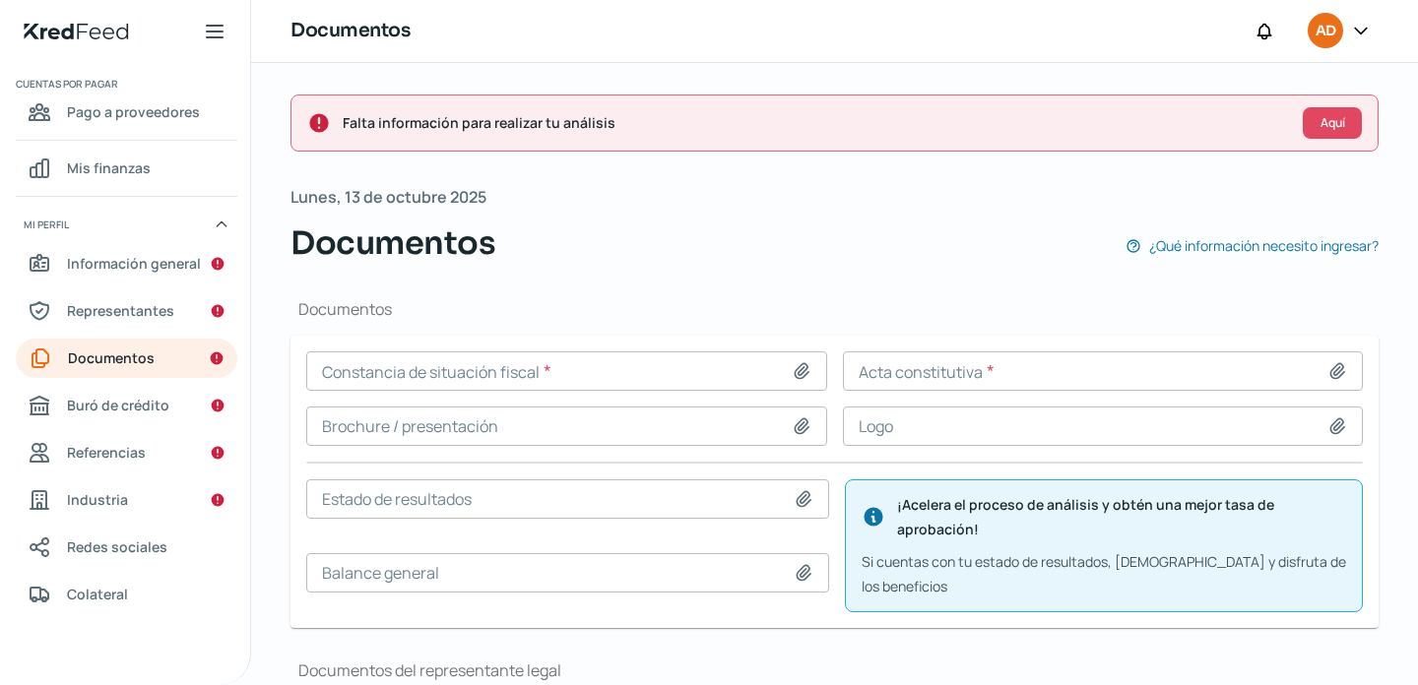
click at [800, 372] on icon at bounding box center [802, 371] width 20 height 20
type input "C:\fakepath\CSF Serv Ind.pdf"
type input "CSF Serv Ind.pdf"
click at [1330, 375] on icon at bounding box center [1337, 371] width 20 height 20
type input "C:\fakepath\ACTA CONSTITUTIVA (1).pdf"
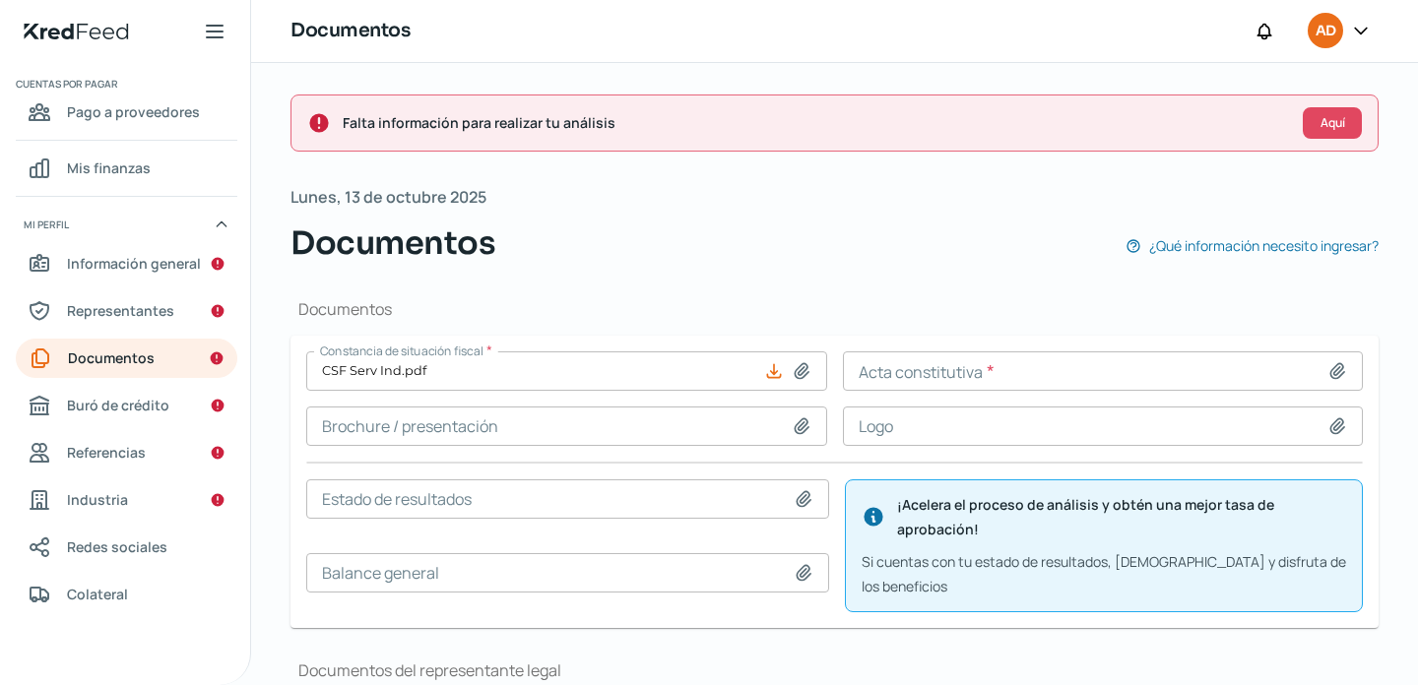
type input "ACTA CONSTITUTIVA (1).pdf"
click at [609, 278] on div "Documentos [PERSON_NAME] de situación fiscal * CSF Serv Ind.pdf Acta constituti…" at bounding box center [834, 638] width 1088 height 743
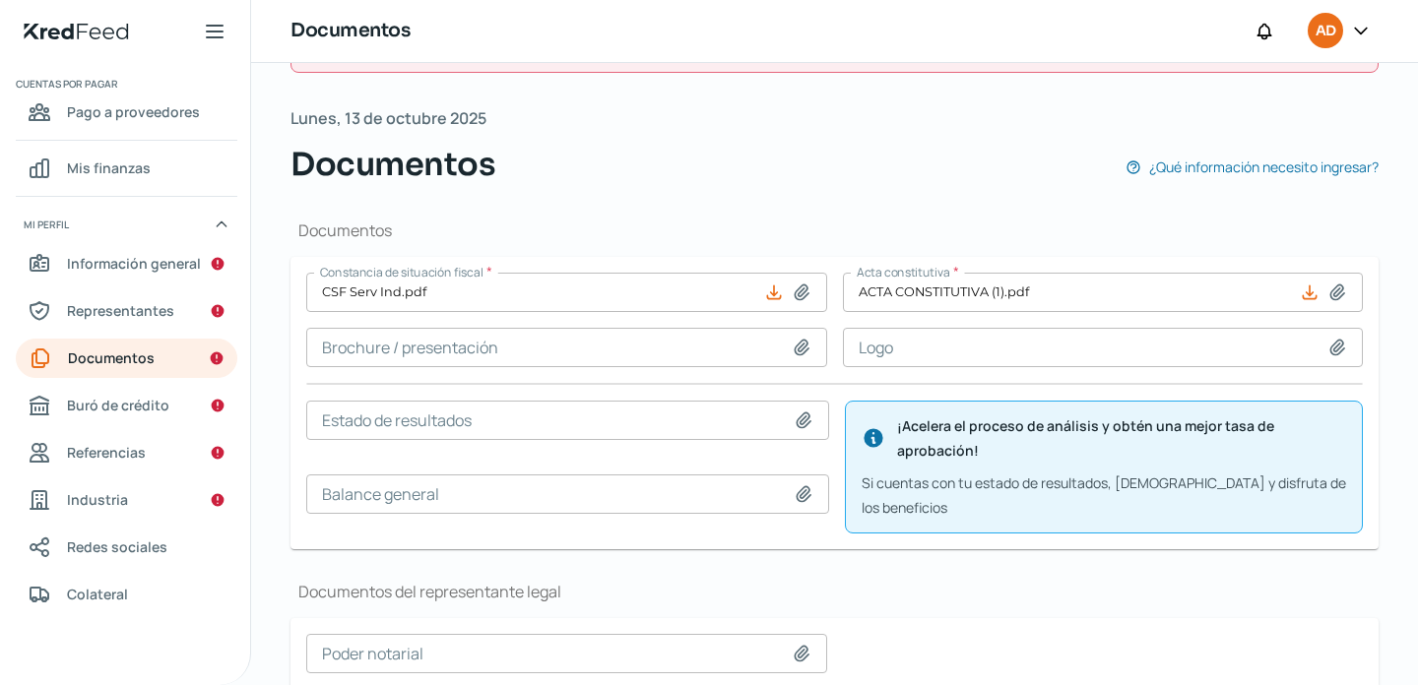
scroll to position [118, 0]
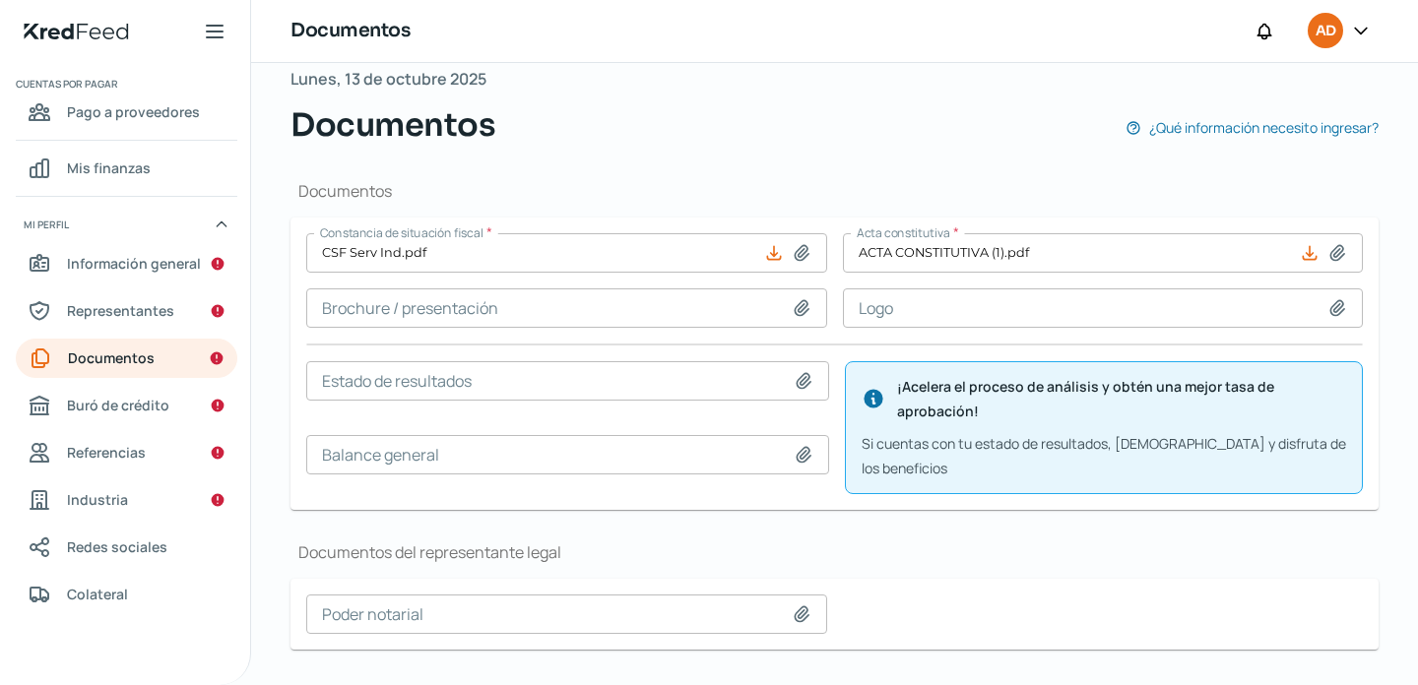
click at [794, 314] on icon at bounding box center [802, 308] width 20 height 20
type input "C:\fakepath\2_merged_compressed.pdf"
type input "2_merged_compressed.pdf"
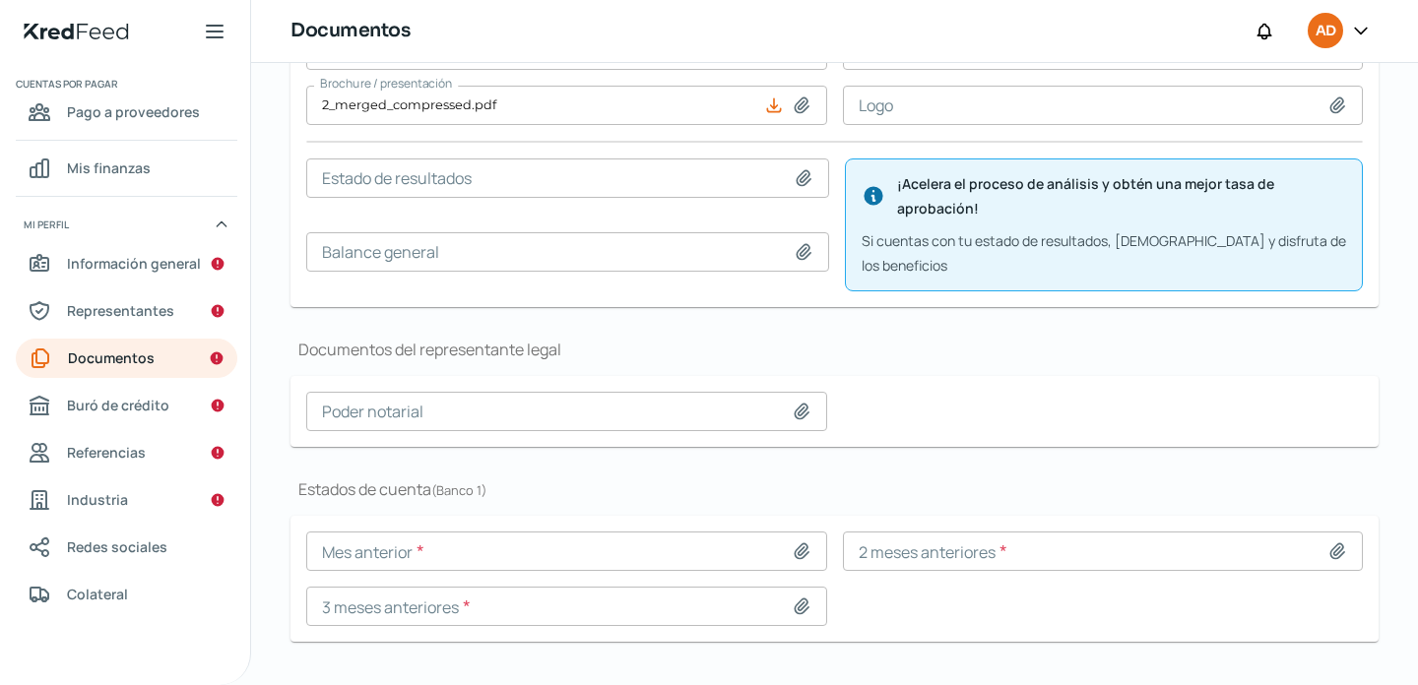
scroll to position [331, 0]
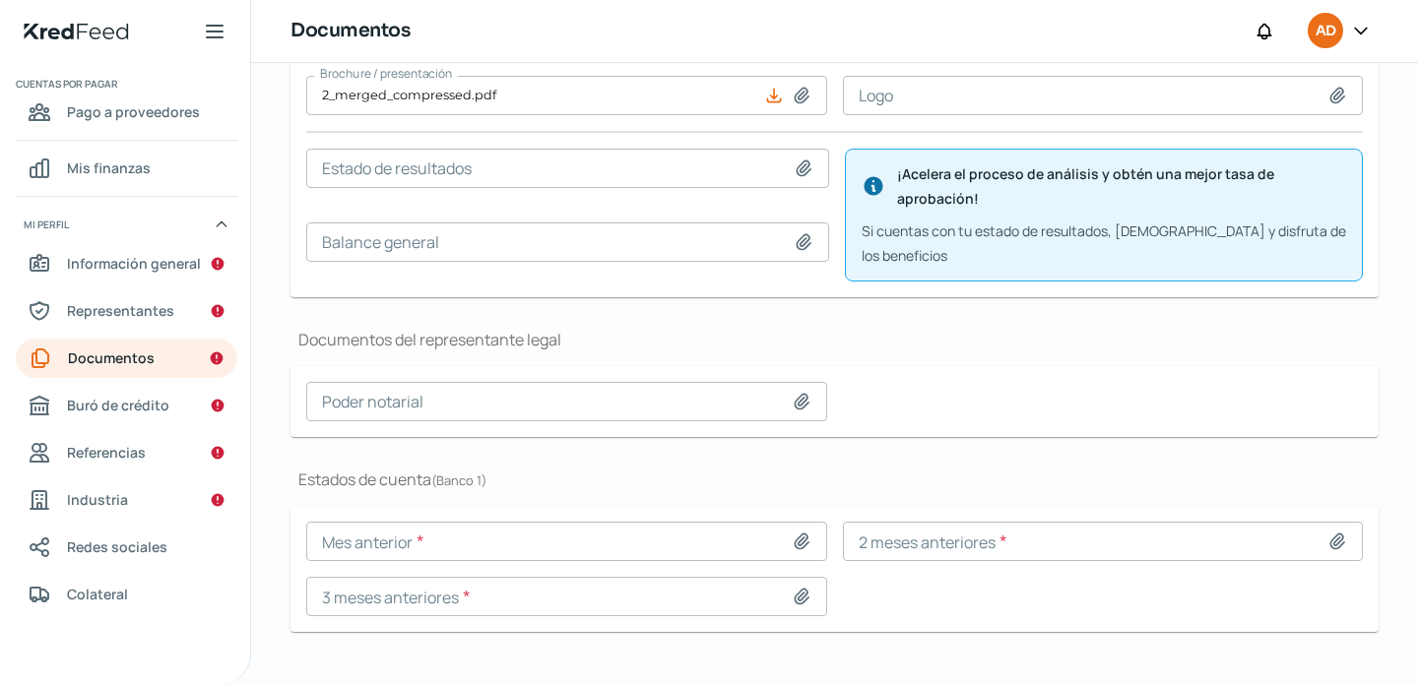
click at [1329, 103] on icon at bounding box center [1337, 96] width 20 height 20
type input "C:\fakepath\Captura de pantalla [DATE] a la(s) 17.21.44.png"
type input "Captura de pantalla [DATE] a la(s) 17.21.44.png"
click at [283, 154] on div "Falta información para realizar tu análisis Aquí Lunes, 13 de octubre 2025 Docu…" at bounding box center [834, 221] width 1167 height 979
drag, startPoint x: 1018, startPoint y: 378, endPoint x: 1184, endPoint y: 741, distance: 399.6
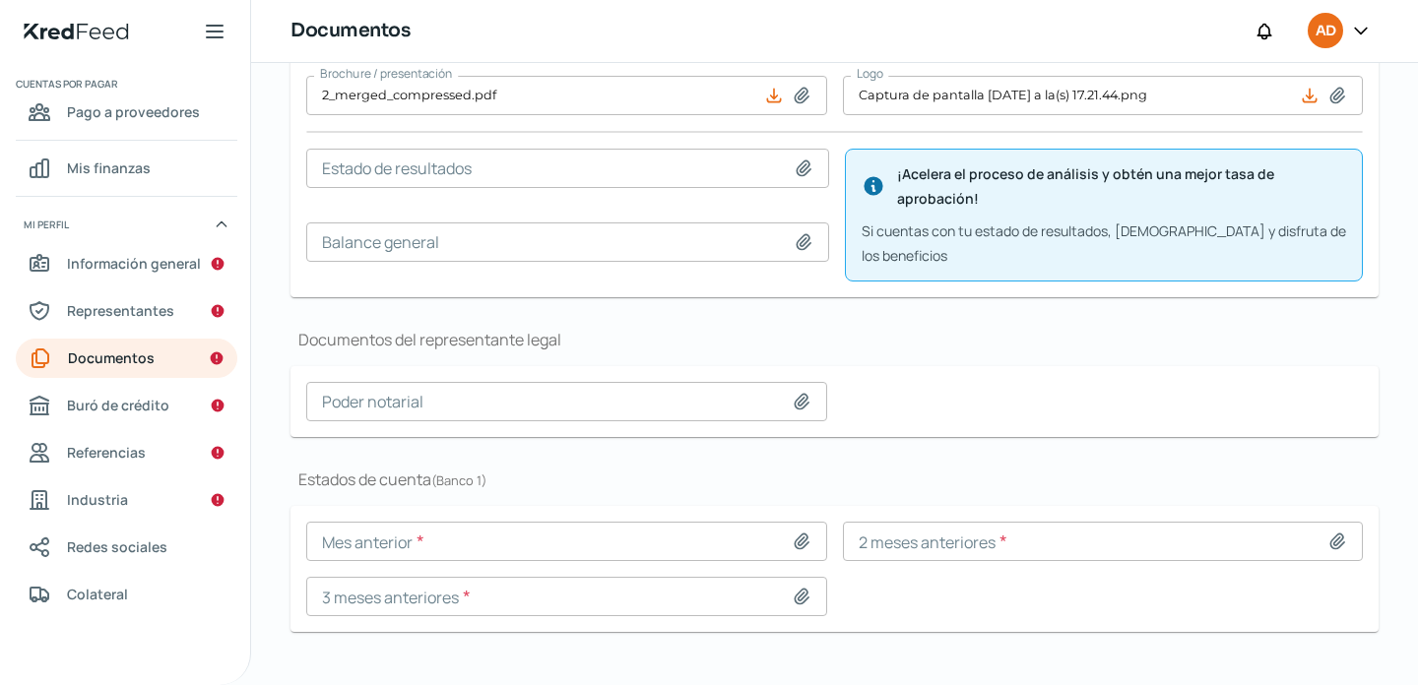
click at [1184, 684] on html "Inicio | KredFeed Inicio Cuentas por cobrar Adelantar facturas Tus créditos Cue…" at bounding box center [709, 342] width 1418 height 685
click at [1059, 382] on div "Poder notarial" at bounding box center [834, 401] width 1056 height 39
click at [1337, 532] on icon at bounding box center [1337, 542] width 20 height 20
click at [1335, 532] on icon at bounding box center [1337, 542] width 20 height 20
click at [801, 587] on icon at bounding box center [802, 597] width 20 height 20
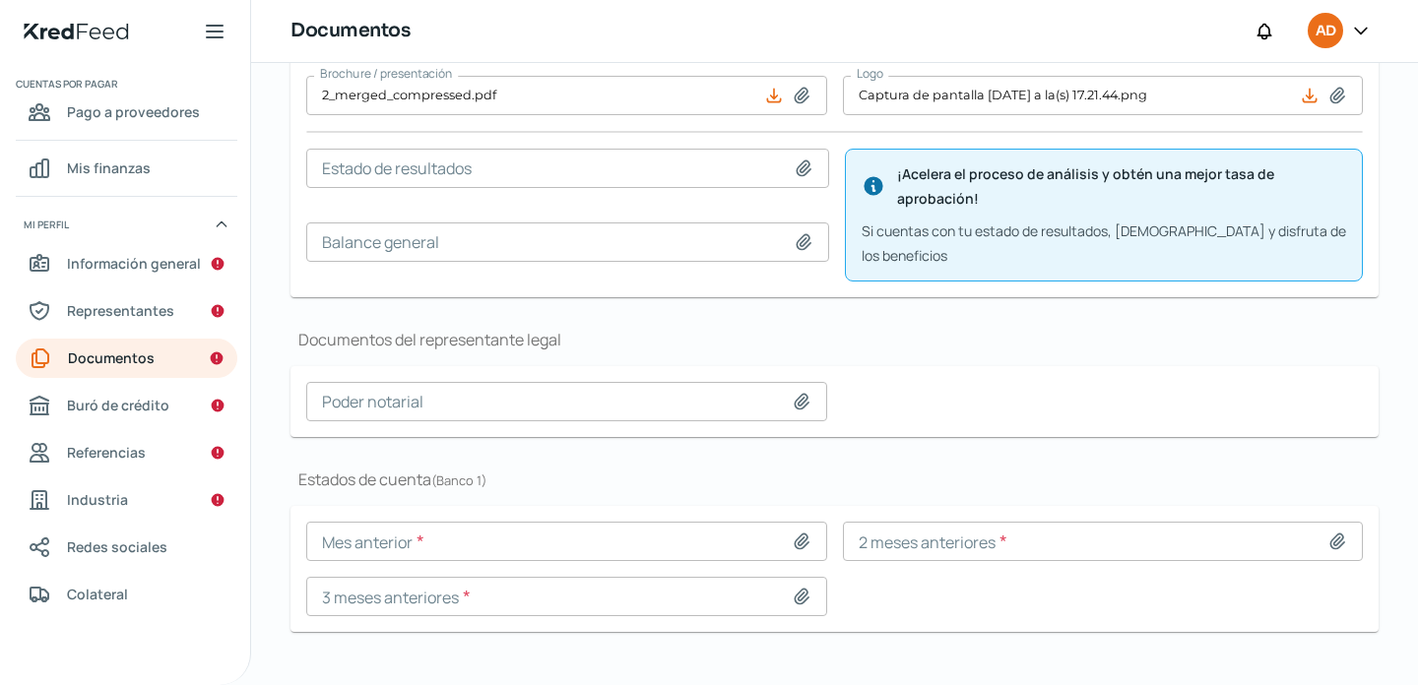
type input "C:\fakepath\BANCREA-ABRIL2025.pdf"
type input "BANCREA-ABRIL2025.pdf"
click at [800, 589] on icon at bounding box center [801, 596] width 14 height 15
type input "C:\fakepath\BANCREA- MAYO 2025.pdf"
type input "BANCREA- MAYO 2025.pdf"
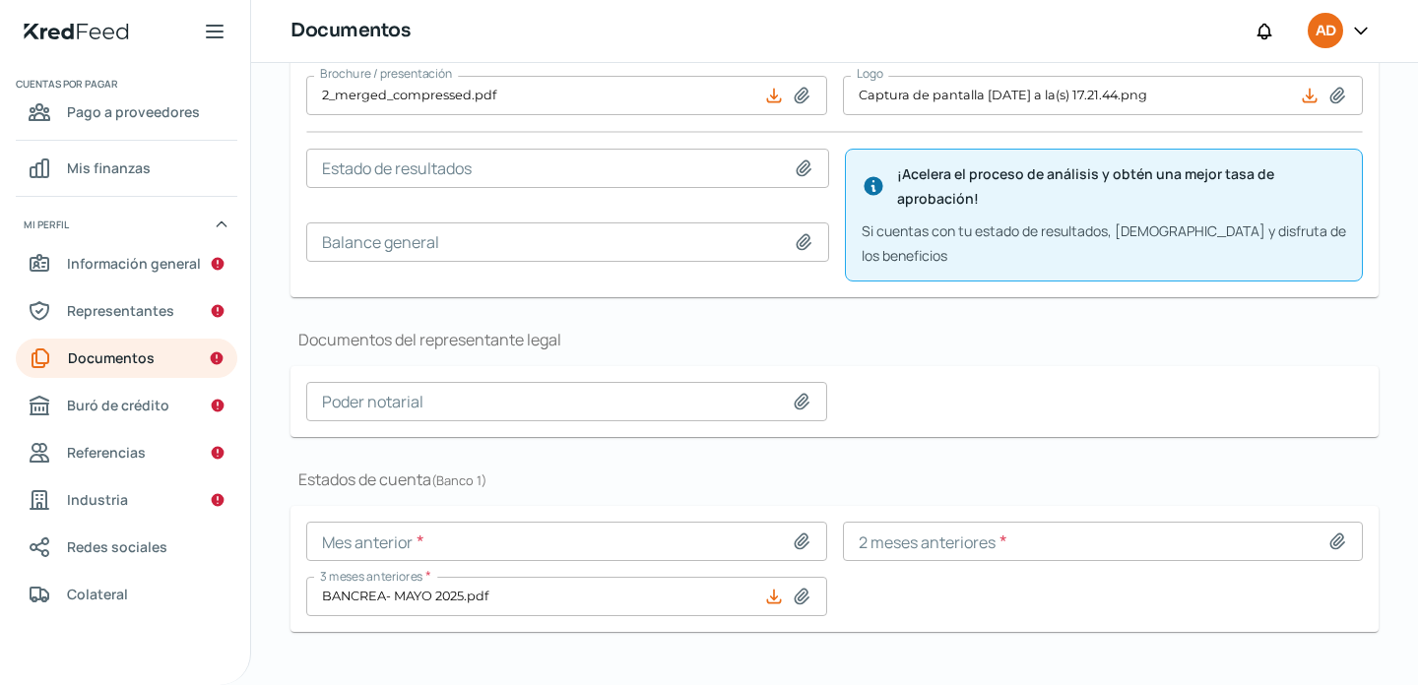
click at [803, 587] on icon at bounding box center [802, 597] width 20 height 20
type input "C:\fakepath\ilovepdf_merged (17).pdf"
type input "ilovepdf_merged (17).pdf"
click at [804, 469] on h1 "Estados de cuenta ( Banco 1 )" at bounding box center [834, 480] width 1088 height 22
click at [144, 411] on span "Buró de crédito" at bounding box center [118, 405] width 102 height 25
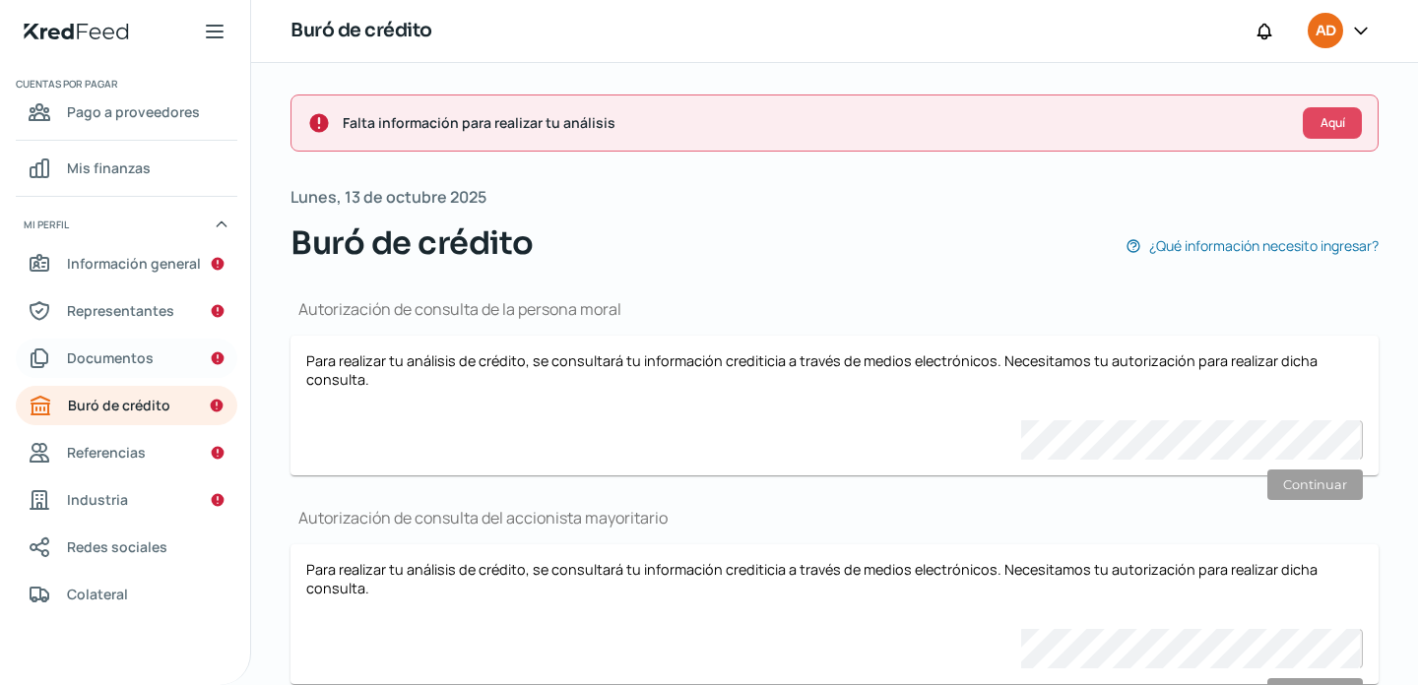
click at [122, 370] on span "Documentos" at bounding box center [110, 358] width 87 height 25
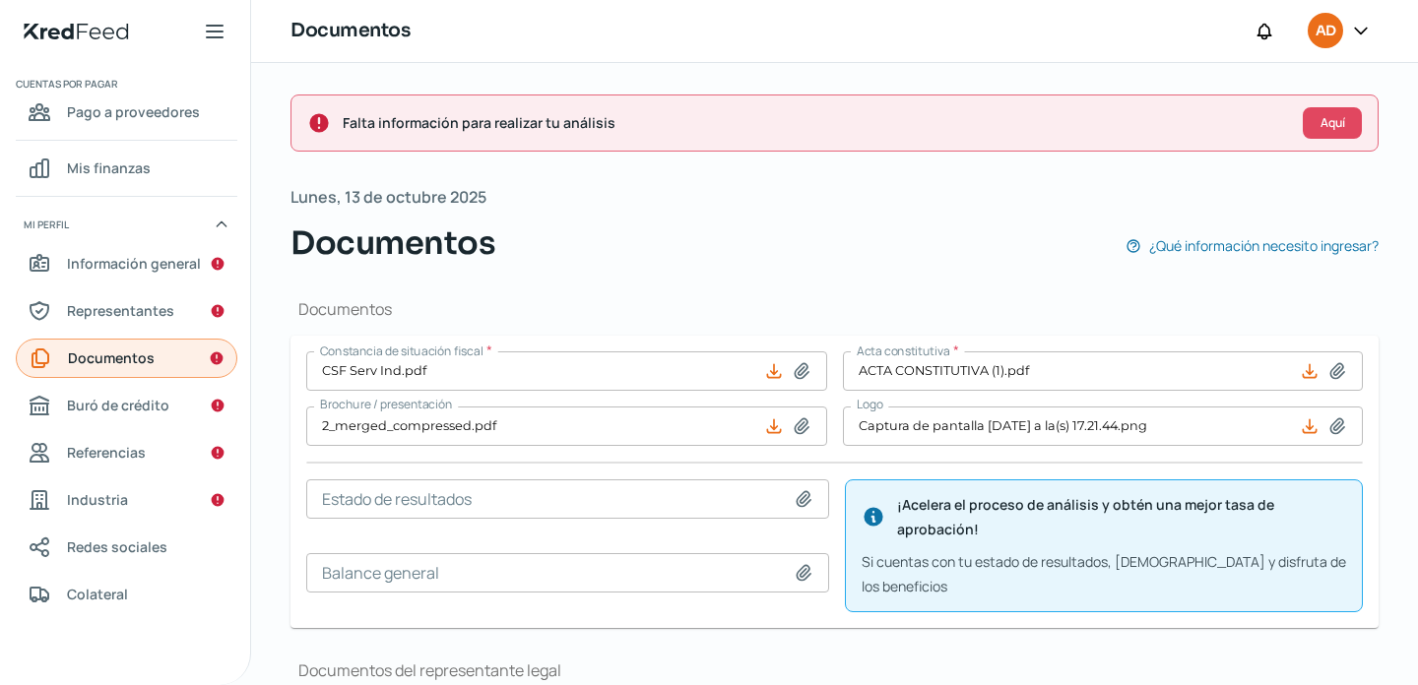
type input "CSF Serv Ind.pdf"
type input "2_merged_compressed.pdf"
type input "Captura de pantalla [DATE] a la(s) 17.21.44.png"
type input "ilovepdf_merged (17).pdf"
click at [652, 285] on div "Documentos [PERSON_NAME] de situación fiscal * CSF Serv Ind.pdf Acta constituti…" at bounding box center [834, 638] width 1088 height 743
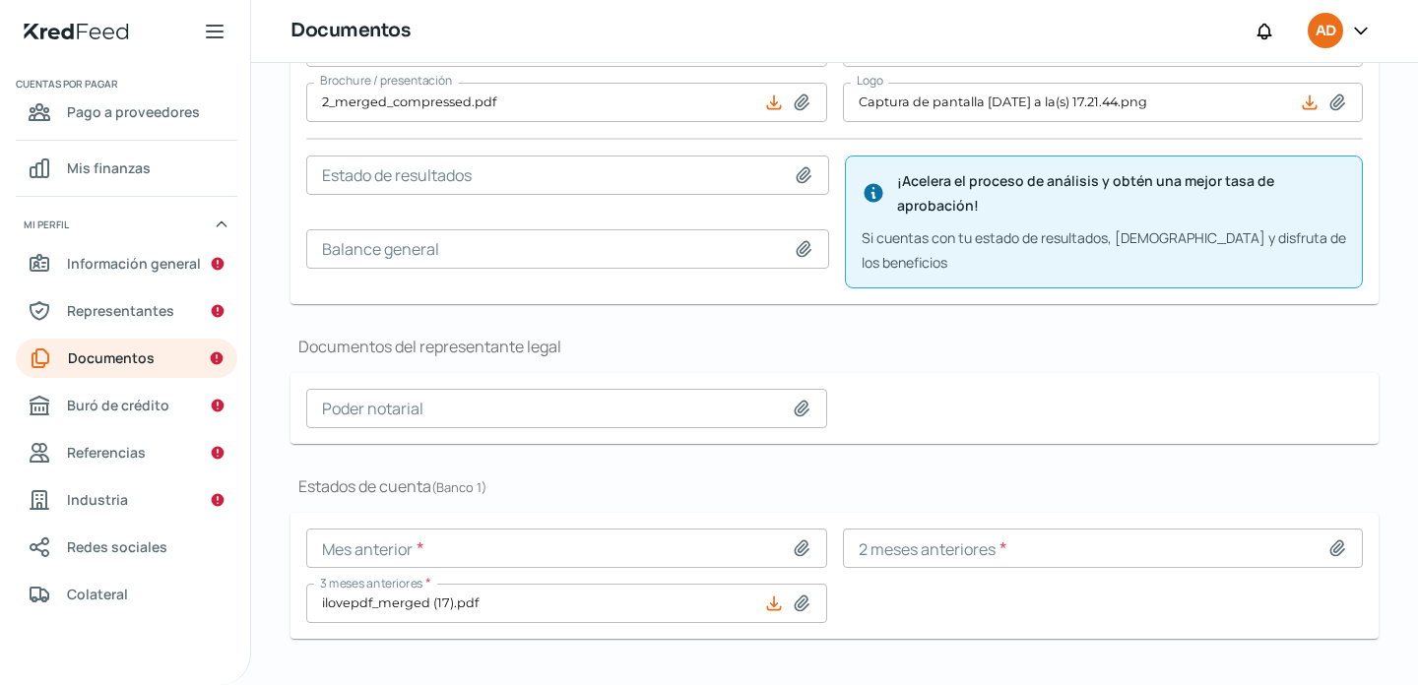
scroll to position [331, 0]
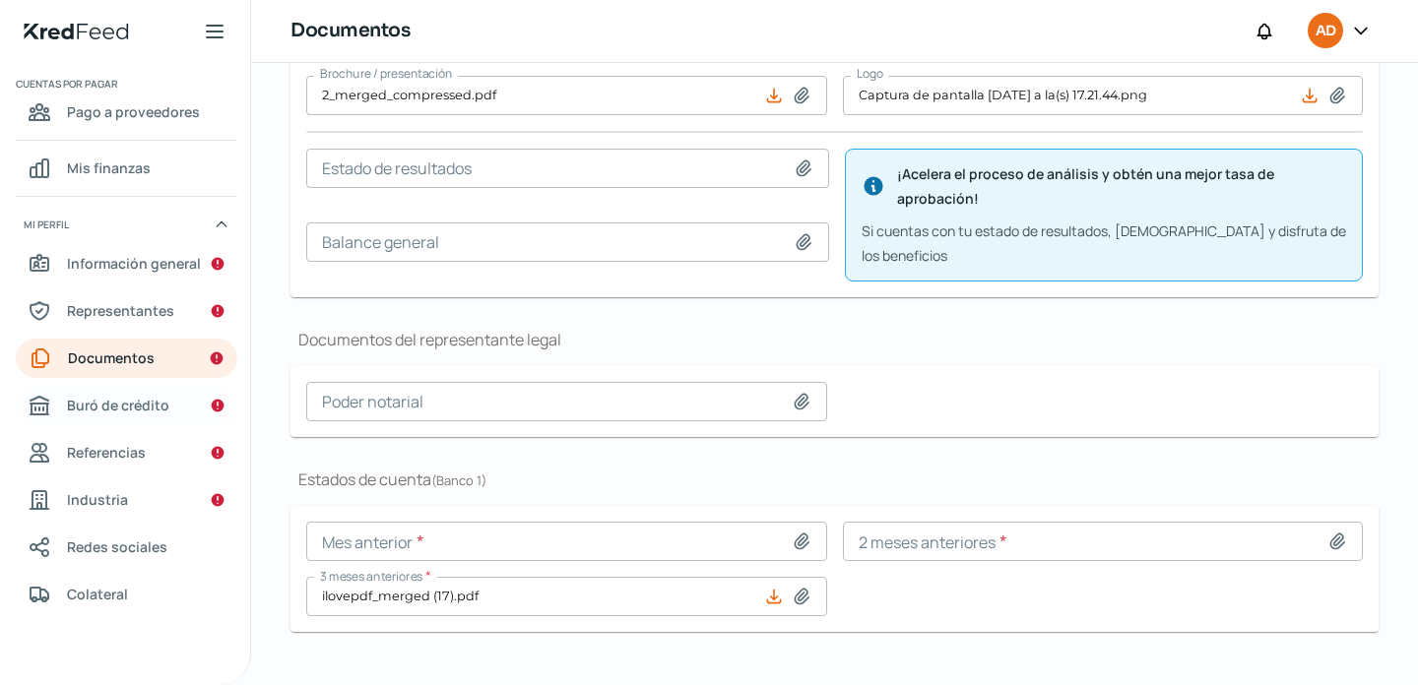
click at [139, 410] on span "Buró de crédito" at bounding box center [118, 405] width 102 height 25
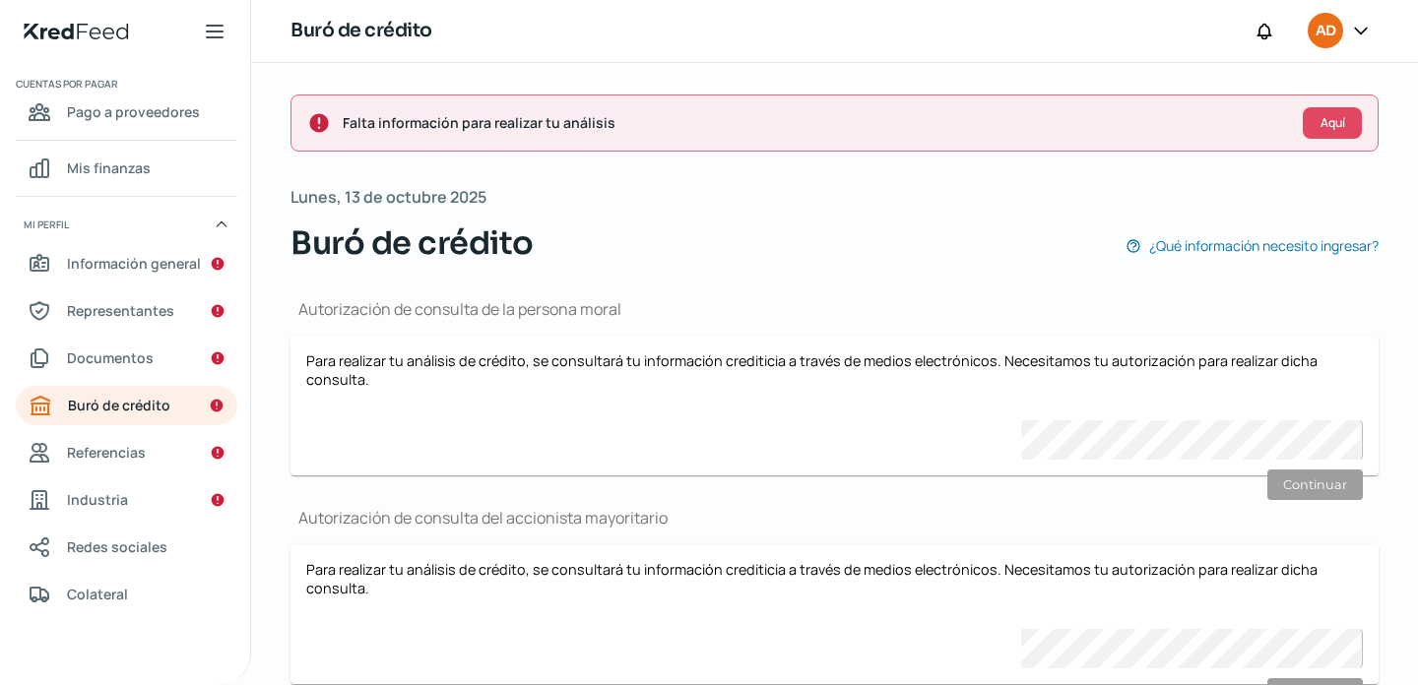
click at [559, 435] on div "Para realizar tu análisis de crédito, se consultará tu información crediticia a…" at bounding box center [834, 405] width 1056 height 108
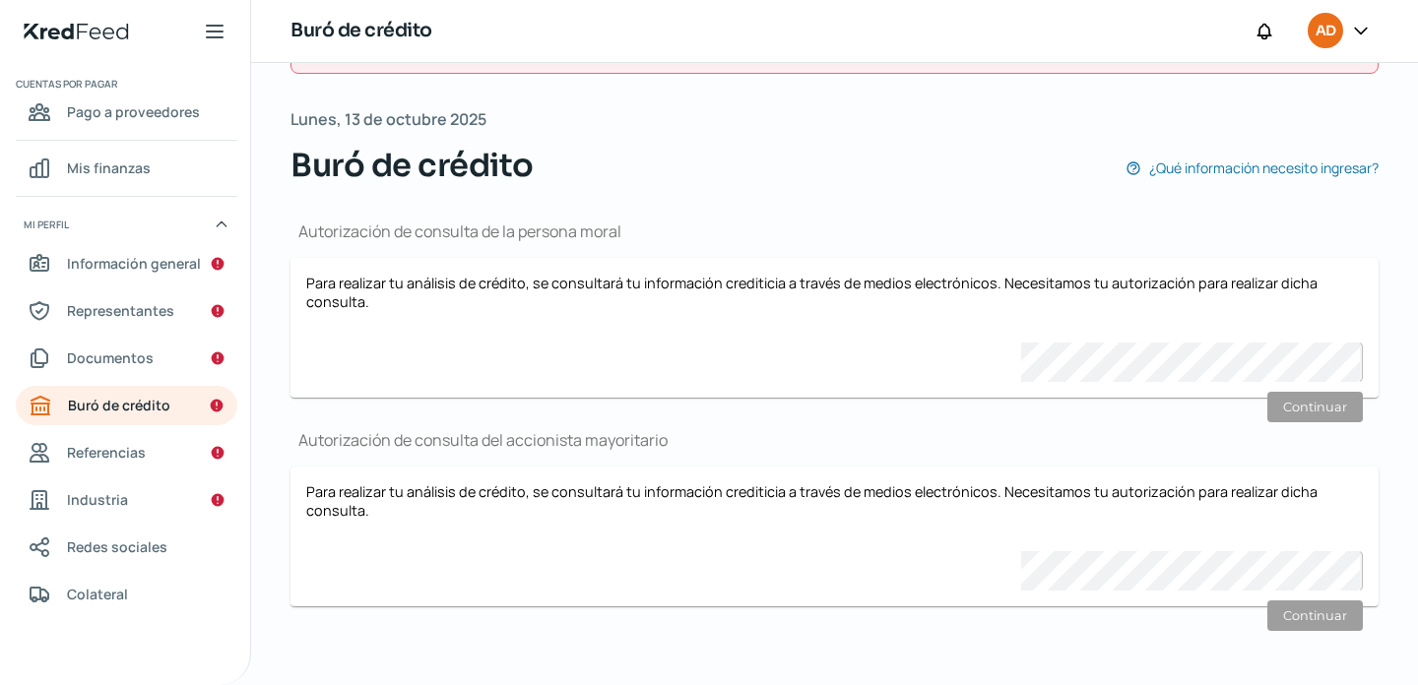
scroll to position [82, 0]
click at [139, 464] on span "Referencias" at bounding box center [106, 452] width 79 height 25
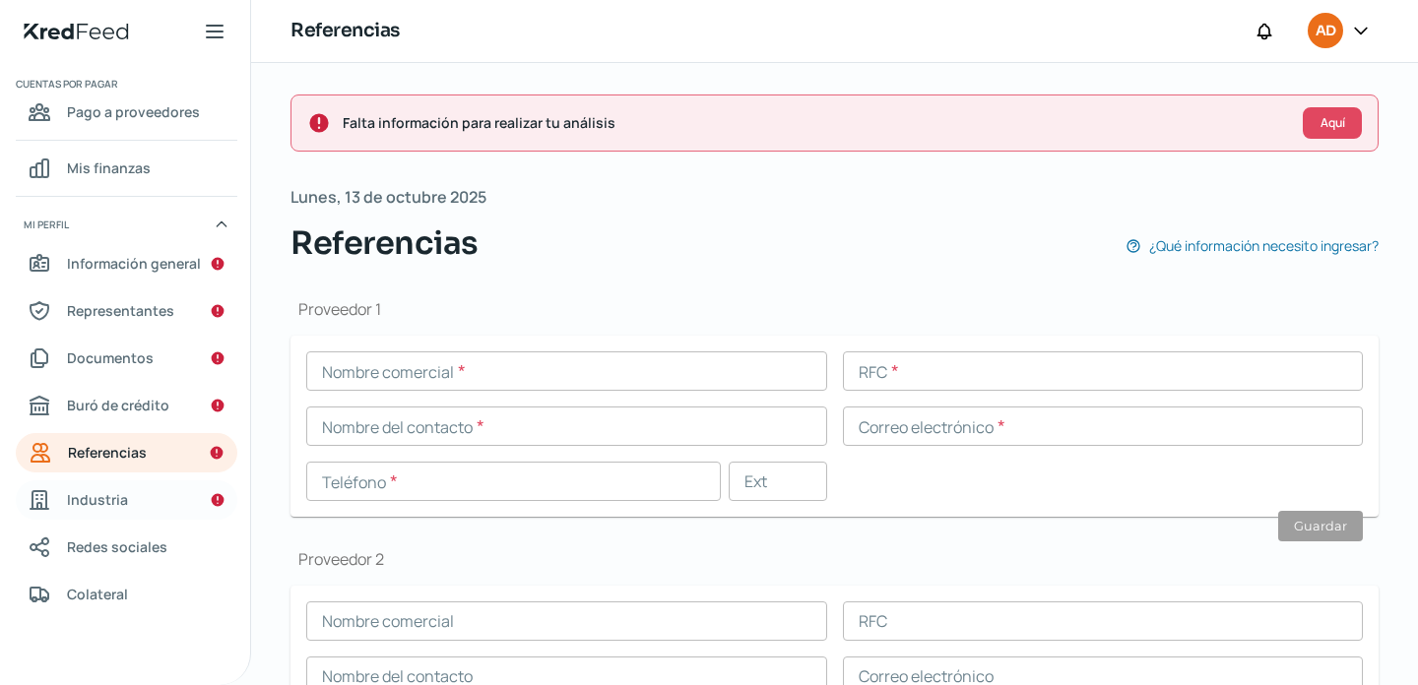
click at [120, 504] on span "Industria" at bounding box center [97, 499] width 61 height 25
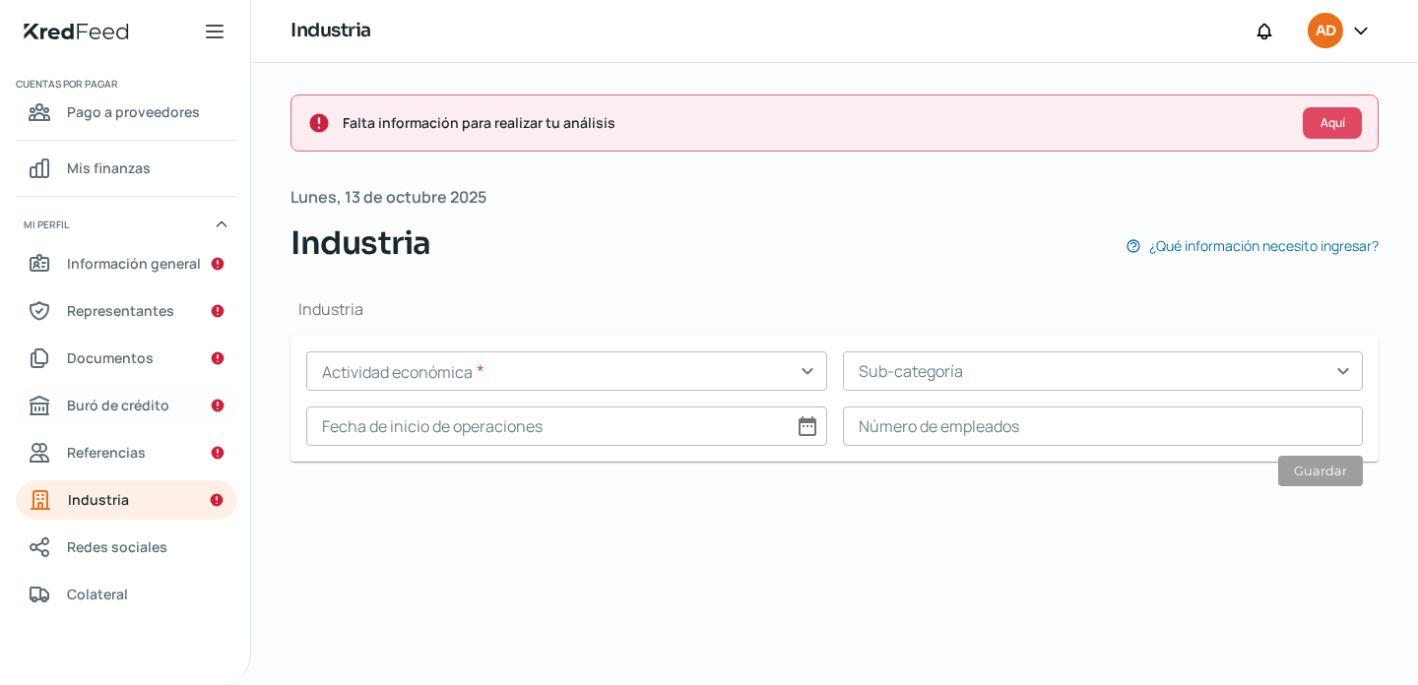
click at [137, 412] on span "Buró de crédito" at bounding box center [118, 405] width 102 height 25
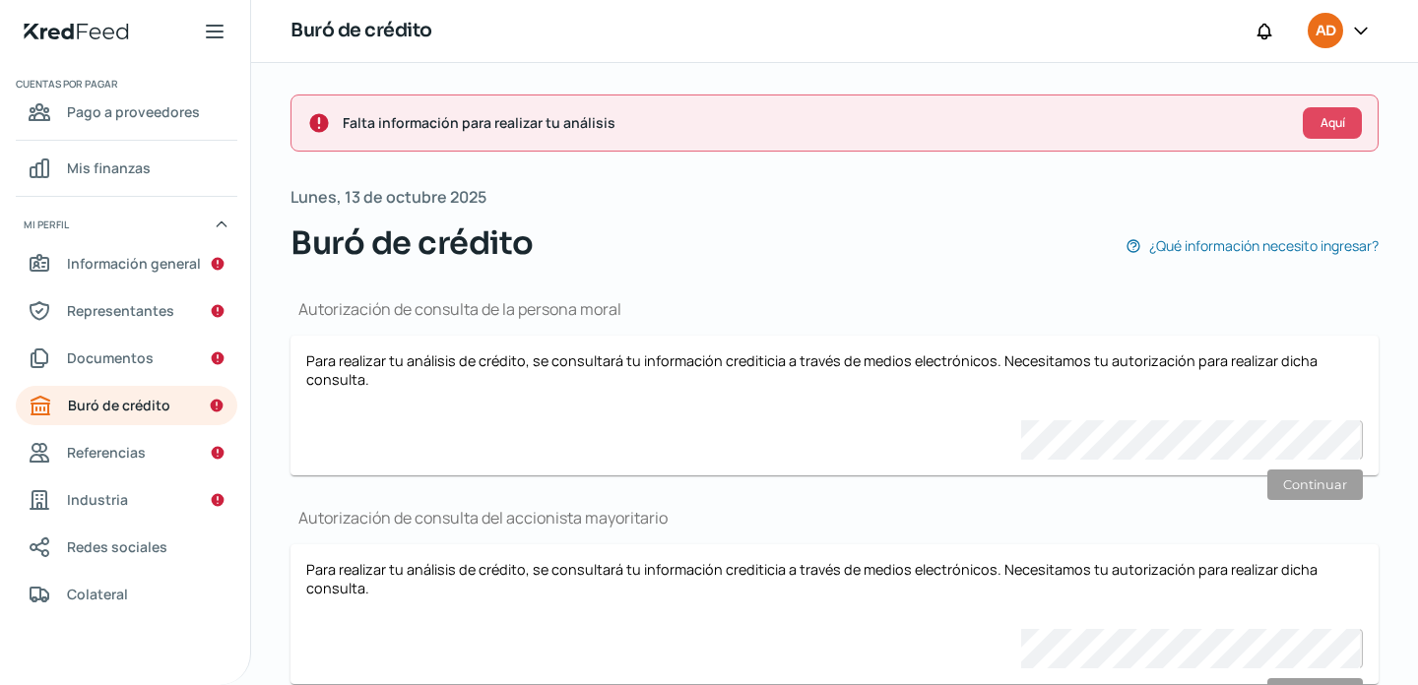
click at [881, 318] on h1 "Autorización de consulta de la persona moral" at bounding box center [834, 309] width 1088 height 22
click at [829, 426] on div "Para realizar tu análisis de crédito, se consultará tu información crediticia a…" at bounding box center [834, 405] width 1056 height 108
click at [993, 229] on div "Buró de crédito ¿Qué información necesito ingresar?" at bounding box center [834, 243] width 1088 height 47
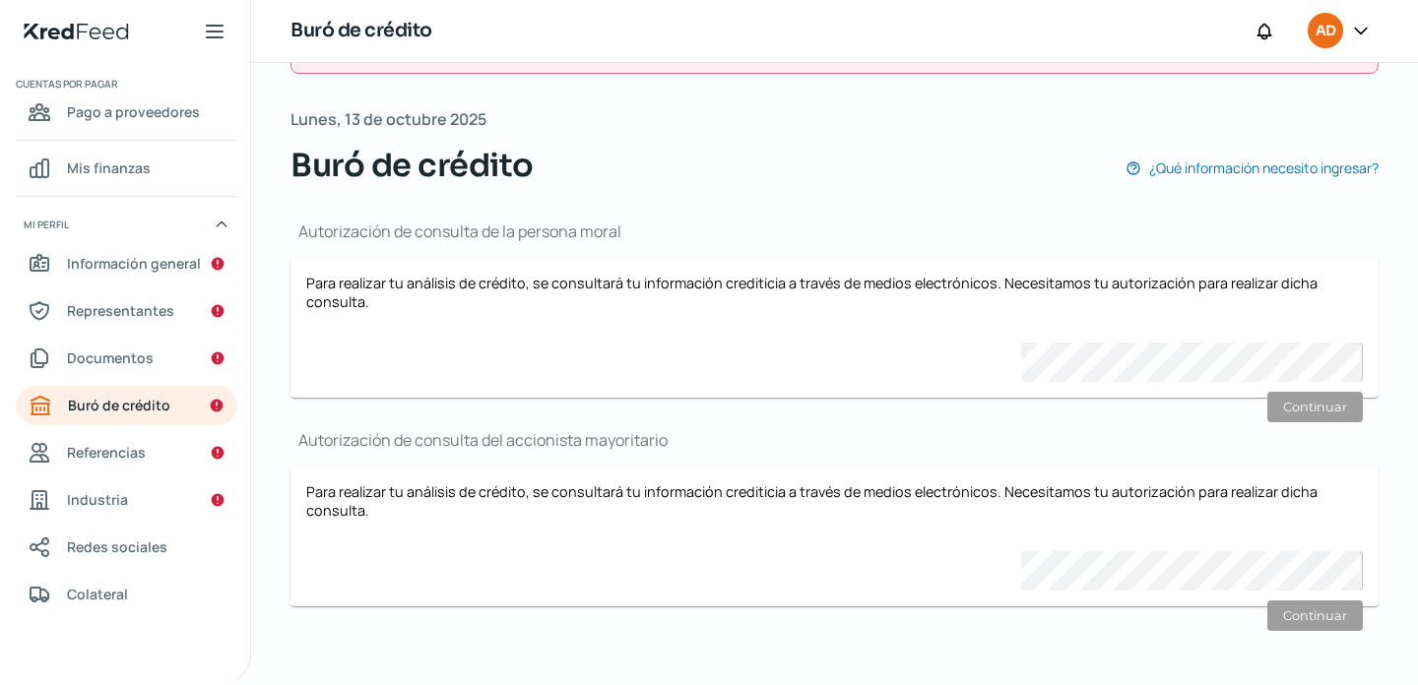
scroll to position [82, 0]
click at [503, 283] on p "Para realizar tu análisis de crédito, se consultará tu información crediticia a…" at bounding box center [834, 292] width 1056 height 37
drag, startPoint x: 467, startPoint y: 278, endPoint x: 598, endPoint y: 406, distance: 183.1
click at [598, 406] on div "Autorización de consulta de la persona moral Para realizar tu análisis de crédi…" at bounding box center [834, 421] width 1088 height 465
click at [111, 460] on span "Referencias" at bounding box center [106, 452] width 79 height 25
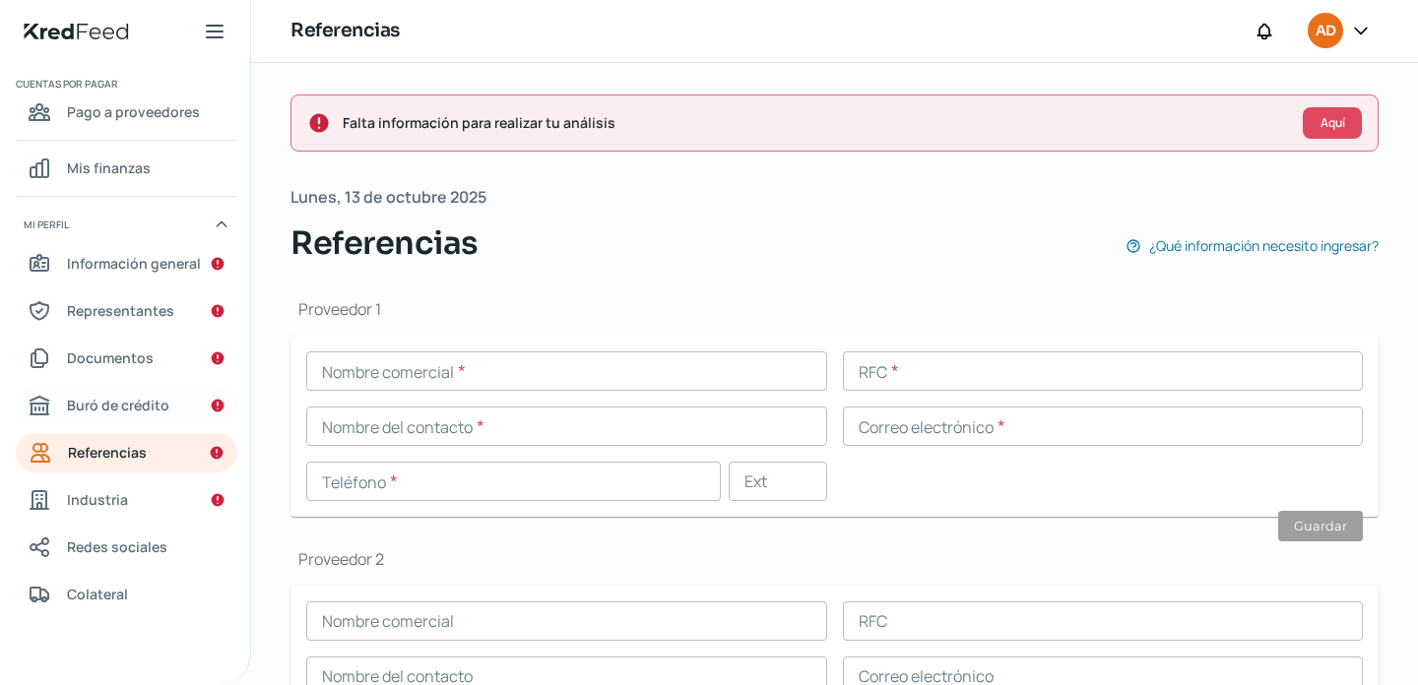
click at [121, 409] on span "Buró de crédito" at bounding box center [118, 405] width 102 height 25
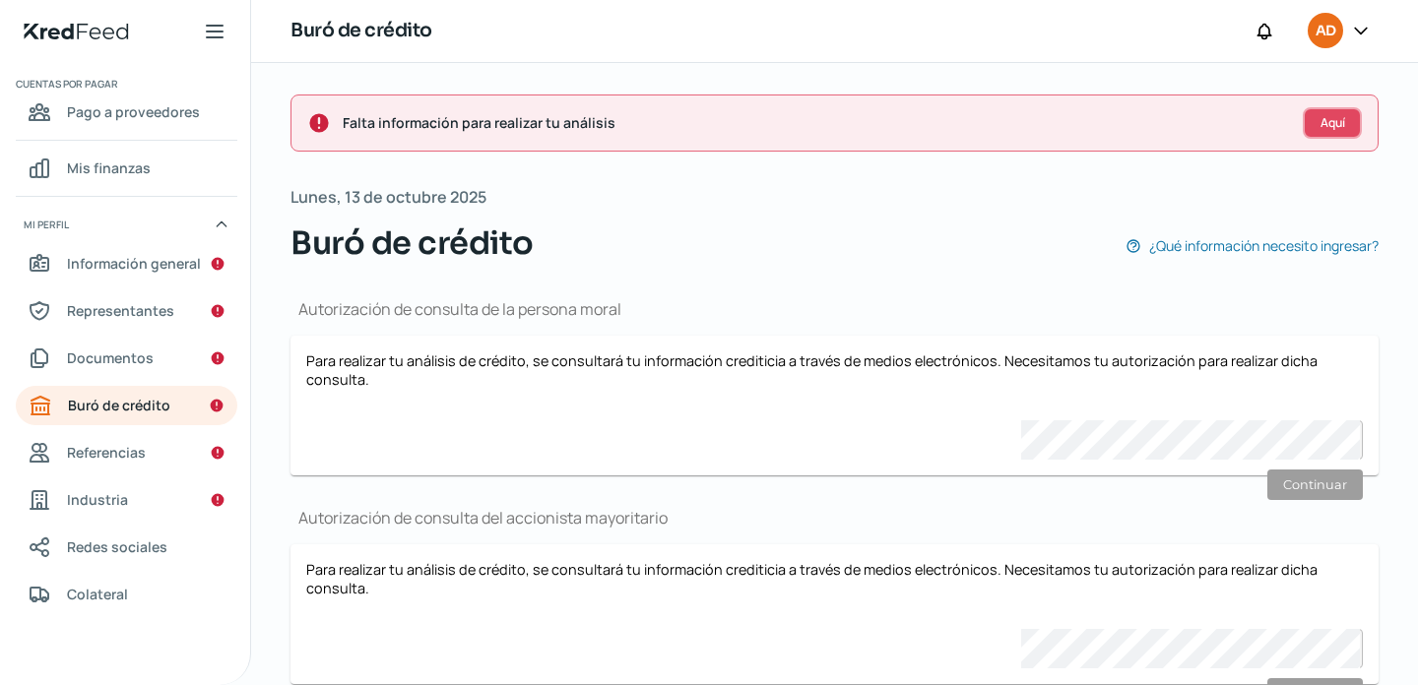
click at [1326, 121] on span "Aquí" at bounding box center [1332, 123] width 25 height 12
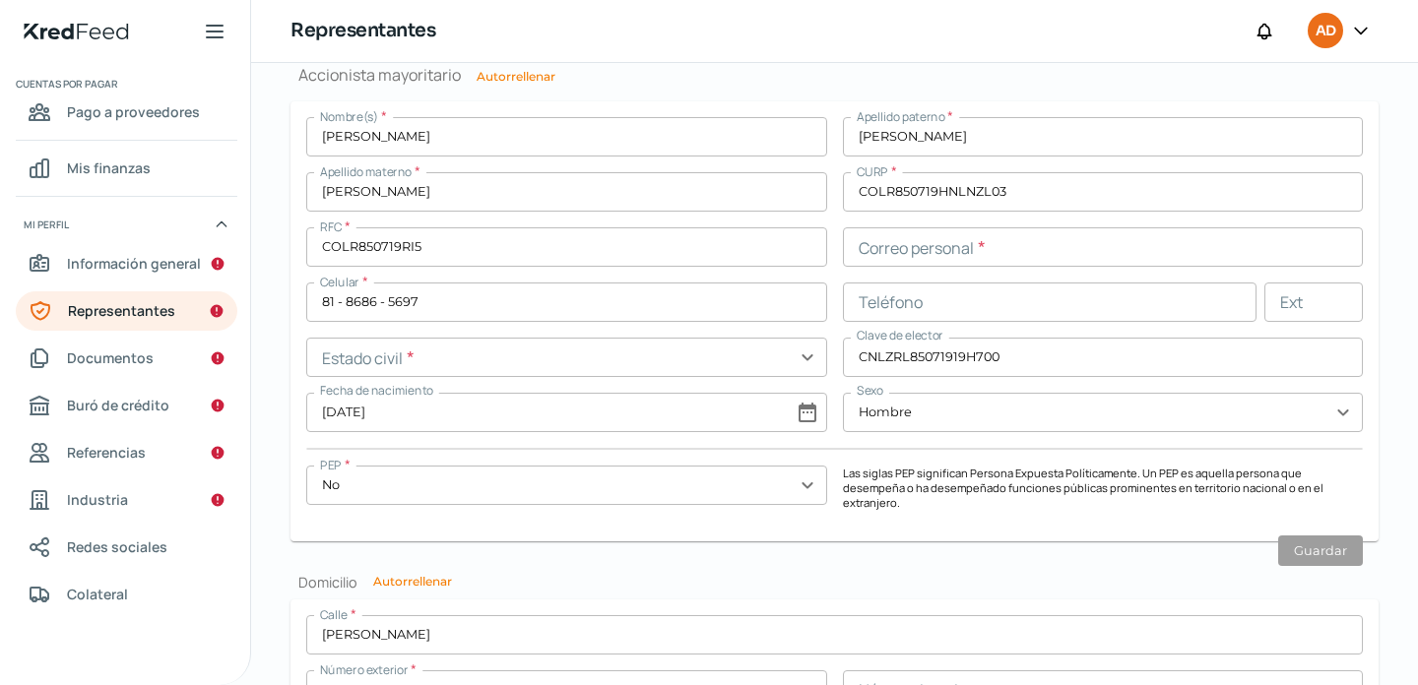
scroll to position [1594, 0]
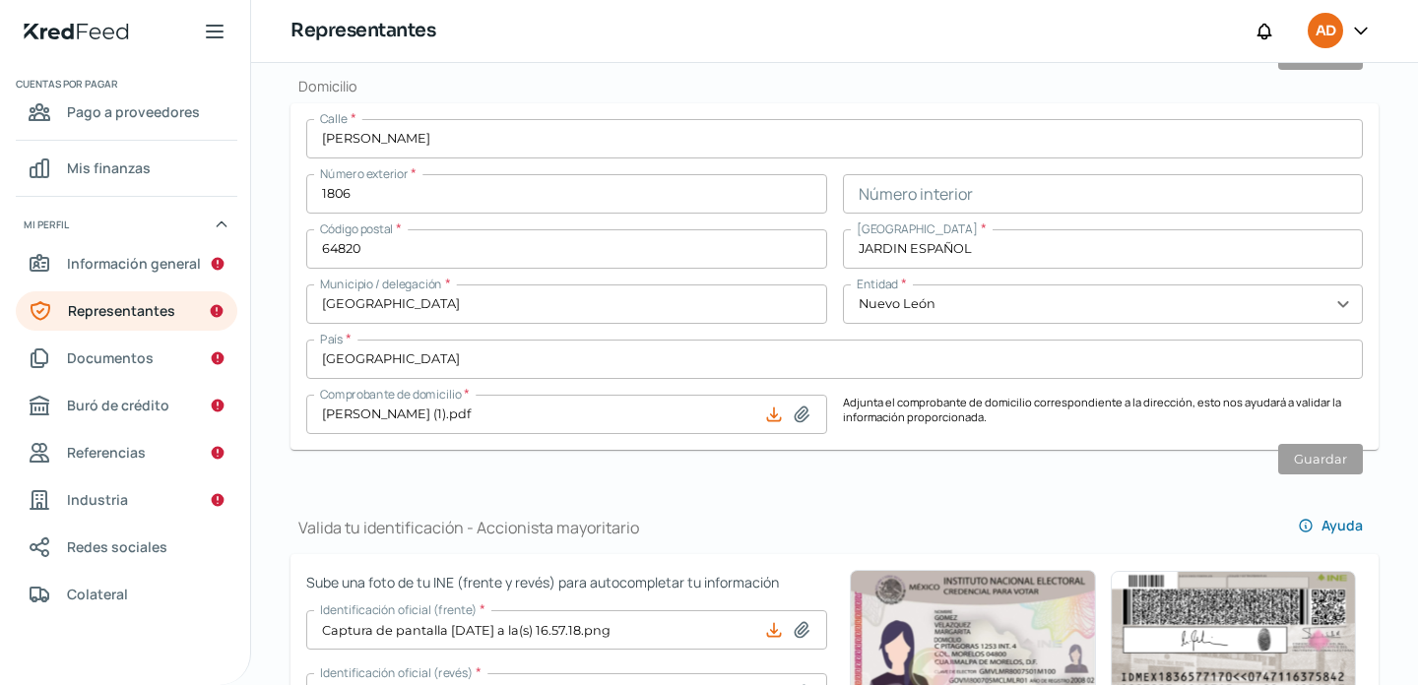
scroll to position [885, 0]
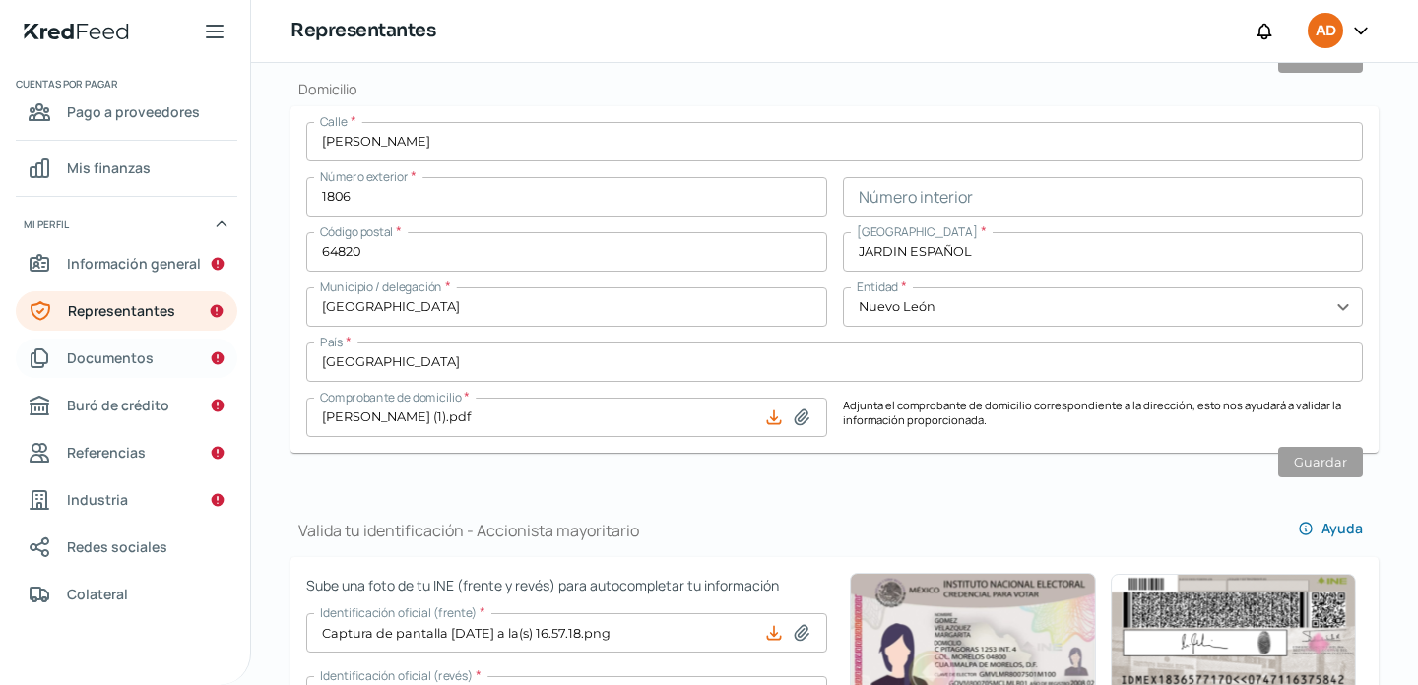
click at [107, 365] on span "Documentos" at bounding box center [110, 358] width 87 height 25
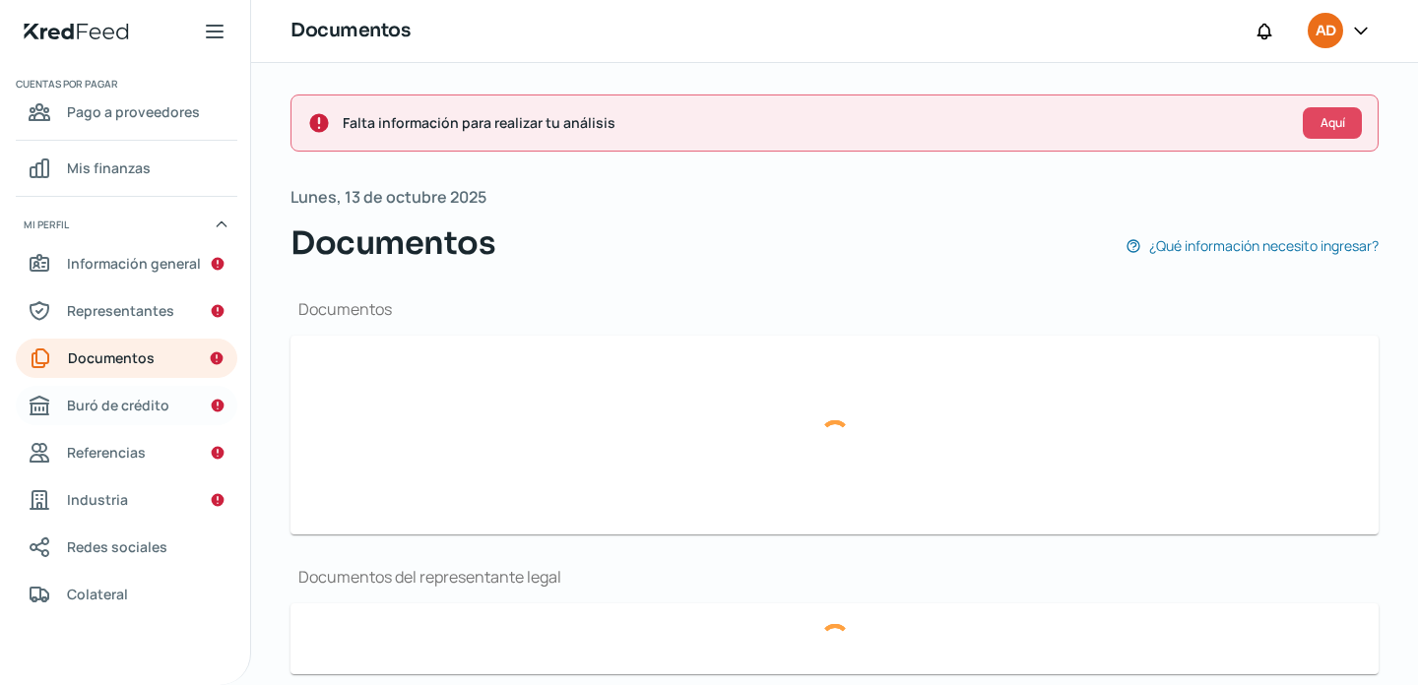
type input "CSF Serv Ind.pdf"
type input "2_merged_compressed.pdf"
type input "Captura de pantalla [DATE] a la(s) 17.21.44.png"
type input "ilovepdf_merged (17).pdf"
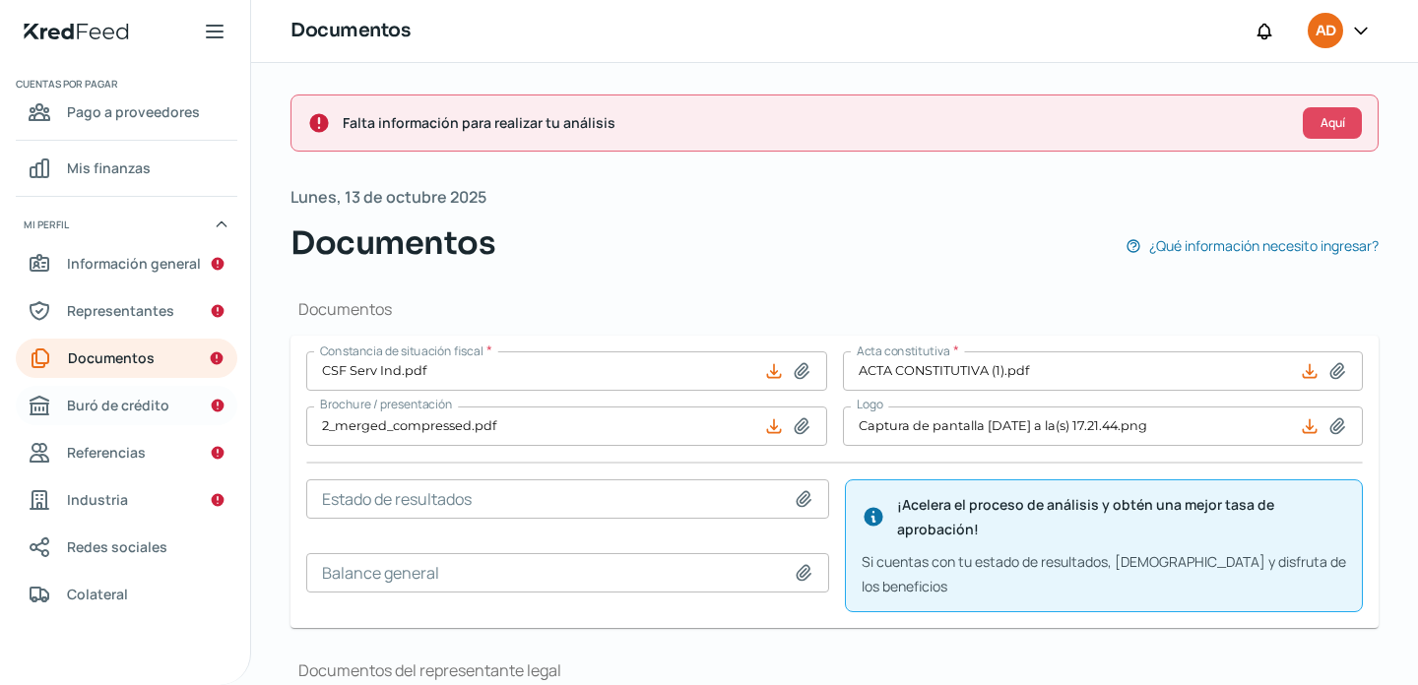
click at [125, 399] on span "Buró de crédito" at bounding box center [118, 405] width 102 height 25
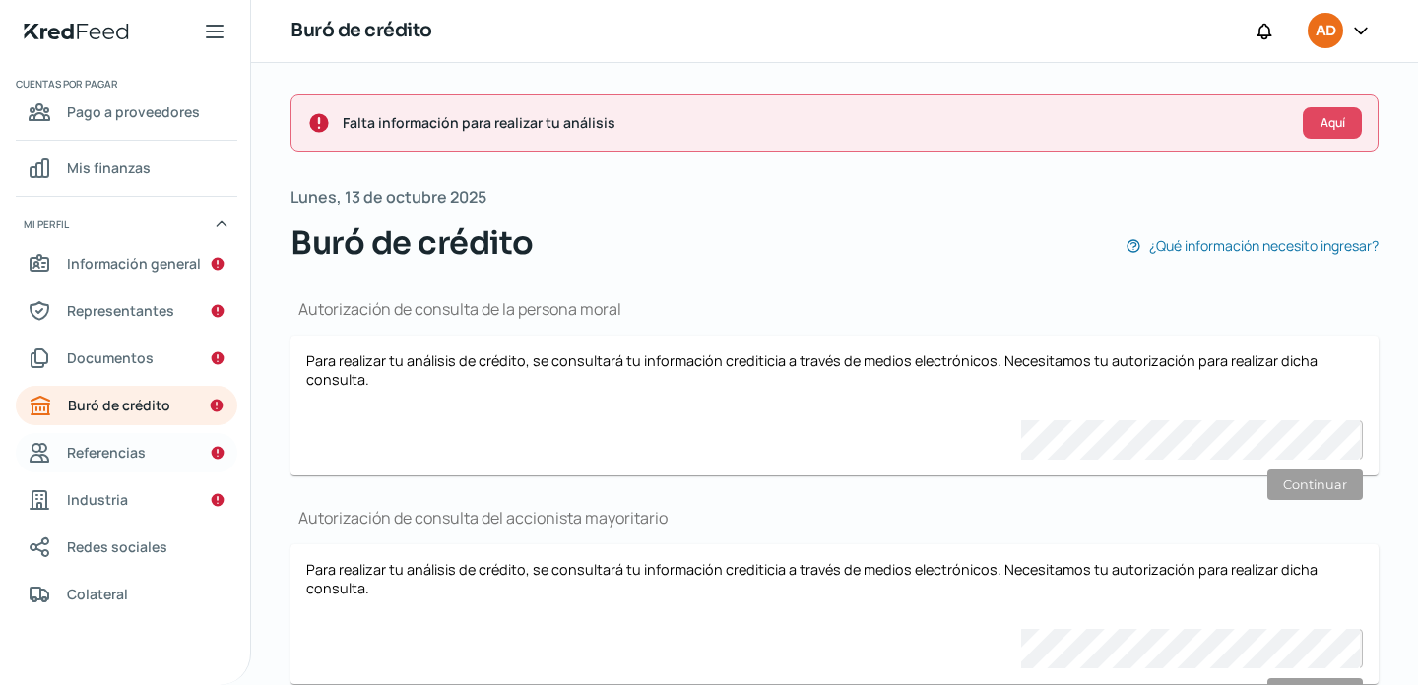
click at [127, 452] on span "Referencias" at bounding box center [106, 452] width 79 height 25
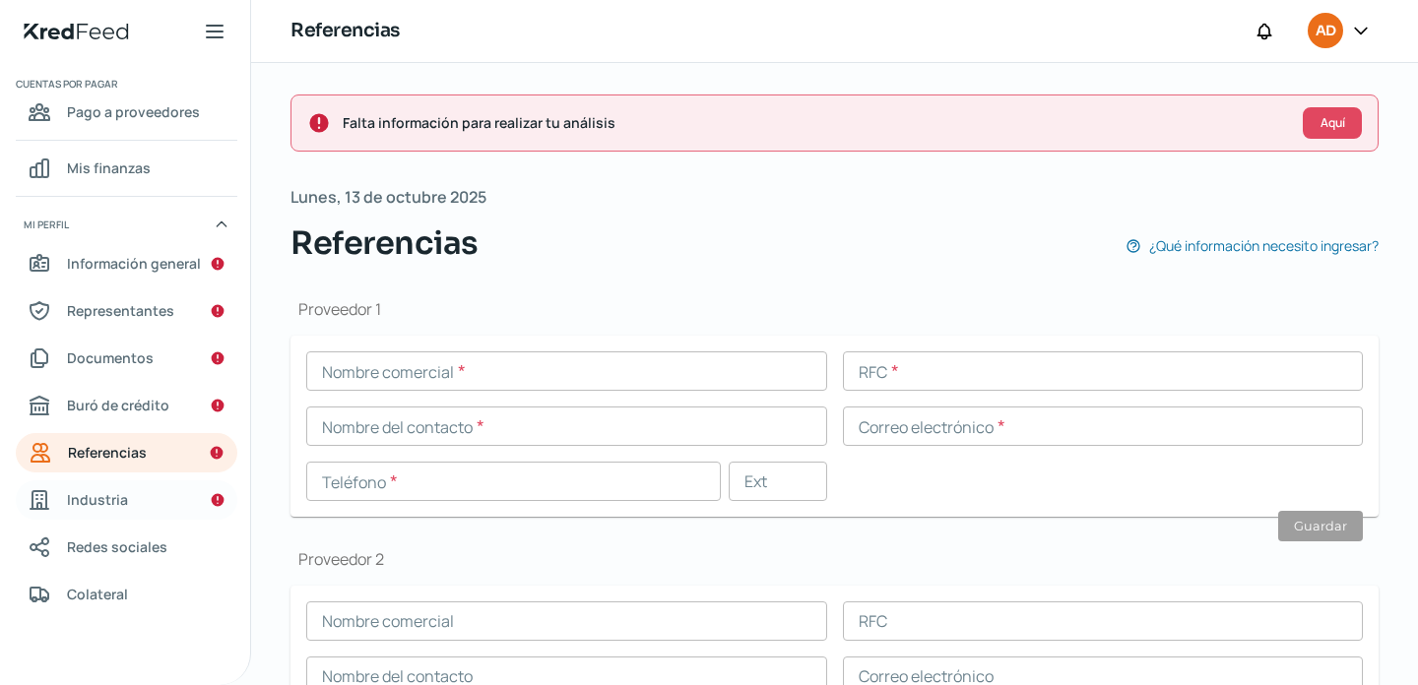
click at [124, 495] on span "Industria" at bounding box center [97, 499] width 61 height 25
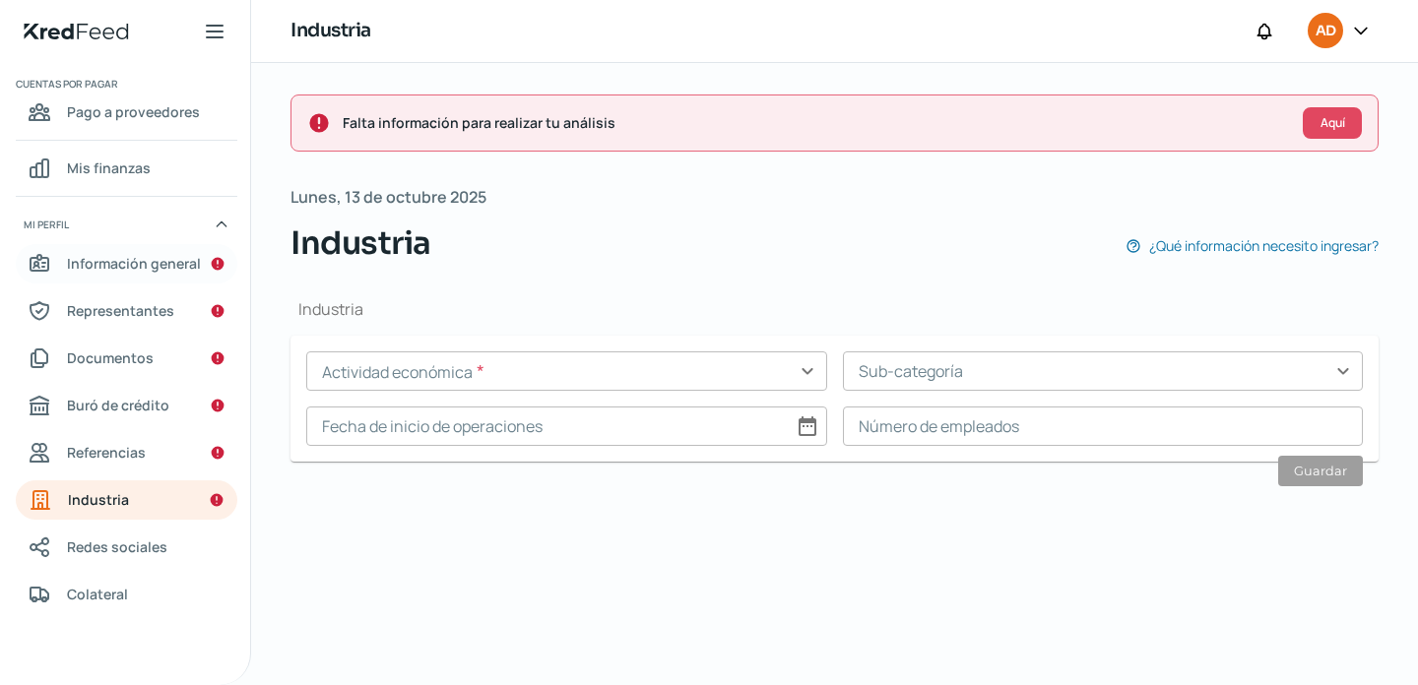
click at [156, 268] on span "Información general" at bounding box center [134, 263] width 134 height 25
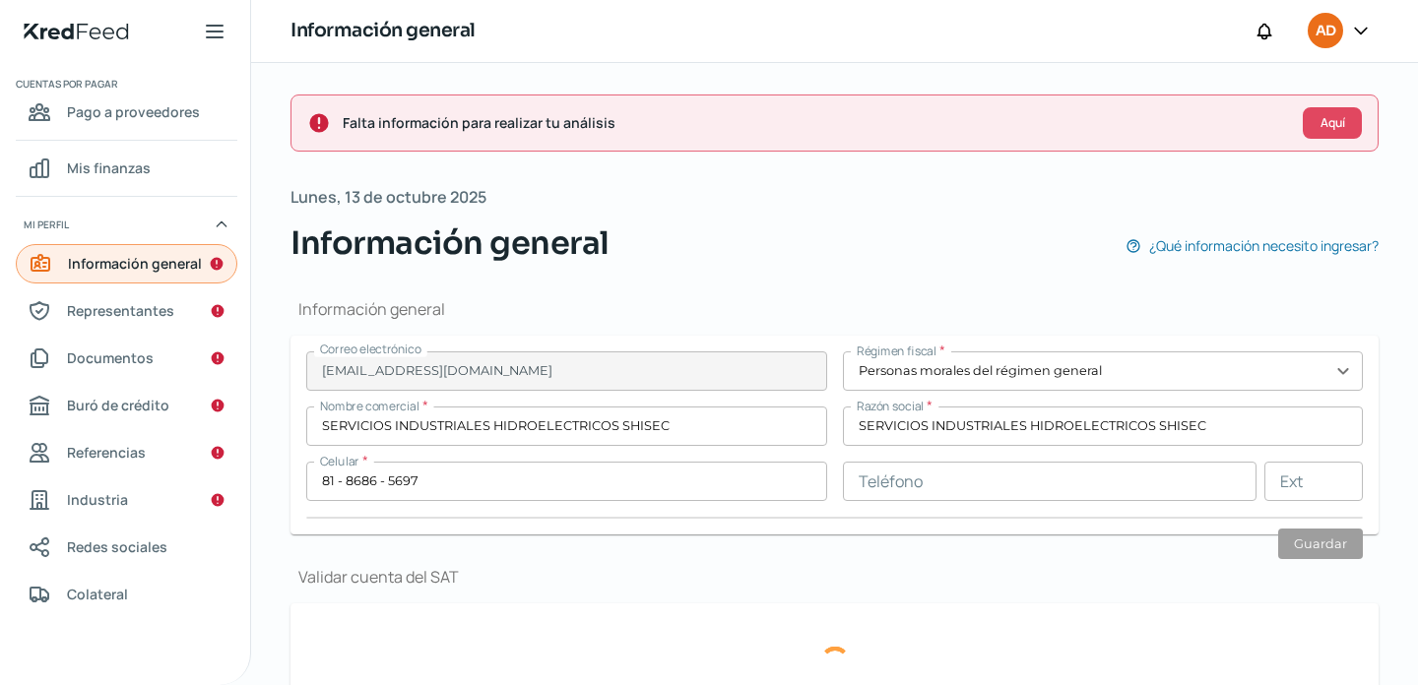
type input "[PERSON_NAME]"
type input "1511"
type input "67168"
type input "HACIENDA LOS LERMAS"
type input "GUADALUPE"
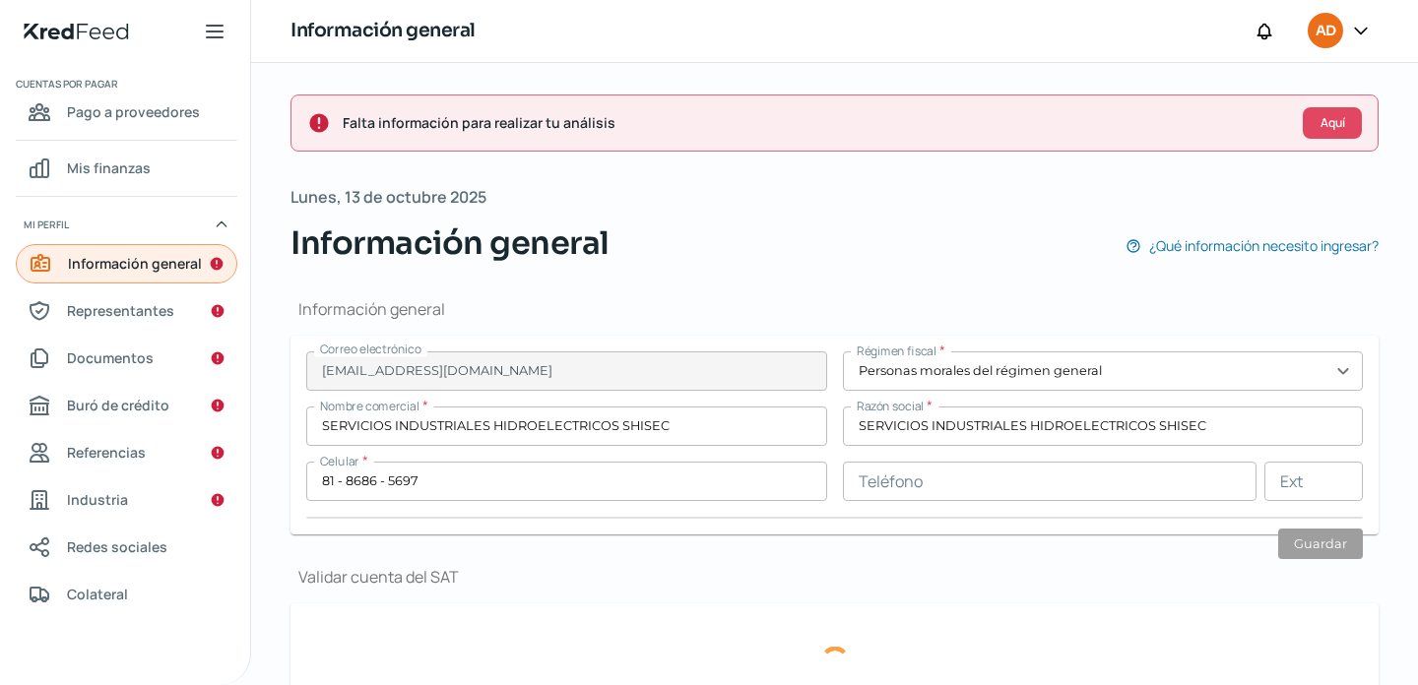
type input "Nuevo León"
type input "[GEOGRAPHIC_DATA]"
type input "WhatsApp Image [DATE] 18.29.13.jpeg"
type input "23"
type input "10"
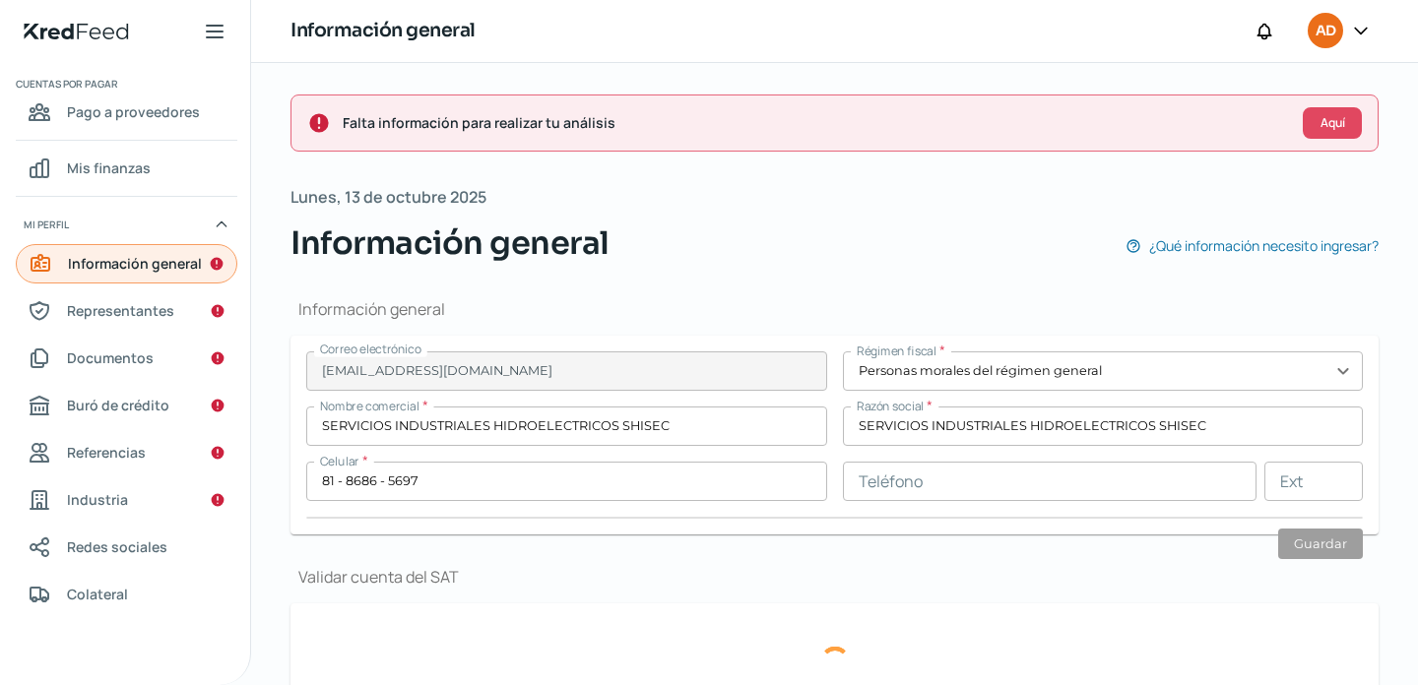
type input "Propia"
